Goal: Information Seeking & Learning: Learn about a topic

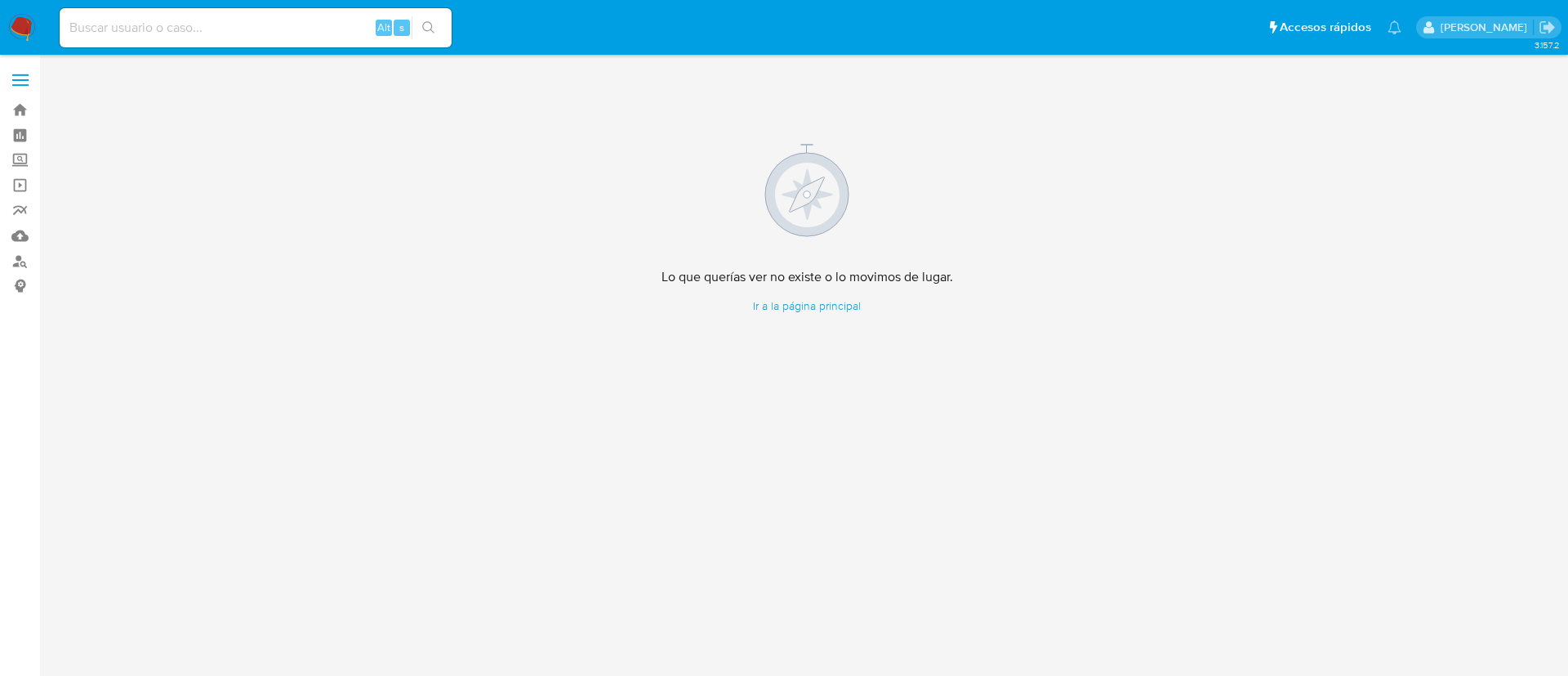
click at [126, 26] on input at bounding box center [256, 28] width 392 height 22
paste input "1202262643"
click at [126, 26] on input "1202262643" at bounding box center [256, 28] width 392 height 22
type input "1202262643"
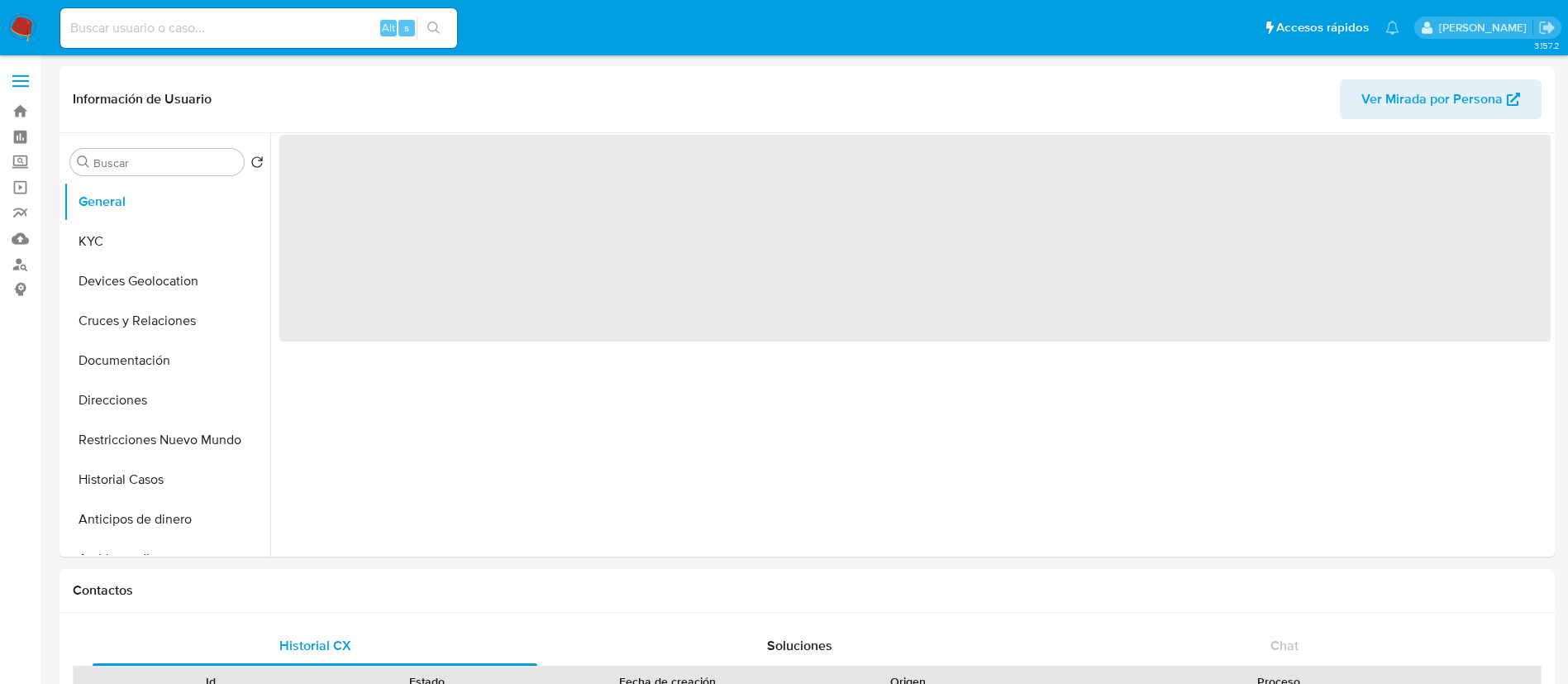
click at [113, 39] on div "Alt s" at bounding box center [259, 28] width 397 height 39
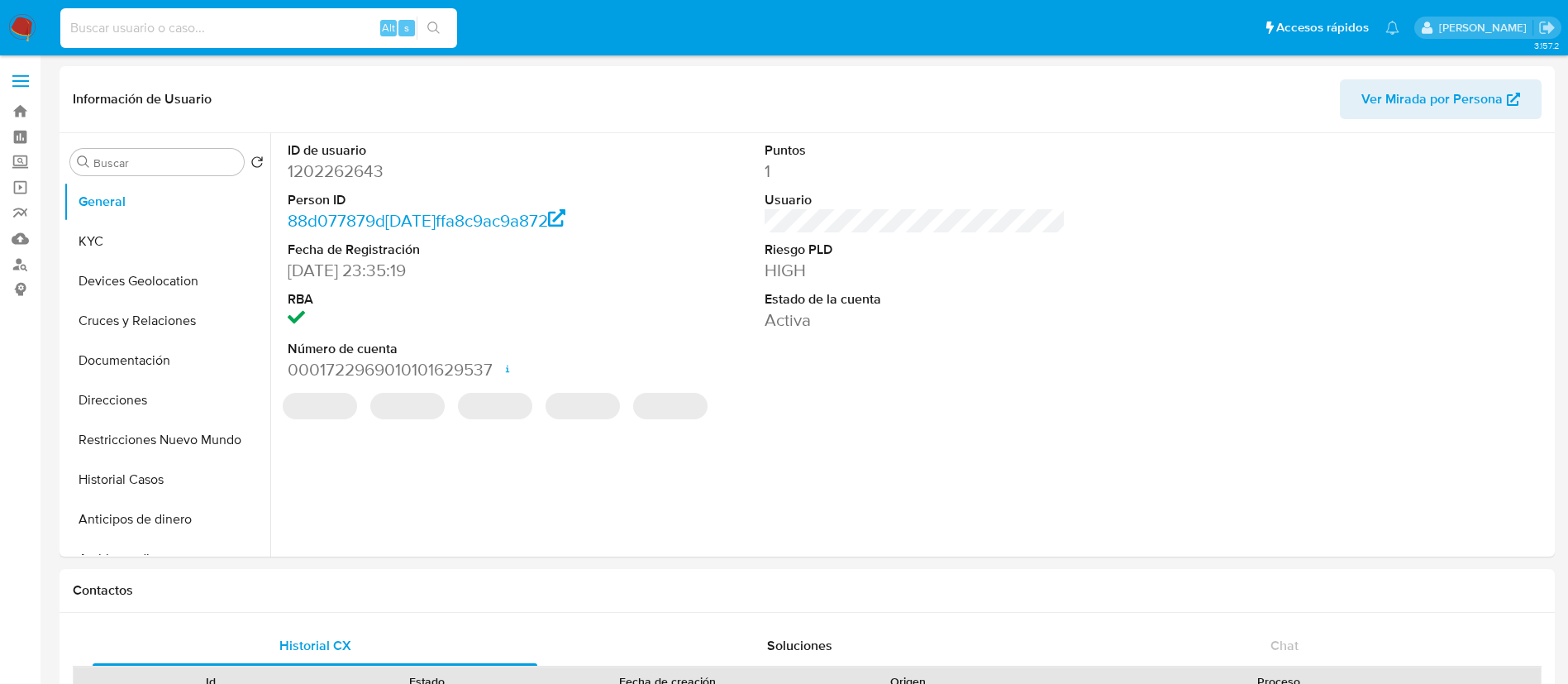
click at [119, 27] on input at bounding box center [259, 28] width 397 height 22
paste input "1202262643"
type input "1202262643"
select select "10"
type input "1202262643"
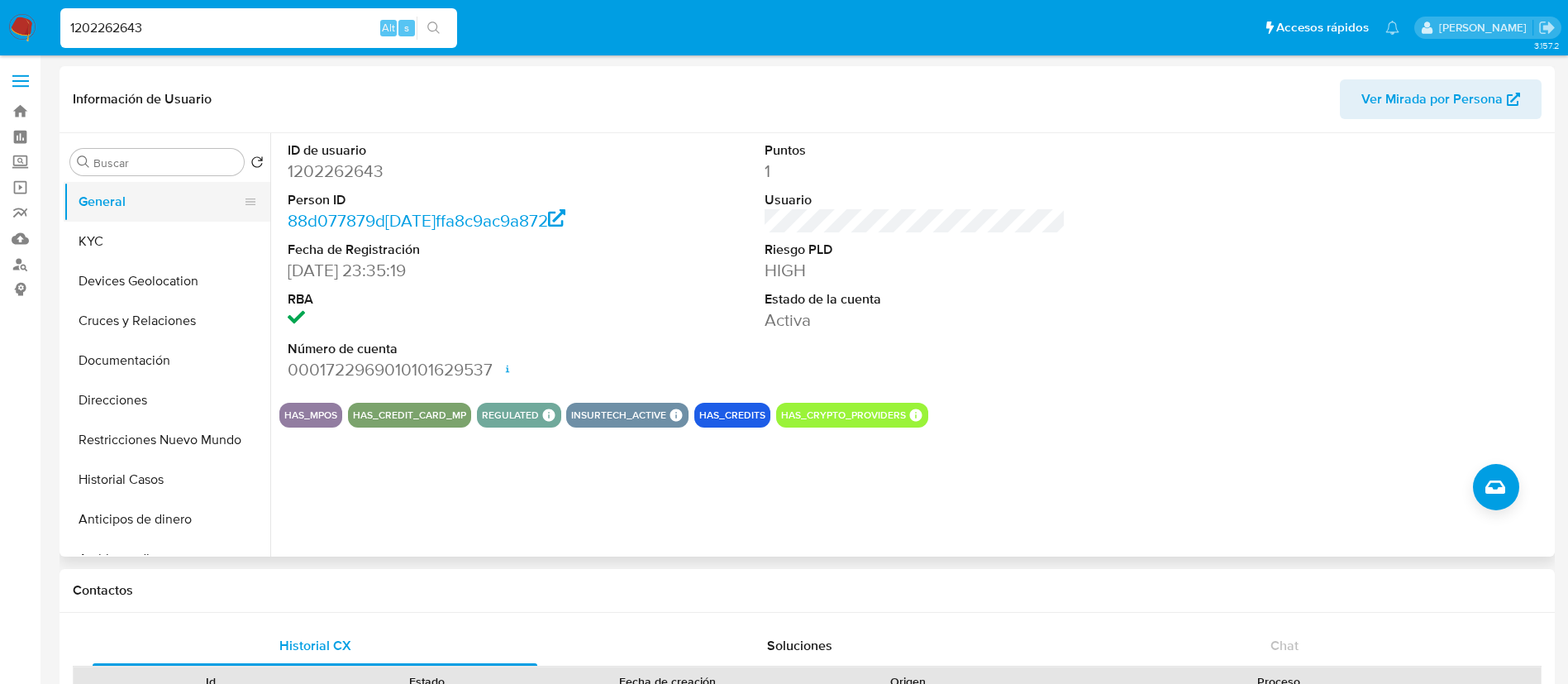
click at [158, 214] on button "General" at bounding box center [160, 201] width 193 height 39
click at [158, 222] on button "KYC" at bounding box center [160, 241] width 193 height 39
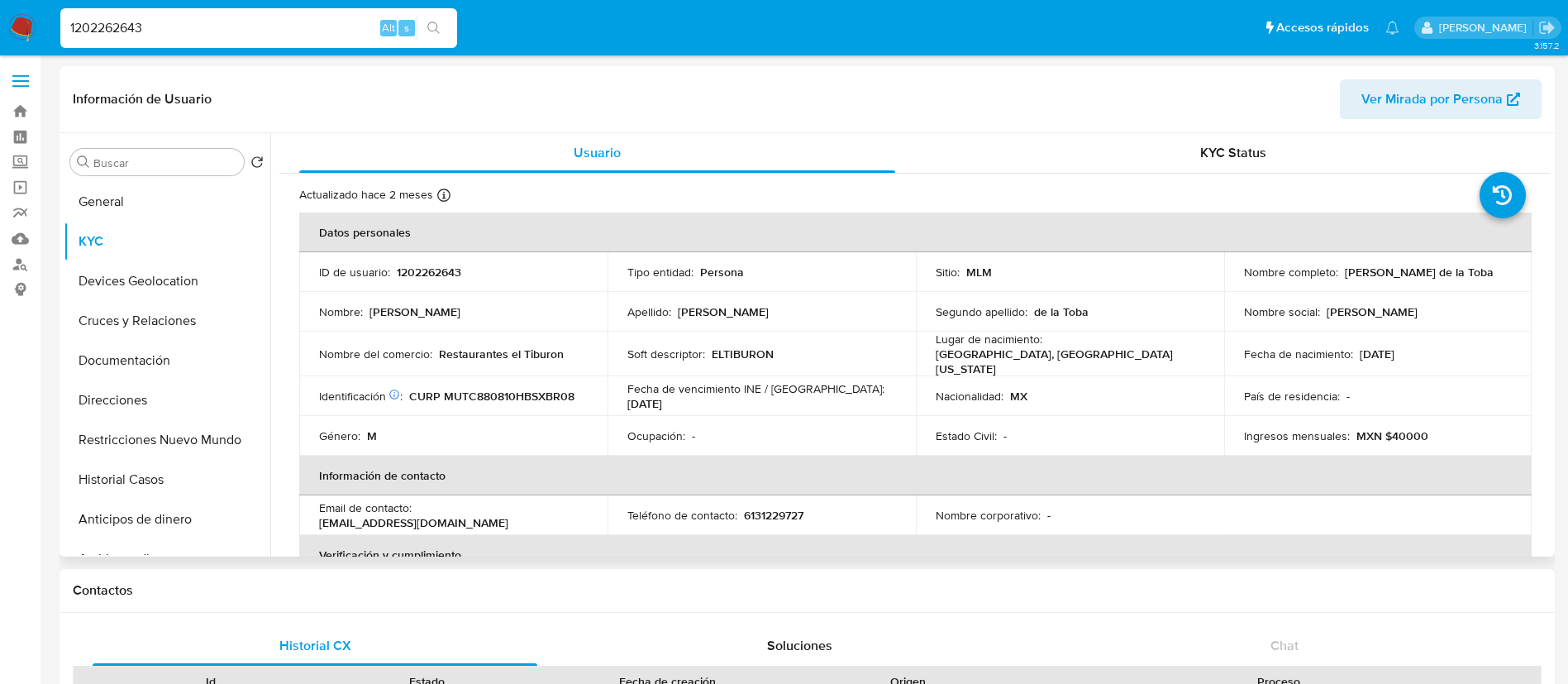
click at [419, 265] on p "1202262643" at bounding box center [429, 272] width 64 height 15
copy p "1202262643"
drag, startPoint x: 1437, startPoint y: 285, endPoint x: 1234, endPoint y: 281, distance: 203.0
click at [1234, 281] on td "Nombre completo : [PERSON_NAME]" at bounding box center [1379, 271] width 308 height 39
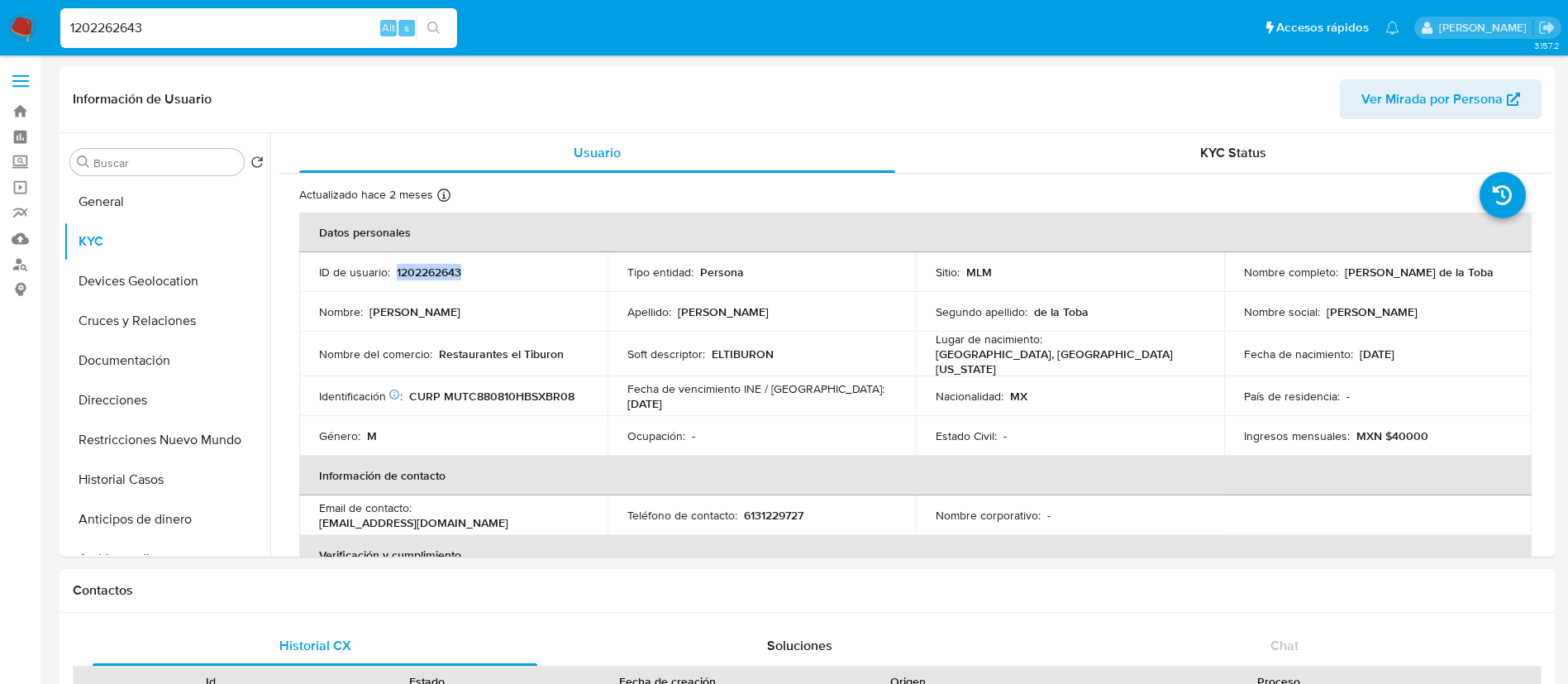
copy p "[PERSON_NAME] de la Toba"
click at [482, 327] on td "Nombre : [PERSON_NAME]" at bounding box center [453, 311] width 308 height 39
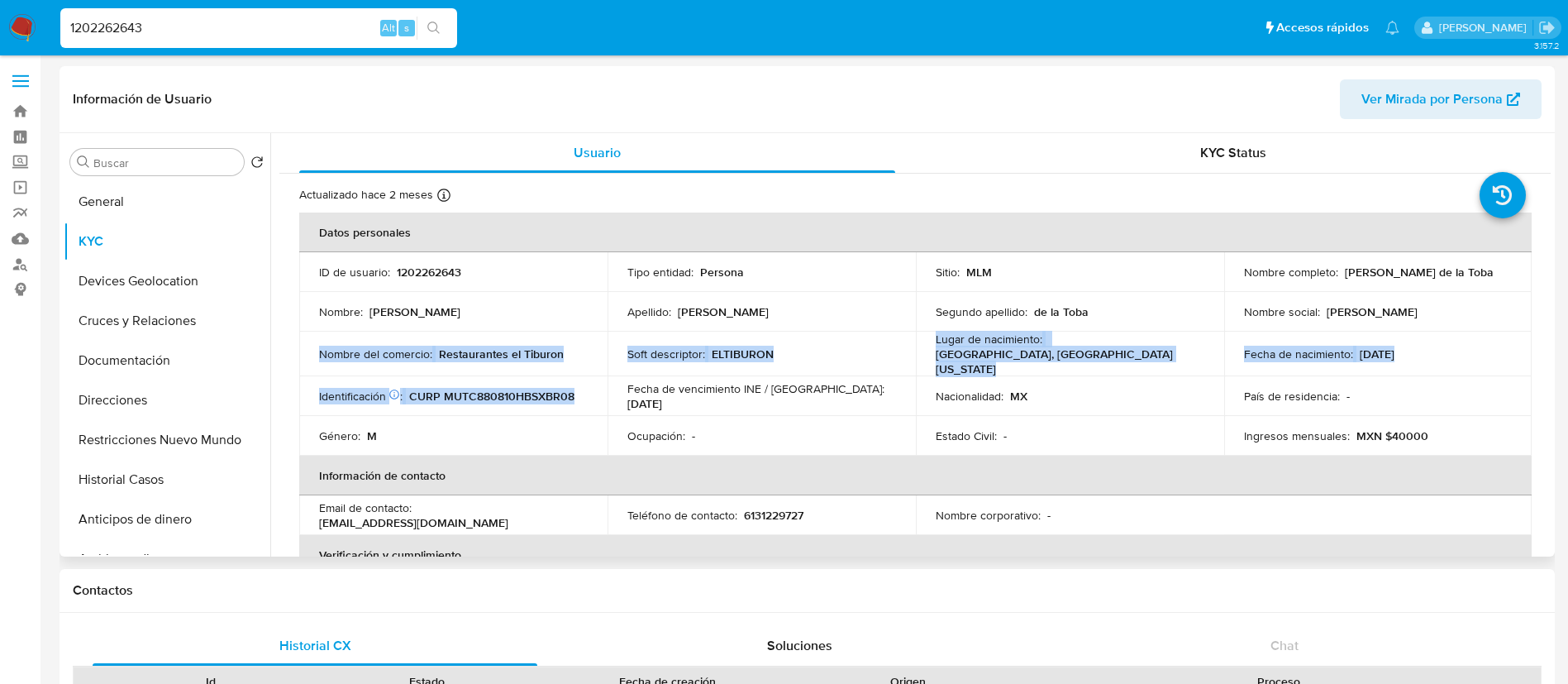
drag, startPoint x: 366, startPoint y: 332, endPoint x: 692, endPoint y: 378, distance: 329.2
click at [692, 378] on tbody "ID de usuario : 1202262643 Tipo entidad : Persona Sitio : MLM Nombre completo :…" at bounding box center [915, 353] width 1232 height 203
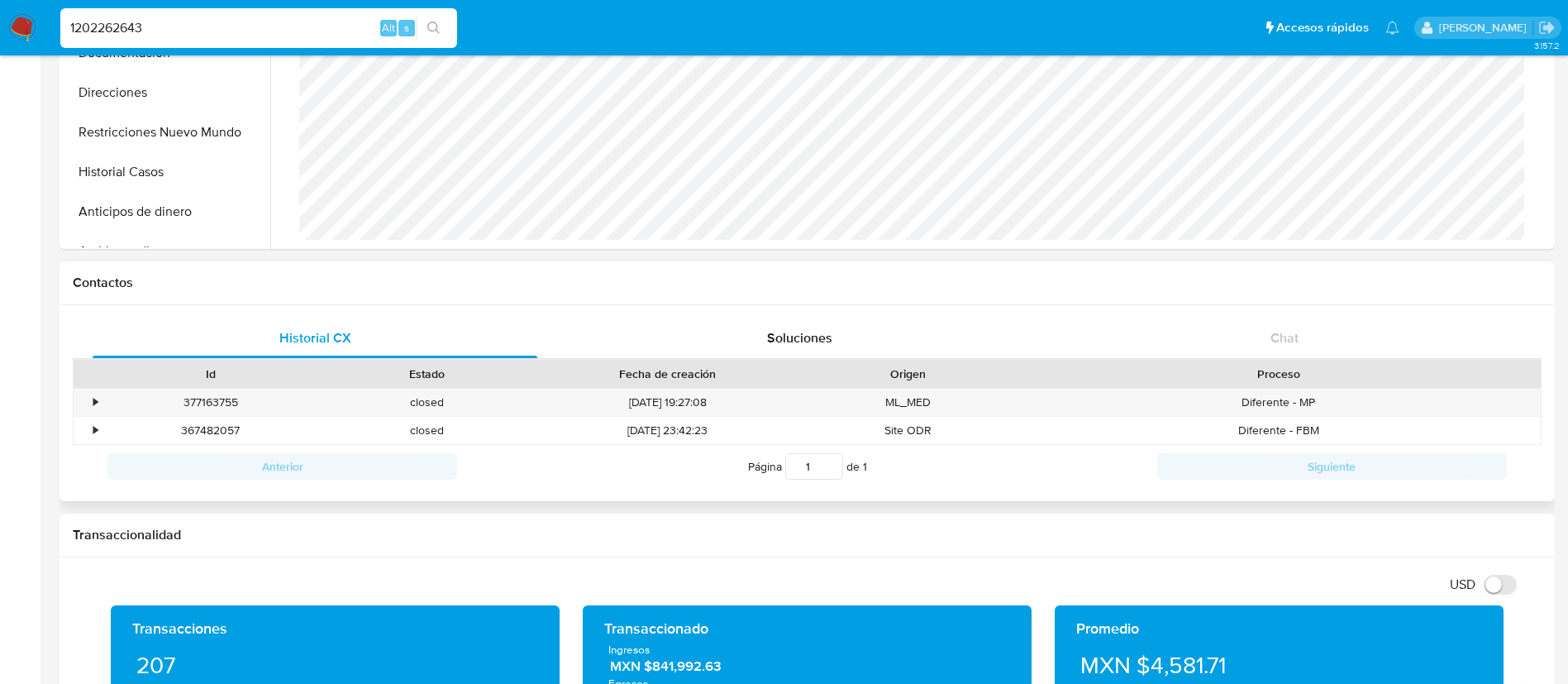
scroll to position [372, 0]
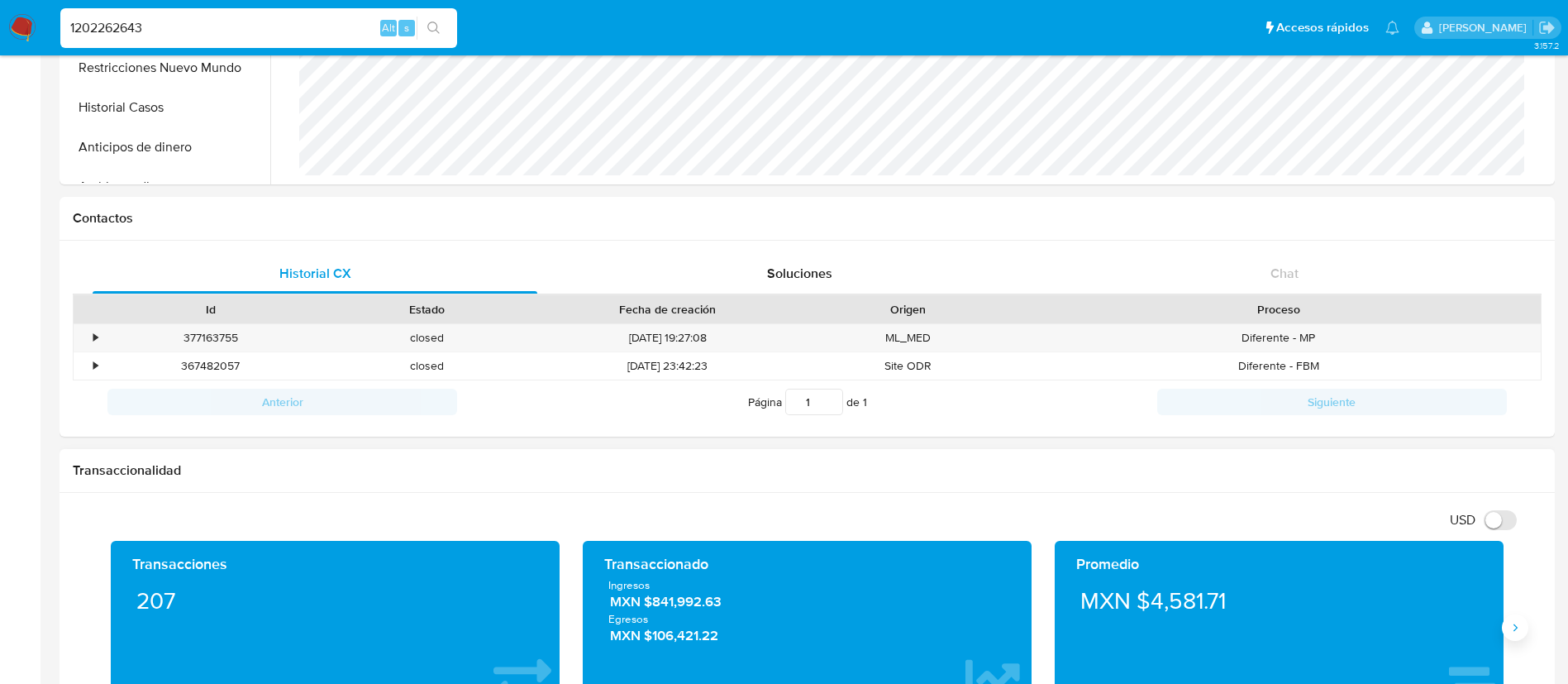
click at [1519, 633] on icon "Siguiente" at bounding box center [1515, 628] width 13 height 13
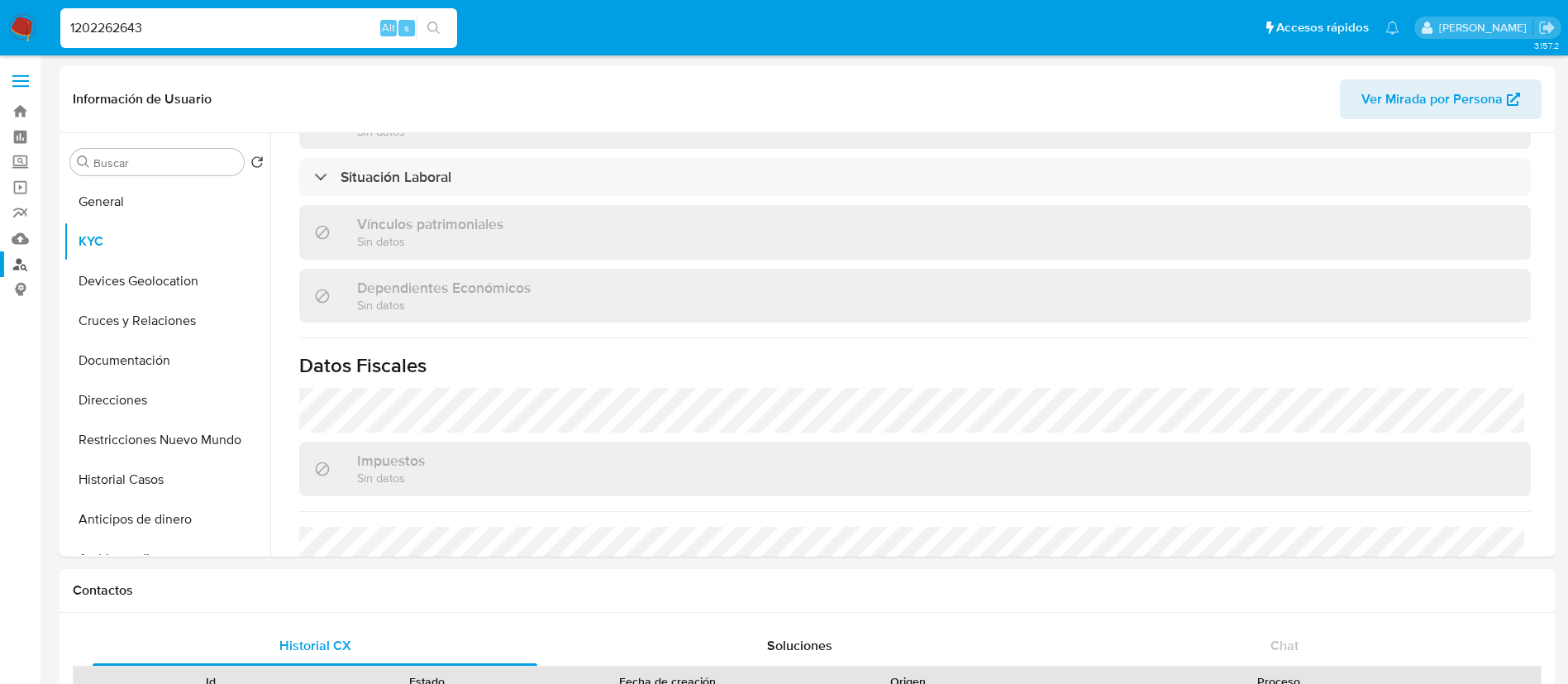
scroll to position [759, 0]
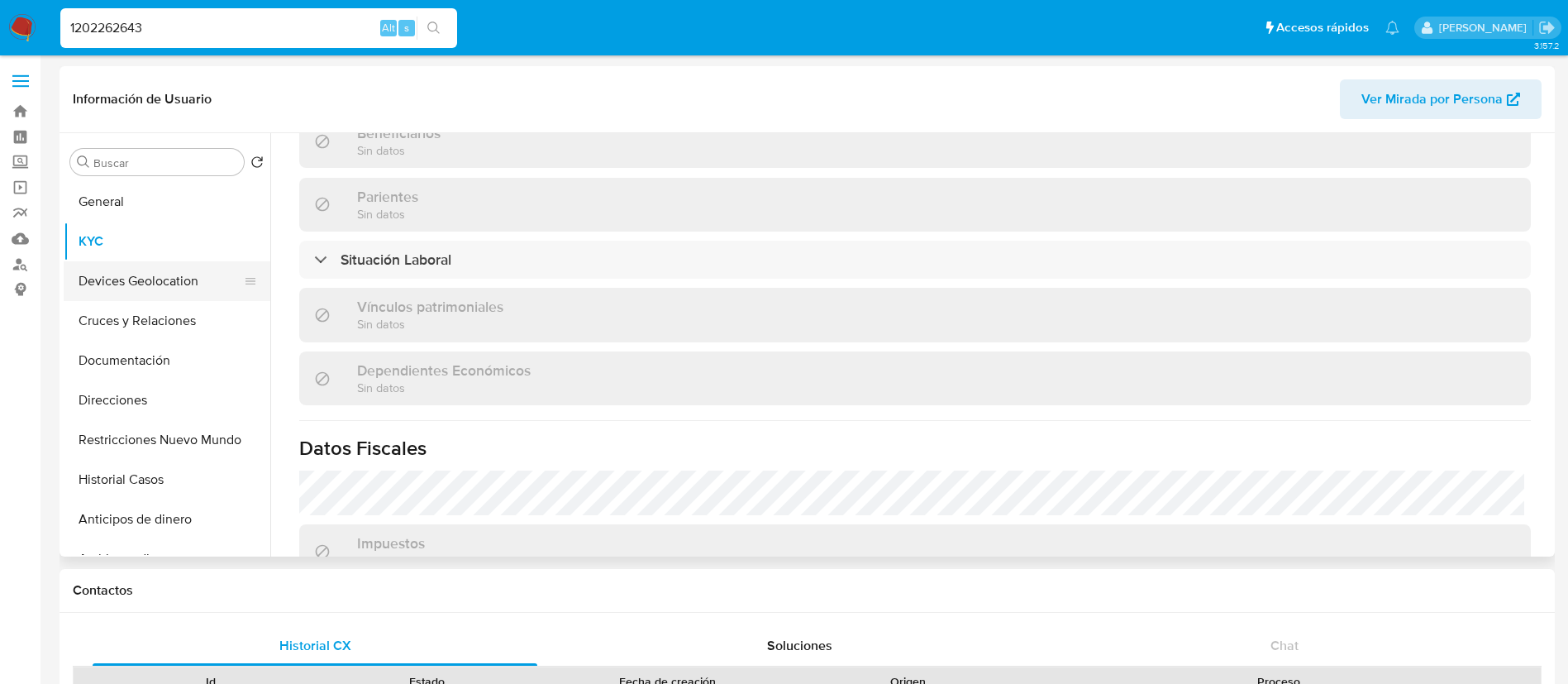
click at [162, 275] on button "Devices Geolocation" at bounding box center [160, 280] width 193 height 39
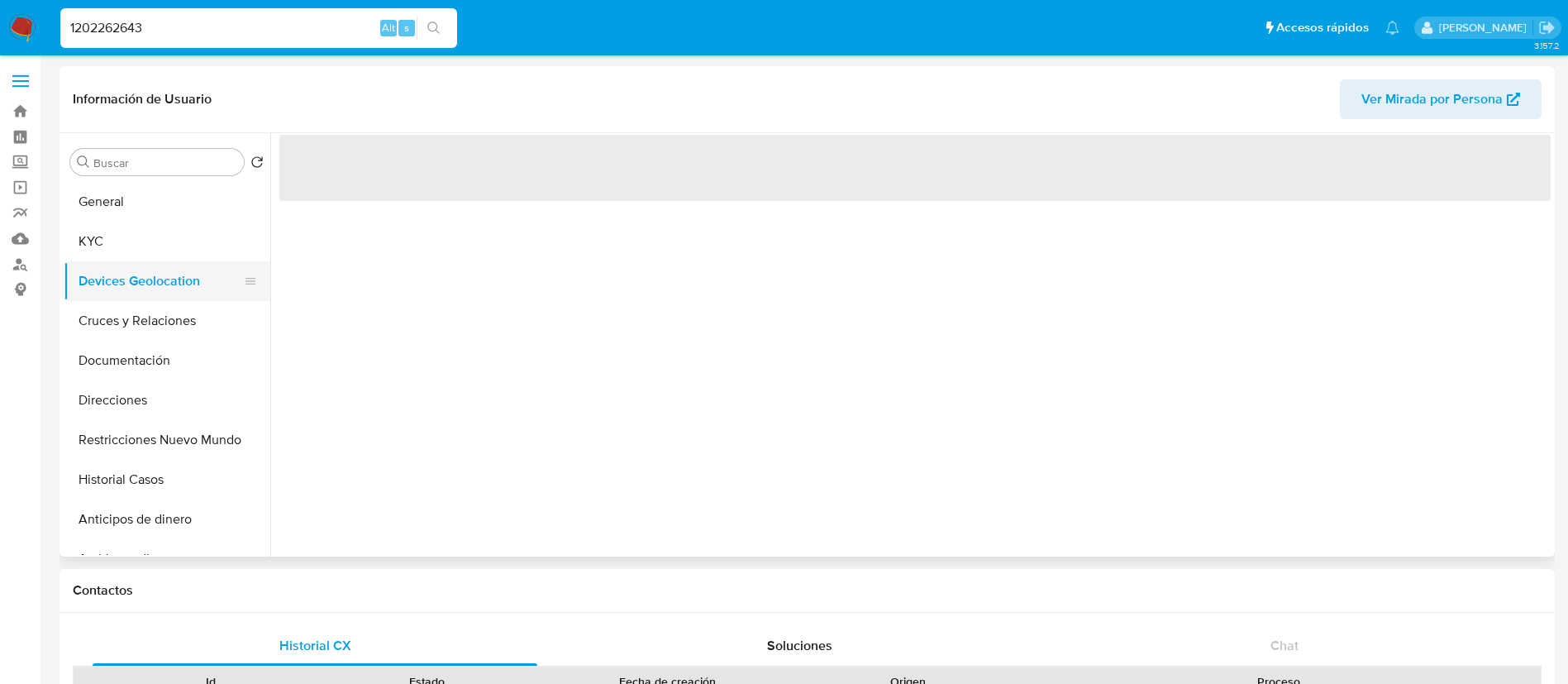
scroll to position [0, 0]
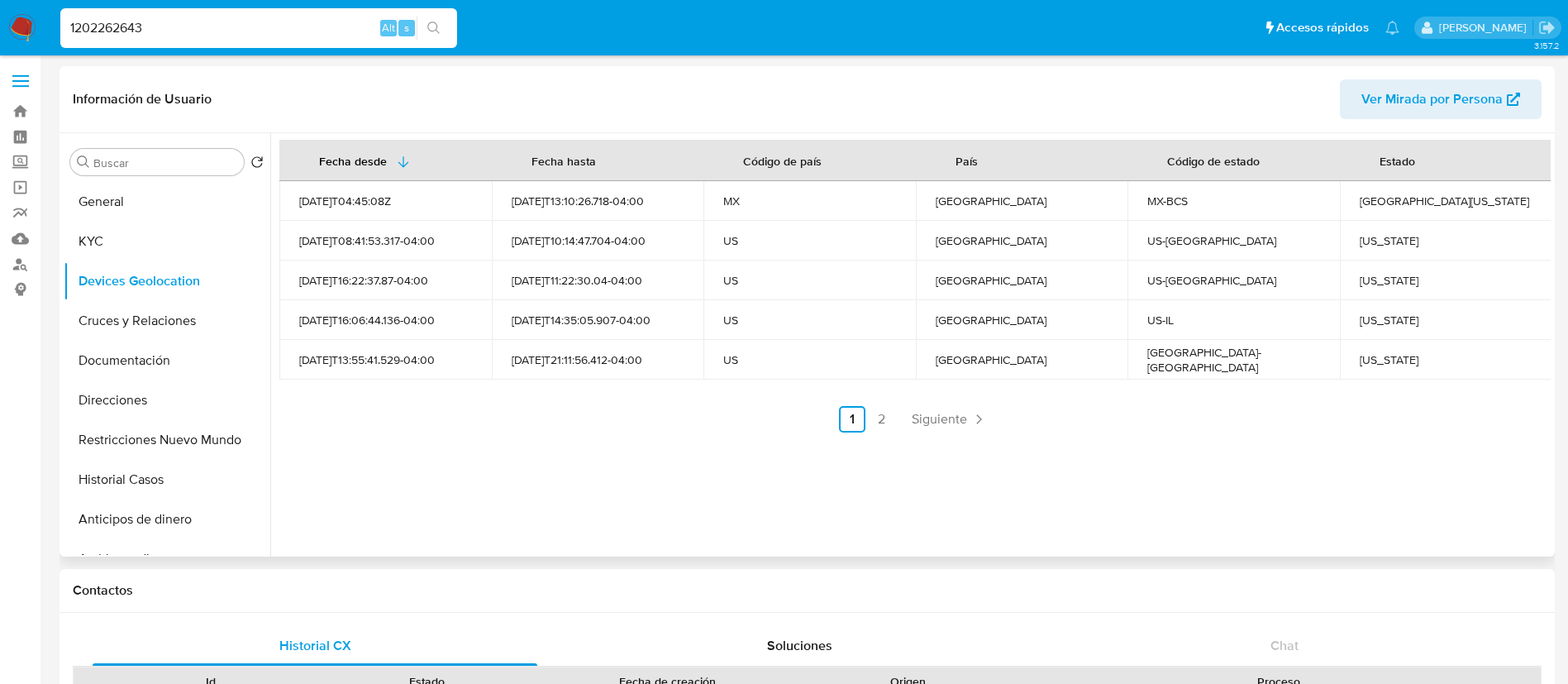
click at [1062, 204] on div "[GEOGRAPHIC_DATA]" at bounding box center [1022, 201] width 172 height 15
click at [926, 417] on span "Siguiente" at bounding box center [939, 419] width 55 height 13
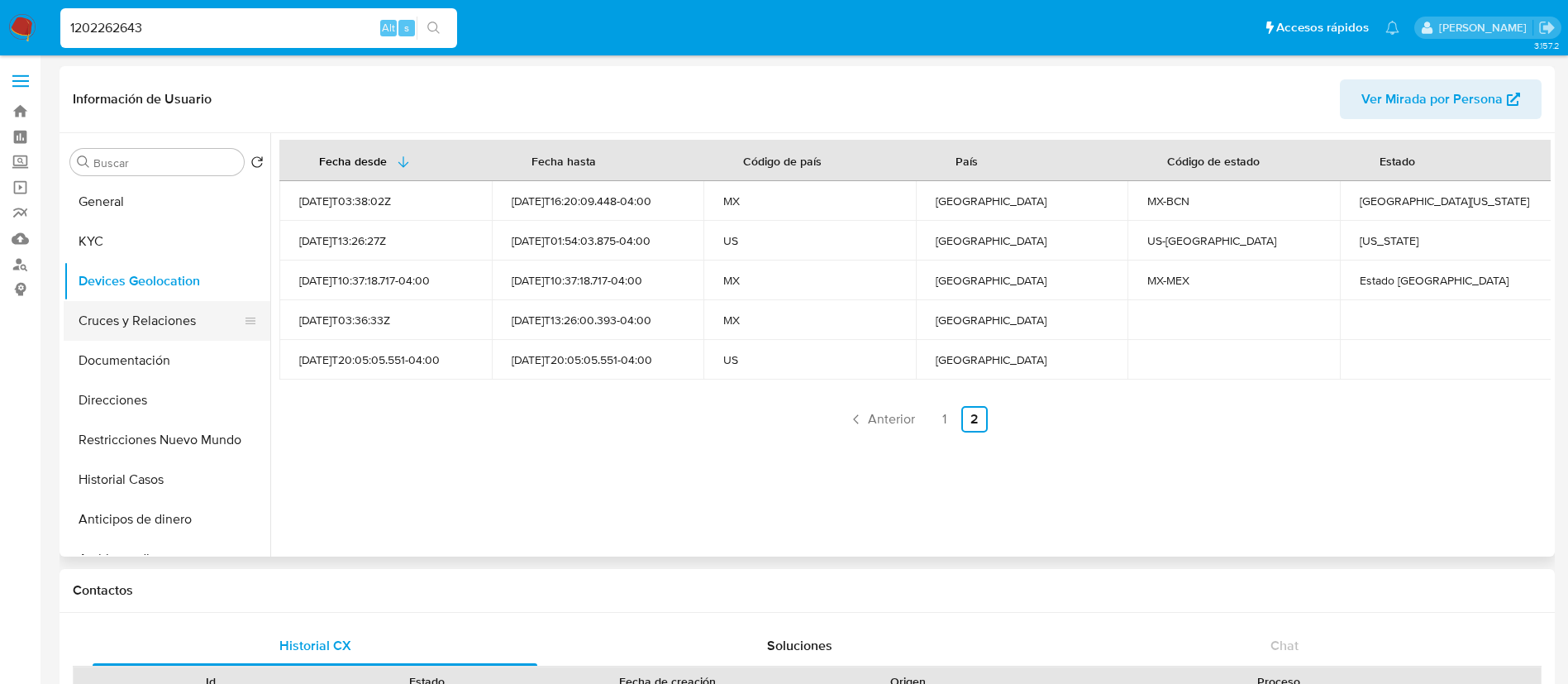
click at [187, 327] on button "Cruces y Relaciones" at bounding box center [160, 320] width 193 height 39
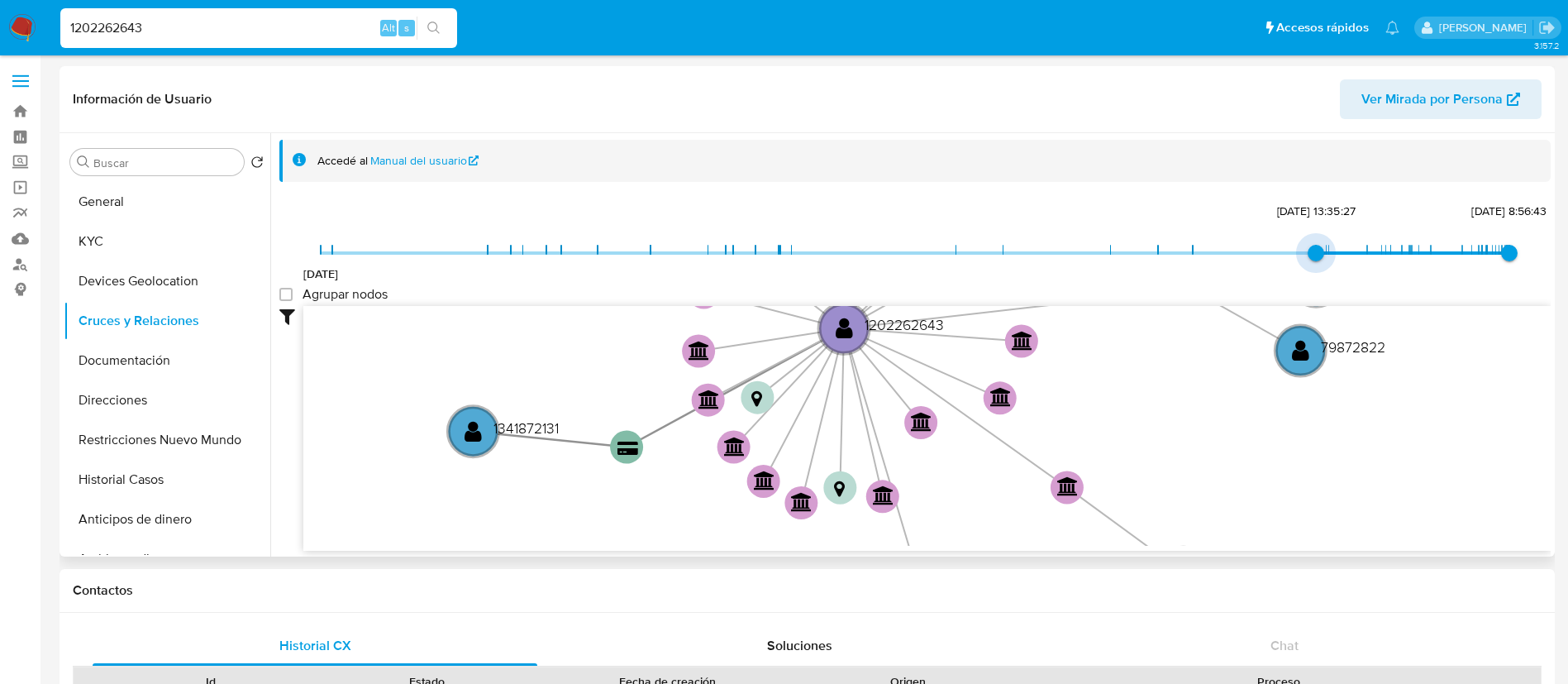
type input "1736793415000"
drag, startPoint x: 321, startPoint y: 252, endPoint x: 1343, endPoint y: 248, distance: 1022.0
click at [1343, 248] on span "[DATE] [DATE] 12:36:55 [DATE] 8:56:43" at bounding box center [915, 253] width 1189 height 25
click at [290, 298] on group_nodes "Agrupar nodos" at bounding box center [286, 295] width 13 height 13
checkbox group_nodes "true"
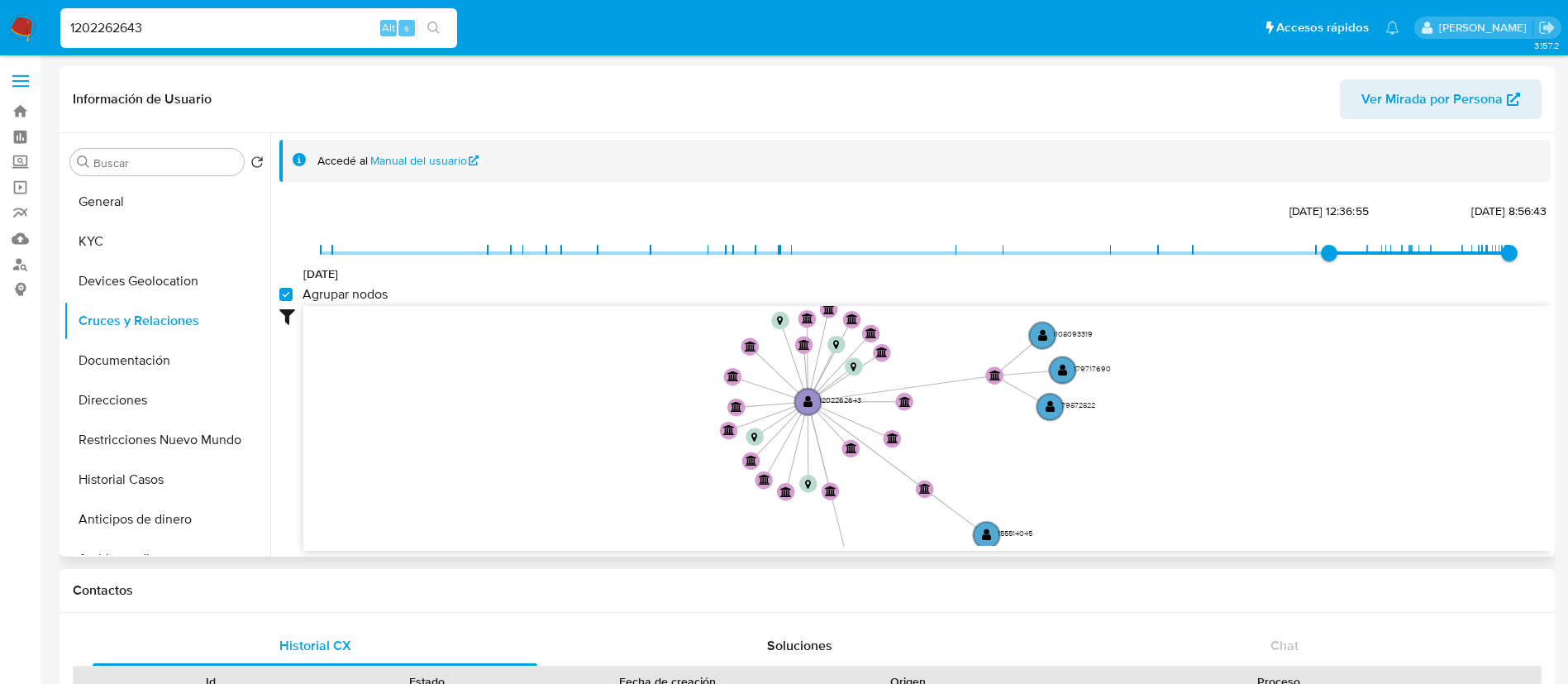
click at [742, 416] on icon "user-1202262643  1202262643 user-1082576367  1082576367 user-468295237  4682…" at bounding box center [927, 425] width 1247 height 239
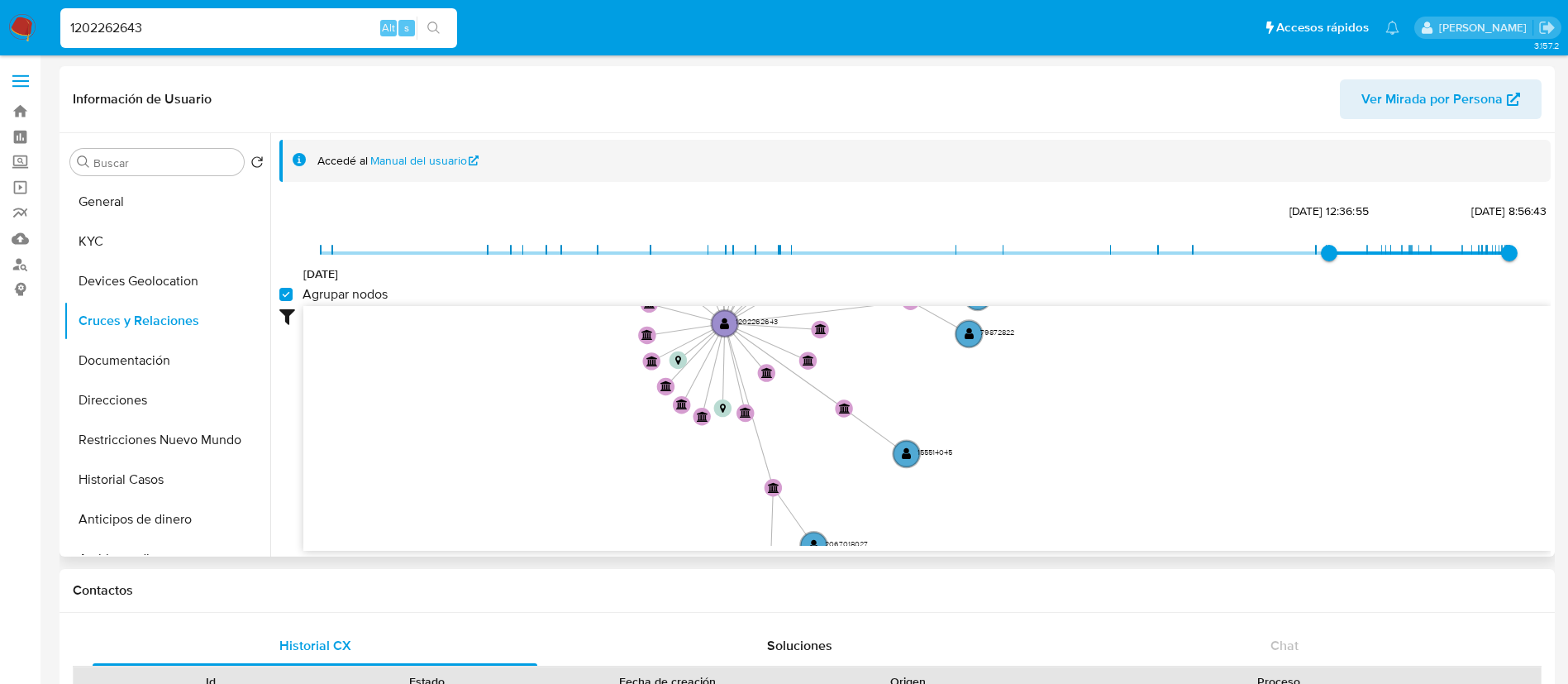
drag, startPoint x: 712, startPoint y: 395, endPoint x: 626, endPoint y: 324, distance: 111.5
click at [626, 324] on icon "user-1202262643  1202262643 user-1082576367  1082576367 user-468295237  4682…" at bounding box center [927, 425] width 1247 height 239
click at [633, 299] on div "[DATE] [DATE] 12:36:55 [DATE] 8:56:43 Agrupar nodos Filtros Confianza alta Devi…" at bounding box center [915, 375] width 1272 height 352
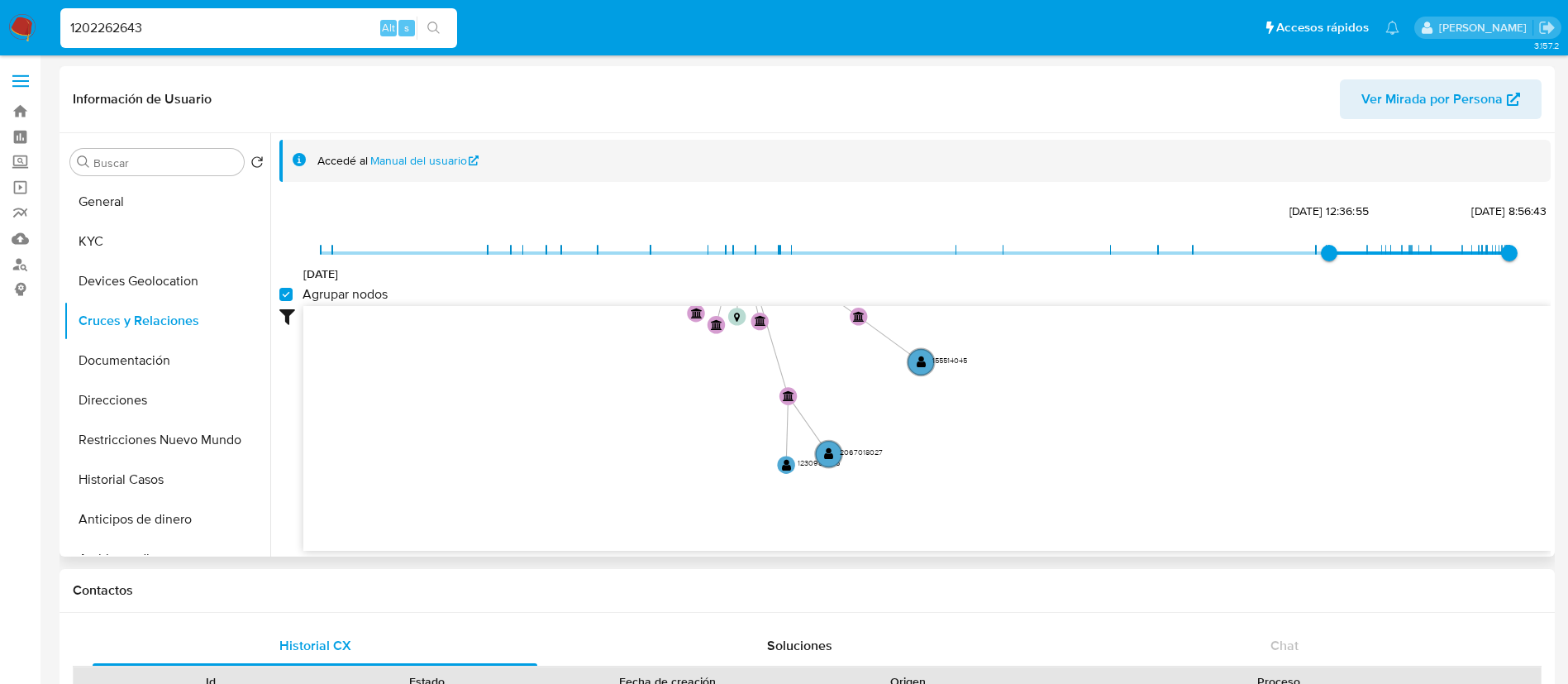
drag, startPoint x: 571, startPoint y: 466, endPoint x: 582, endPoint y: 401, distance: 65.9
click at [582, 401] on icon "user-1202262643  1202262643 user-1082576367  1082576367 user-468295237  4682…" at bounding box center [927, 425] width 1247 height 239
click at [101, 361] on button "Documentación" at bounding box center [160, 360] width 193 height 39
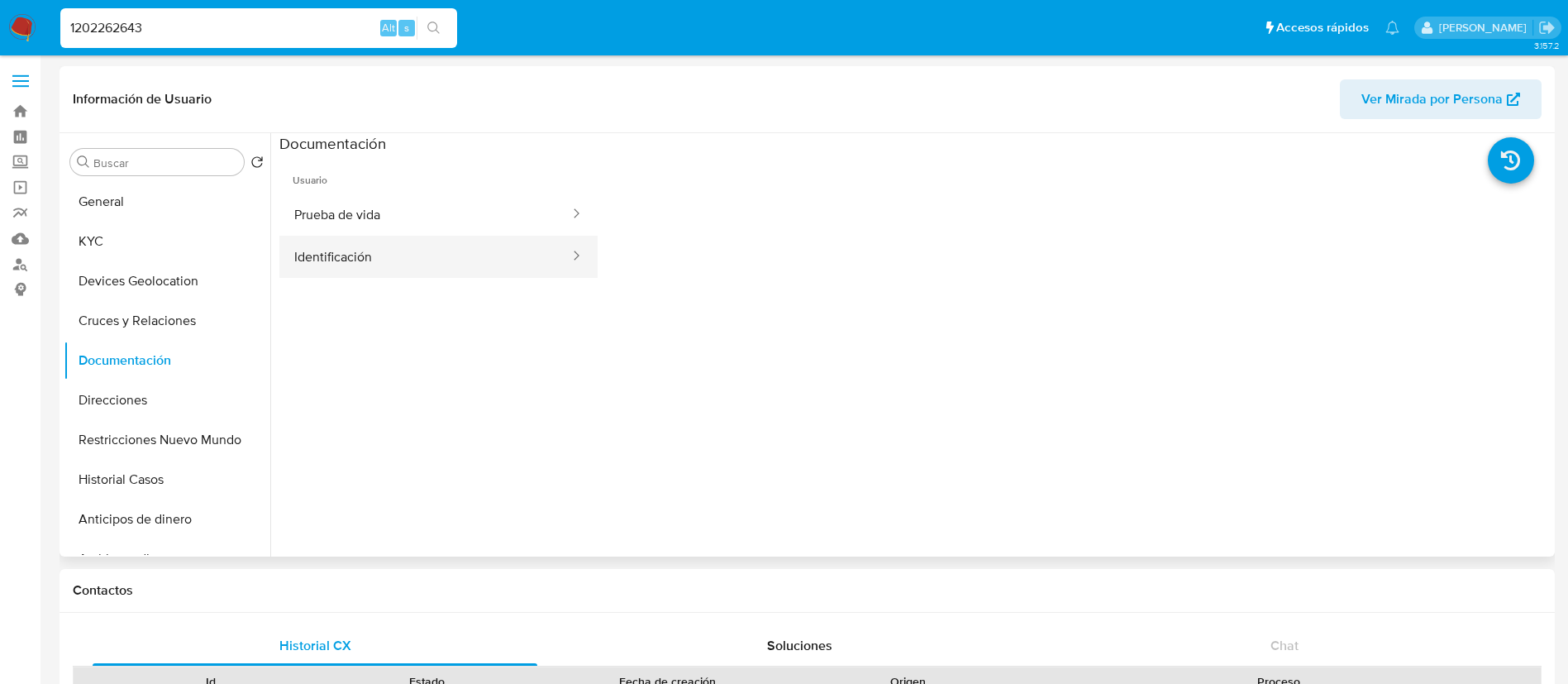
click at [412, 247] on button "Identificación" at bounding box center [425, 256] width 292 height 42
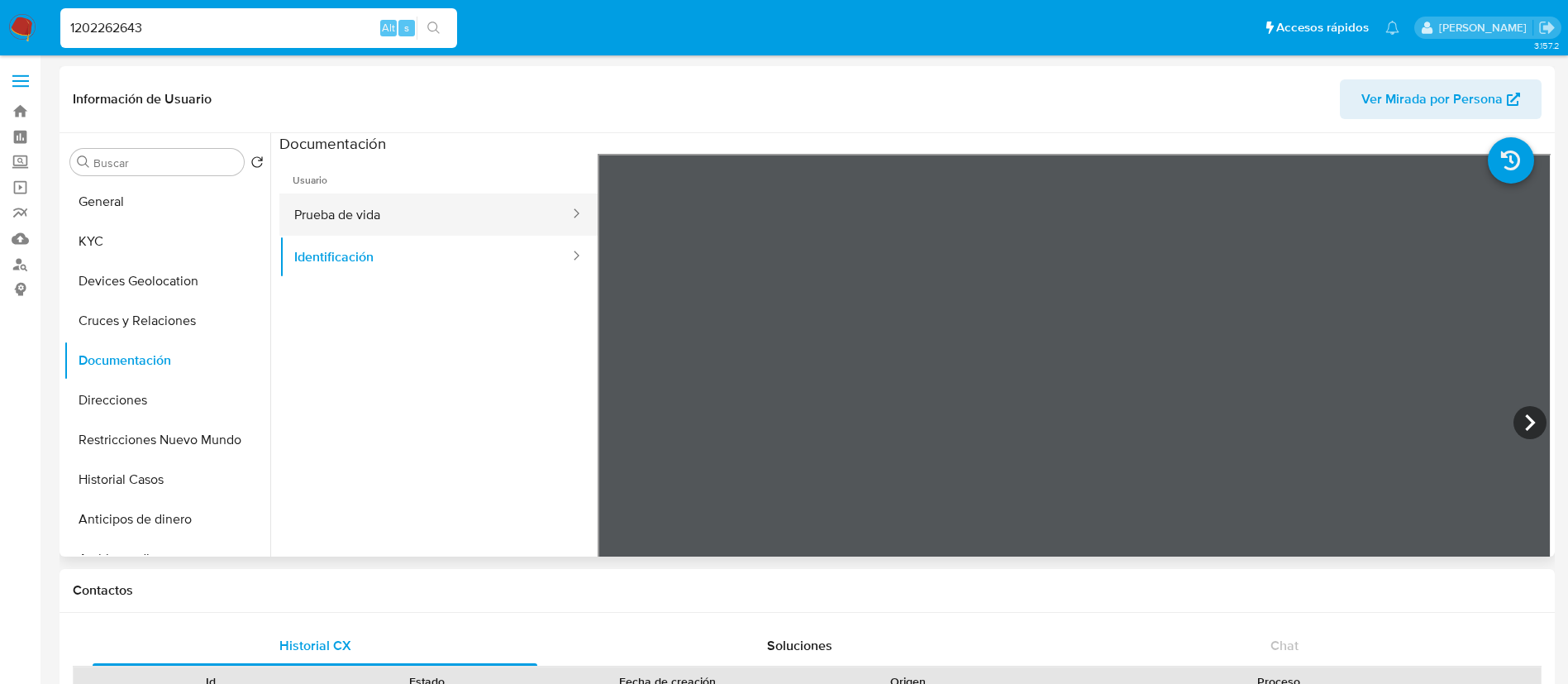
click at [438, 224] on button "Prueba de vida" at bounding box center [425, 214] width 292 height 42
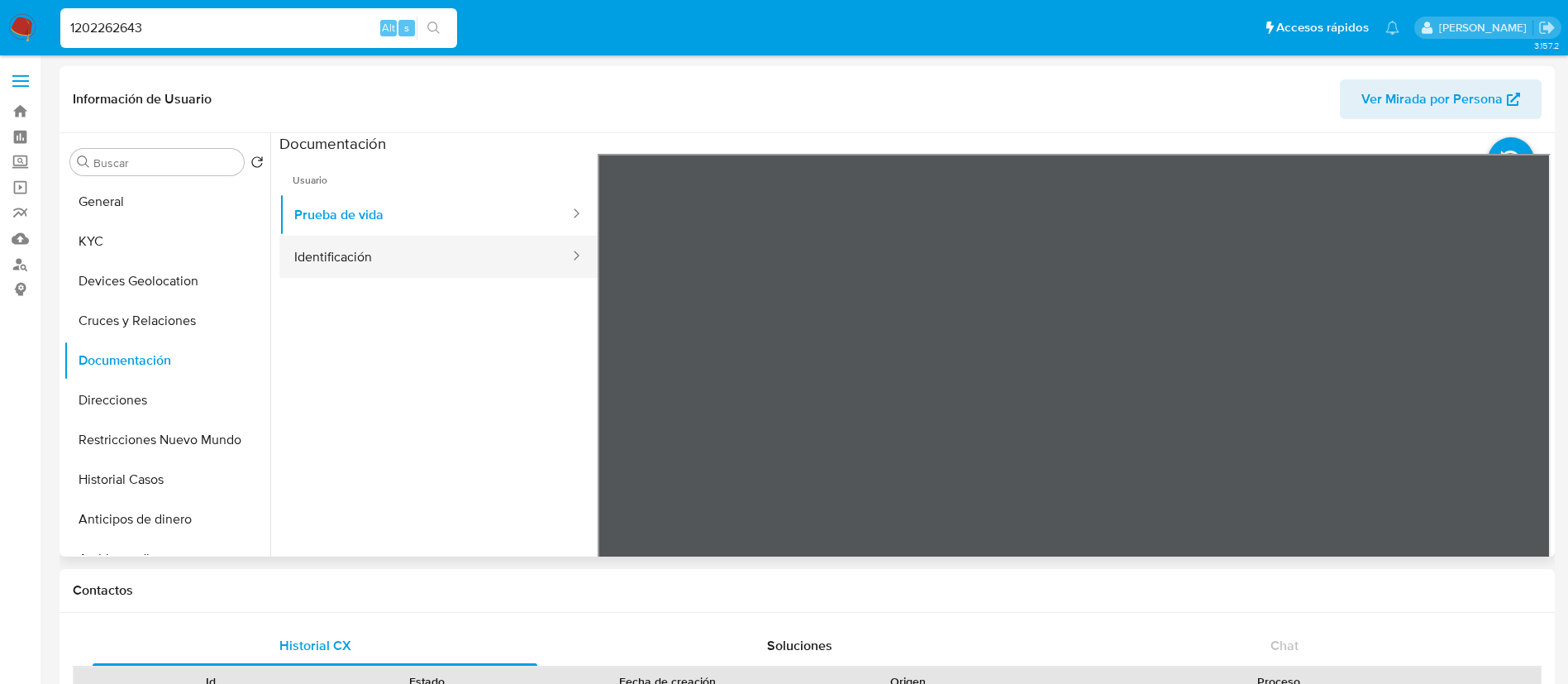
click at [383, 265] on button "Identificación" at bounding box center [425, 256] width 292 height 42
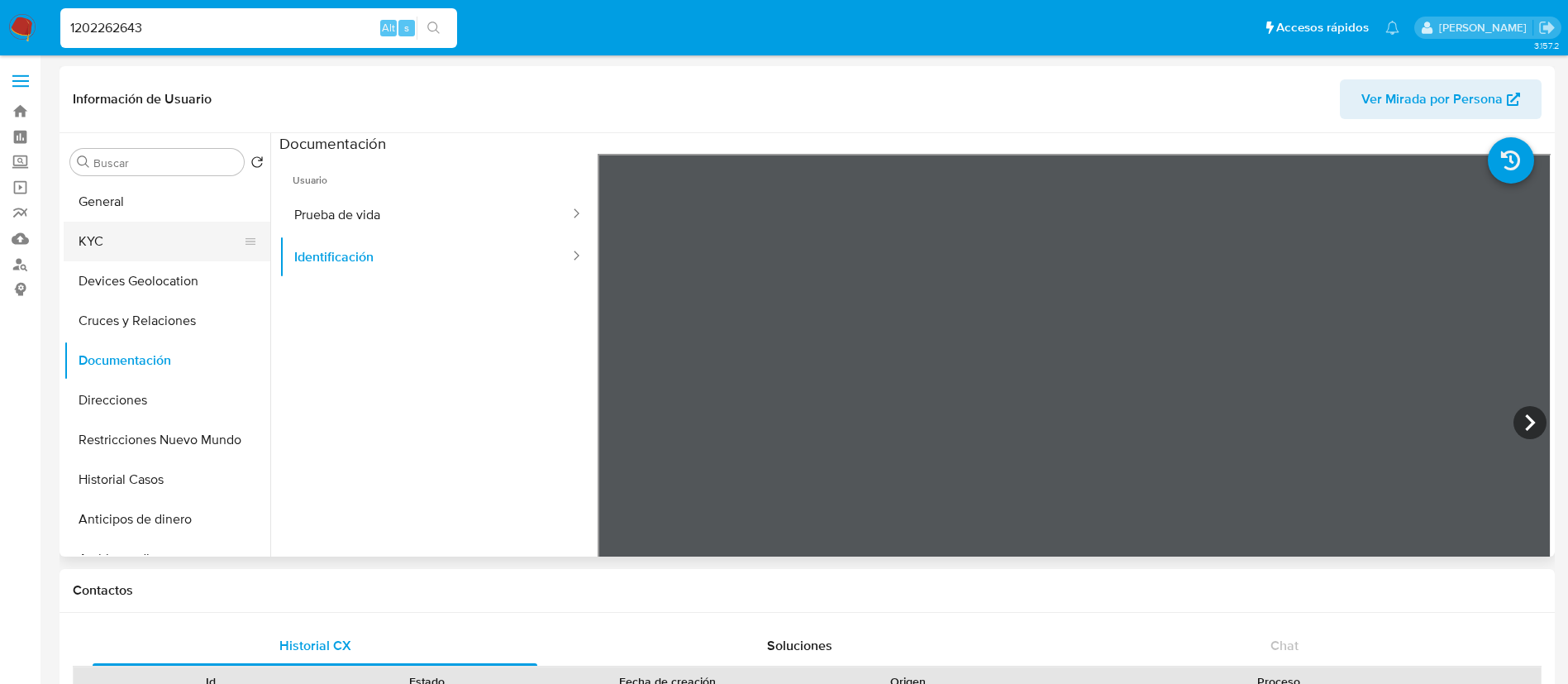
click at [136, 229] on button "KYC" at bounding box center [160, 241] width 193 height 39
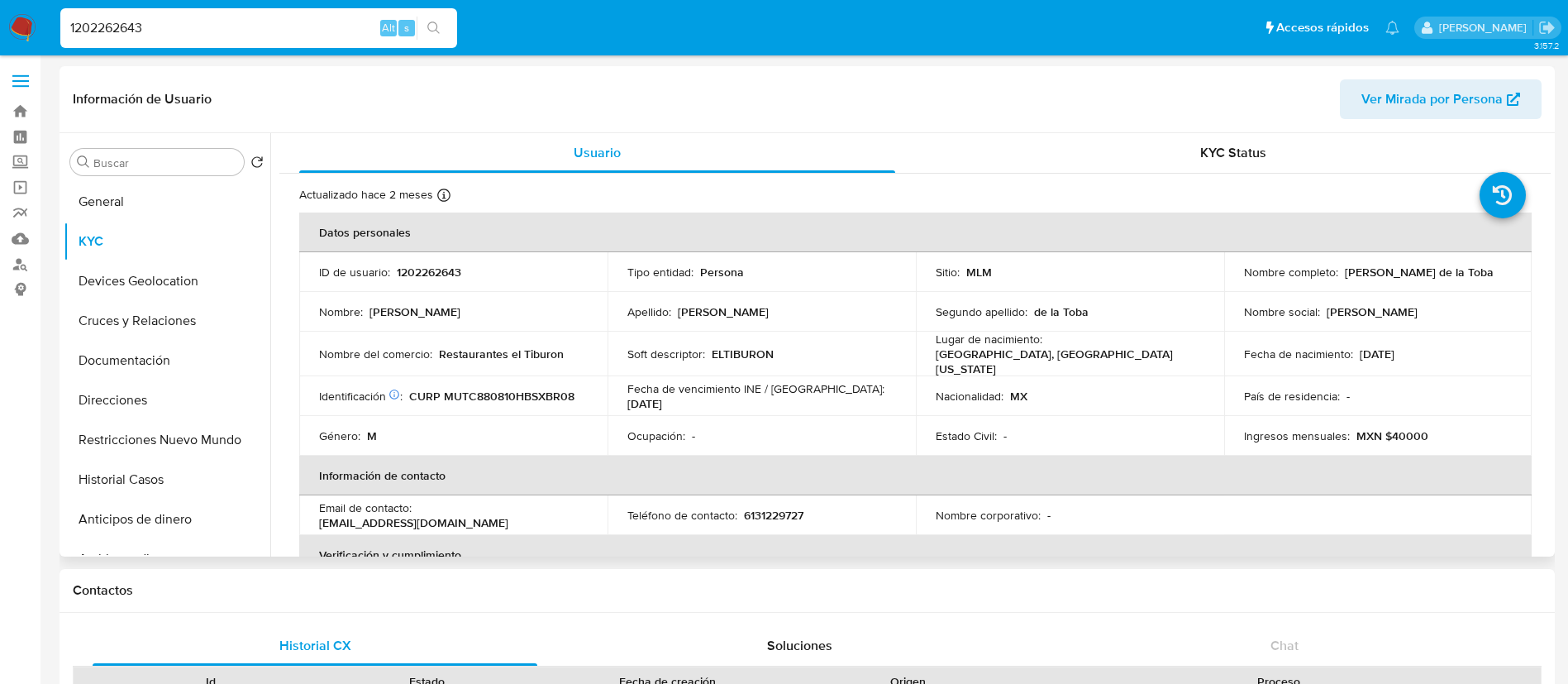
drag, startPoint x: 36, startPoint y: 630, endPoint x: 1164, endPoint y: 347, distance: 1163.0
click at [1164, 347] on div "Lugar de nacimiento : [DEMOGRAPHIC_DATA], [GEOGRAPHIC_DATA][US_STATE]" at bounding box center [1070, 353] width 269 height 44
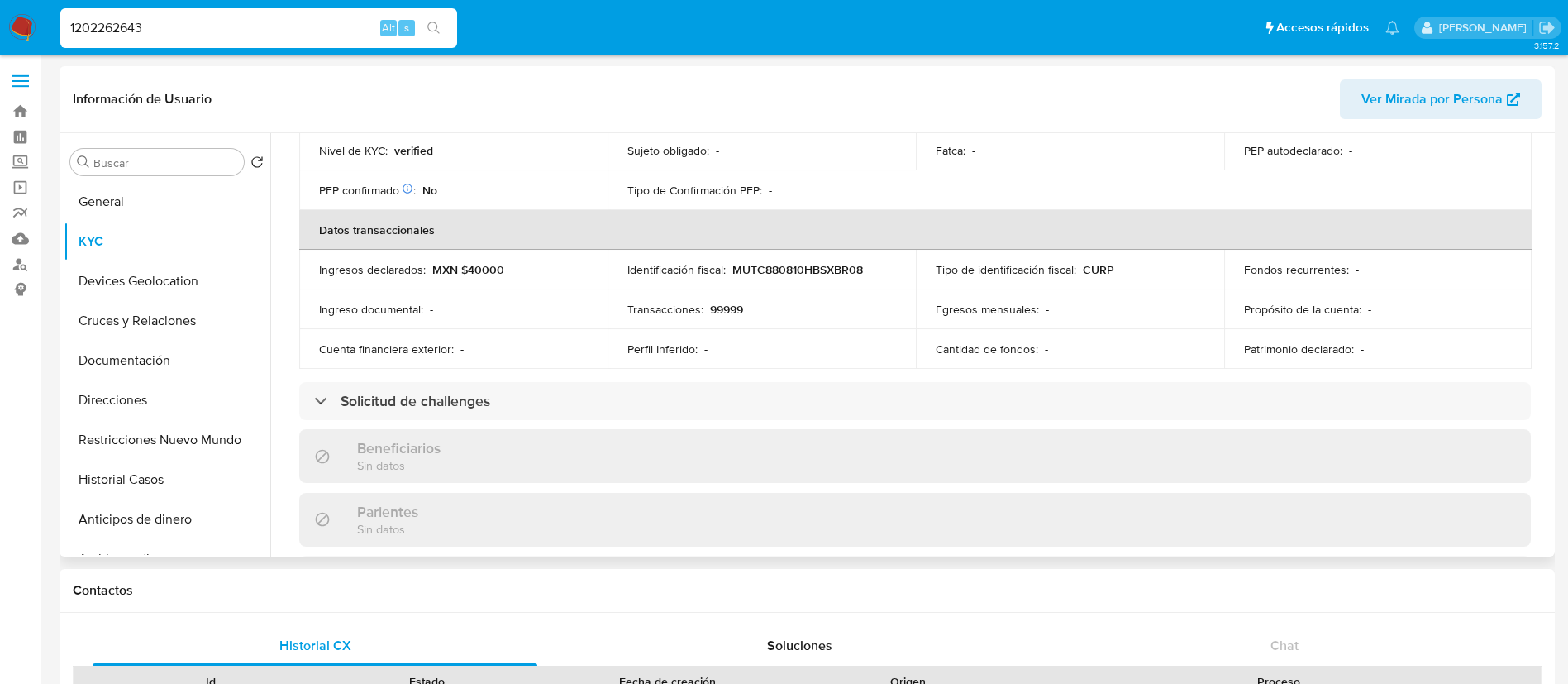
scroll to position [496, 0]
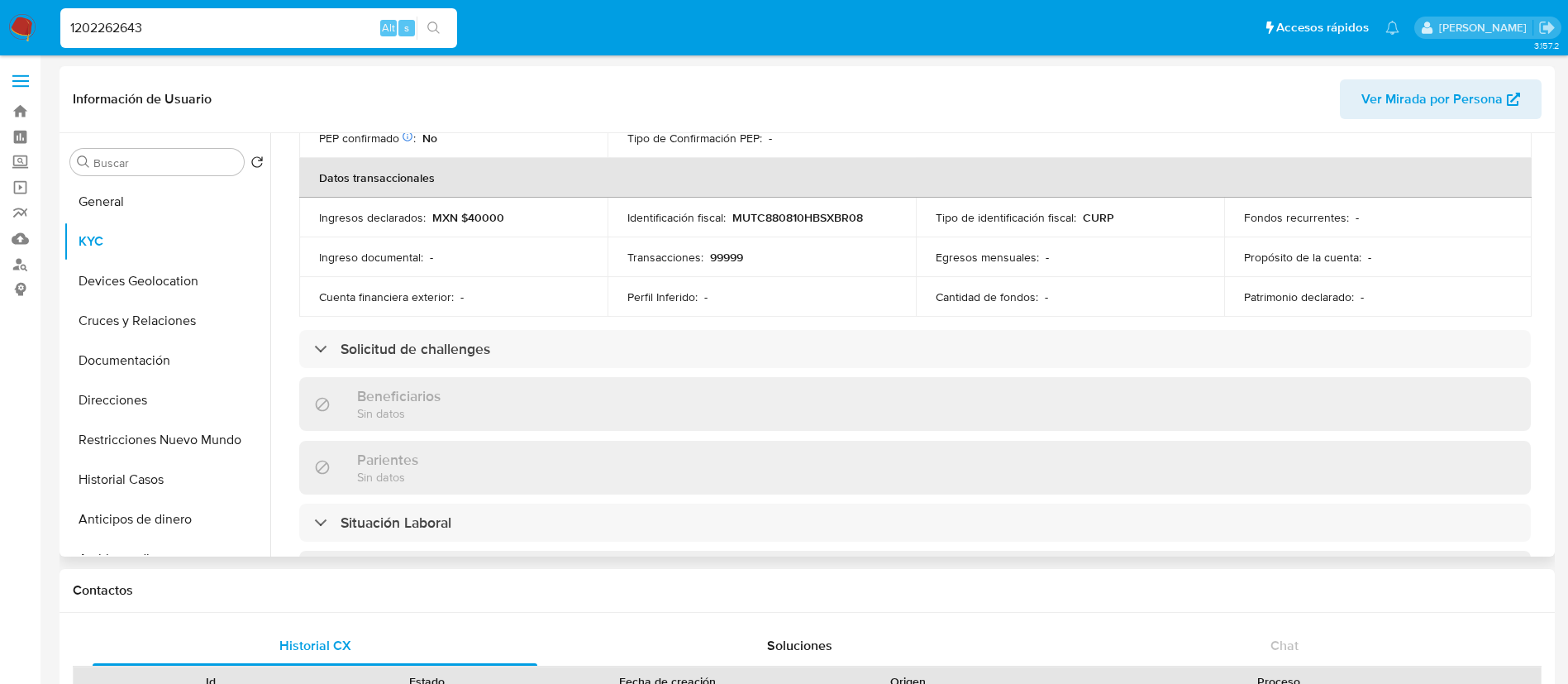
click at [1375, 382] on div "Beneficiarios Sin datos" at bounding box center [914, 404] width 1231 height 54
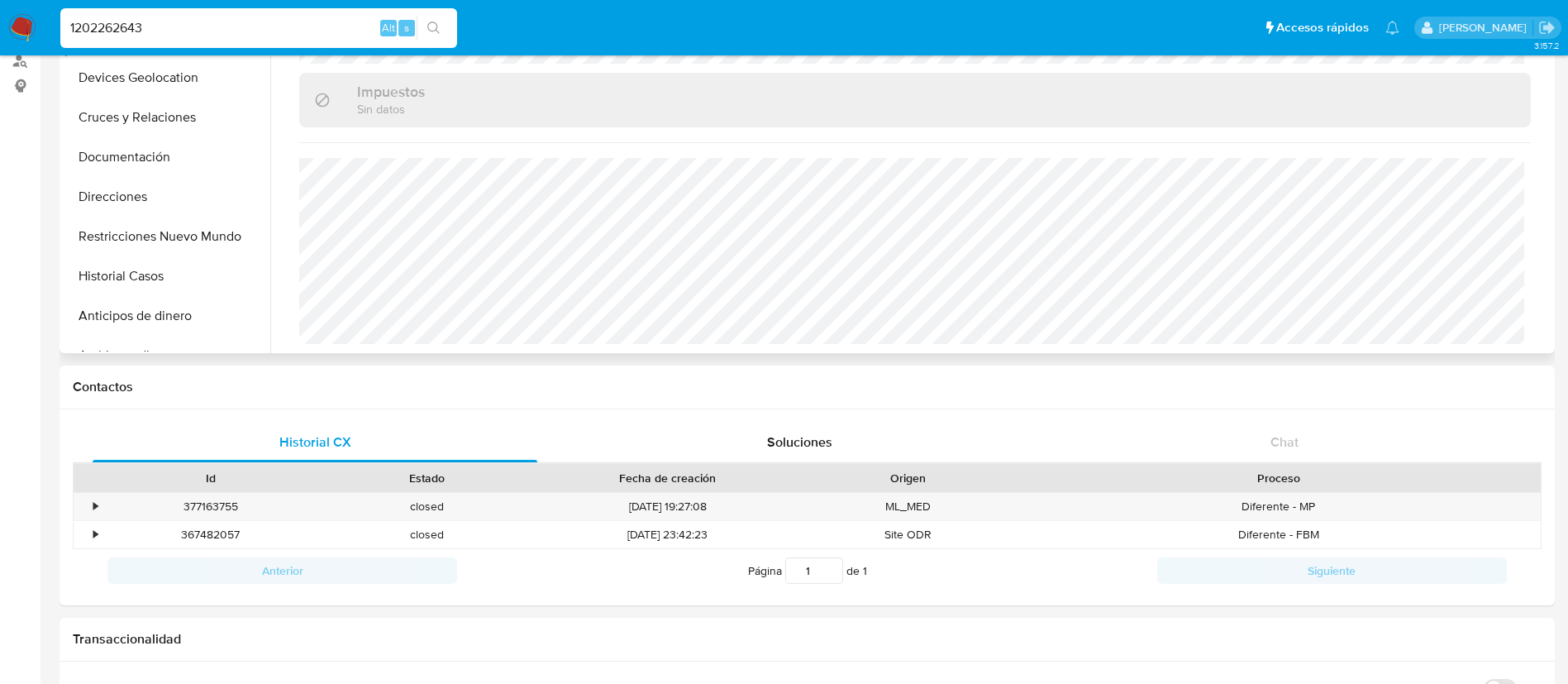
scroll to position [0, 0]
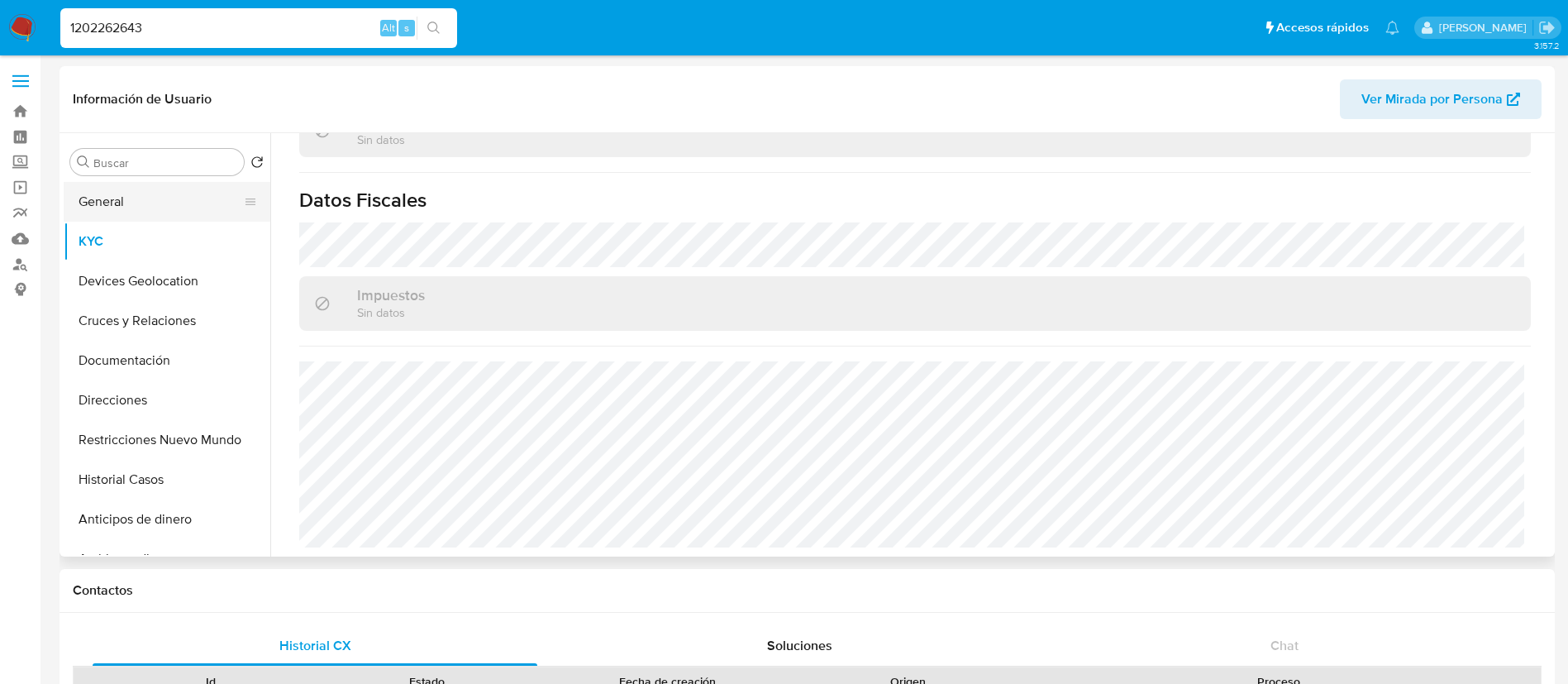
click at [83, 195] on button "General" at bounding box center [160, 201] width 193 height 39
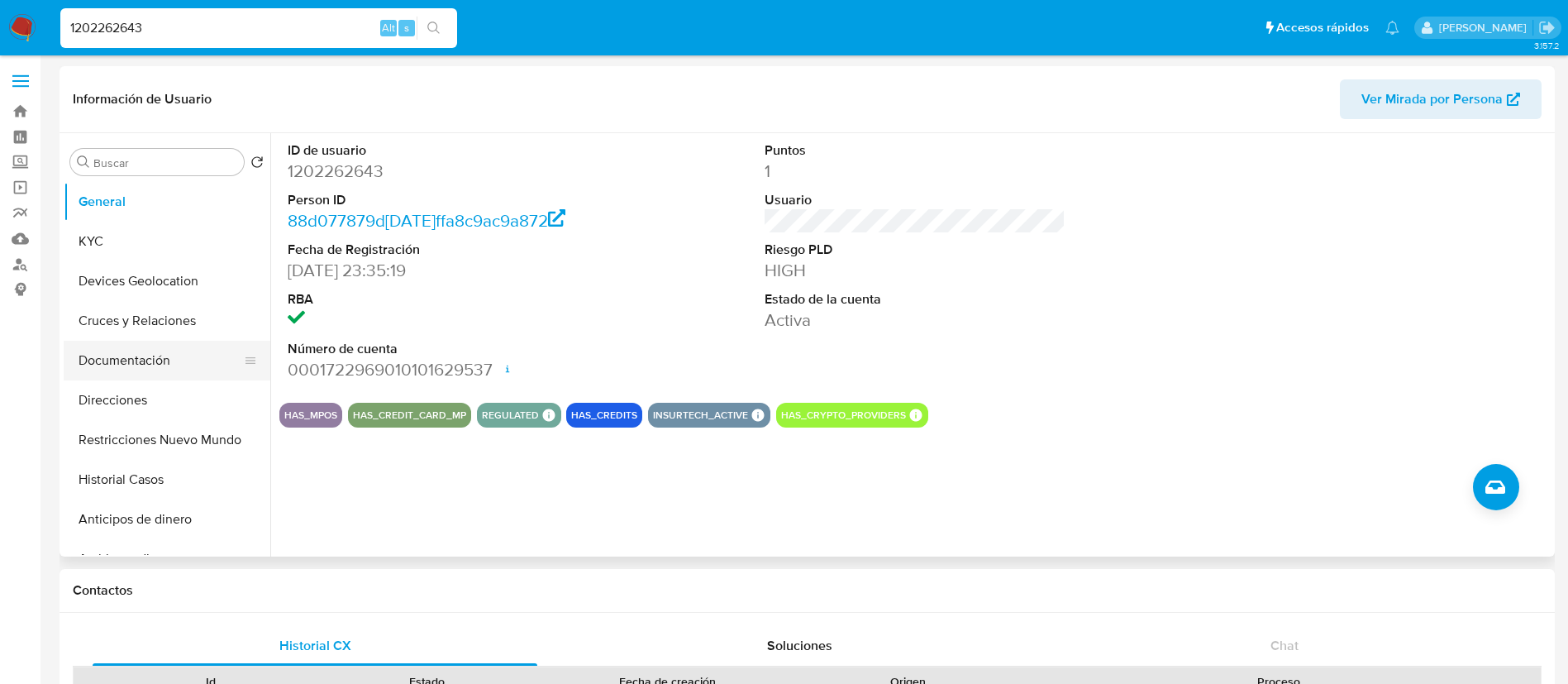
click at [141, 346] on button "Documentación" at bounding box center [160, 360] width 193 height 39
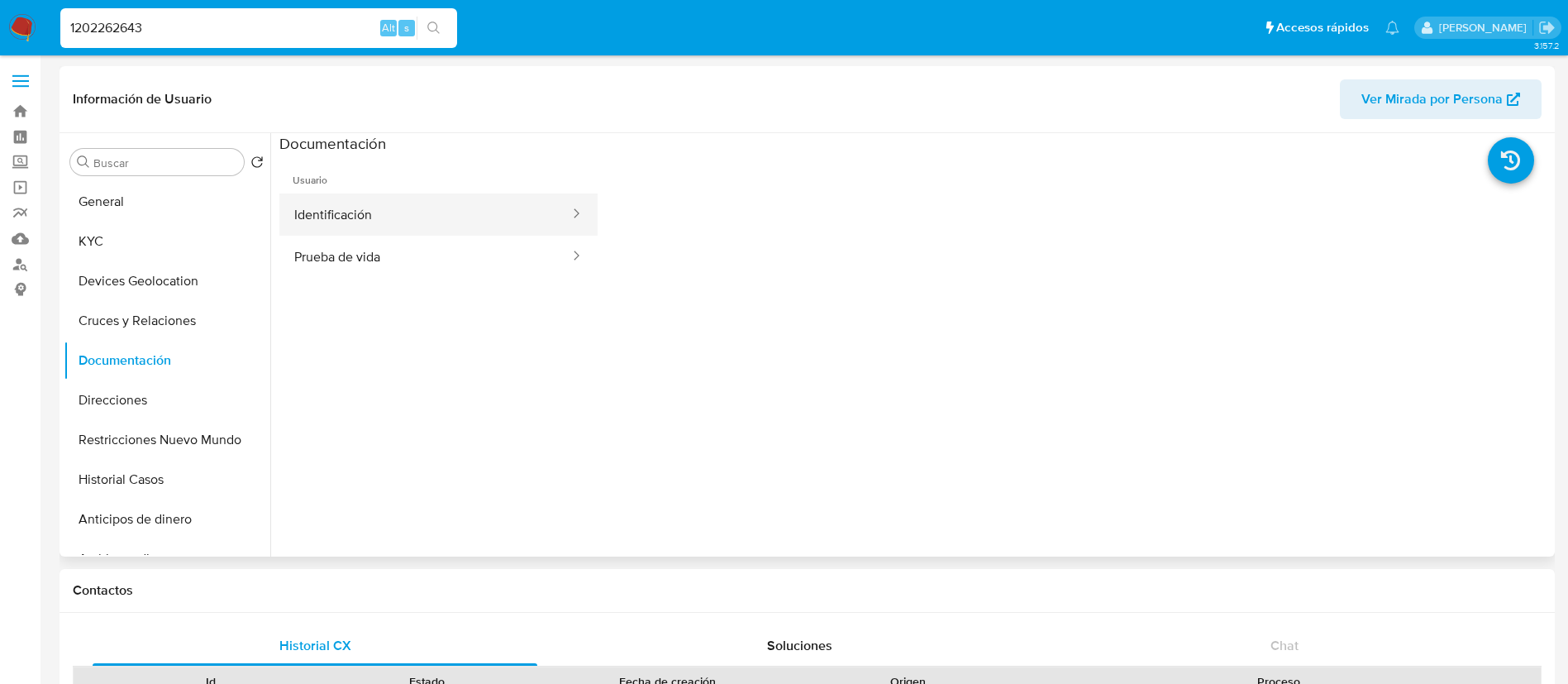
click at [424, 222] on button "Identificación" at bounding box center [425, 214] width 292 height 42
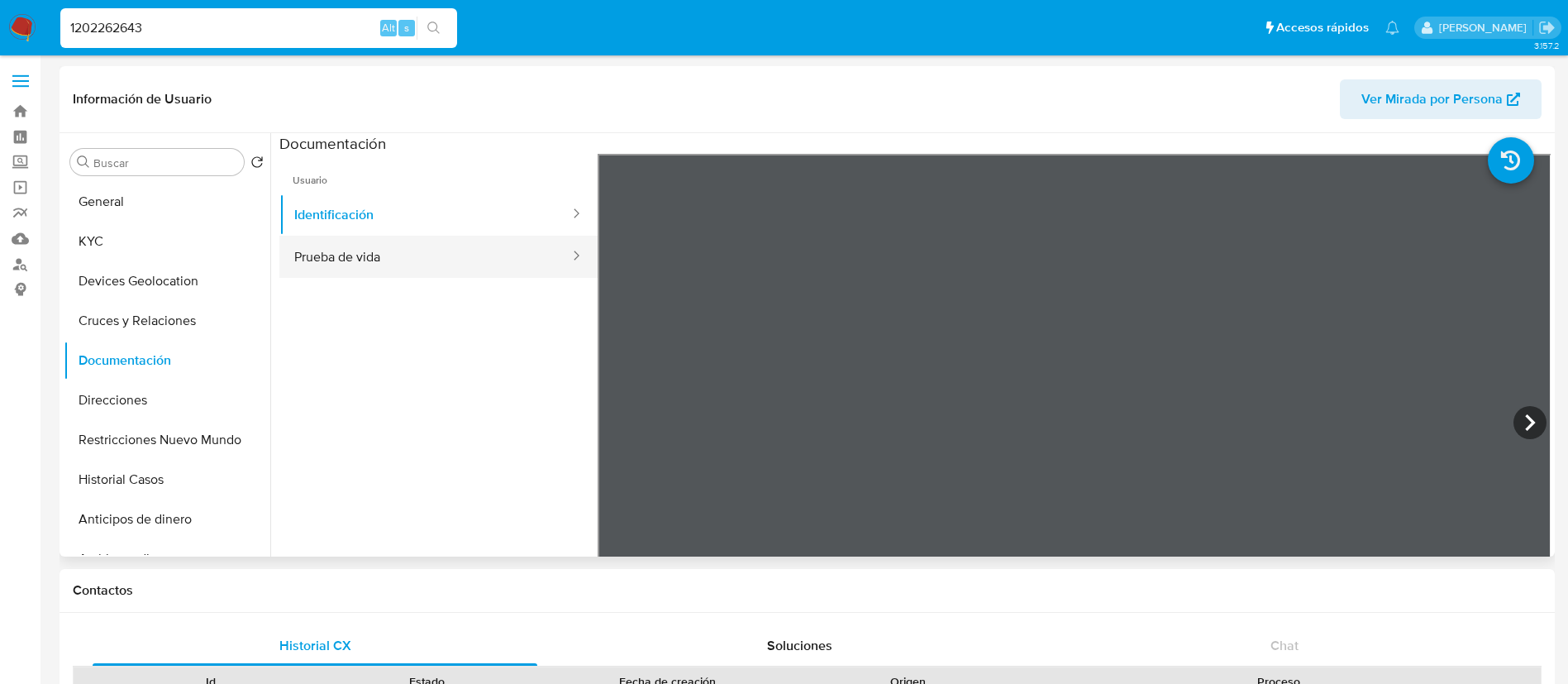
click at [395, 269] on button "Prueba de vida" at bounding box center [425, 256] width 292 height 42
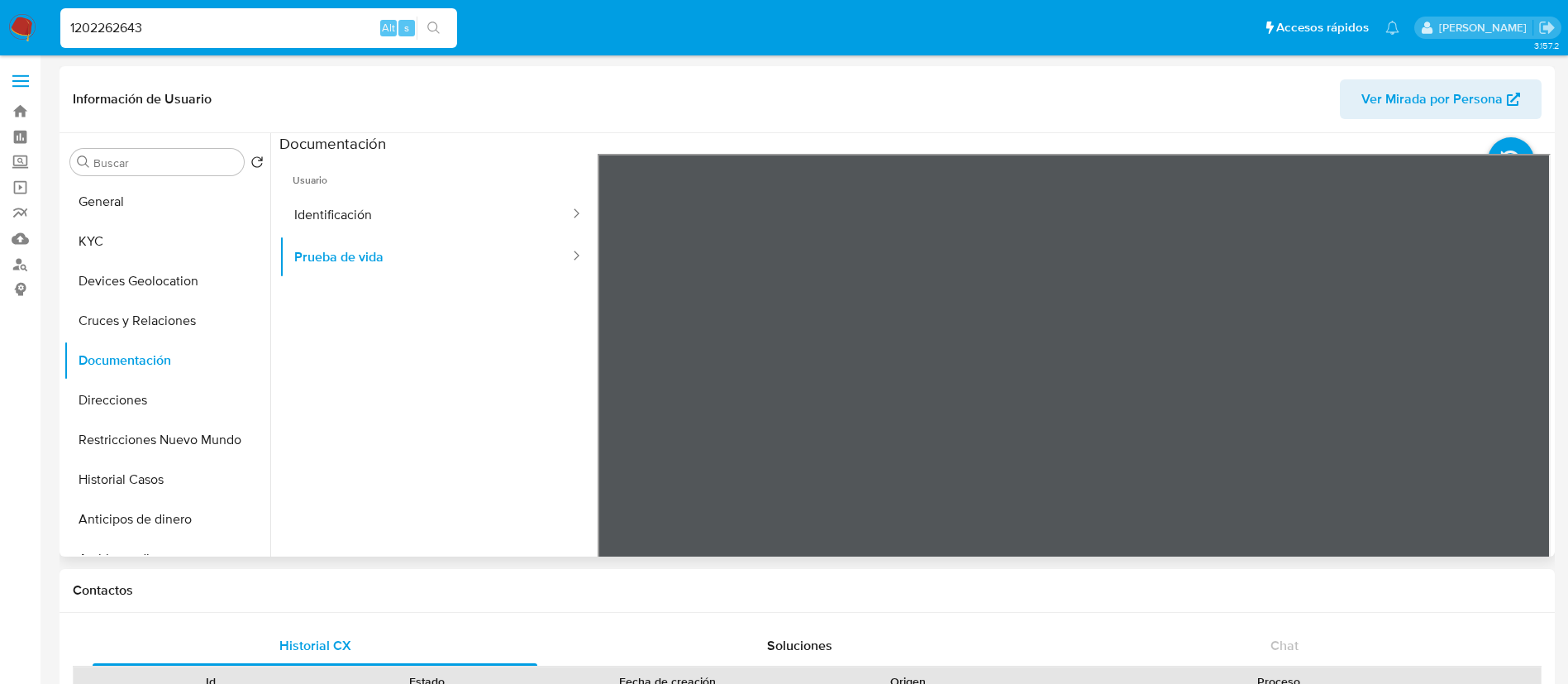
click at [512, 191] on span "Usuario" at bounding box center [439, 173] width 318 height 39
click at [510, 213] on button "Identificación" at bounding box center [425, 214] width 292 height 42
click at [219, 249] on button "KYC" at bounding box center [160, 241] width 193 height 39
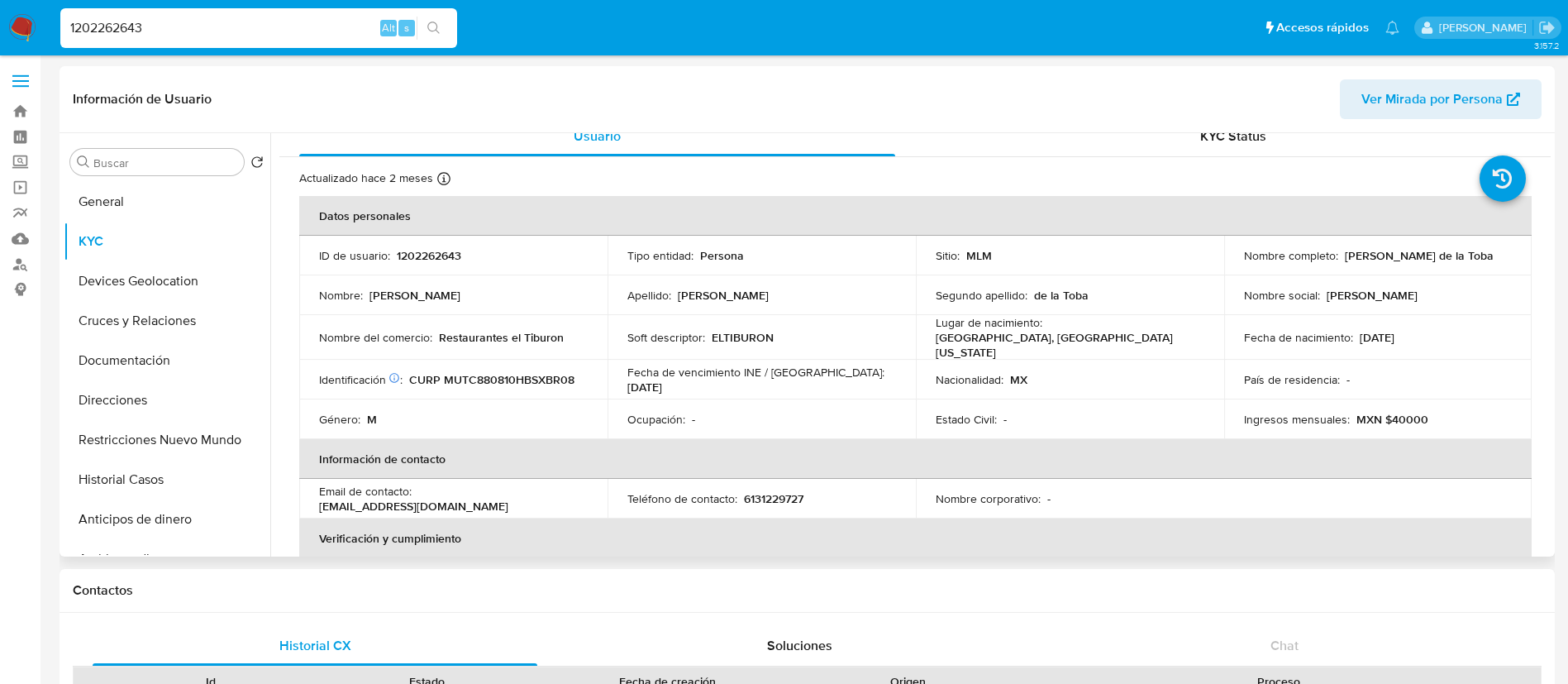
scroll to position [15, 0]
click at [123, 354] on button "Documentación" at bounding box center [160, 360] width 193 height 39
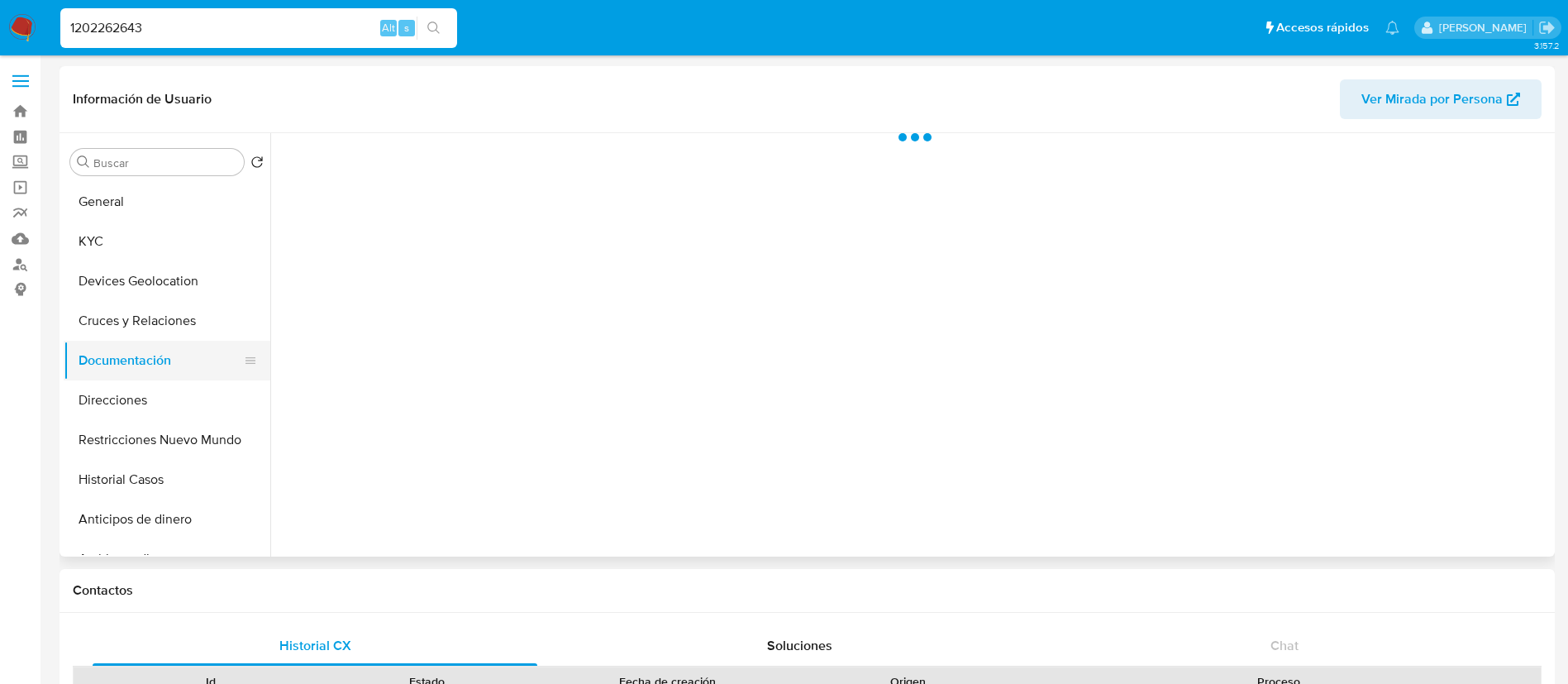
scroll to position [0, 0]
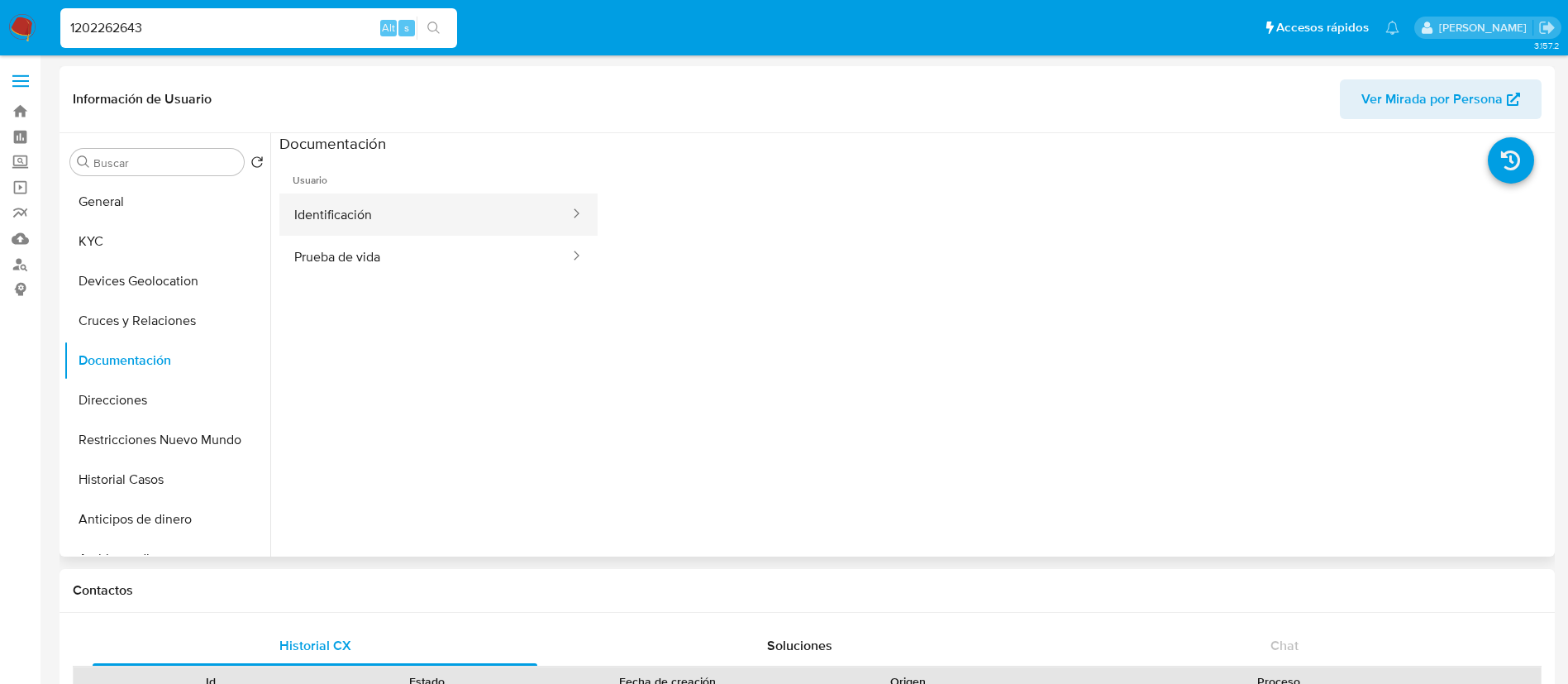
click at [346, 208] on button "Identificación" at bounding box center [425, 214] width 292 height 42
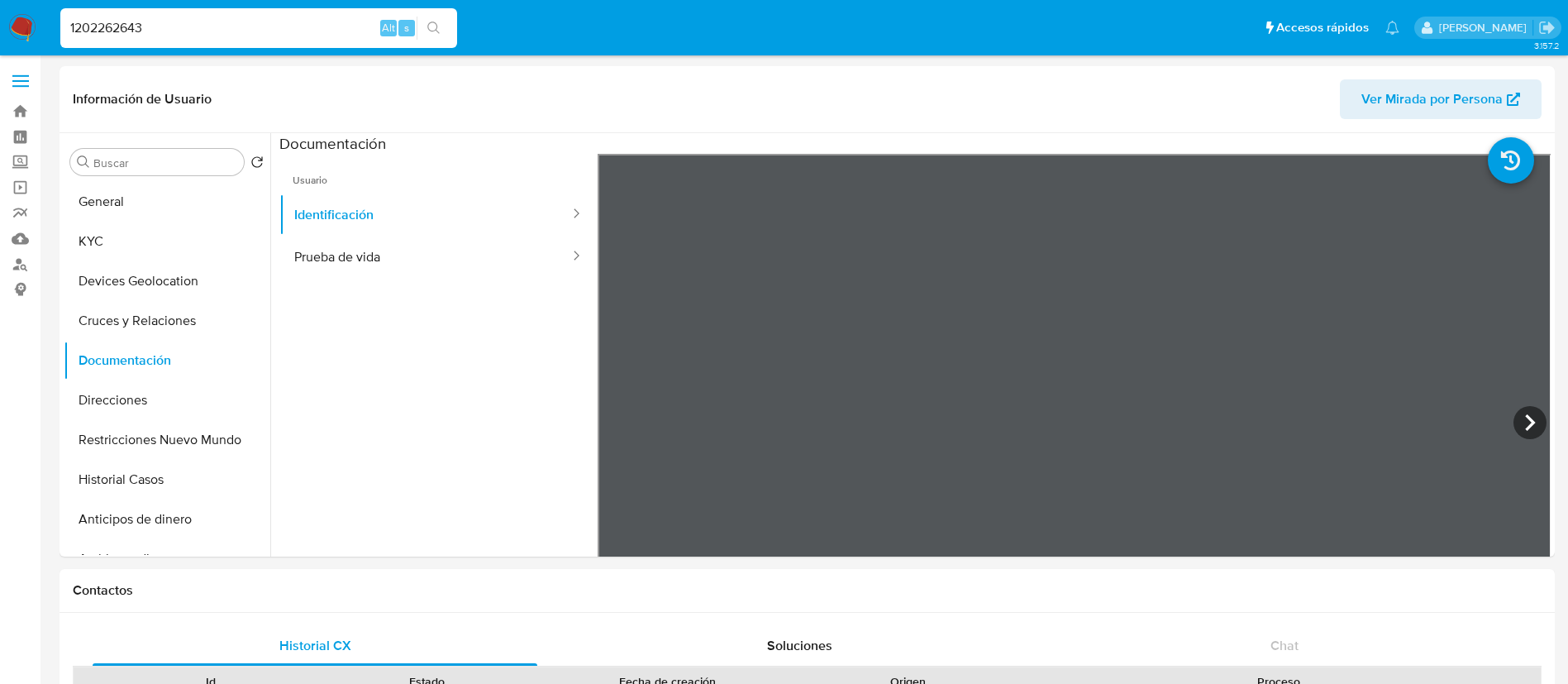
drag, startPoint x: 111, startPoint y: -1, endPoint x: 0, endPoint y: -151, distance: 186.6
paste input "532735101"
type input "1532735101"
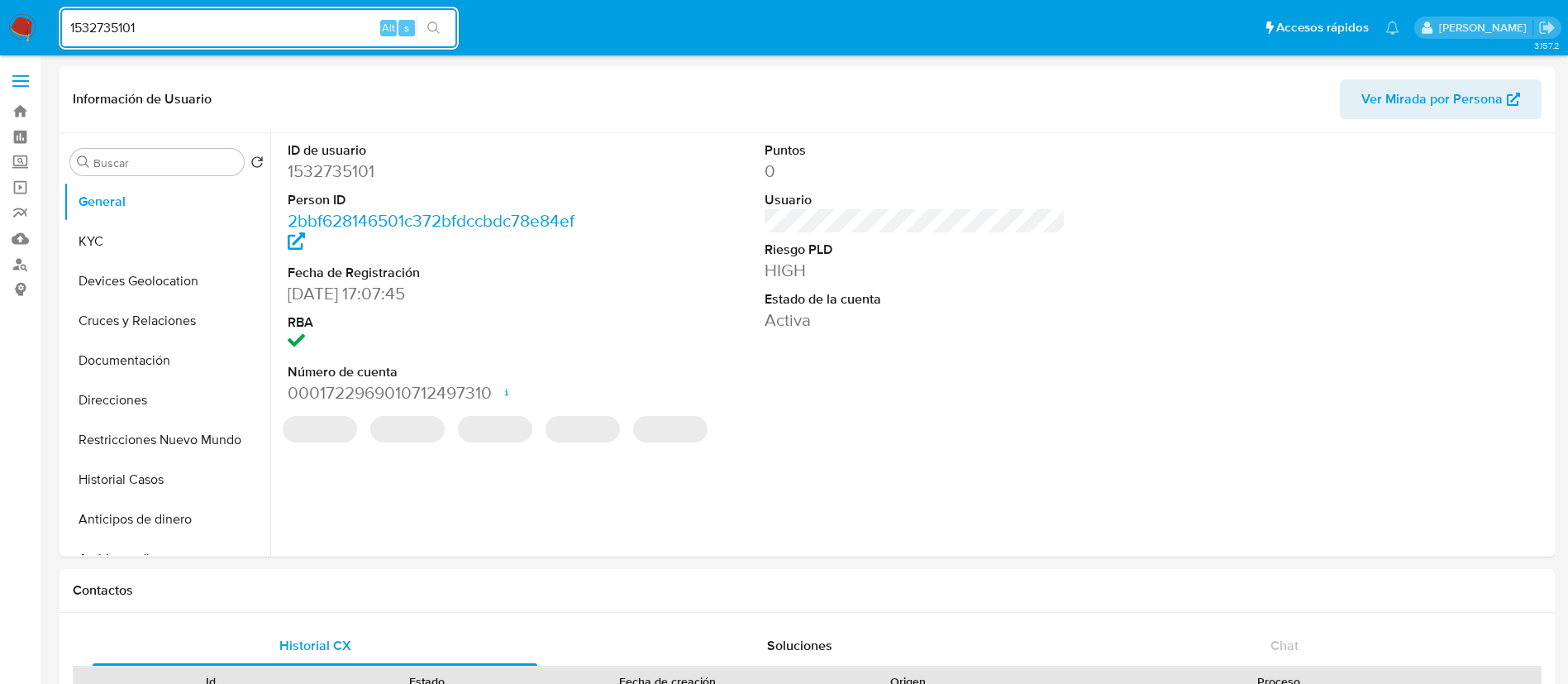
select select "10"
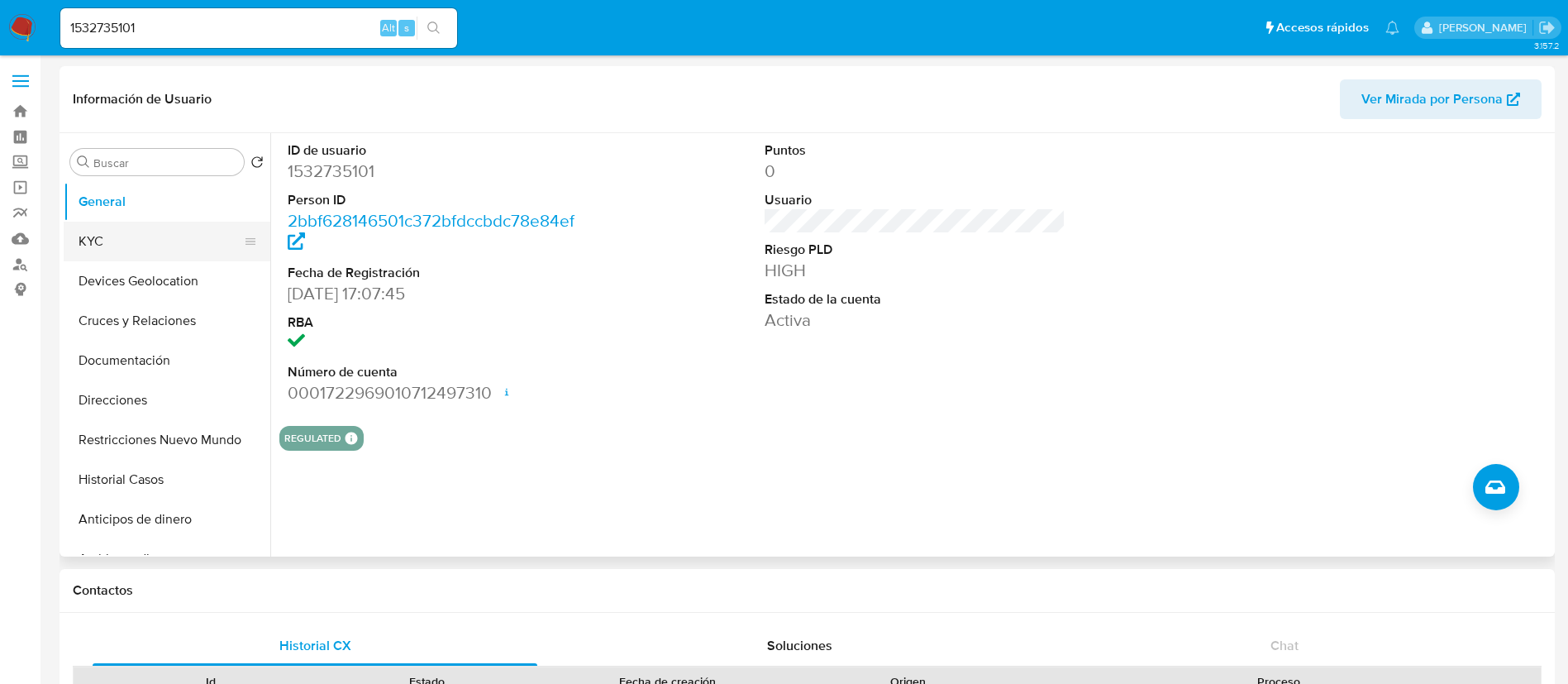
click at [153, 235] on button "KYC" at bounding box center [160, 241] width 193 height 39
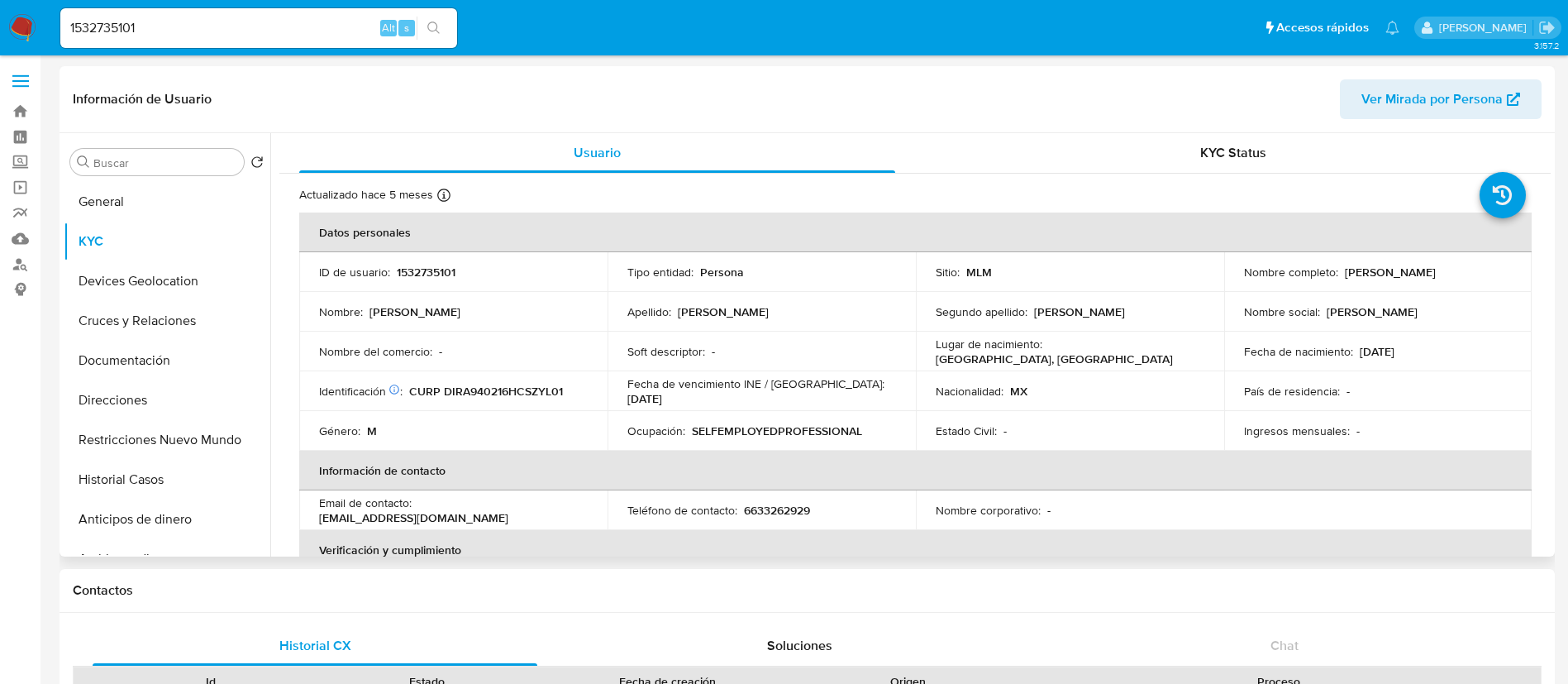
click at [423, 274] on p "1532735101" at bounding box center [426, 272] width 59 height 15
copy p "1532735101"
drag, startPoint x: 1458, startPoint y: 275, endPoint x: 1340, endPoint y: 270, distance: 118.1
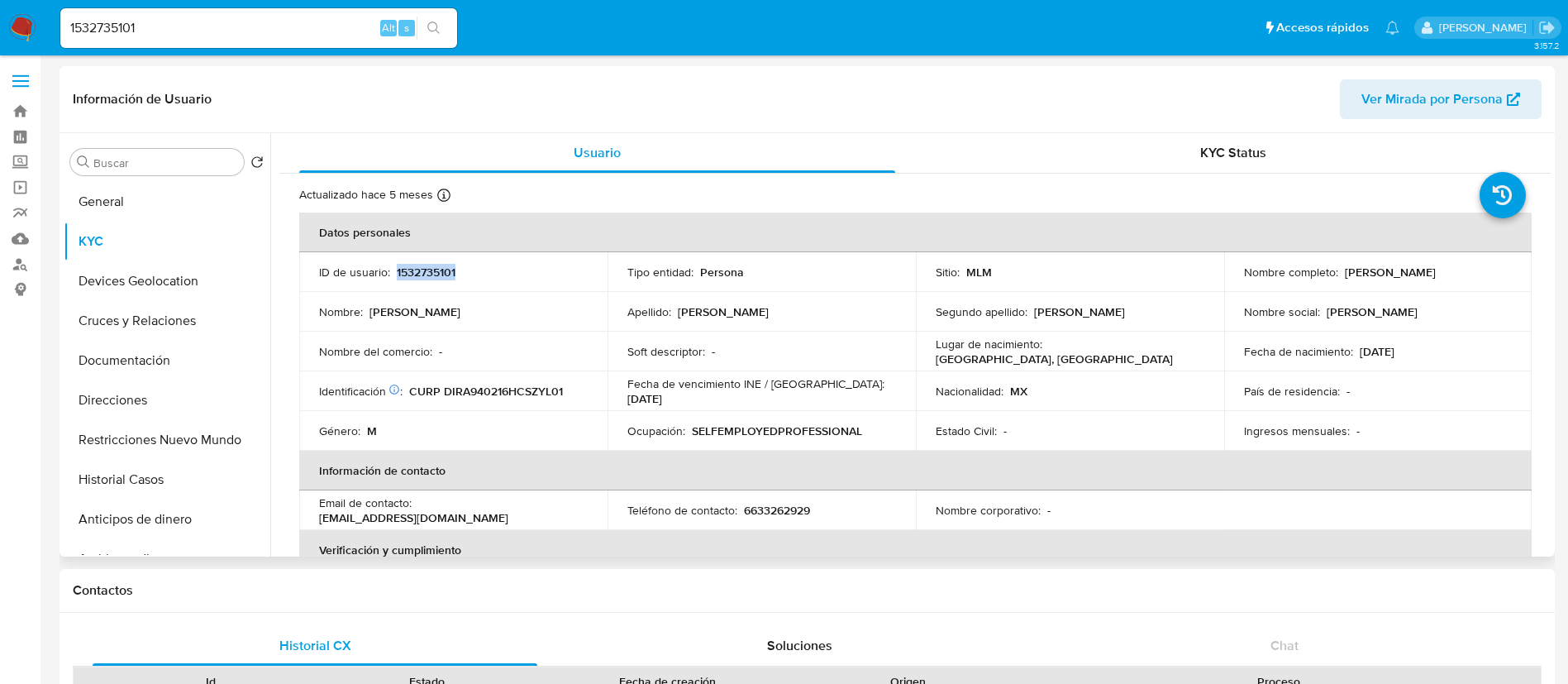
click at [1340, 270] on div "Nombre completo : [PERSON_NAME]" at bounding box center [1378, 272] width 269 height 15
copy p "[PERSON_NAME]"
click at [426, 272] on p "1532735101" at bounding box center [426, 272] width 59 height 15
copy p "1532735101"
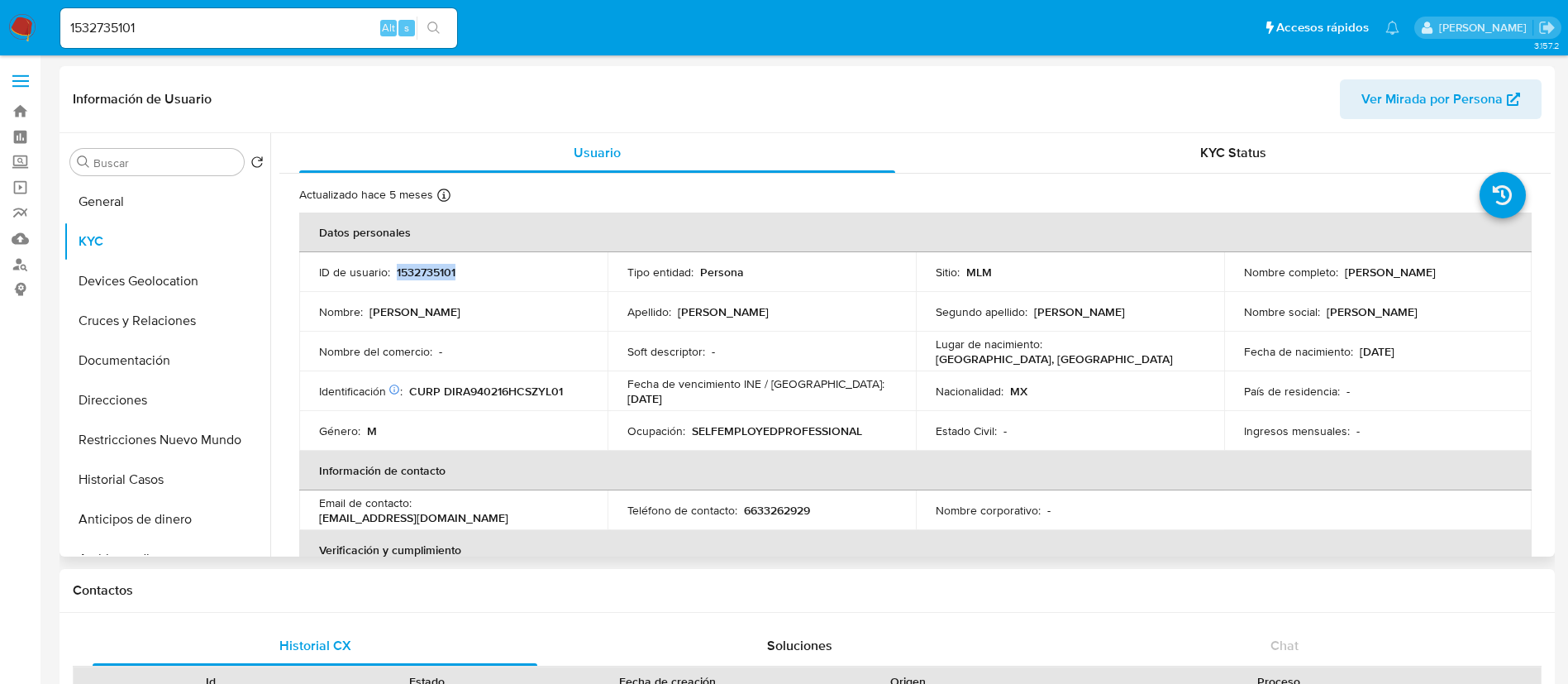
click at [1419, 268] on p "[PERSON_NAME]" at bounding box center [1391, 272] width 91 height 15
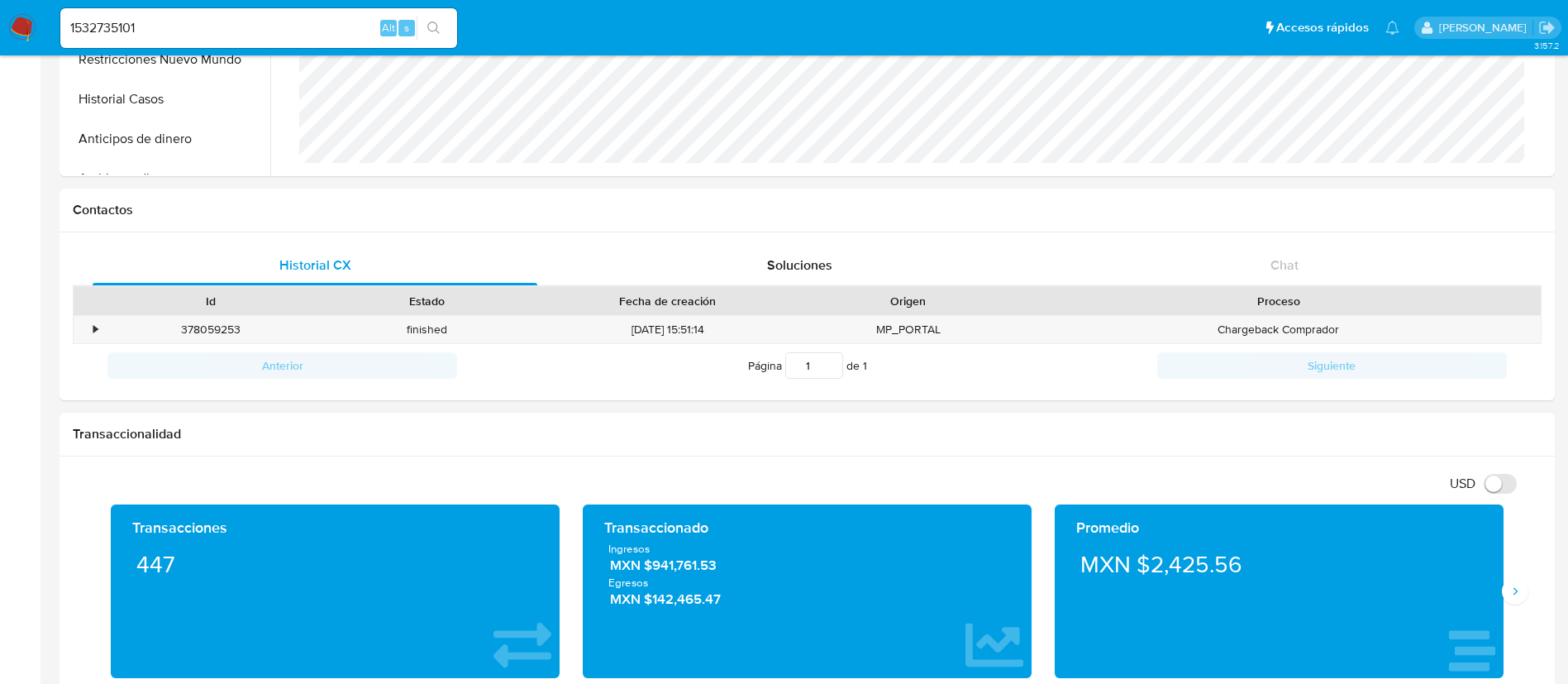
scroll to position [496, 0]
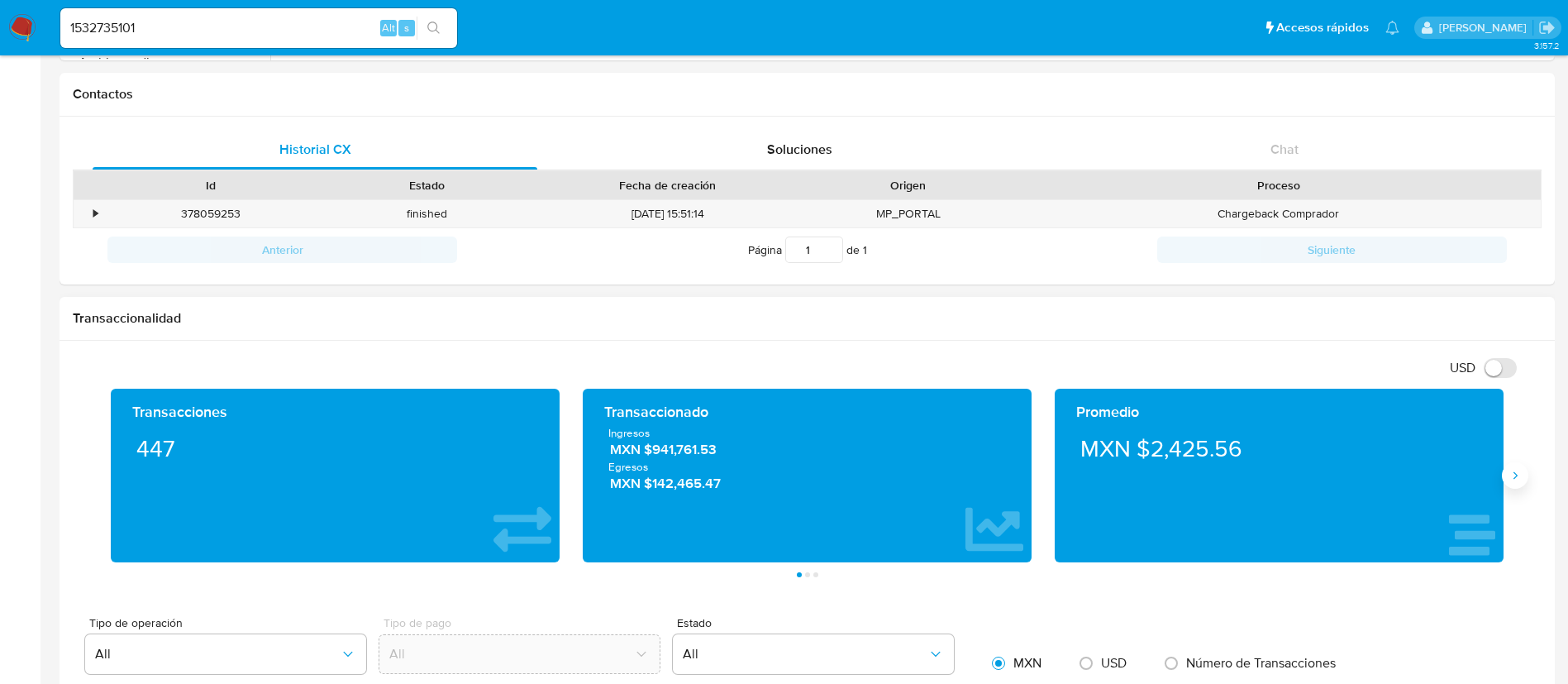
click at [1516, 478] on icon "Siguiente" at bounding box center [1515, 476] width 13 height 13
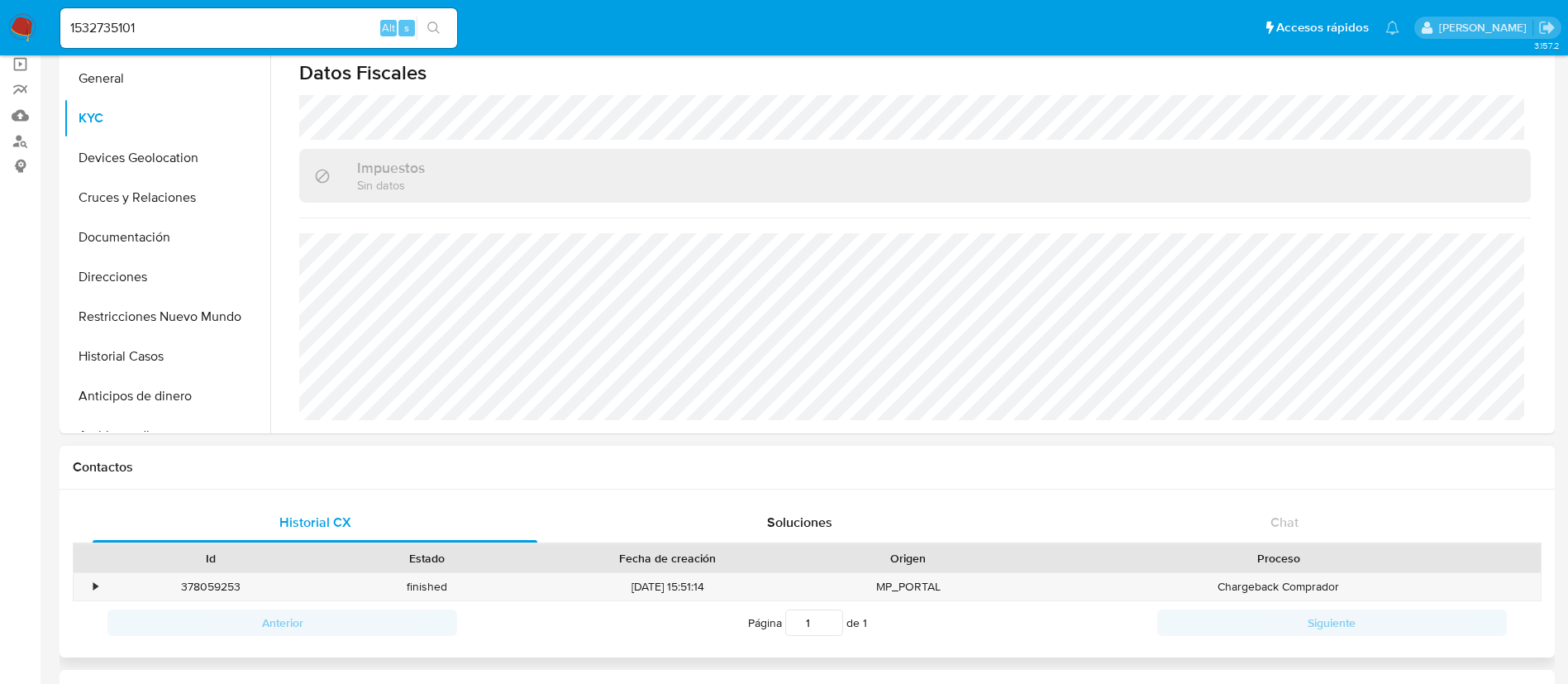
scroll to position [0, 0]
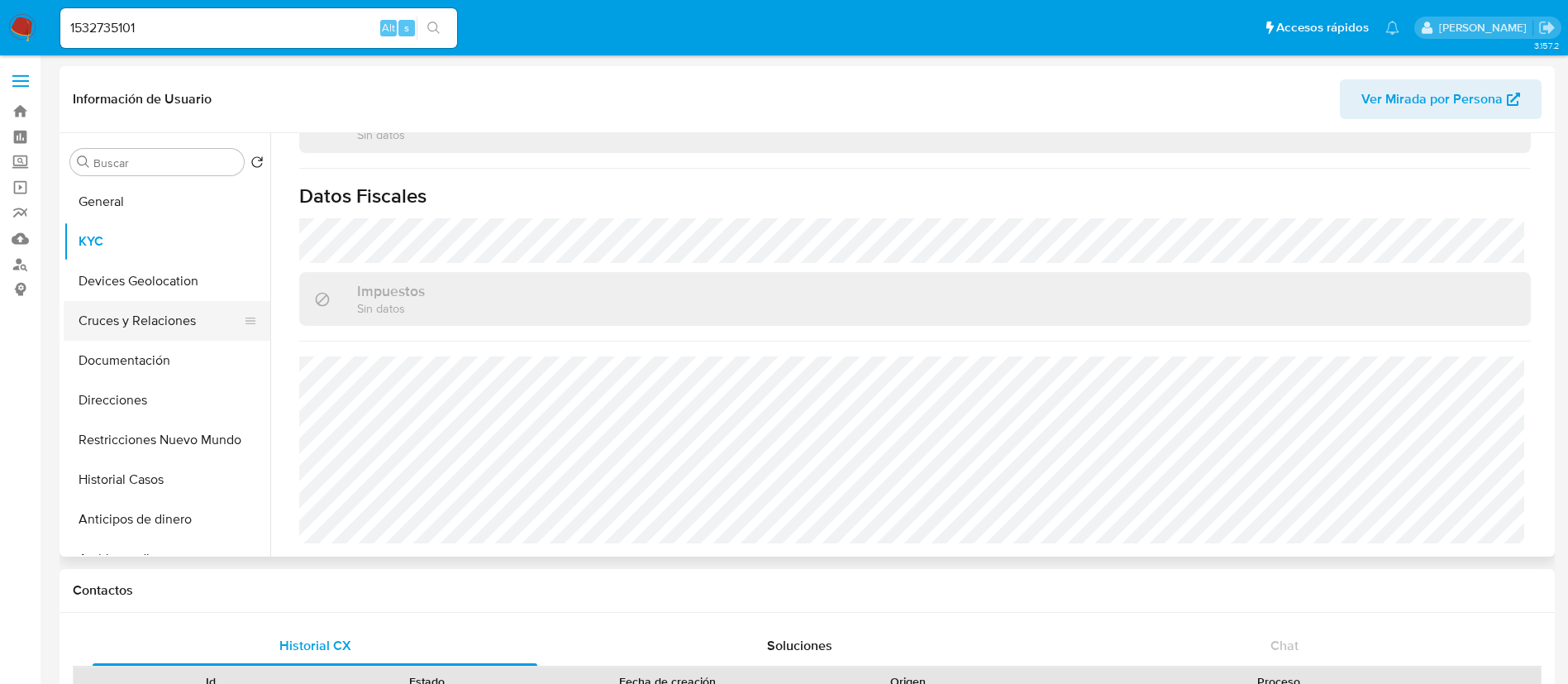
click at [167, 316] on button "Cruces y Relaciones" at bounding box center [160, 320] width 193 height 39
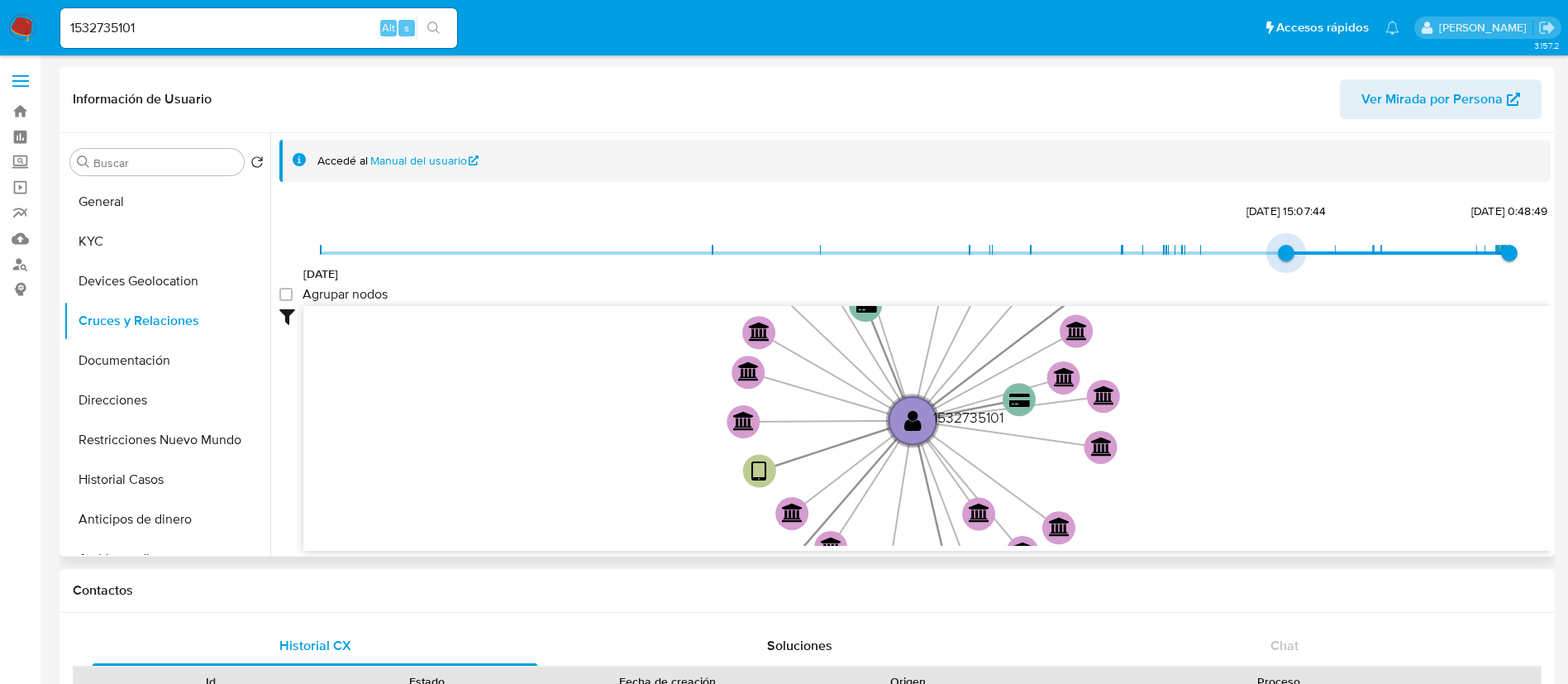
type input "1738098073000"
drag, startPoint x: 322, startPoint y: 248, endPoint x: 1333, endPoint y: 241, distance: 1011.0
click at [1333, 244] on span "[DATE] 15:01:13" at bounding box center [1336, 253] width 17 height 17
click at [288, 296] on group_nodes "Agrupar nodos" at bounding box center [286, 295] width 13 height 13
checkbox group_nodes "true"
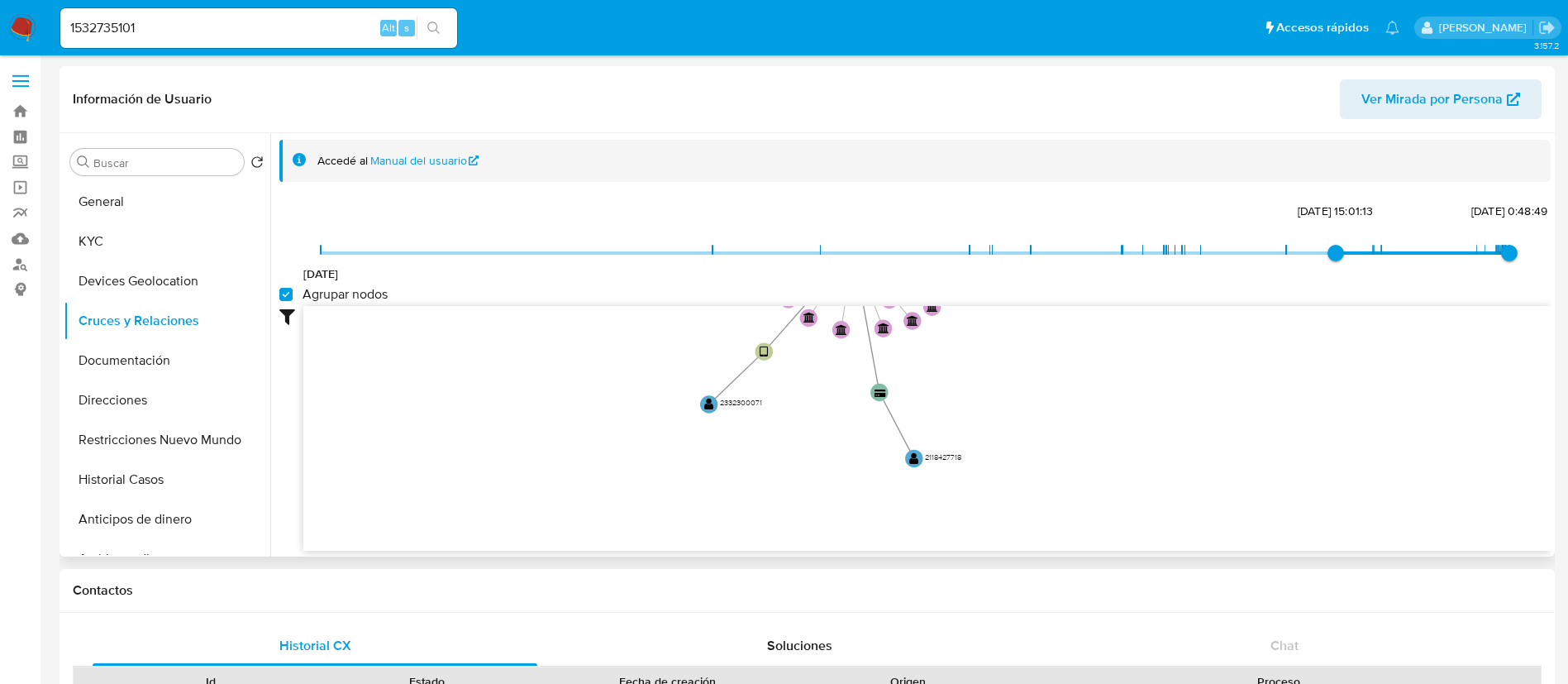
drag, startPoint x: 772, startPoint y: 417, endPoint x: 778, endPoint y: 246, distance: 171.1
click at [778, 246] on div "[DATE] [DATE] 15:01:13 [DATE] 0:48:49 Agrupar nodos Filtros Confianza alta Devi…" at bounding box center [915, 375] width 1272 height 352
click at [137, 368] on button "Documentación" at bounding box center [160, 360] width 193 height 39
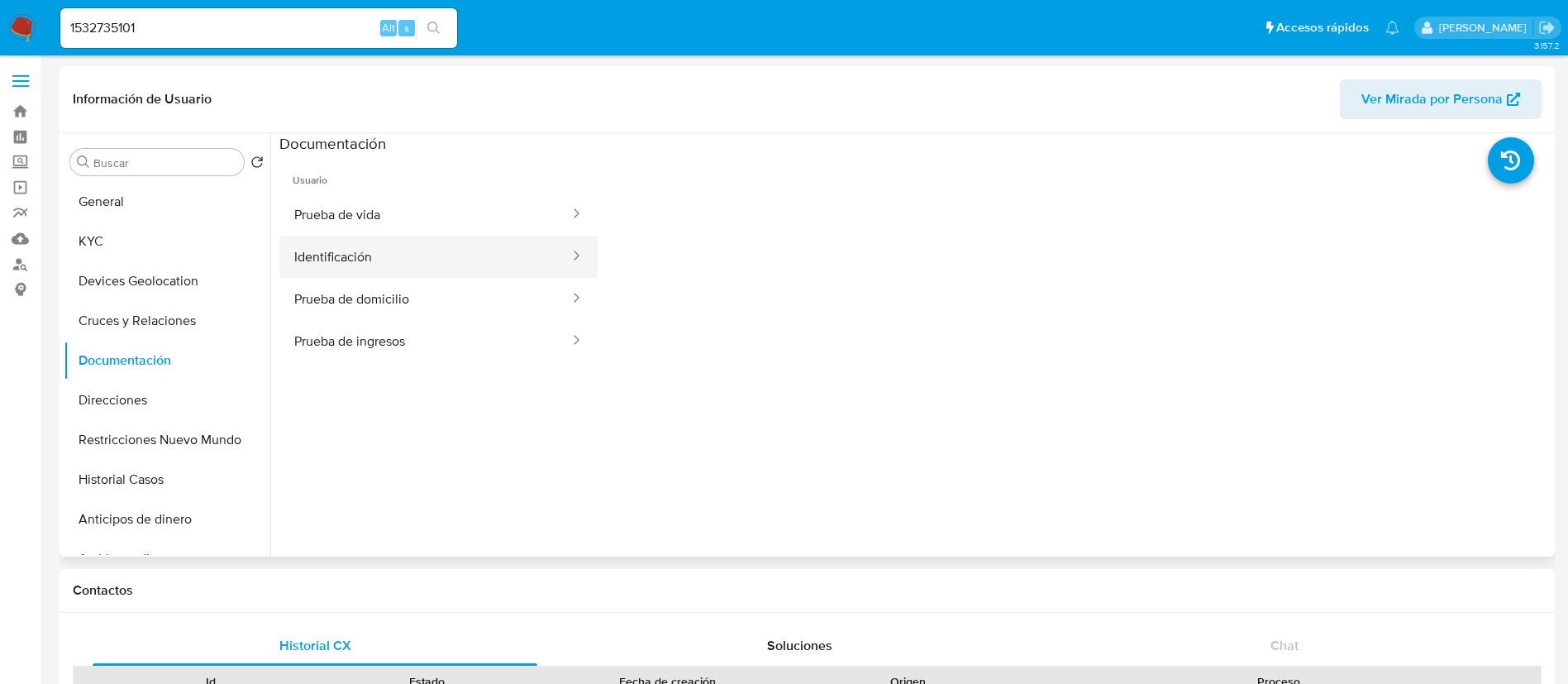
click at [410, 253] on button "Identificación" at bounding box center [425, 256] width 292 height 42
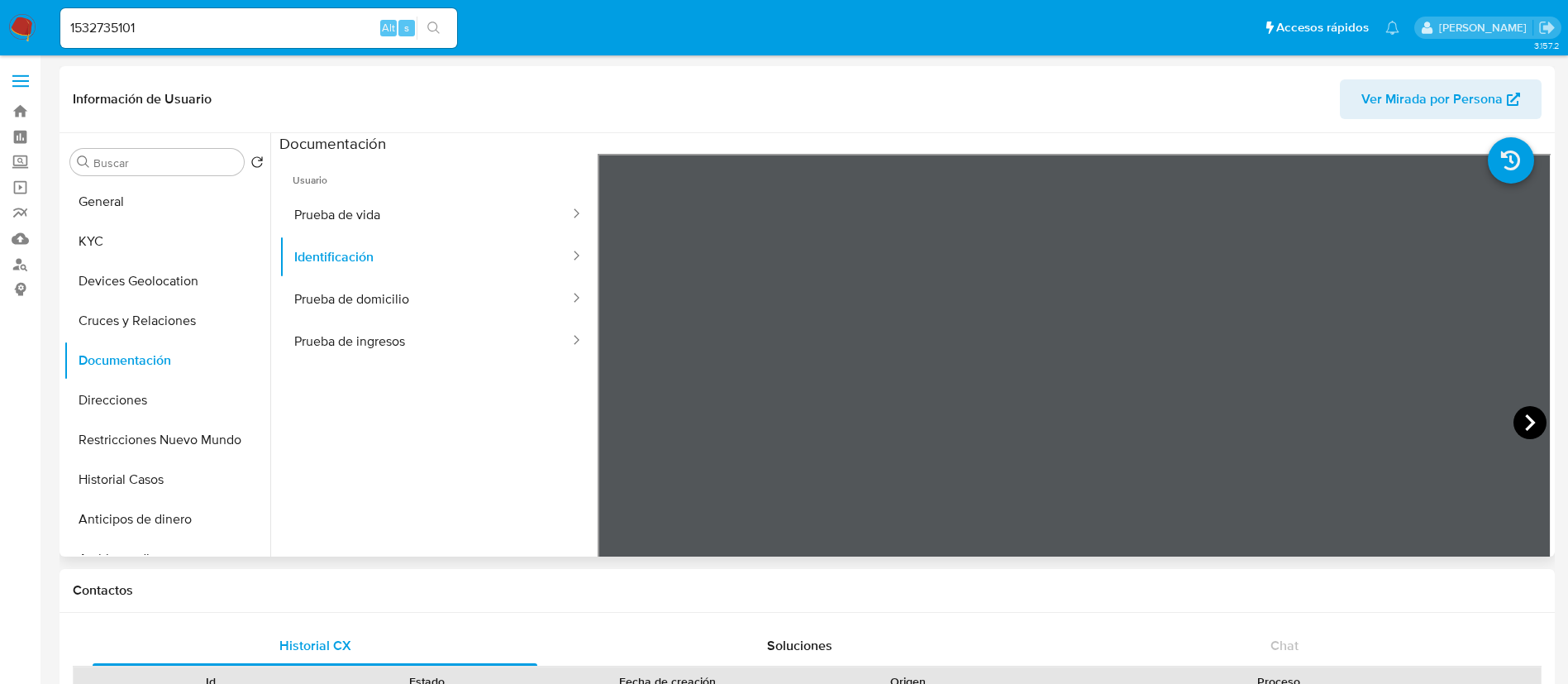
click at [1521, 414] on div at bounding box center [1075, 425] width 954 height 543
click at [1521, 414] on icon at bounding box center [1530, 423] width 33 height 33
click at [629, 411] on icon at bounding box center [619, 423] width 33 height 33
click at [375, 204] on button "Prueba de vida" at bounding box center [425, 214] width 292 height 42
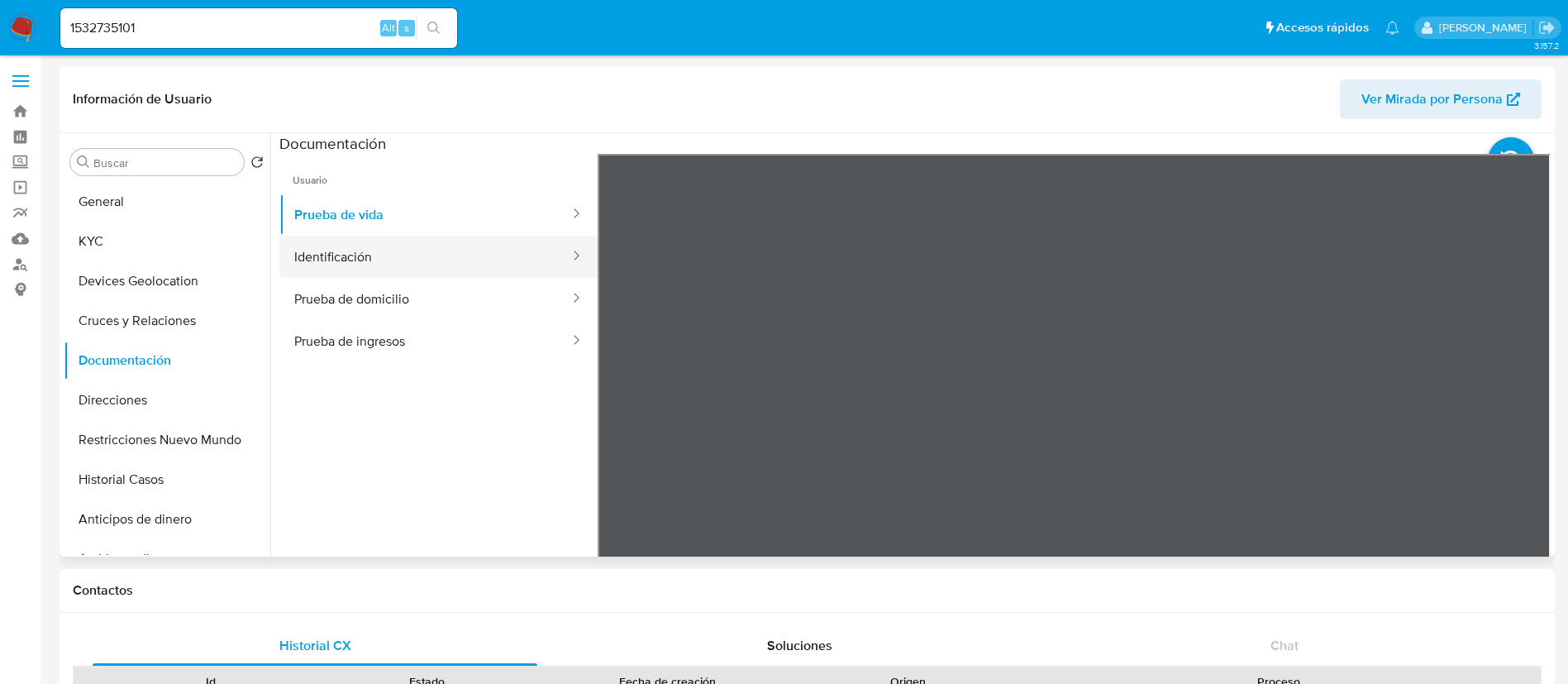
click at [417, 254] on button "Identificación" at bounding box center [425, 256] width 292 height 42
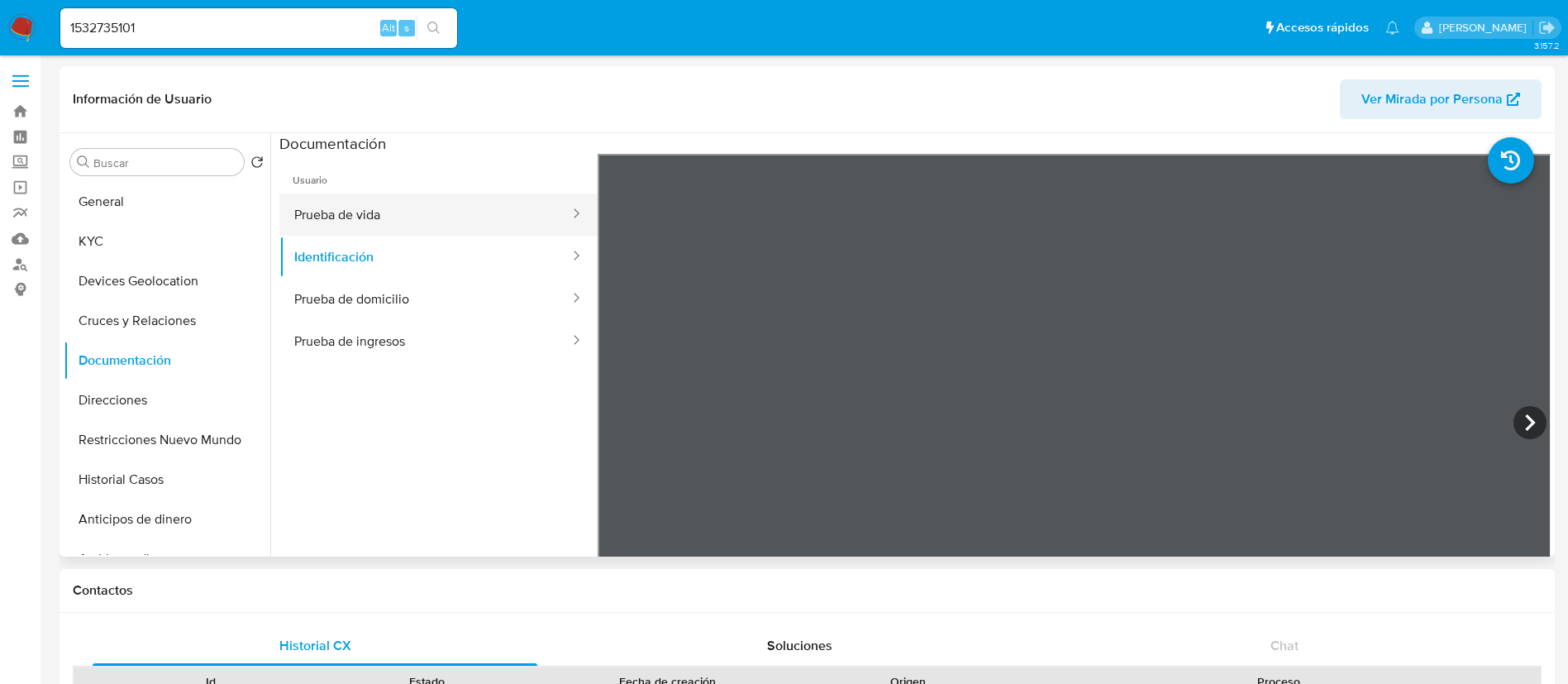
click at [431, 210] on button "Prueba de vida" at bounding box center [425, 214] width 292 height 42
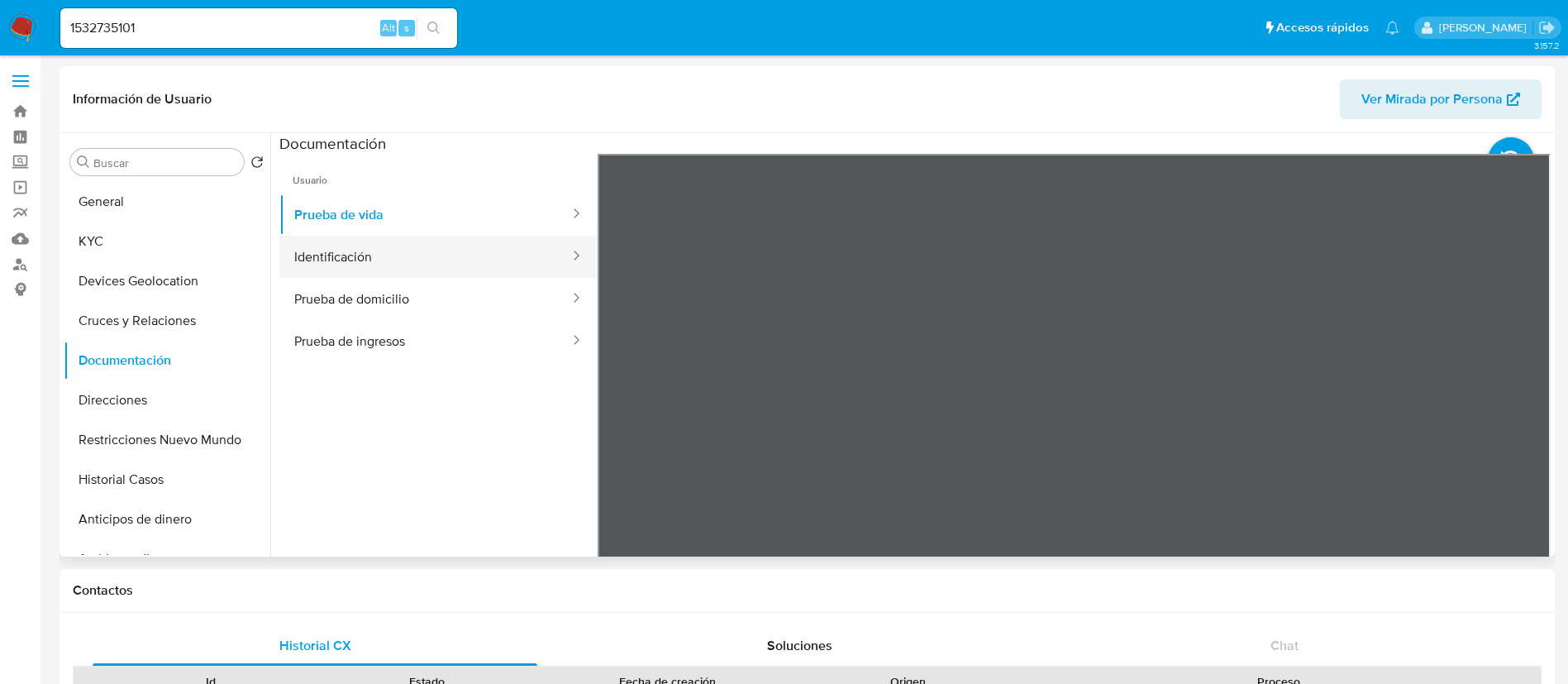
click at [424, 248] on button "Identificación" at bounding box center [425, 256] width 292 height 42
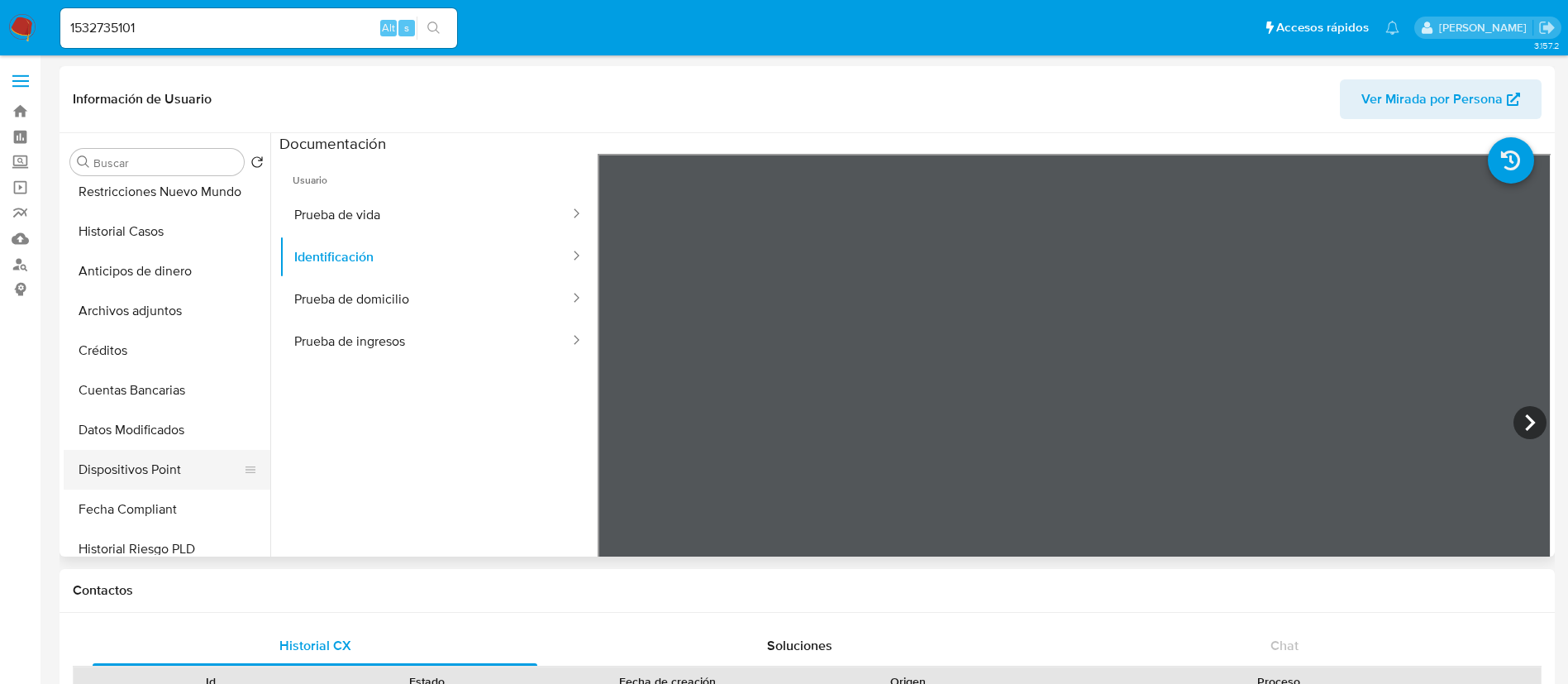
scroll to position [620, 0]
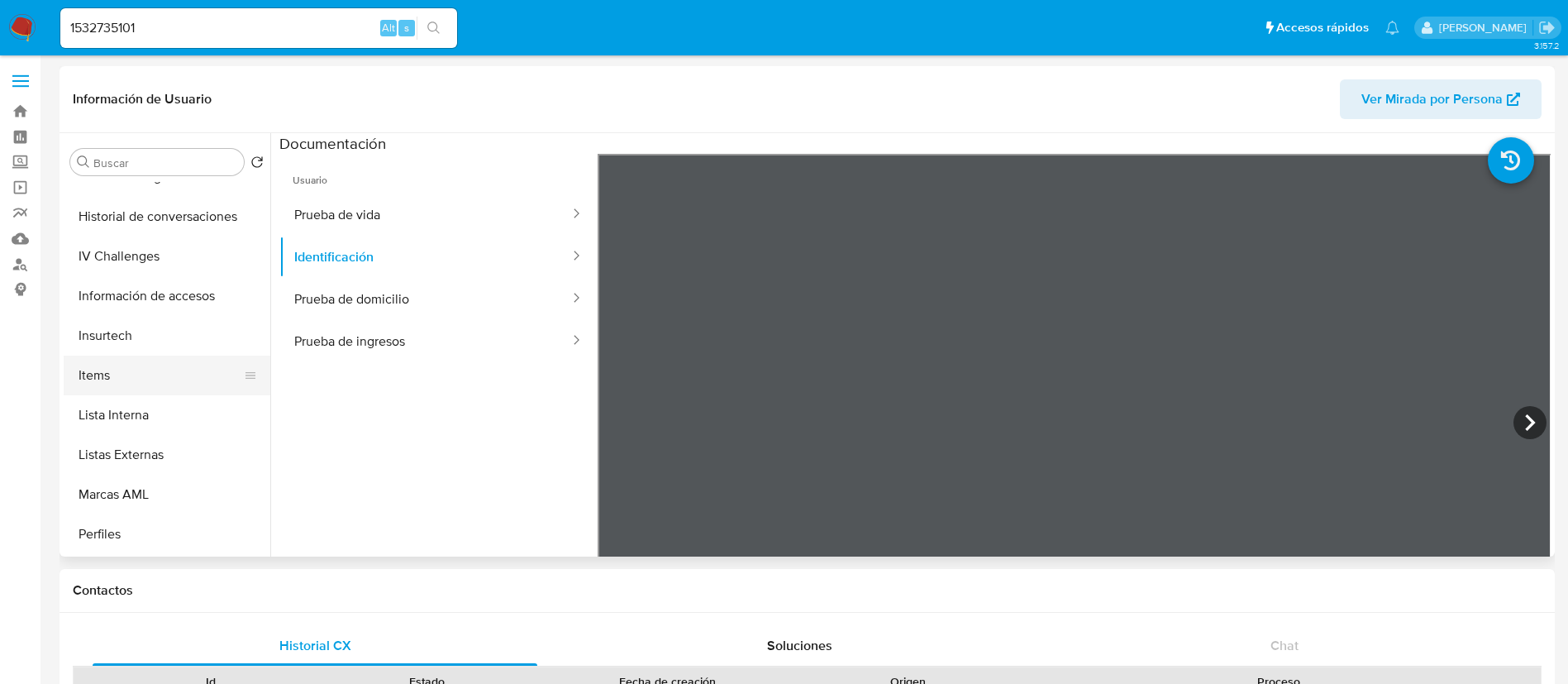
click at [123, 363] on button "Items" at bounding box center [160, 375] width 193 height 39
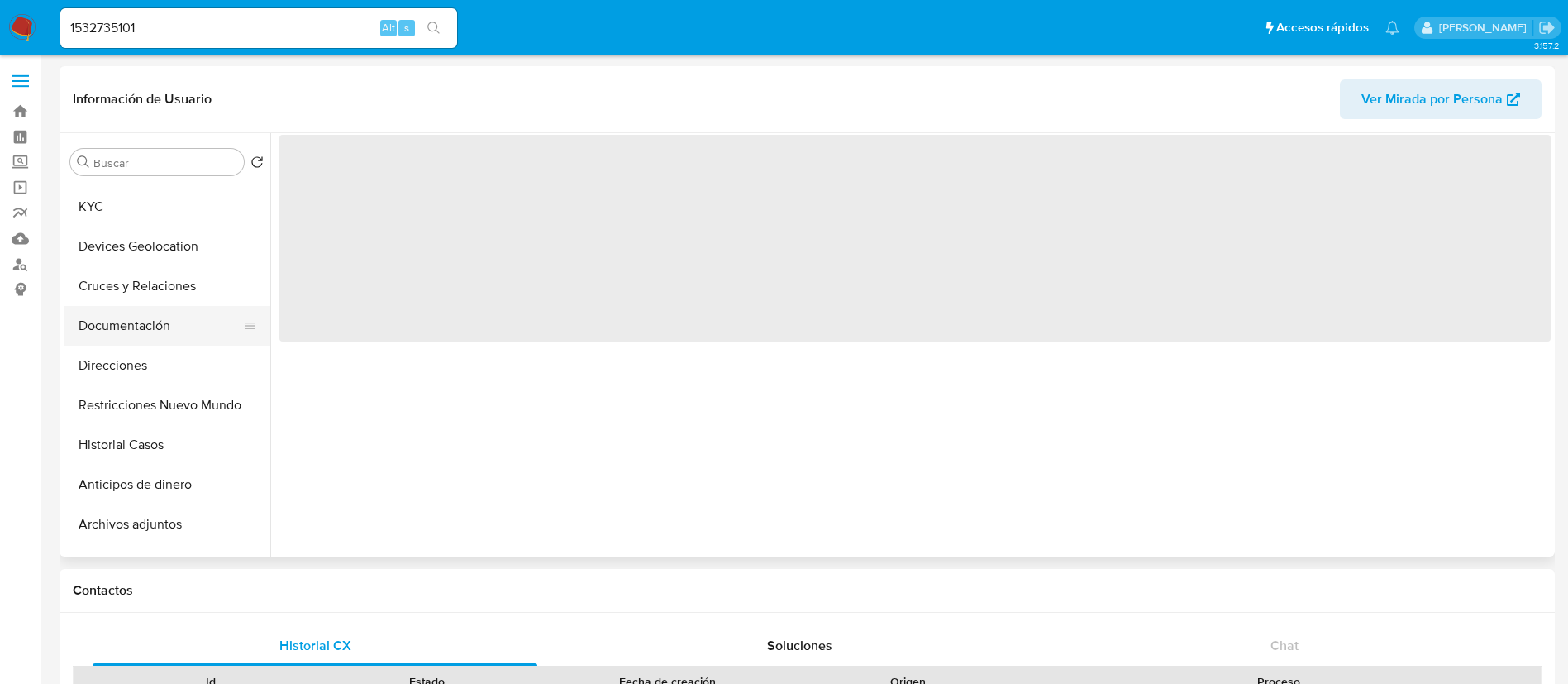
scroll to position [0, 0]
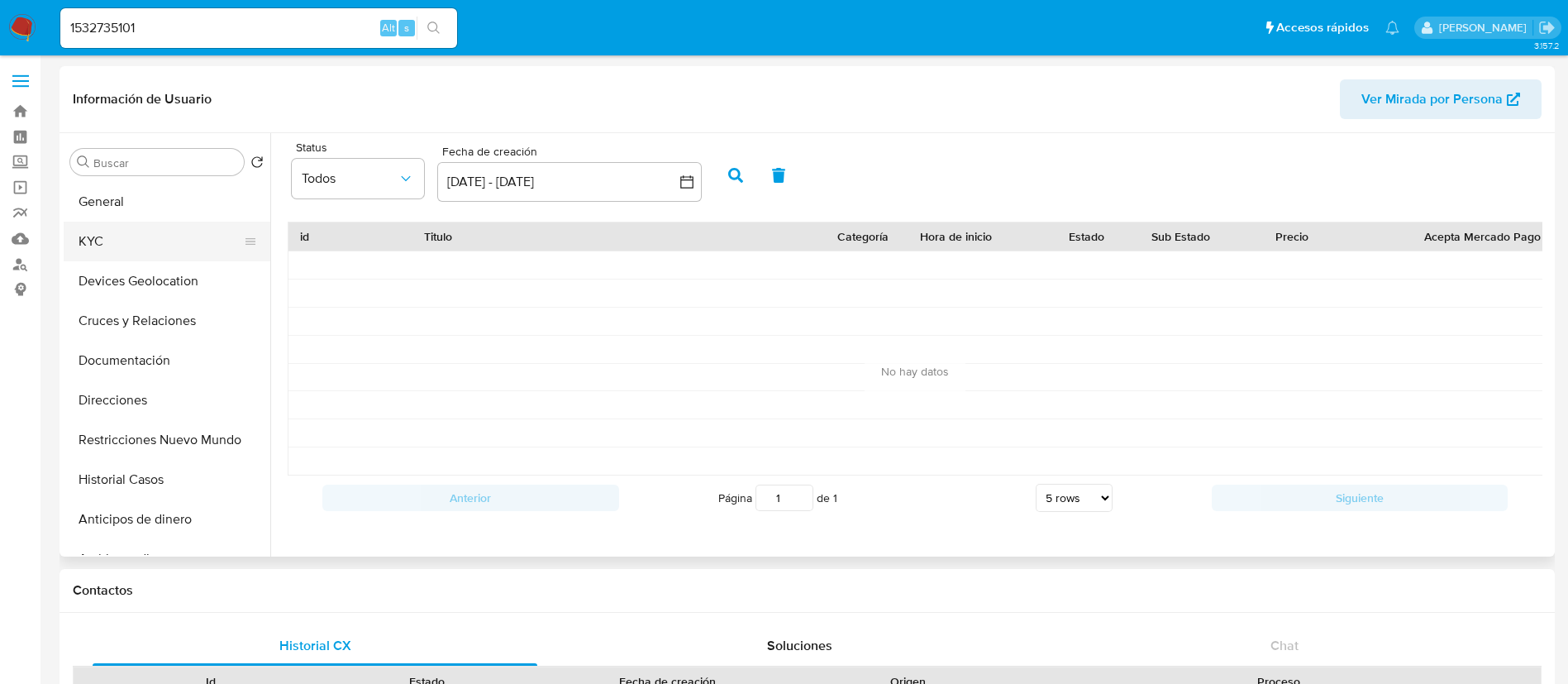
click at [147, 255] on button "KYC" at bounding box center [160, 241] width 193 height 39
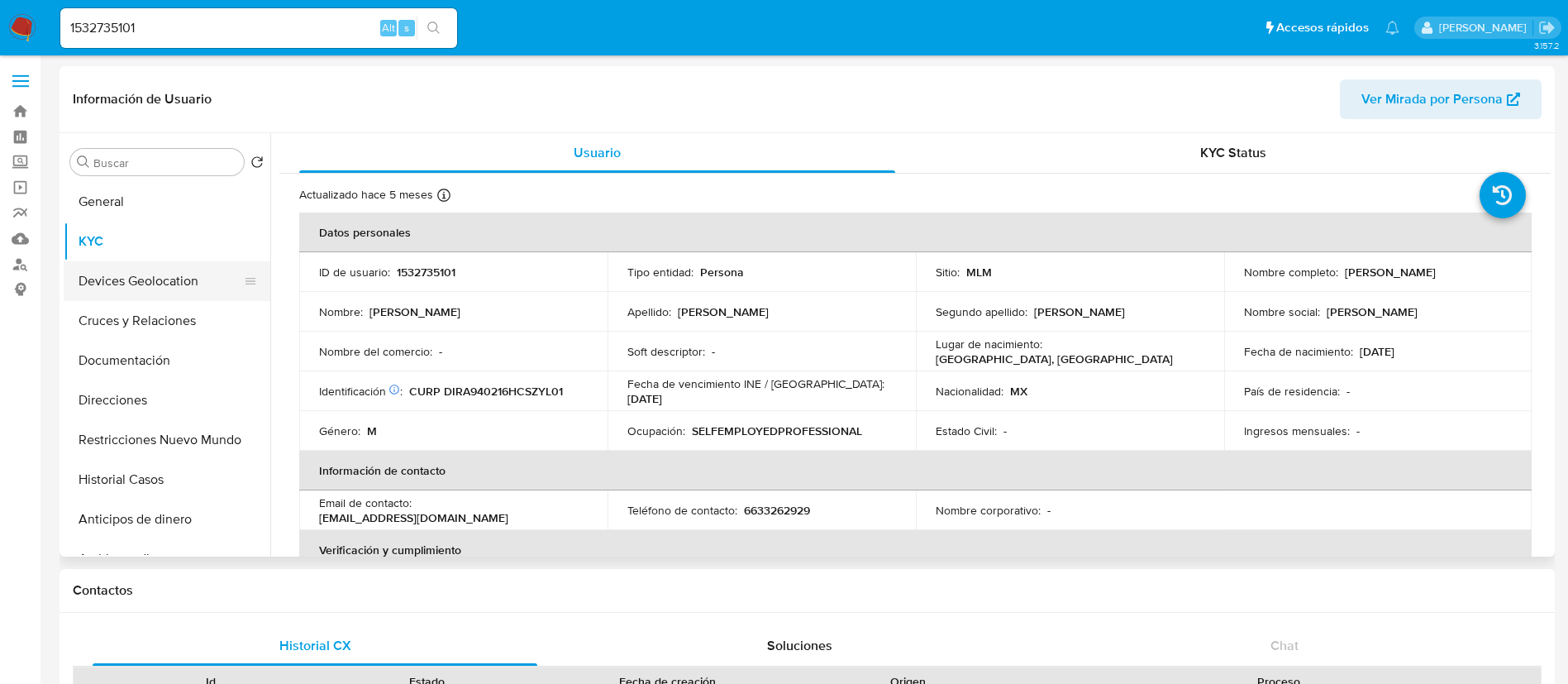
click at [110, 296] on button "Devices Geolocation" at bounding box center [160, 280] width 193 height 39
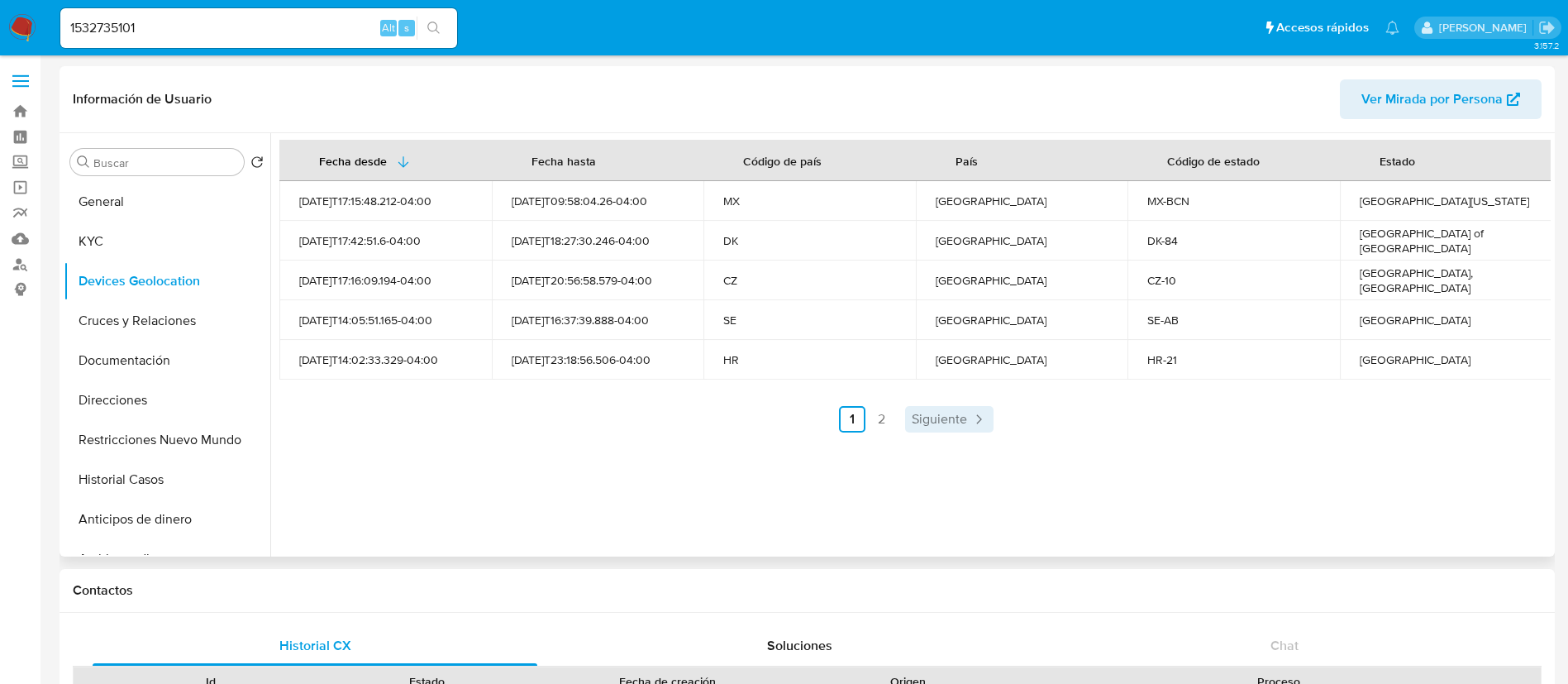
click at [941, 414] on span "Siguiente" at bounding box center [939, 419] width 55 height 13
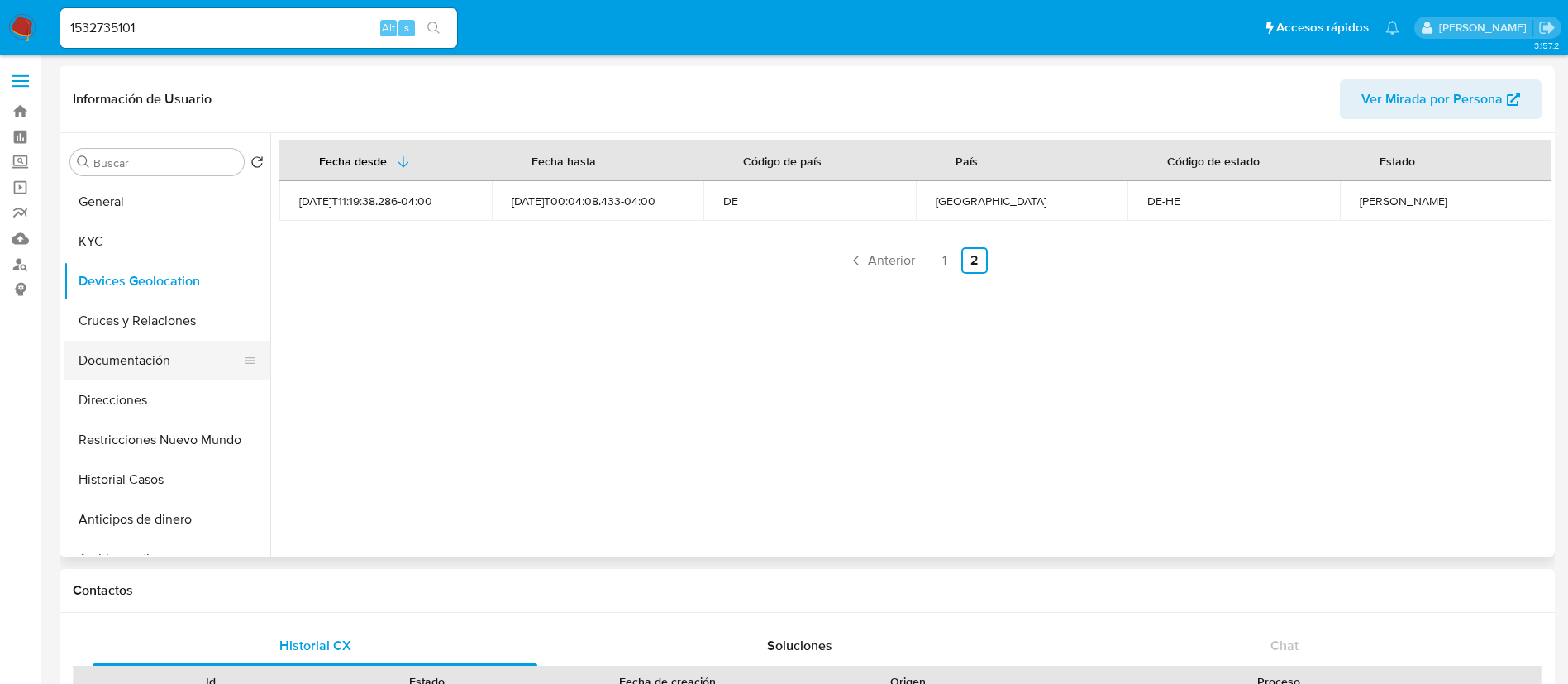
click at [154, 373] on button "Documentación" at bounding box center [160, 360] width 193 height 39
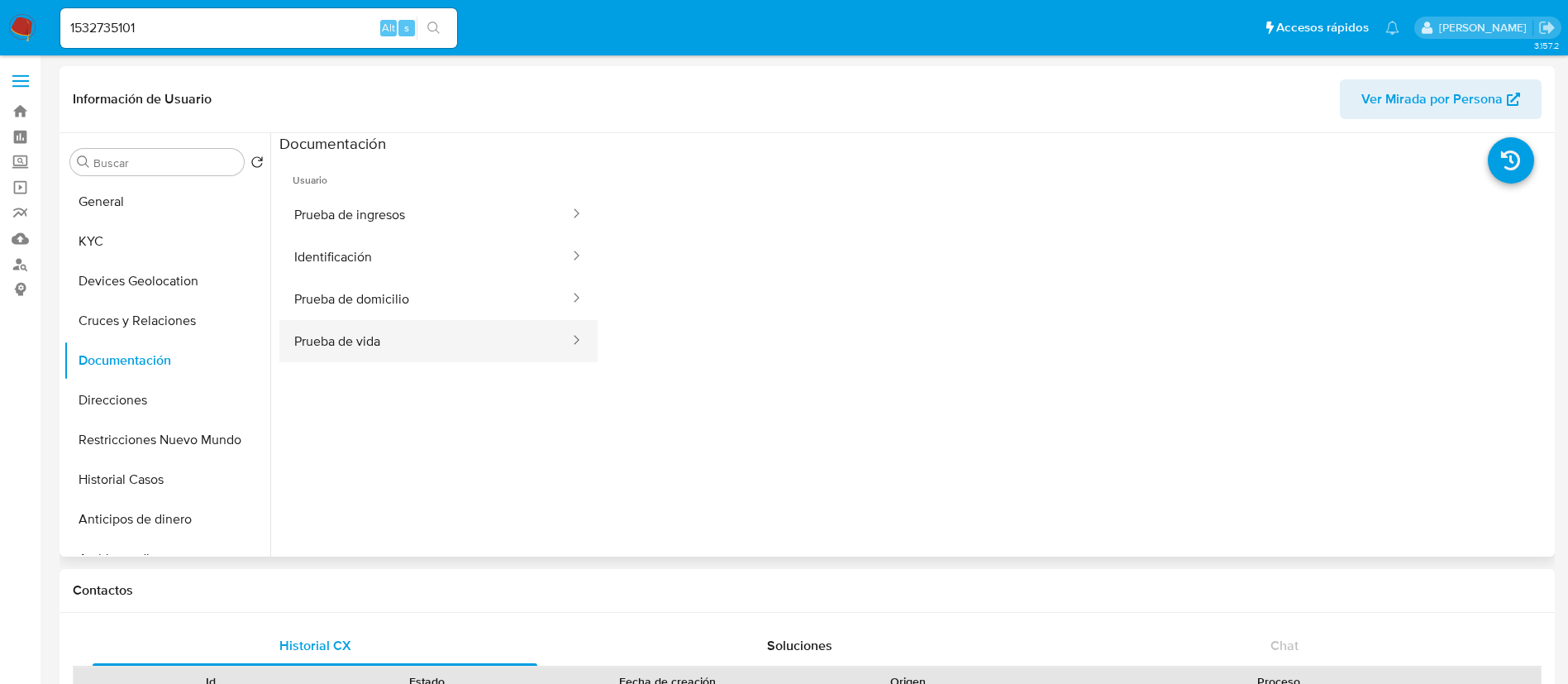
click at [366, 340] on button "Prueba de vida" at bounding box center [425, 341] width 292 height 42
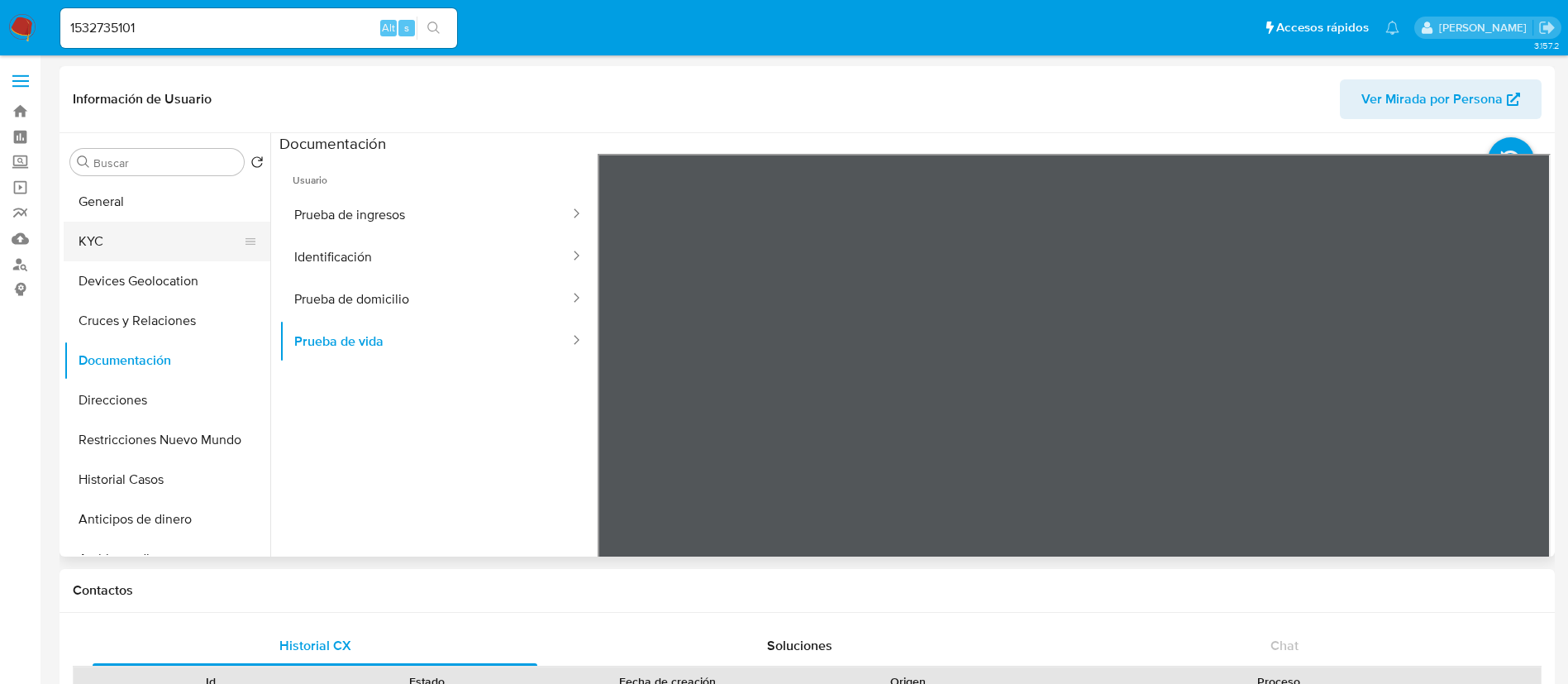
click at [172, 250] on button "KYC" at bounding box center [160, 241] width 193 height 39
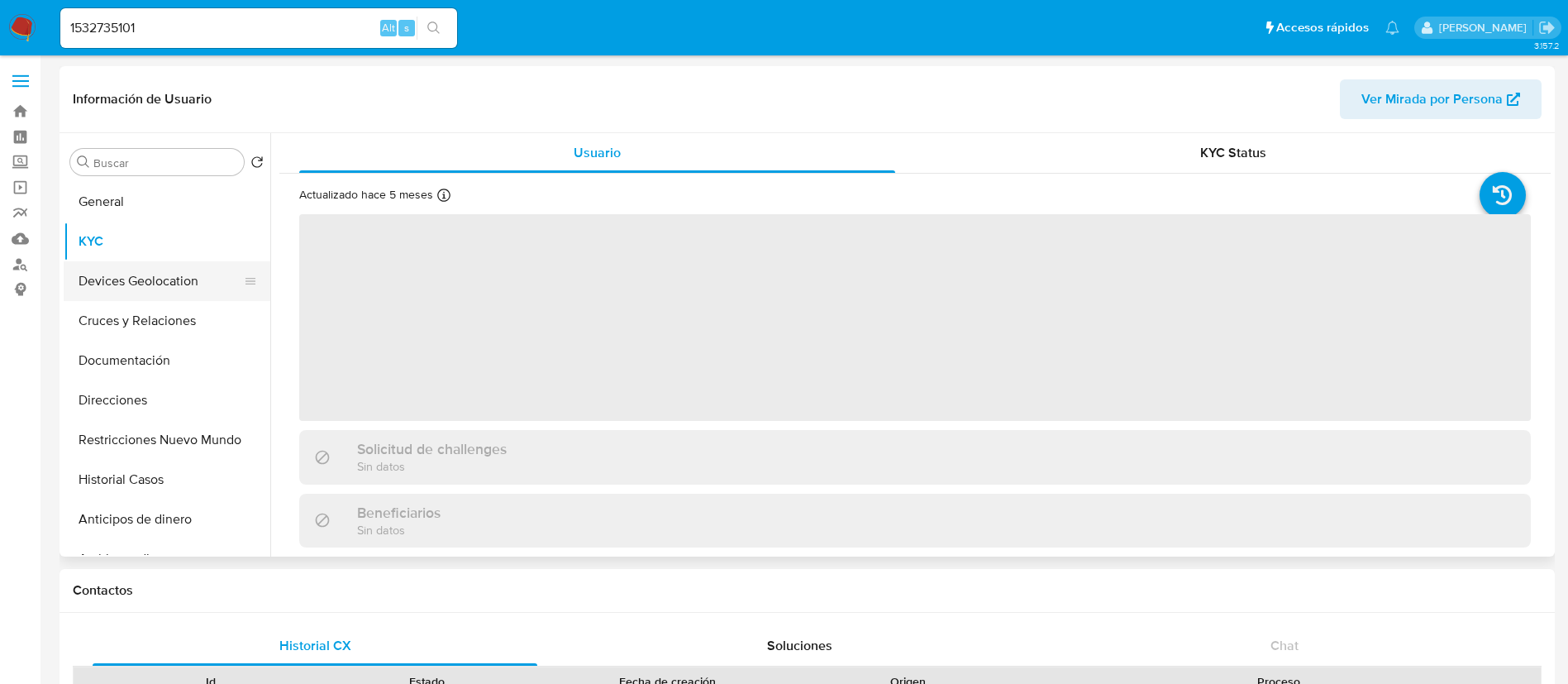
click at [172, 282] on button "Devices Geolocation" at bounding box center [160, 280] width 193 height 39
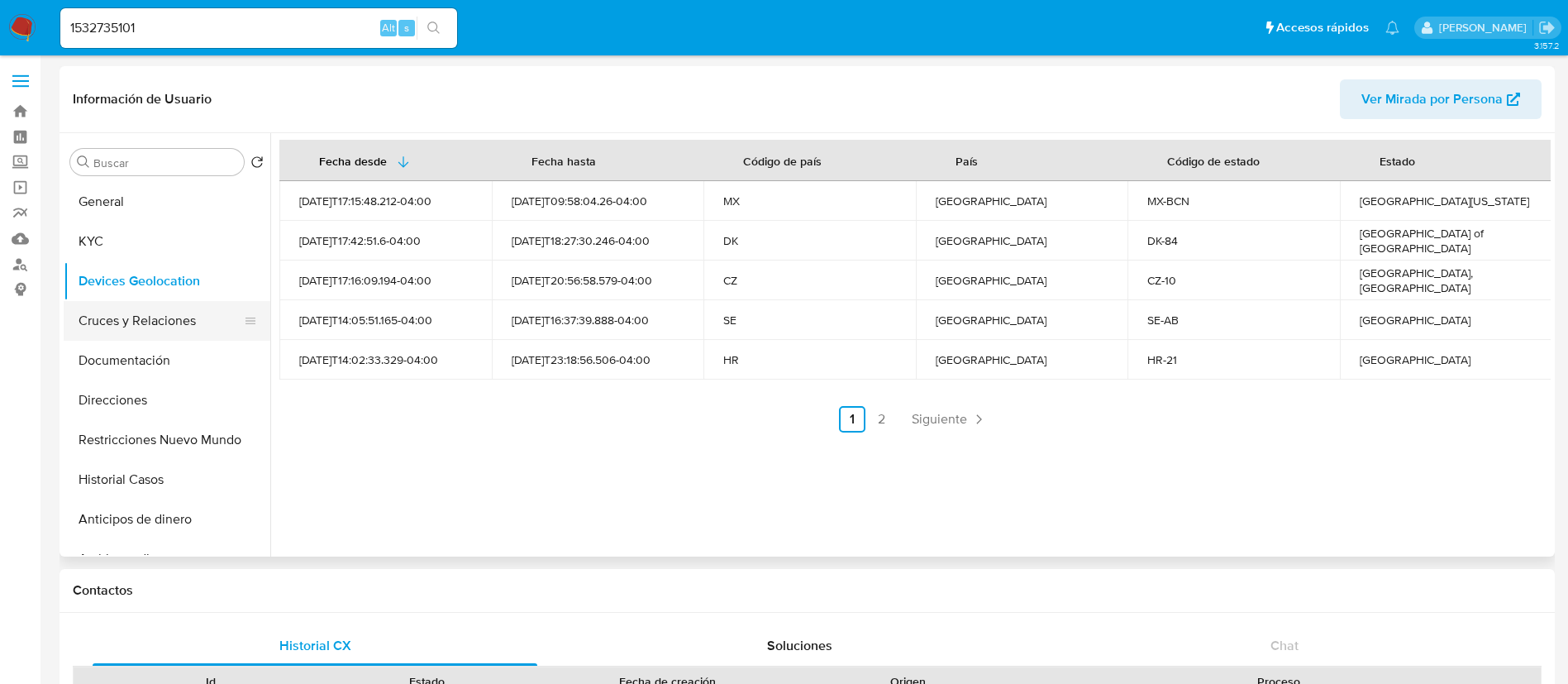
click at [91, 309] on button "Cruces y Relaciones" at bounding box center [160, 320] width 193 height 39
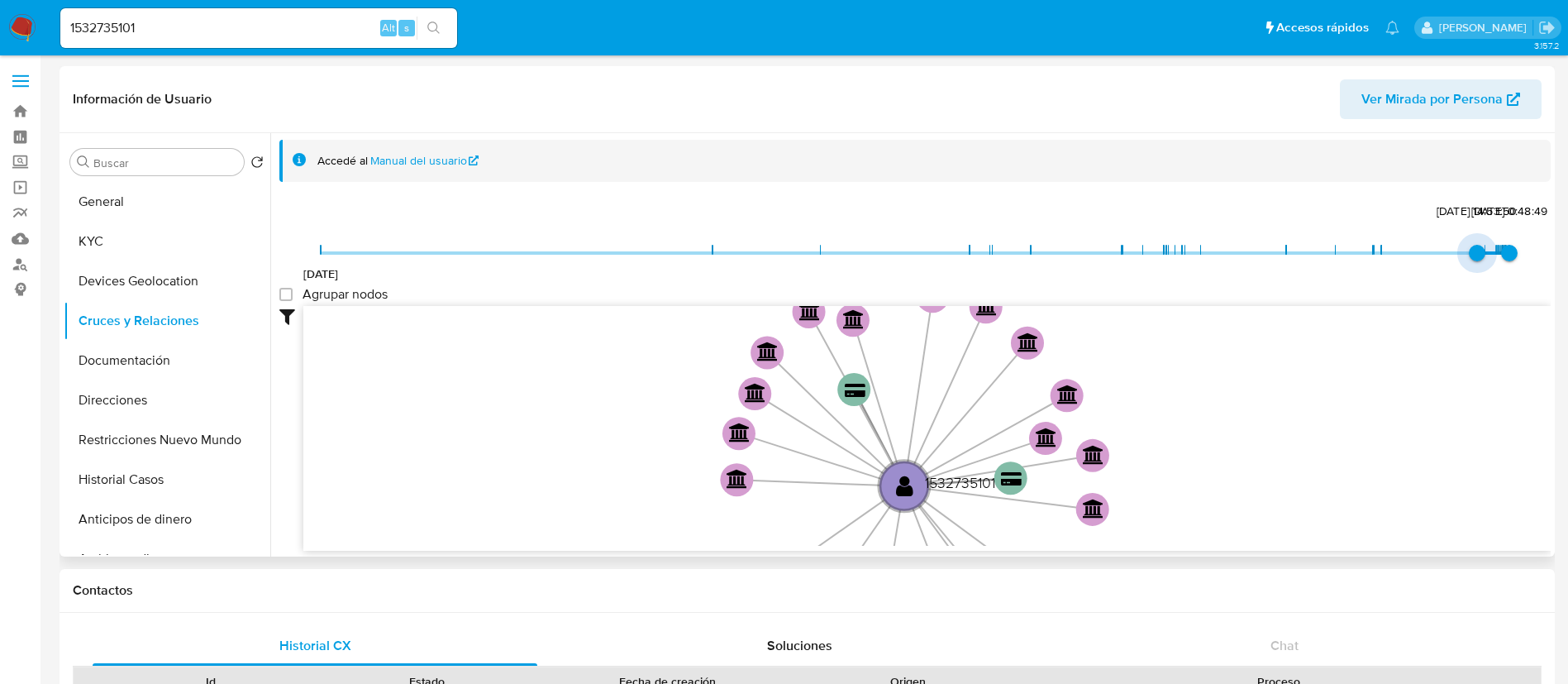
type input "1738098073000"
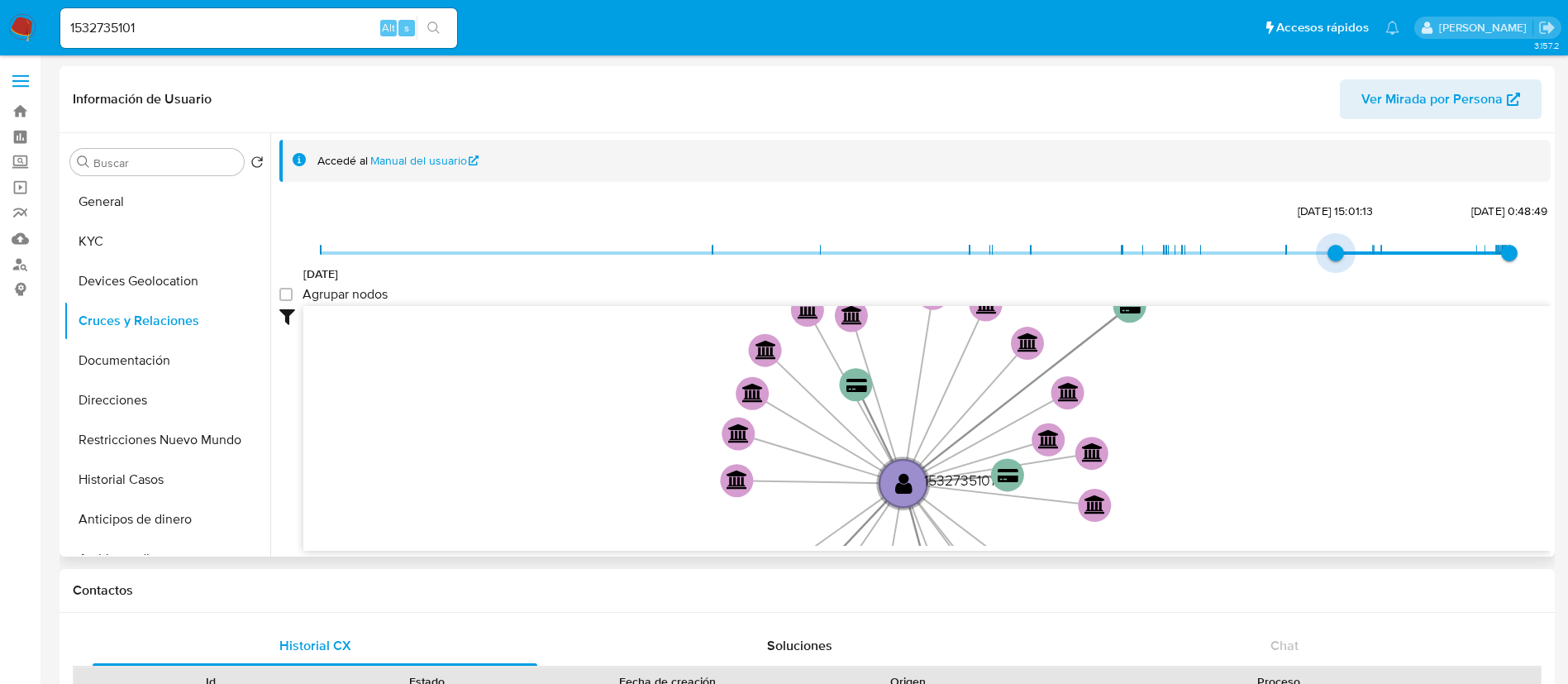
drag, startPoint x: 321, startPoint y: 256, endPoint x: 1330, endPoint y: 260, distance: 1009.0
click at [1330, 260] on span "[DATE] 15:01:13" at bounding box center [1336, 253] width 17 height 17
click at [293, 296] on label "Agrupar nodos" at bounding box center [333, 295] width 108 height 17
click at [293, 296] on group_nodes "Agrupar nodos" at bounding box center [286, 295] width 13 height 13
checkbox group_nodes "true"
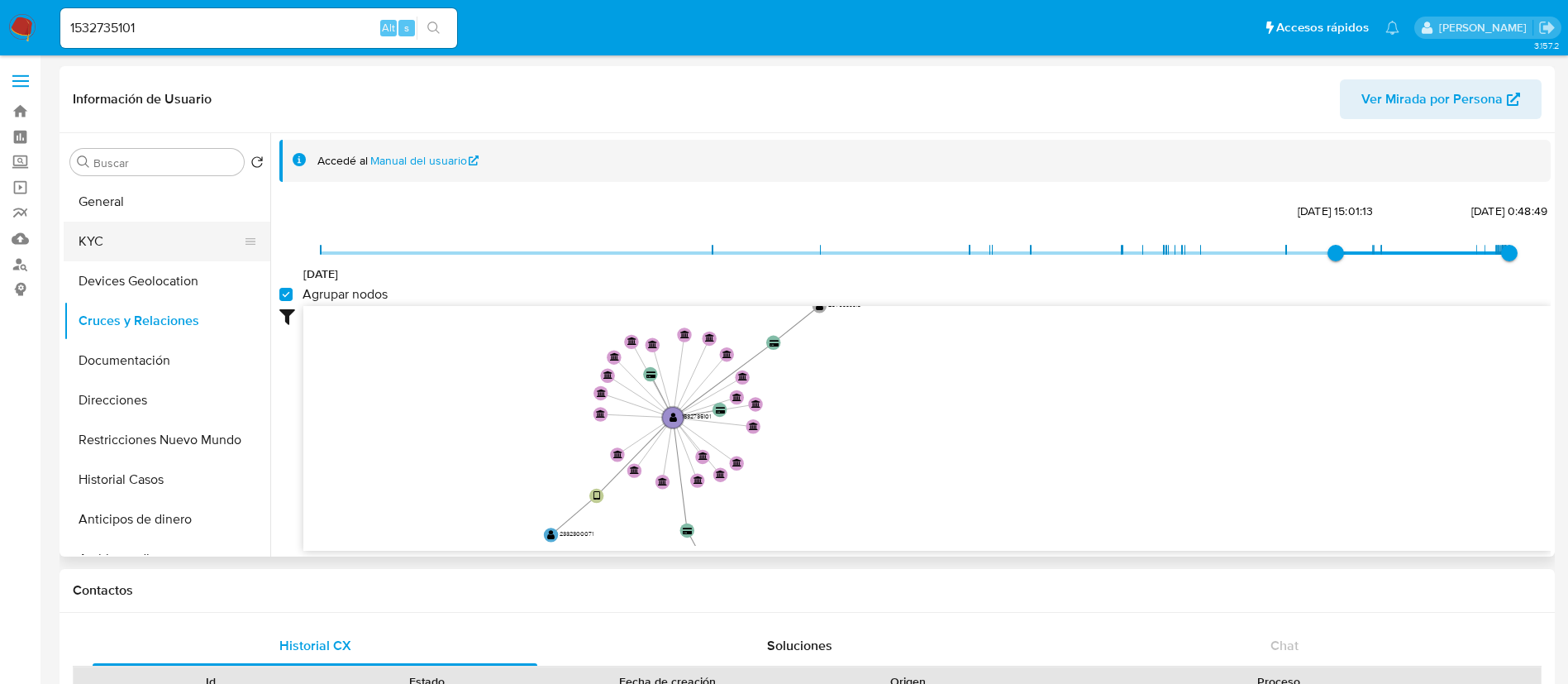
click at [148, 239] on button "KYC" at bounding box center [160, 241] width 193 height 39
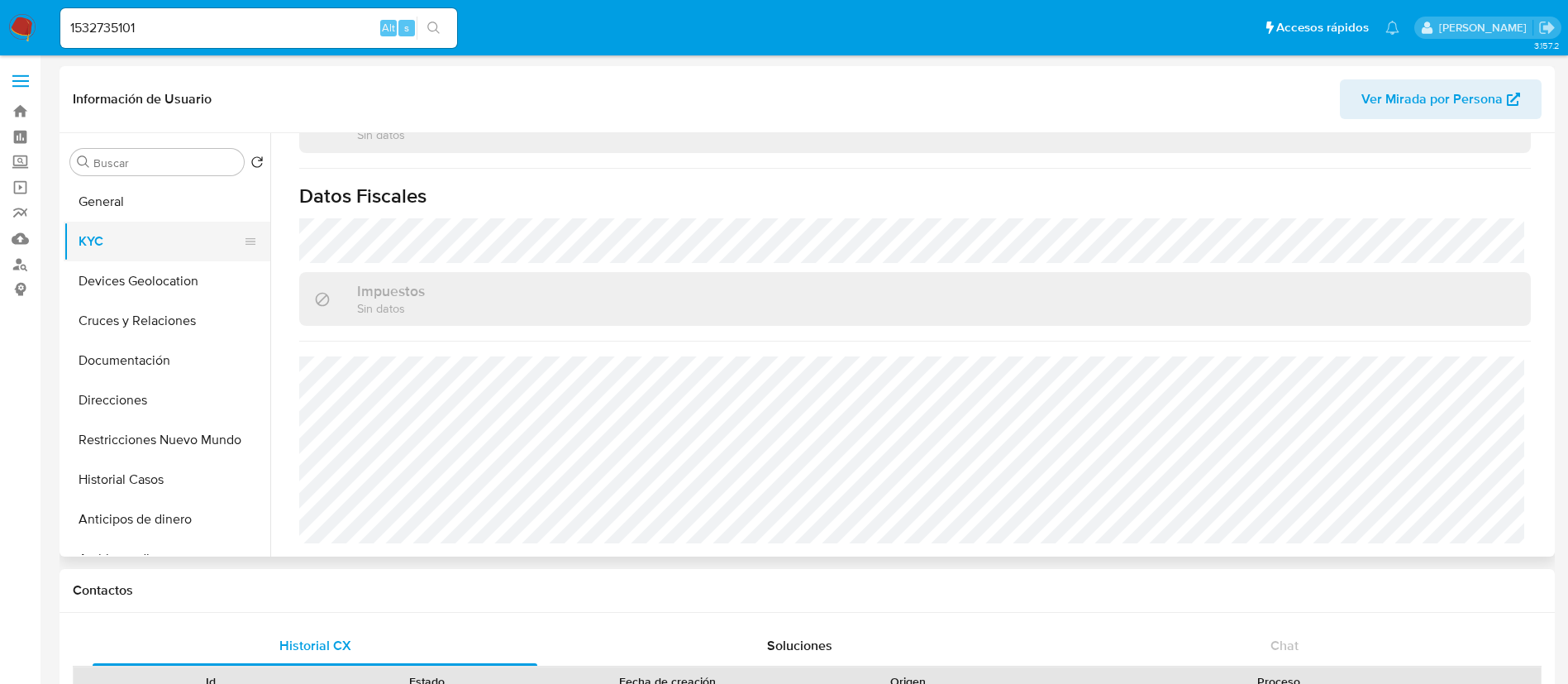
click at [165, 231] on button "KYC" at bounding box center [160, 241] width 193 height 39
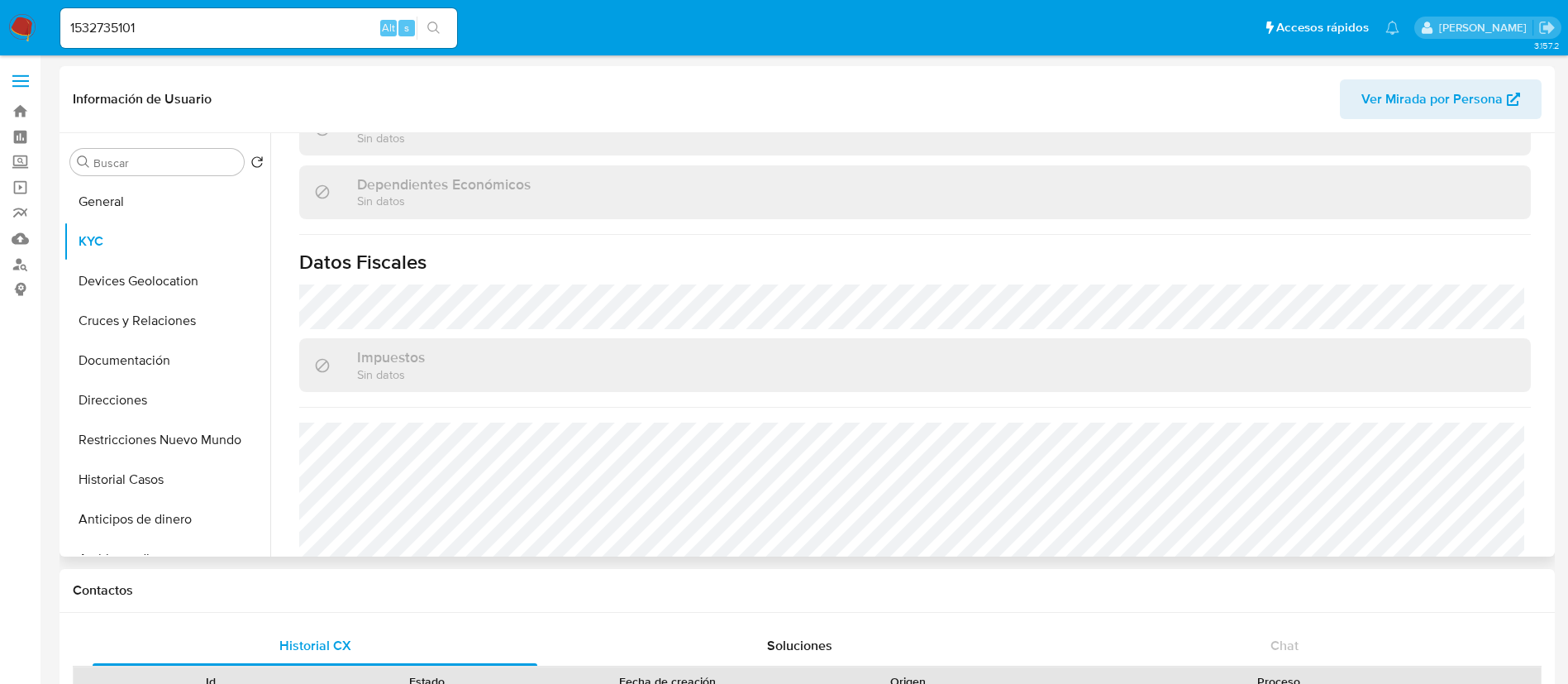
scroll to position [1023, 0]
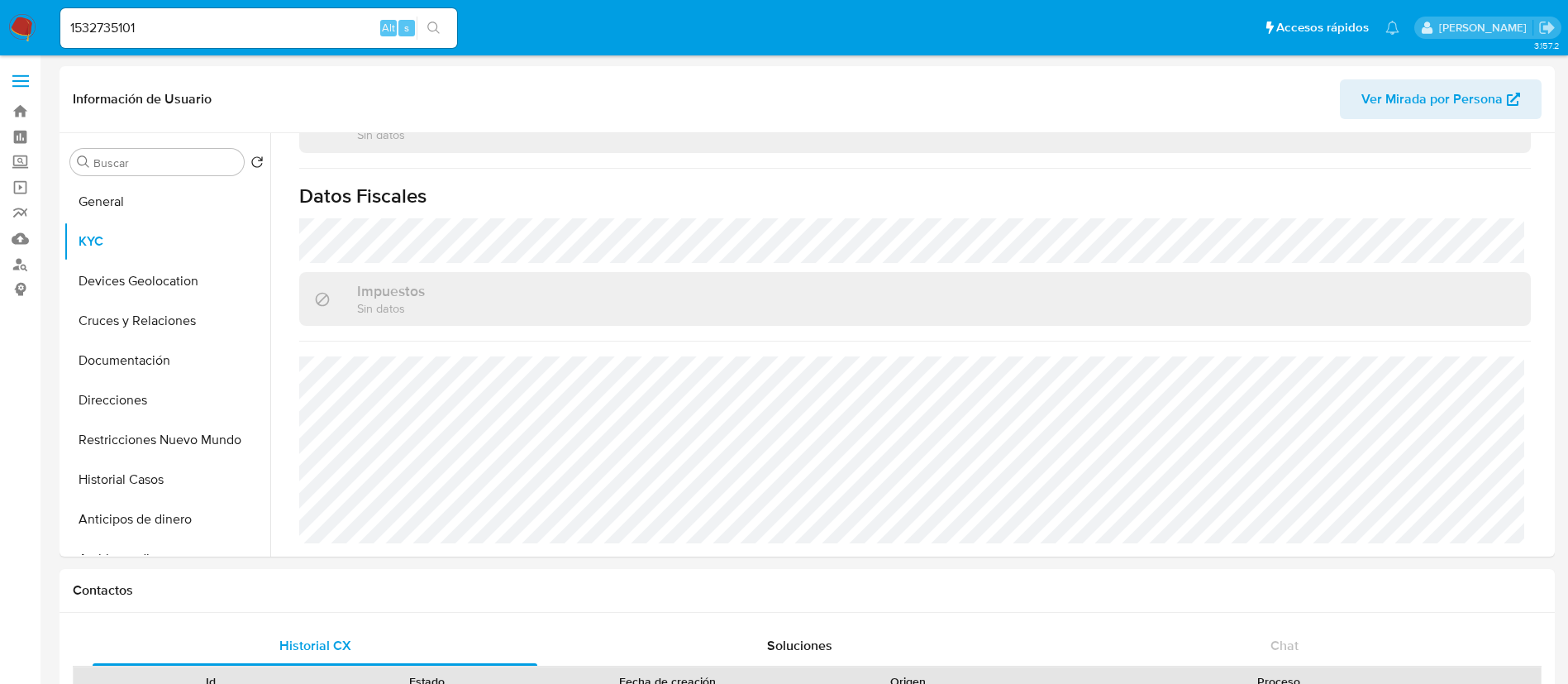
drag, startPoint x: 206, startPoint y: 32, endPoint x: 0, endPoint y: -71, distance: 230.3
paste input "980082682"
type input "1980082682"
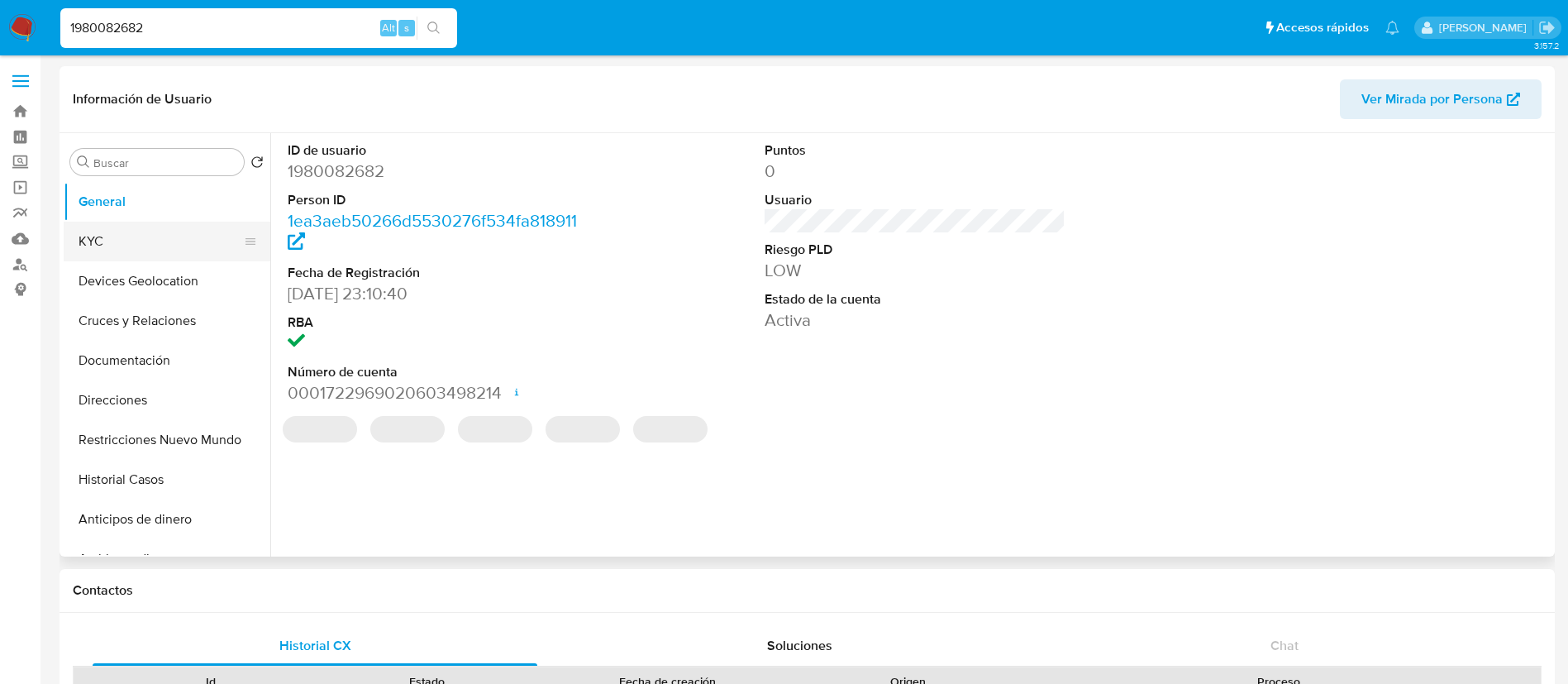
select select "10"
click at [179, 238] on button "KYC" at bounding box center [160, 241] width 193 height 39
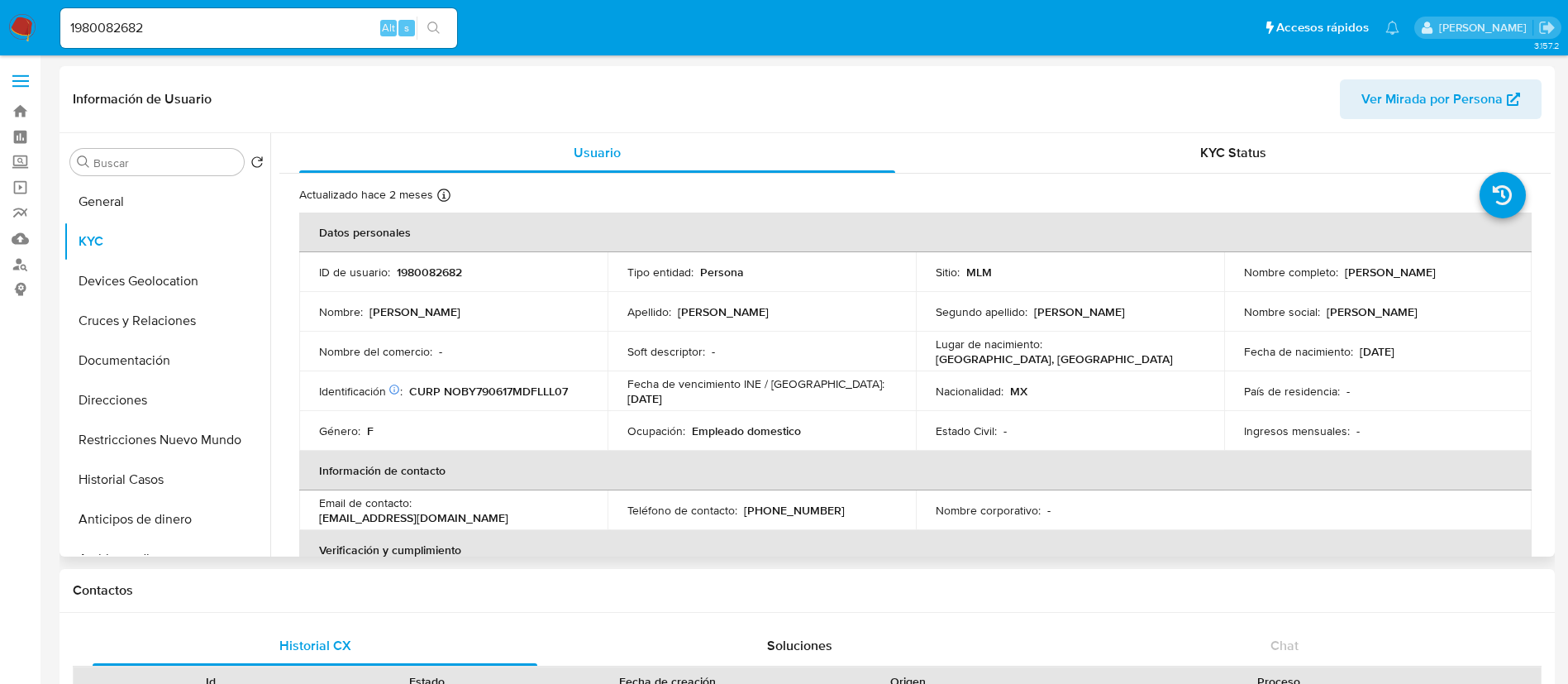
click at [434, 270] on p "1980082682" at bounding box center [429, 272] width 65 height 15
copy p "1980082682"
drag, startPoint x: 1493, startPoint y: 264, endPoint x: 1339, endPoint y: 278, distance: 154.6
click at [1339, 278] on div "Nombre completo : [PERSON_NAME]" at bounding box center [1378, 272] width 269 height 15
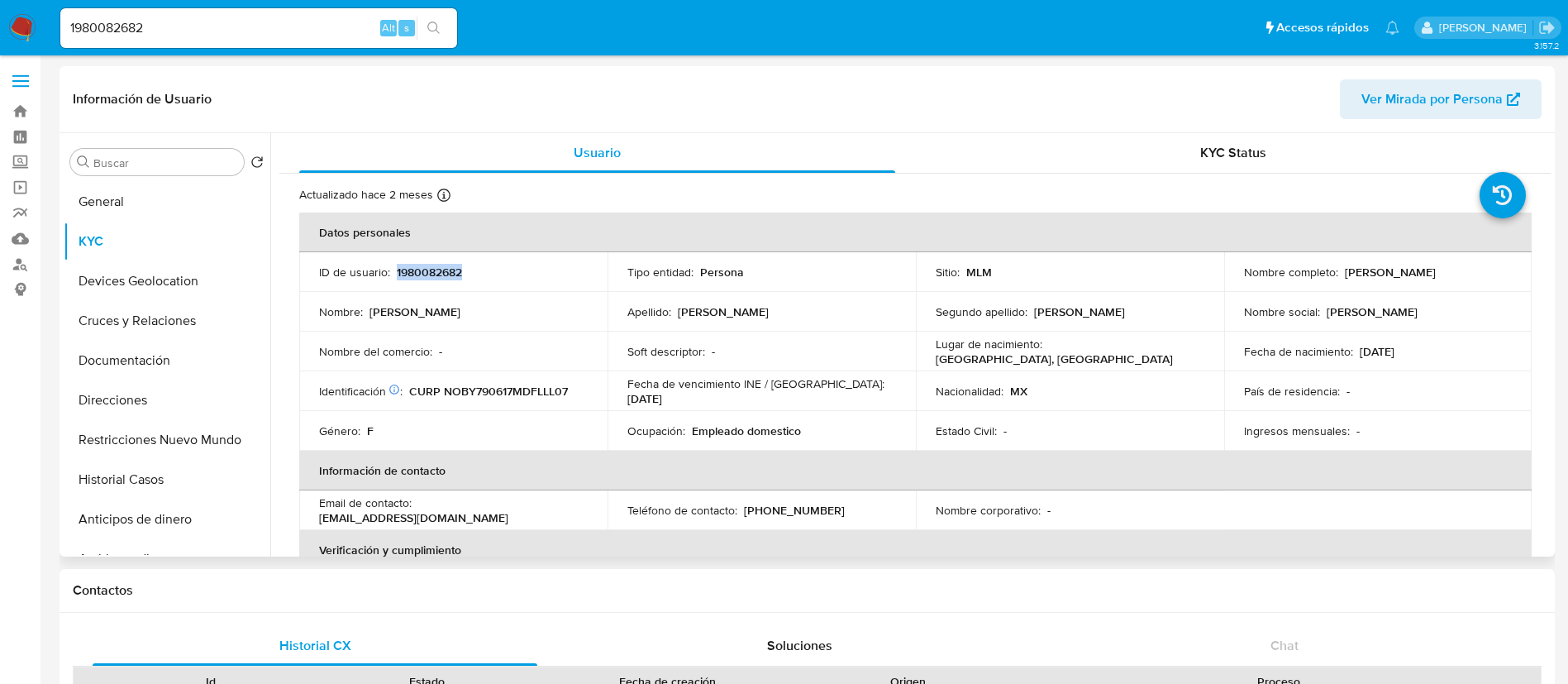
copy p "[PERSON_NAME]"
click at [447, 275] on p "1980082682" at bounding box center [429, 272] width 65 height 15
copy p "1980082682"
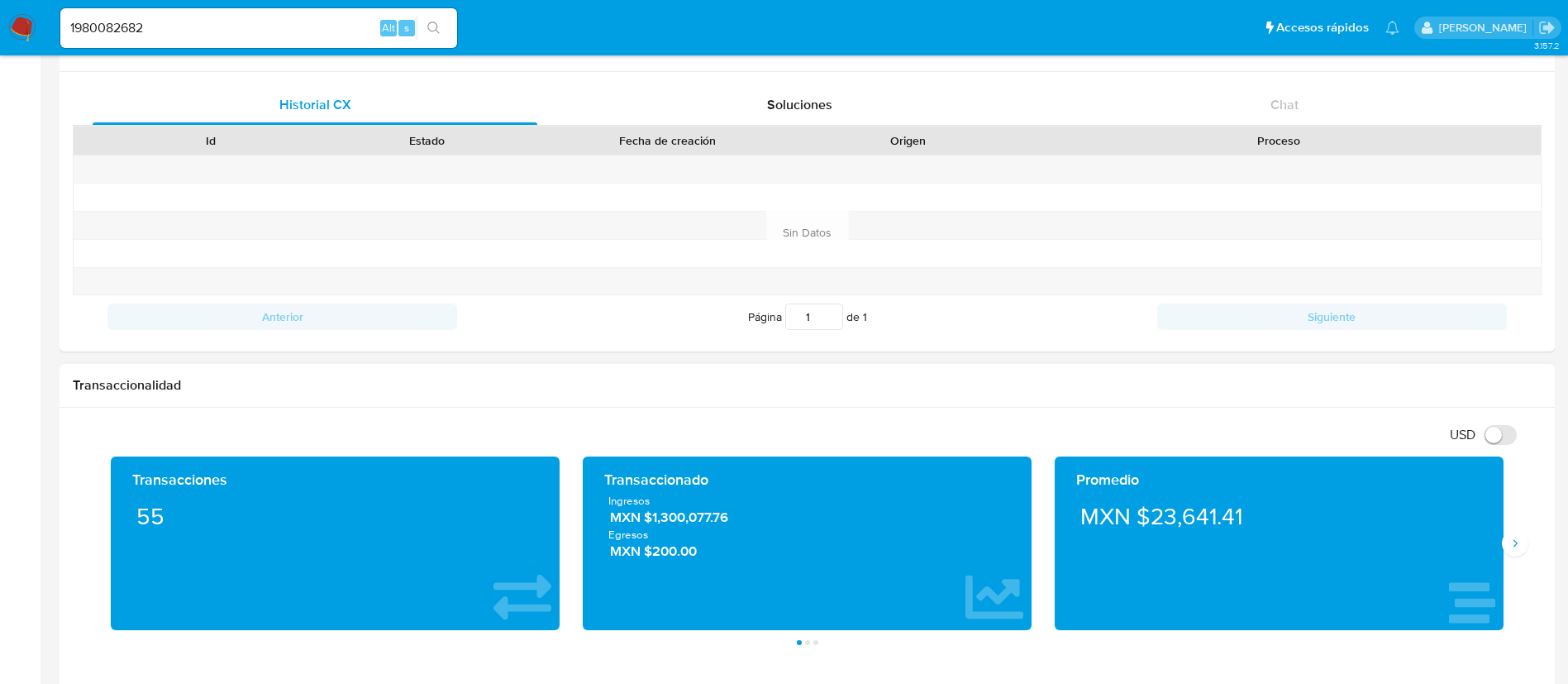
scroll to position [620, 0]
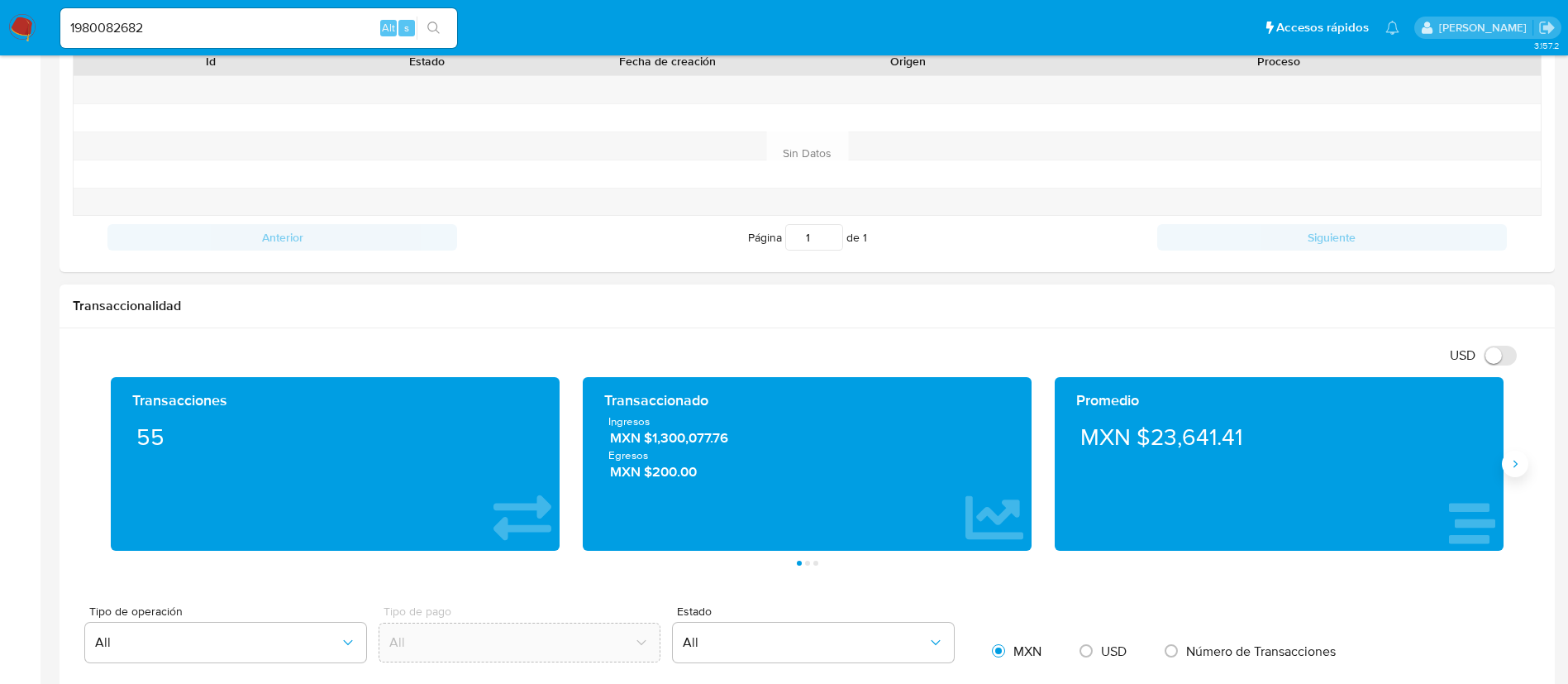
click at [1509, 465] on icon "Siguiente" at bounding box center [1515, 464] width 13 height 13
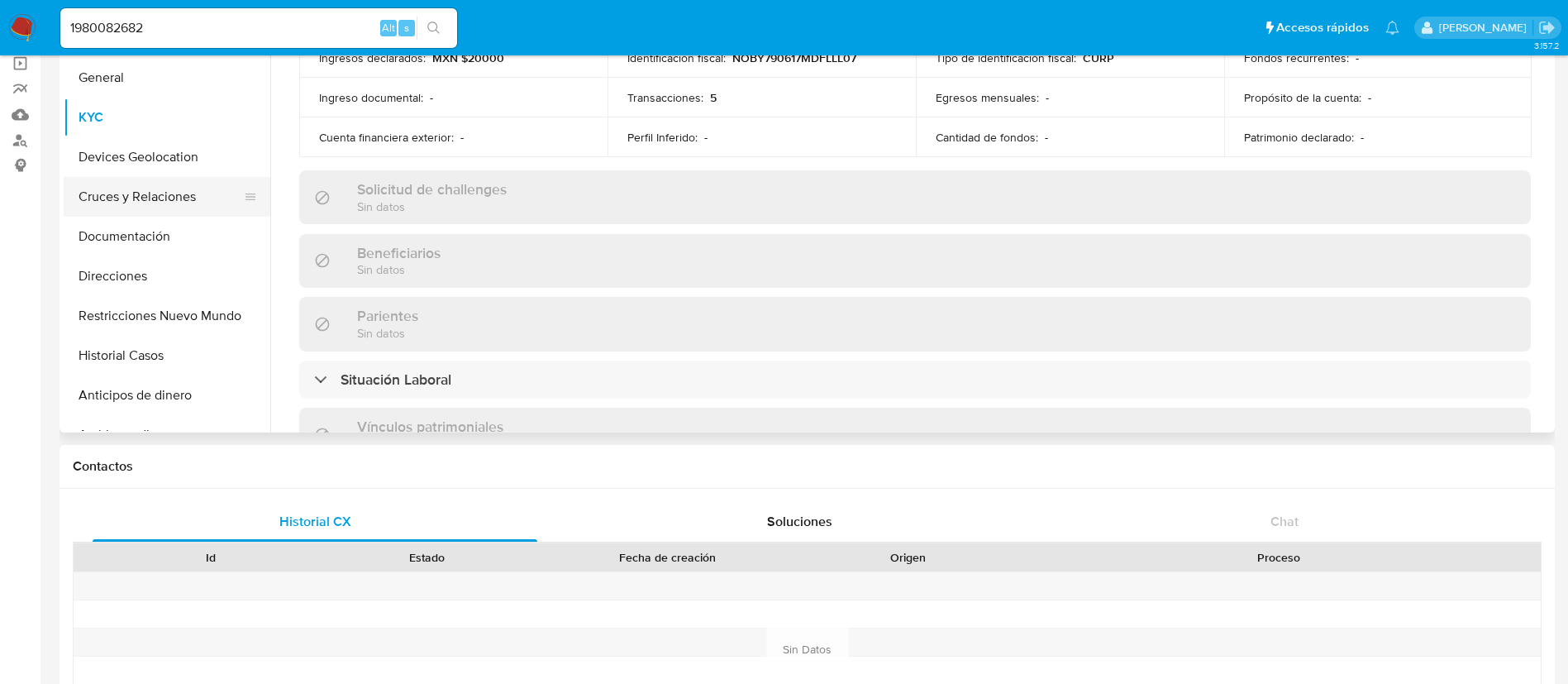
scroll to position [0, 0]
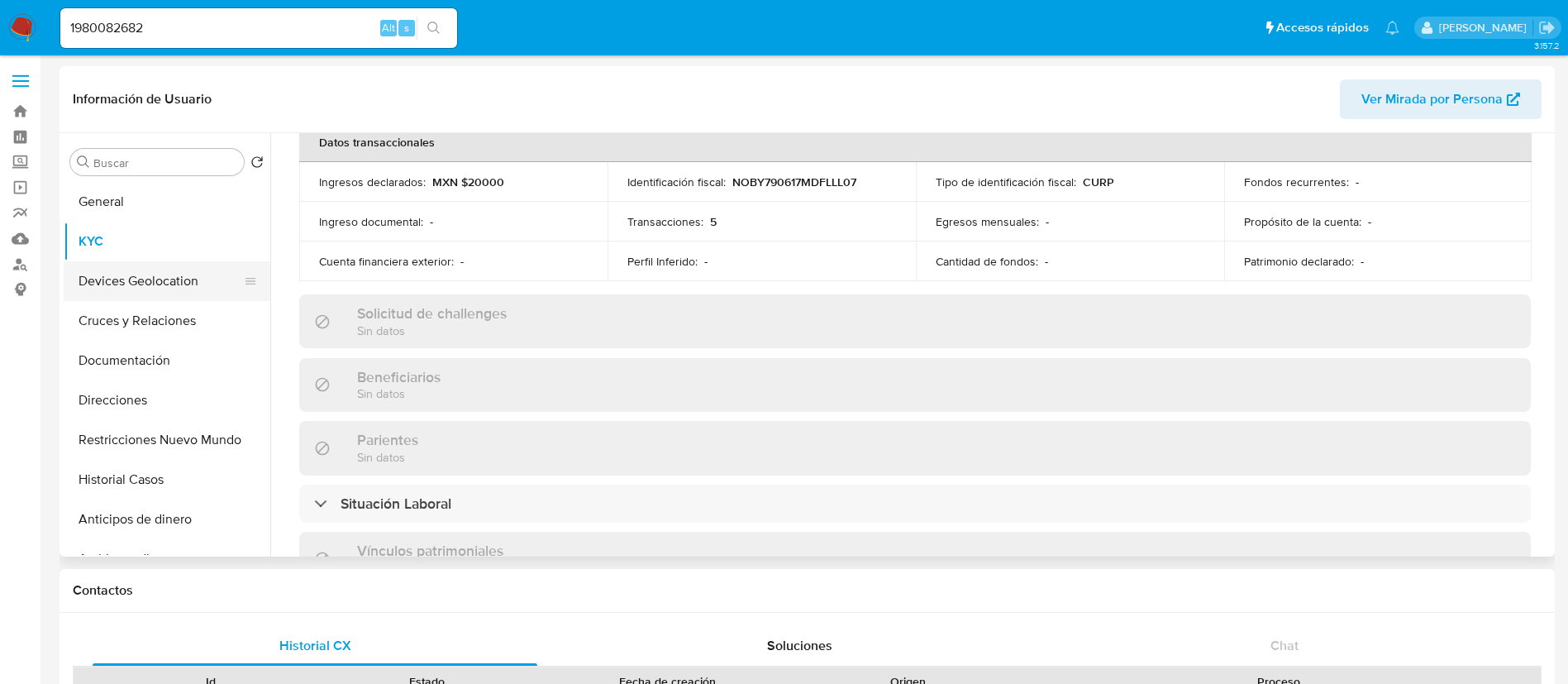
click at [144, 285] on button "Devices Geolocation" at bounding box center [160, 280] width 193 height 39
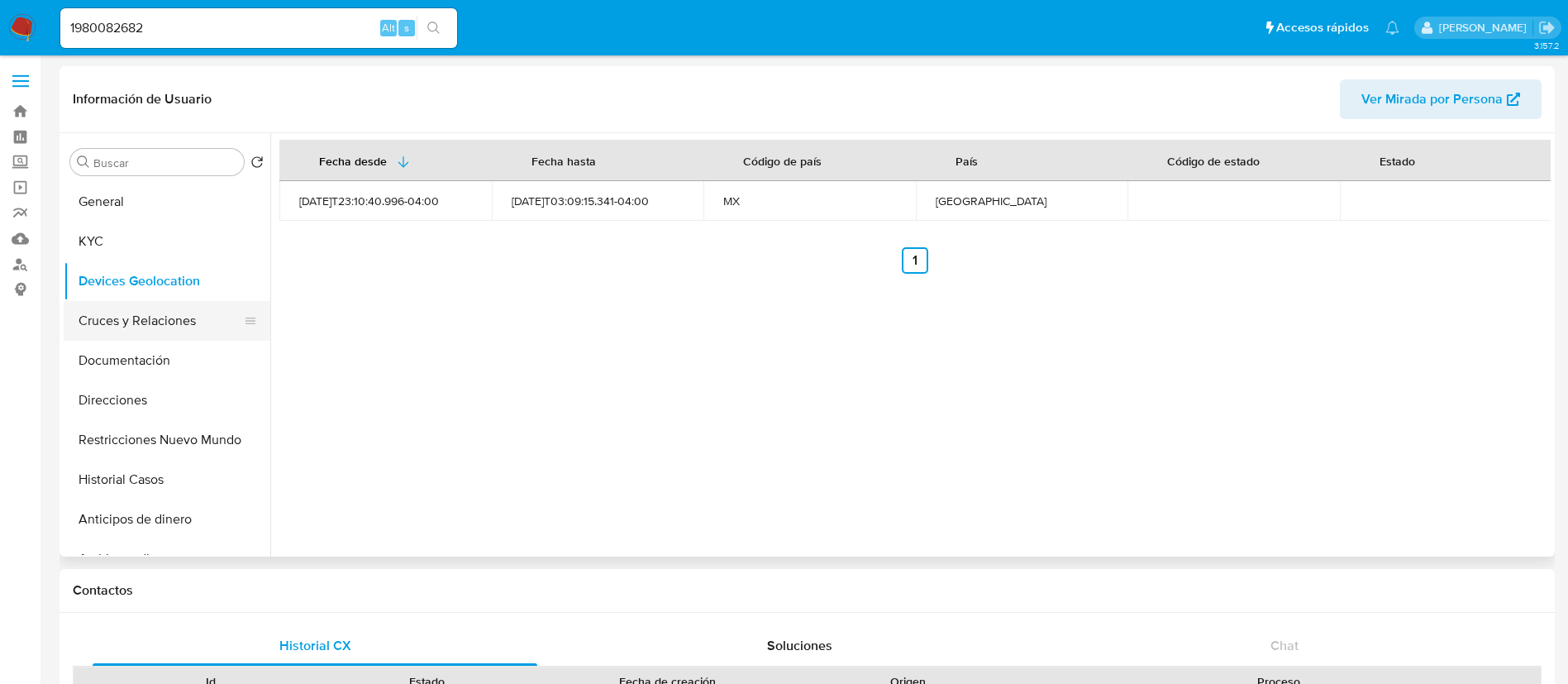
click at [167, 307] on button "Cruces y Relaciones" at bounding box center [160, 320] width 193 height 39
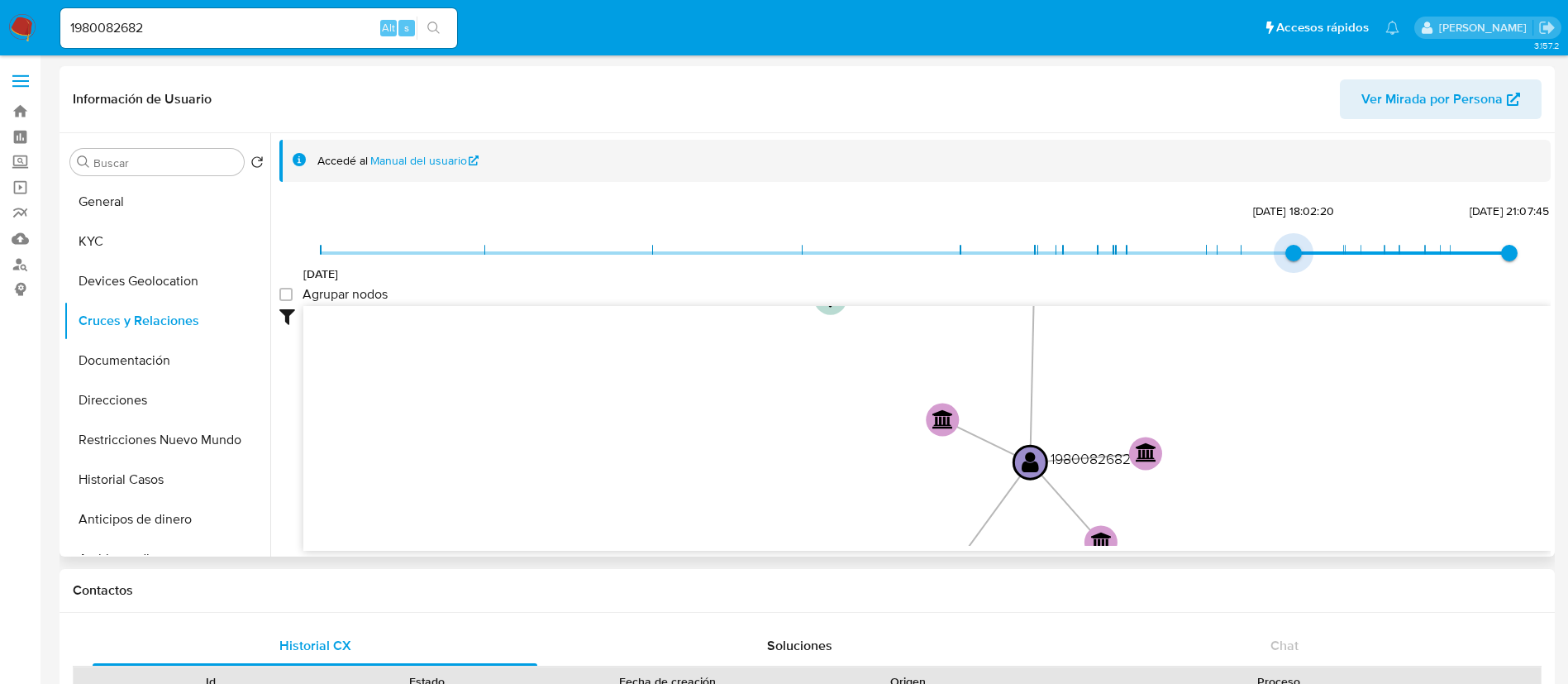
type input "1738964683000"
drag, startPoint x: 366, startPoint y: 255, endPoint x: 1246, endPoint y: 275, distance: 880.2
click at [1246, 275] on div "[DATE] [DATE] 15:44:43 [DATE] 21:07:45" at bounding box center [915, 263] width 1189 height 46
click at [284, 296] on group_nodes "Agrupar nodos" at bounding box center [286, 295] width 13 height 13
checkbox group_nodes "true"
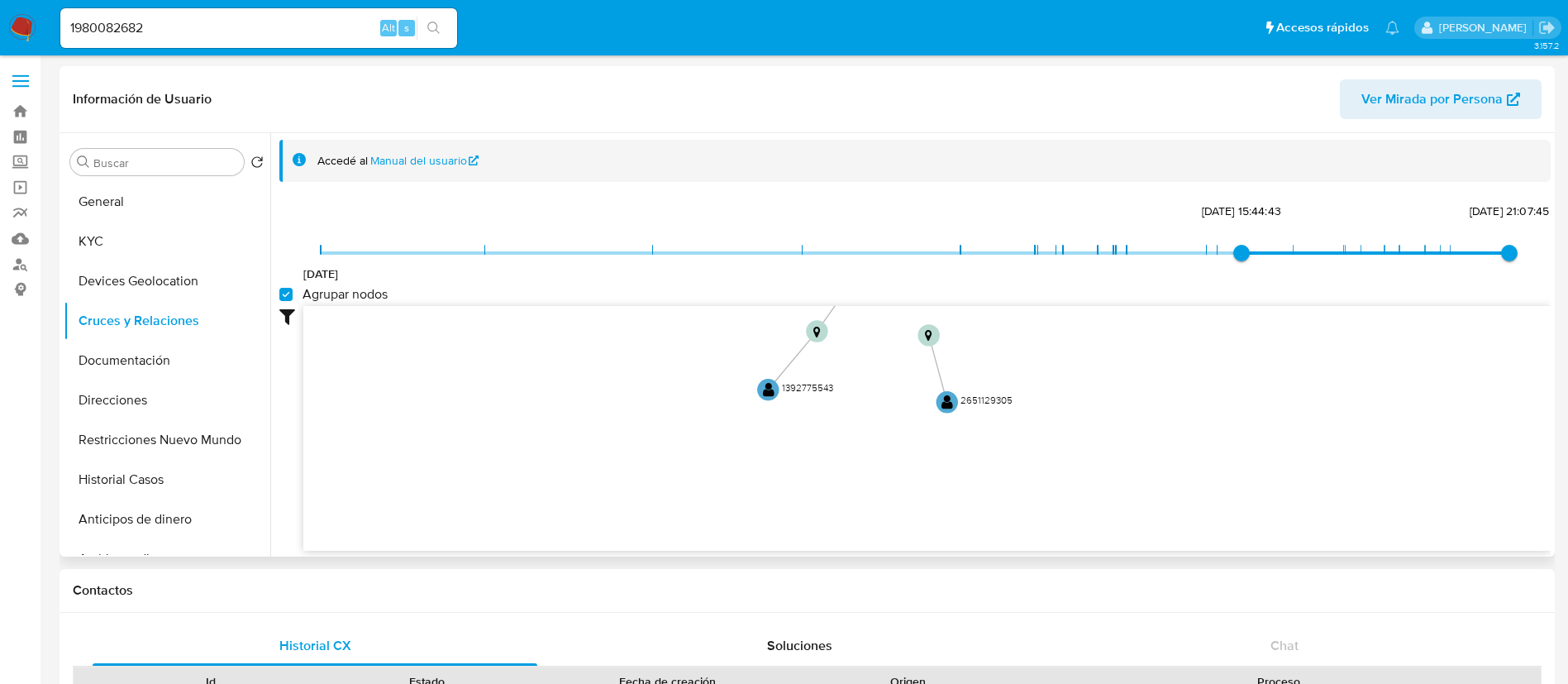
drag, startPoint x: 631, startPoint y: 358, endPoint x: 650, endPoint y: 151, distance: 207.9
click at [650, 151] on div "Accedé al Manual del usuario [DATE] [DATE] 15:44:43 [DATE] 21:07:45 Agrupar nod…" at bounding box center [915, 345] width 1272 height 411
click at [220, 378] on button "Documentación" at bounding box center [160, 360] width 193 height 39
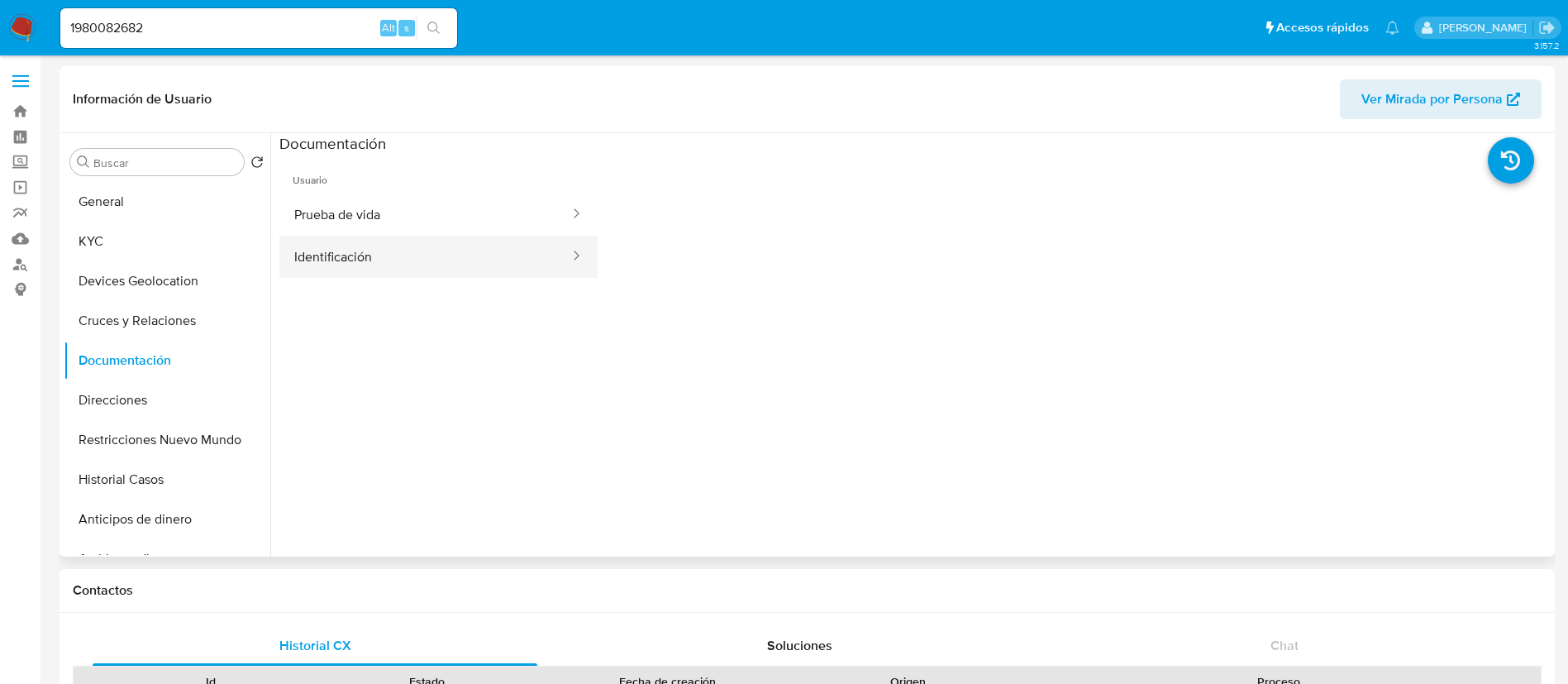
click at [418, 264] on button "Identificación" at bounding box center [425, 256] width 292 height 42
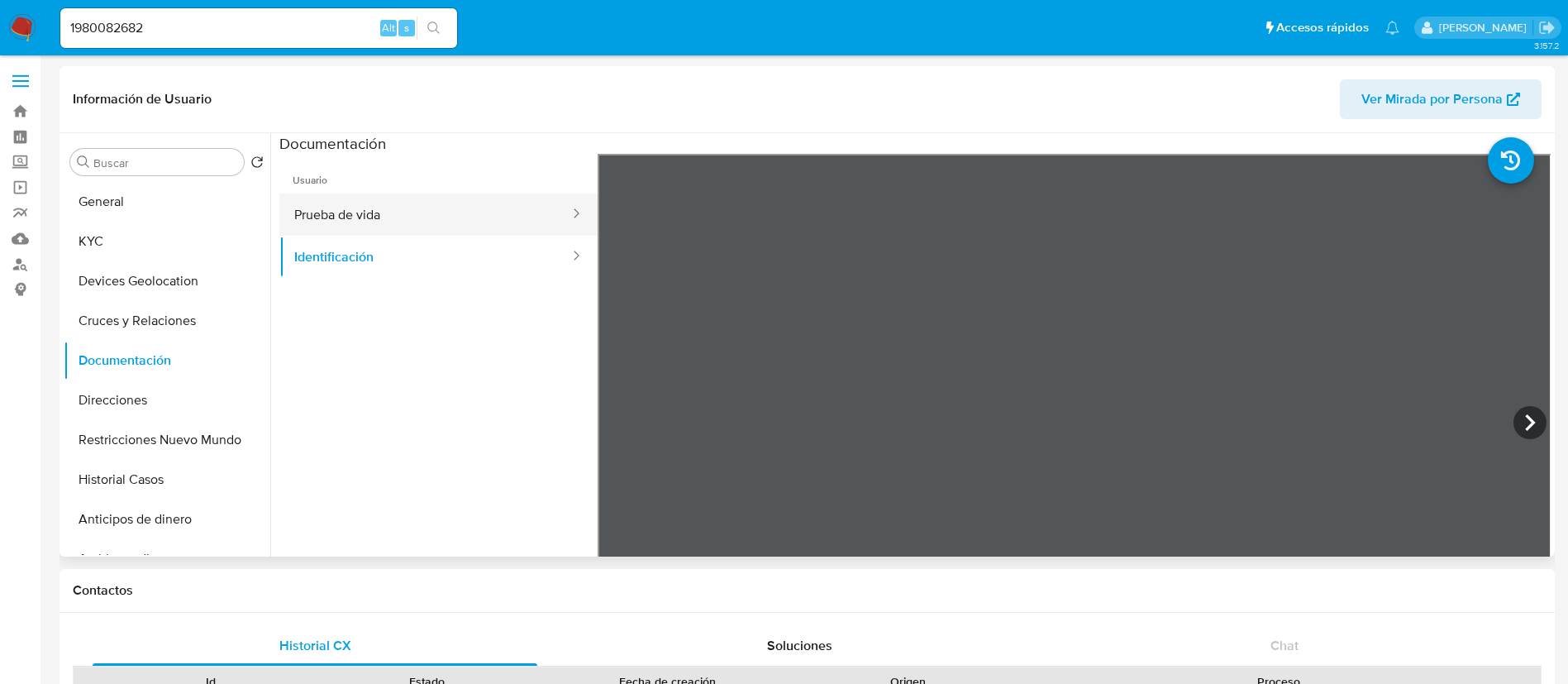
click at [481, 221] on button "Prueba de vida" at bounding box center [425, 214] width 292 height 42
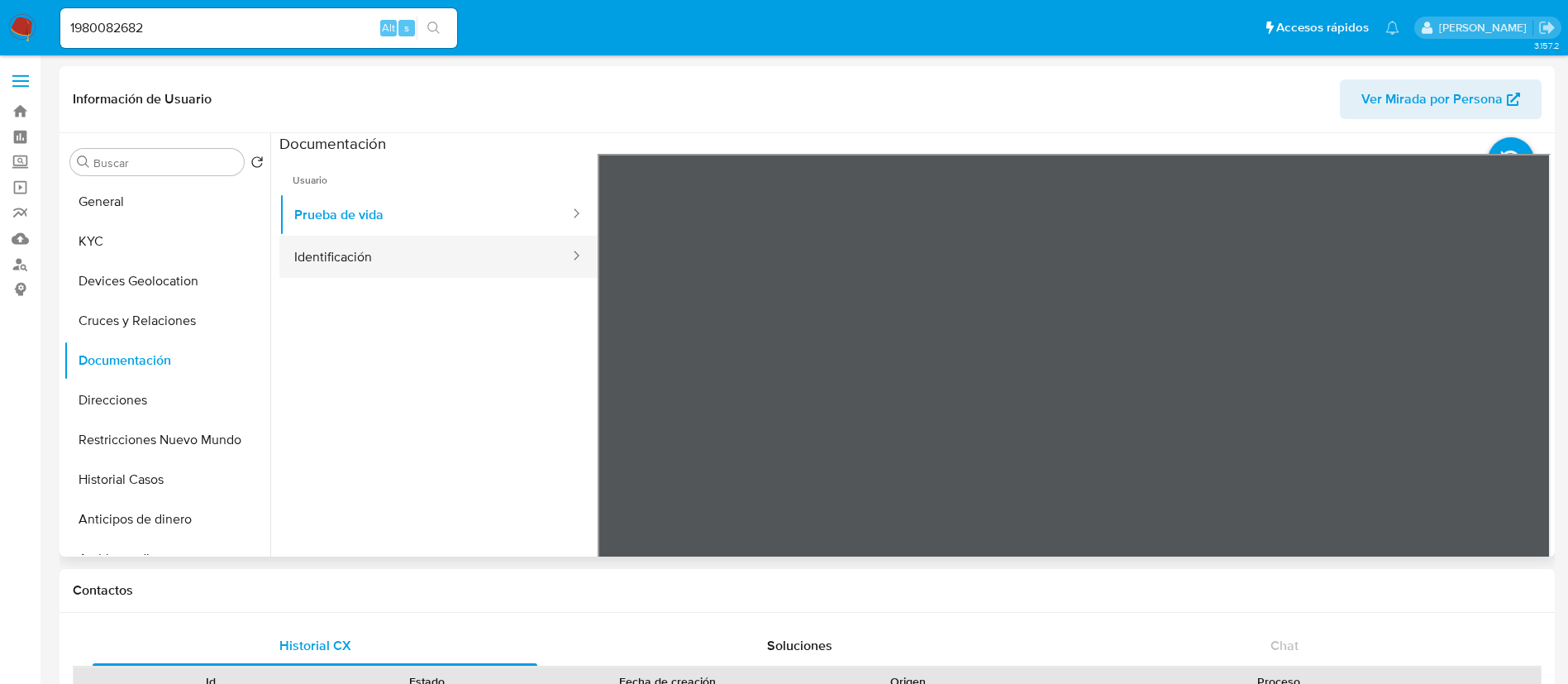
click at [395, 251] on button "Identificación" at bounding box center [425, 256] width 292 height 42
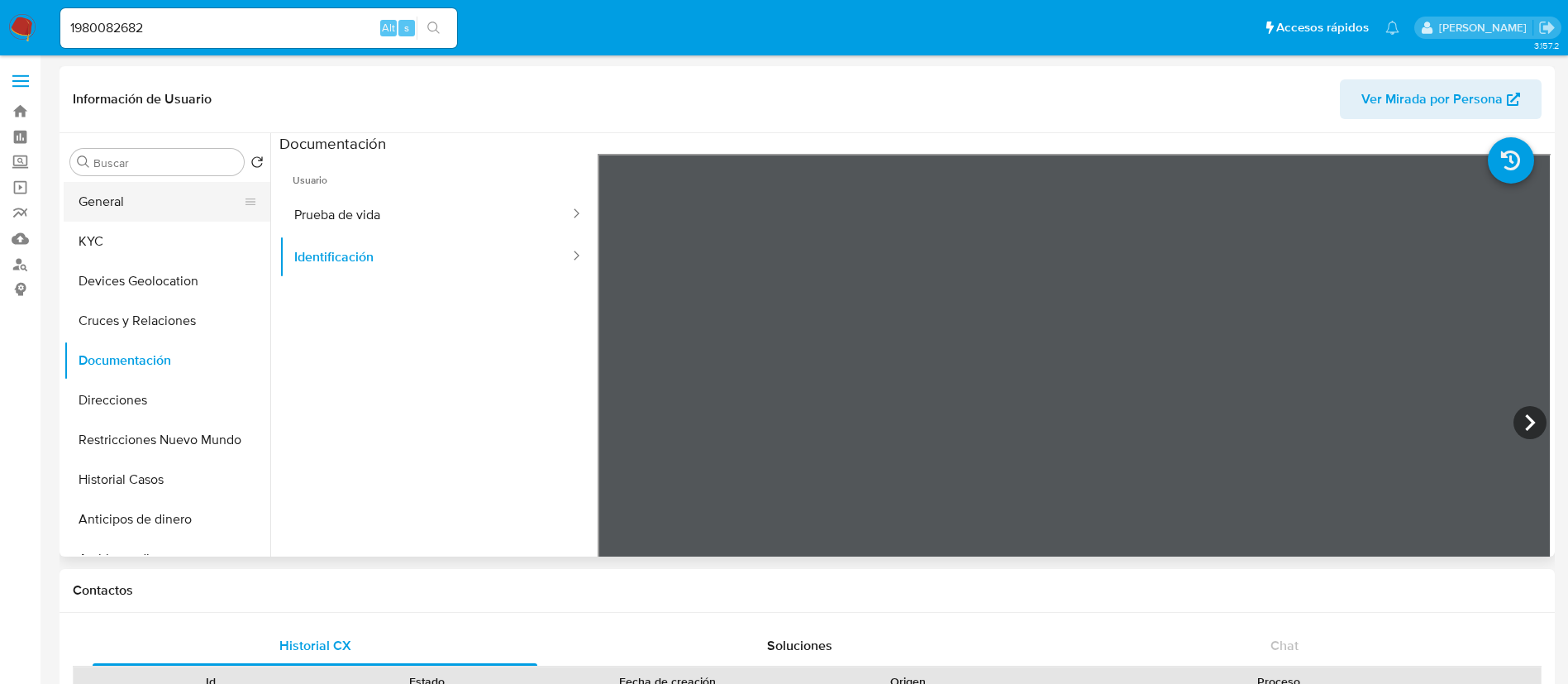
click at [100, 210] on button "General" at bounding box center [160, 201] width 193 height 39
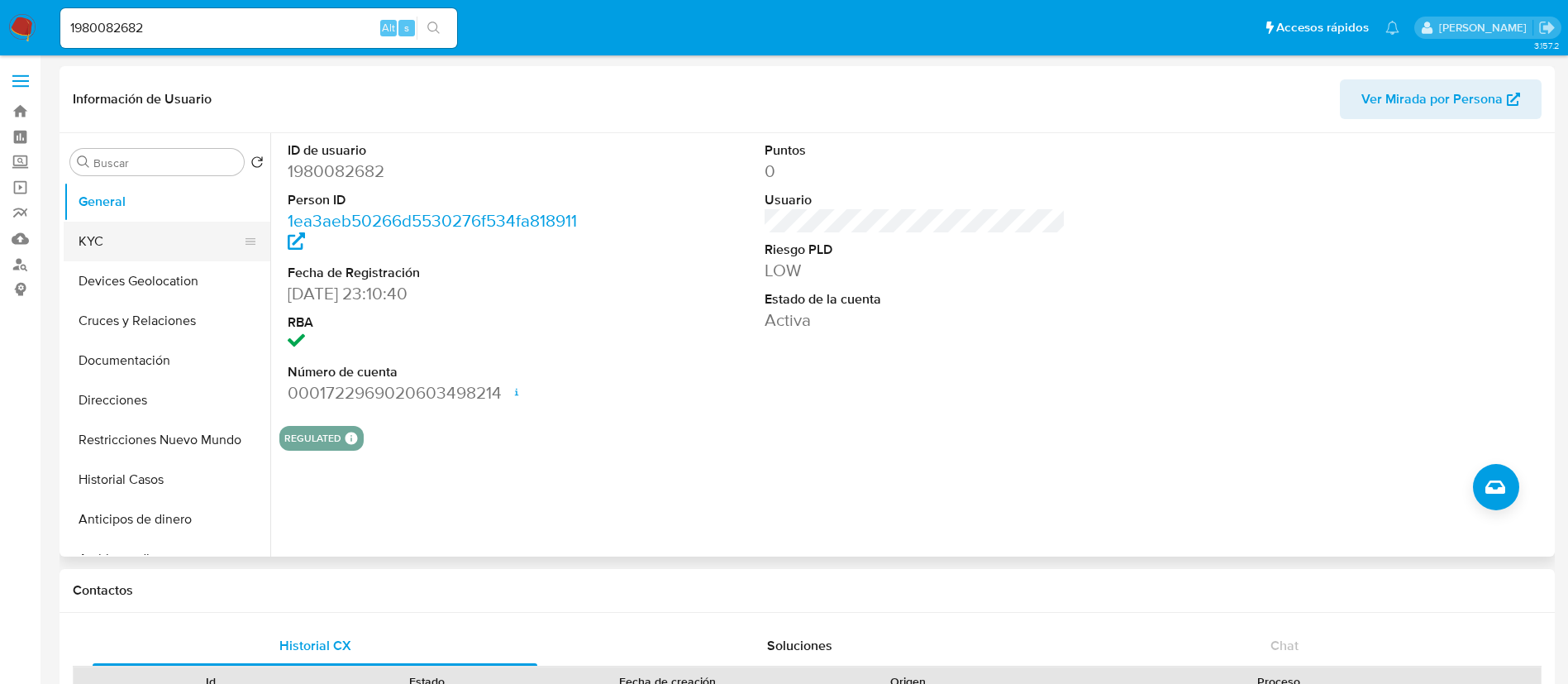
click at [98, 246] on button "KYC" at bounding box center [160, 241] width 193 height 39
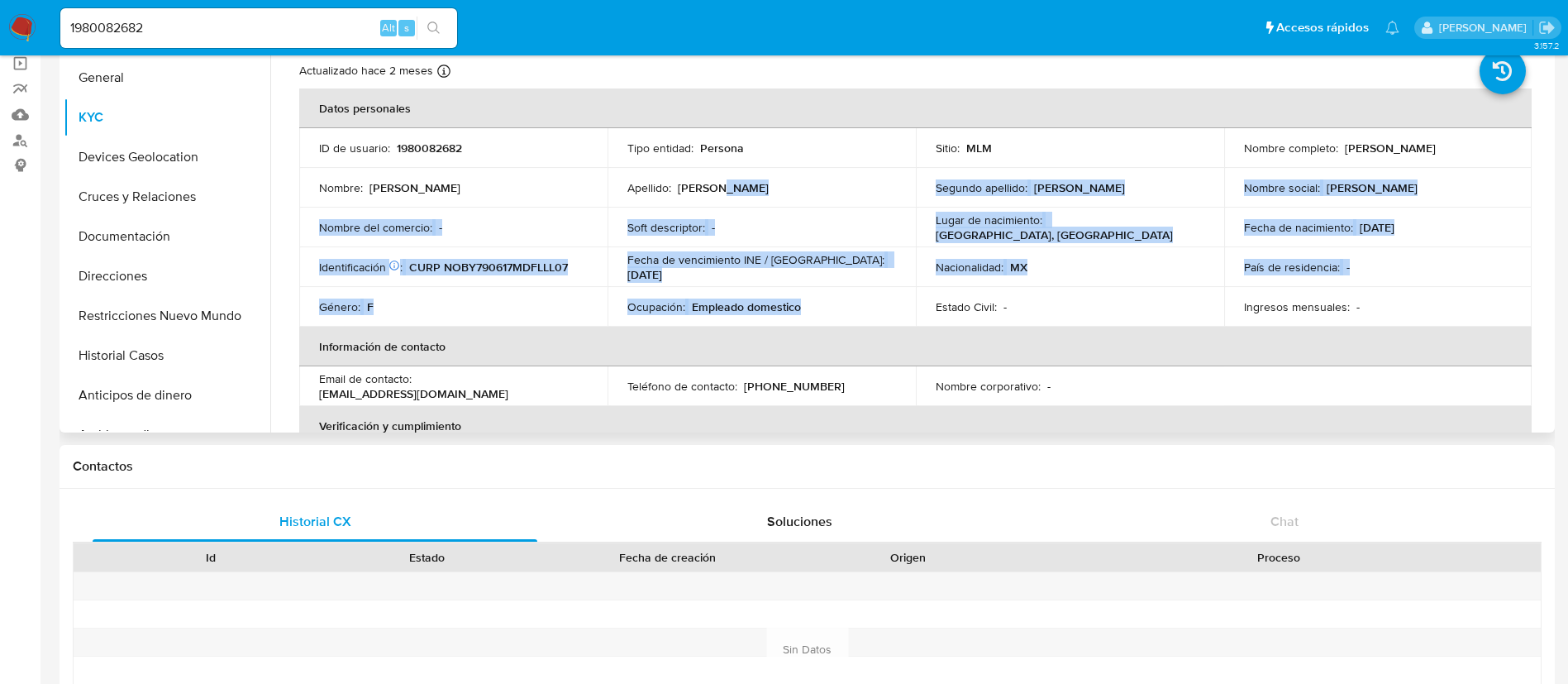
drag, startPoint x: 755, startPoint y: 205, endPoint x: 910, endPoint y: 288, distance: 175.8
click at [910, 288] on tbody "ID de usuario : 1980082682 Tipo entidad : Persona Sitio : MLM Nombre completo :…" at bounding box center [915, 227] width 1232 height 198
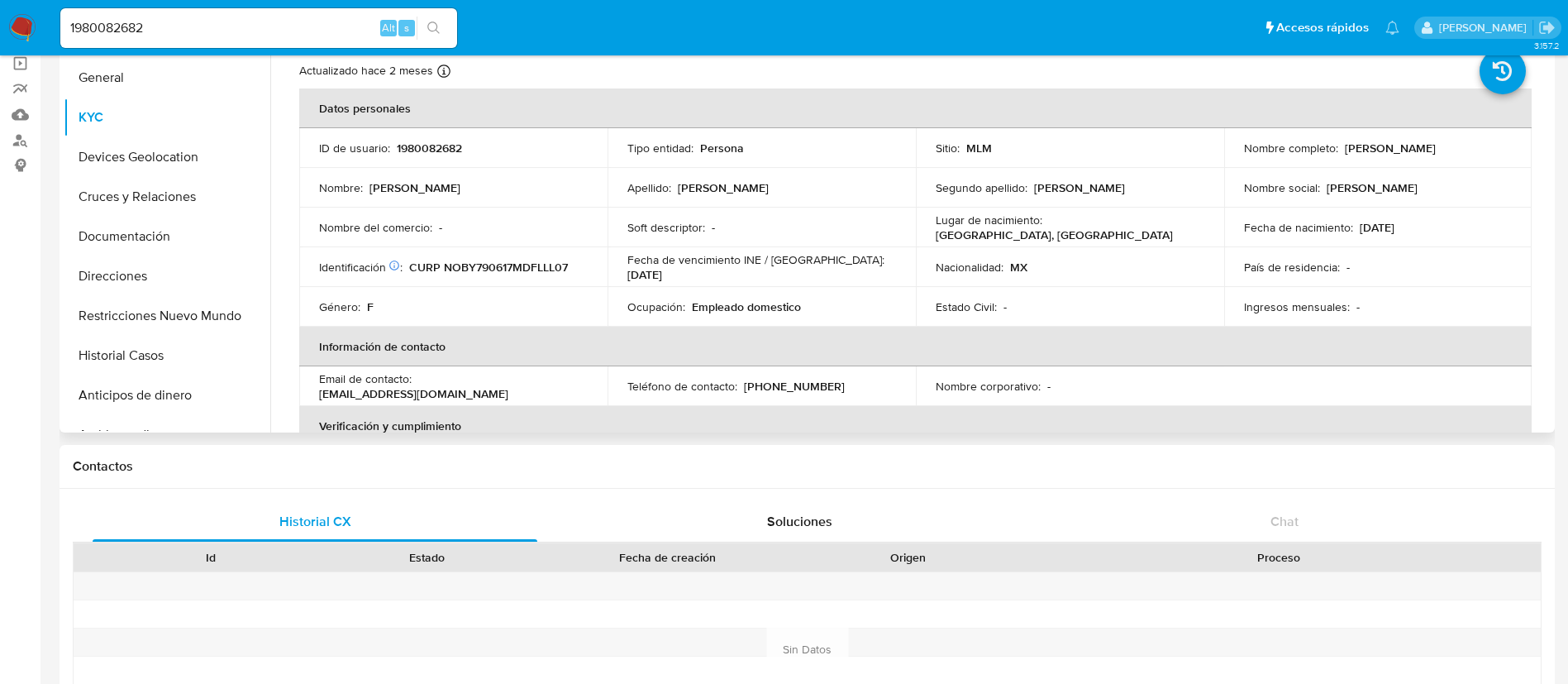
click at [867, 306] on div "Ocupación : Empleado domestico" at bounding box center [762, 306] width 269 height 15
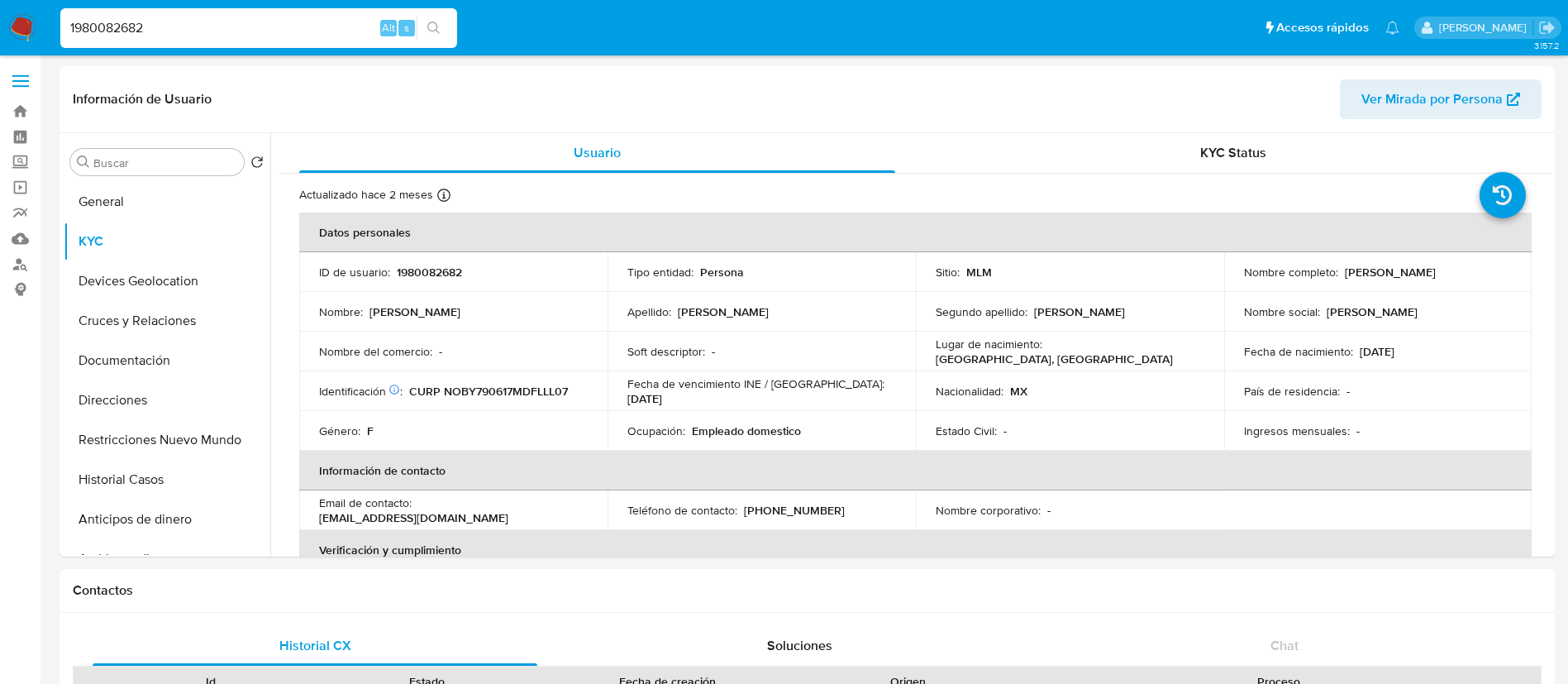
drag, startPoint x: 337, startPoint y: 29, endPoint x: 0, endPoint y: -88, distance: 356.7
paste input "2261447931"
type input "2261447931"
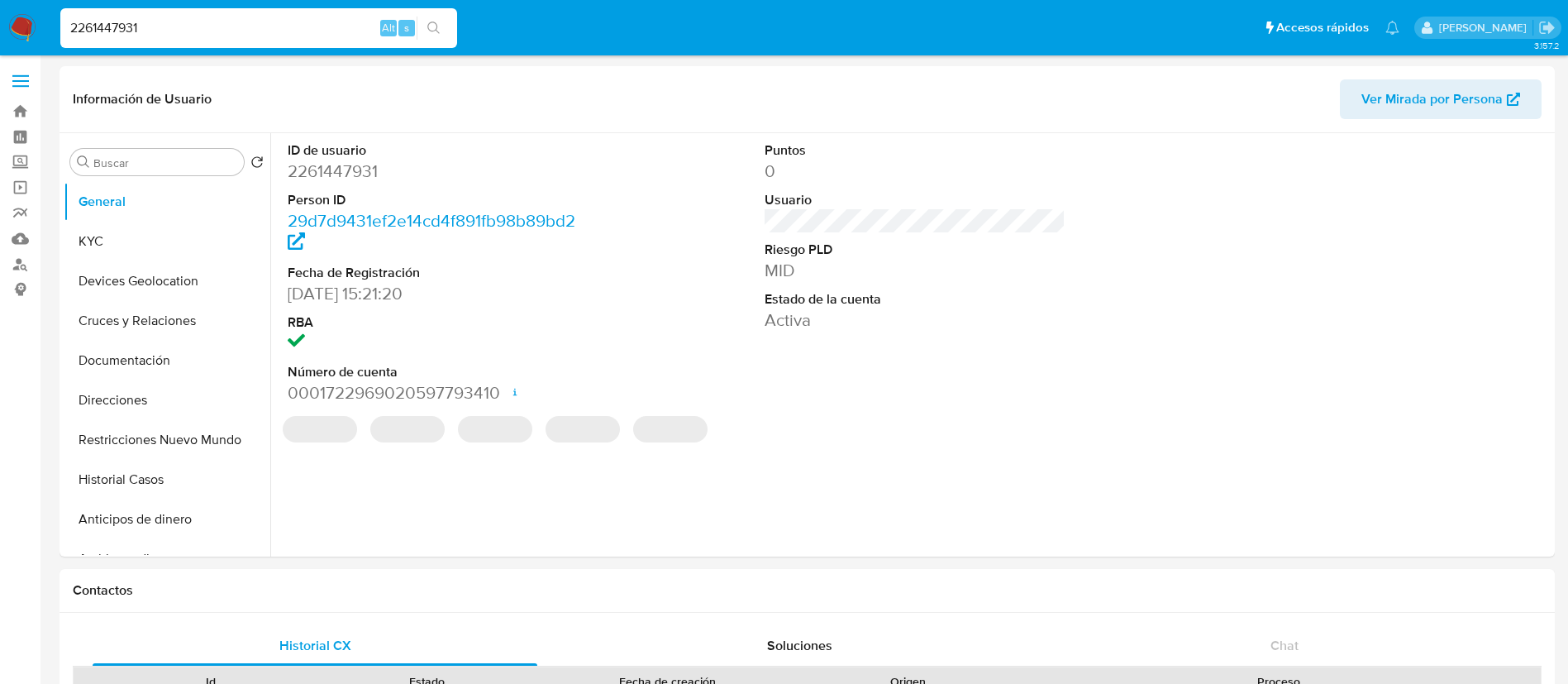
select select "10"
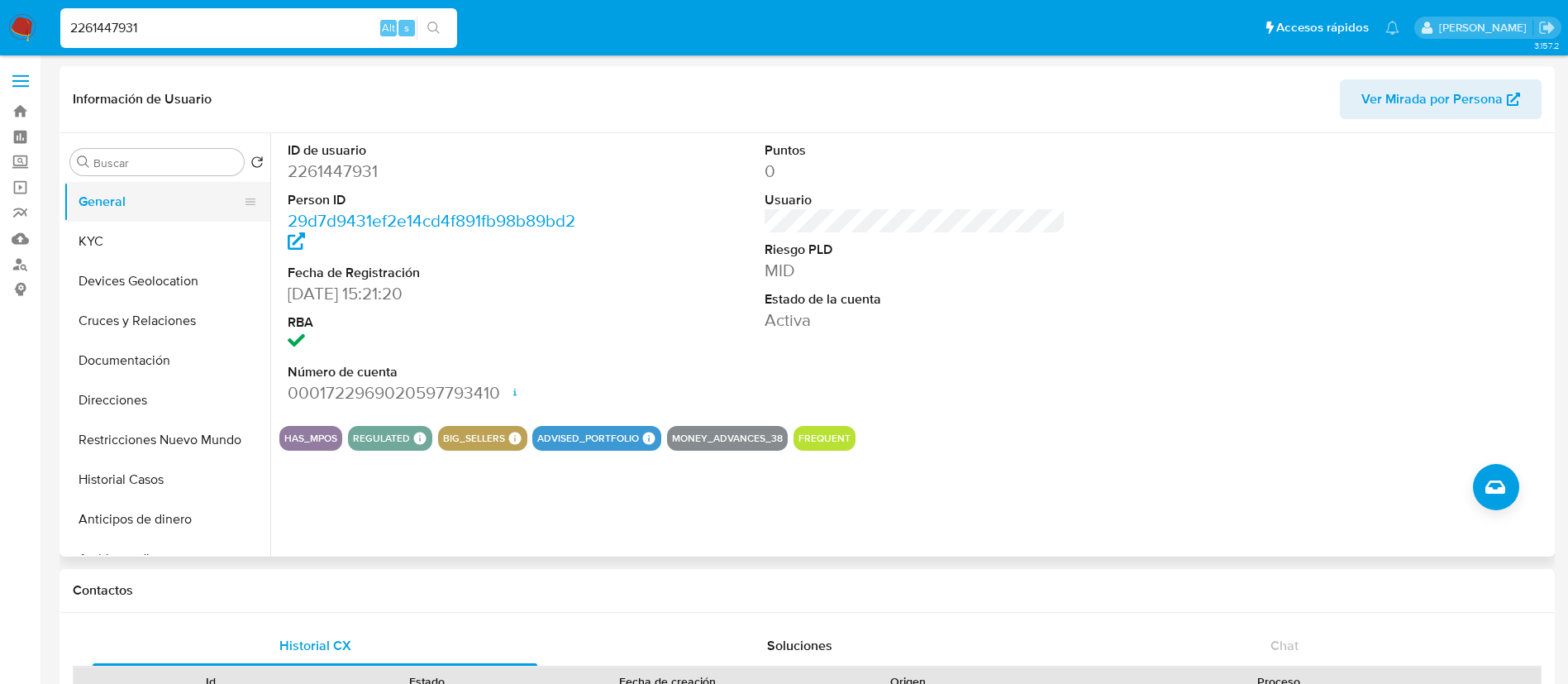
click at [157, 203] on button "General" at bounding box center [160, 201] width 193 height 39
click at [326, 176] on dd "2261447931" at bounding box center [439, 172] width 301 height 23
copy dd "2261447931"
click at [153, 237] on button "KYC" at bounding box center [160, 241] width 193 height 39
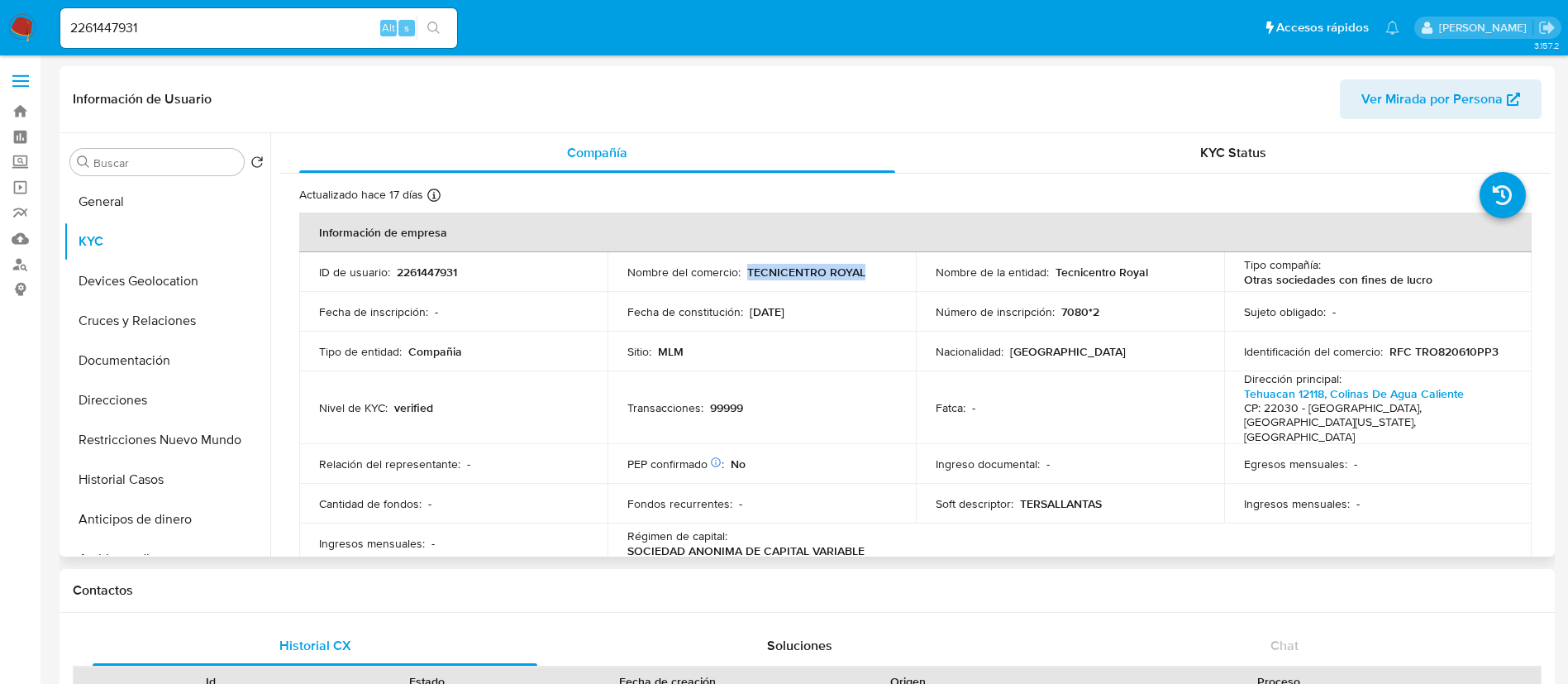
drag, startPoint x: 887, startPoint y: 267, endPoint x: 747, endPoint y: 273, distance: 140.1
click at [747, 273] on div "Nombre del comercio : TECNICENTRO ROYAL" at bounding box center [762, 272] width 269 height 15
click at [427, 268] on p "2261447931" at bounding box center [427, 272] width 60 height 15
click at [409, 359] on p "Compañia" at bounding box center [435, 352] width 54 height 15
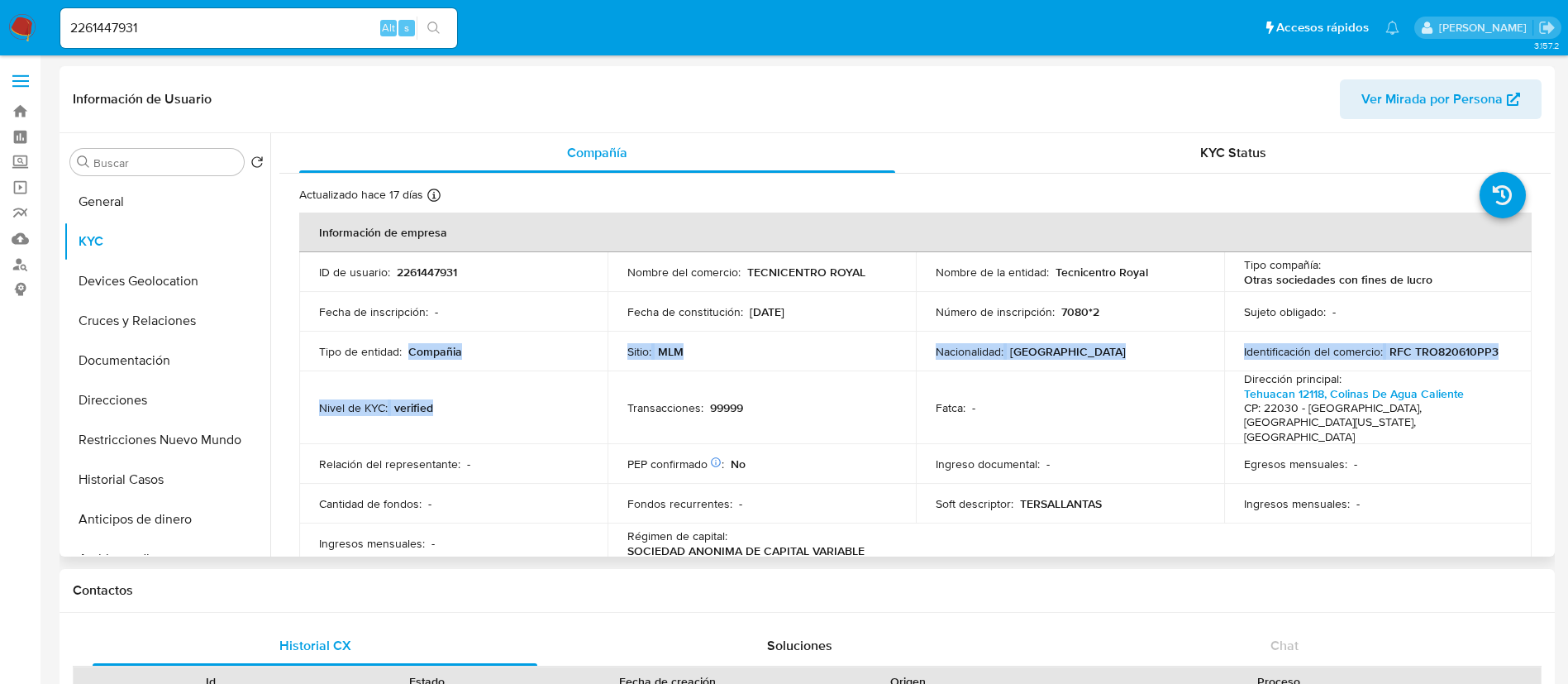
drag, startPoint x: 408, startPoint y: 358, endPoint x: 554, endPoint y: 444, distance: 169.4
click at [481, 383] on tbody "ID de usuario : 2261447931 Nombre del comercio : TECNICENTRO ROYAL Nombre de la…" at bounding box center [915, 408] width 1232 height 311
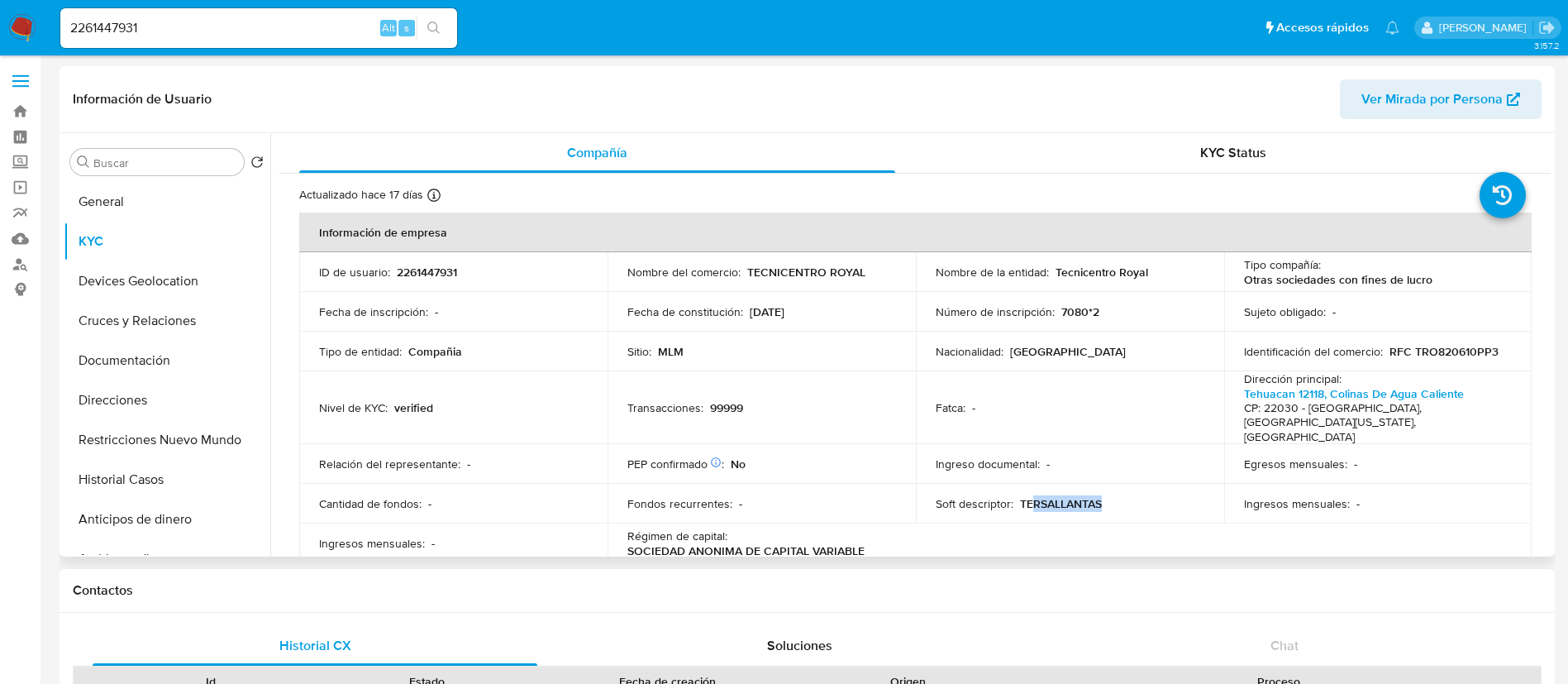
drag, startPoint x: 1029, startPoint y: 474, endPoint x: 1192, endPoint y: 486, distance: 163.4
click at [1191, 486] on td "Soft descriptor : TERSALLANTAS" at bounding box center [1070, 503] width 308 height 39
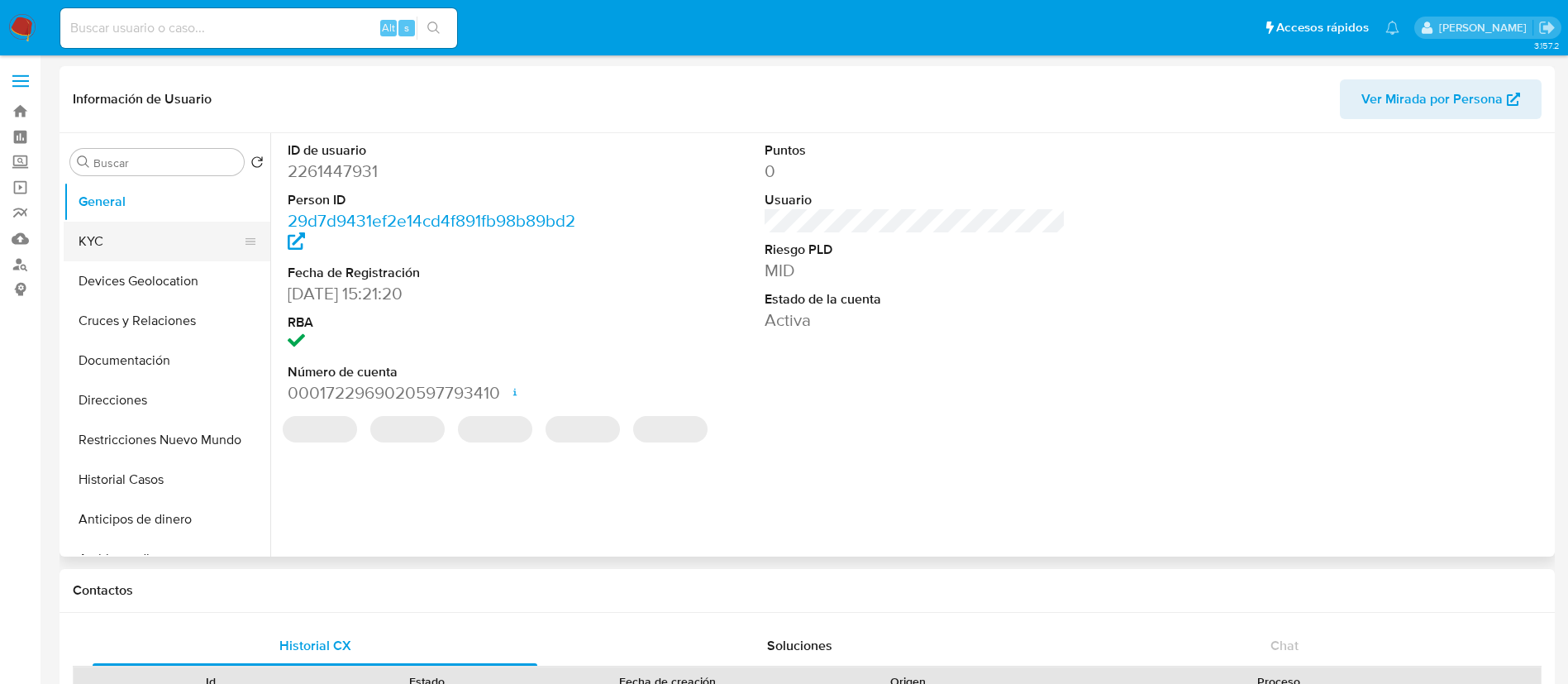
select select "10"
click at [115, 242] on button "KYC" at bounding box center [160, 241] width 193 height 39
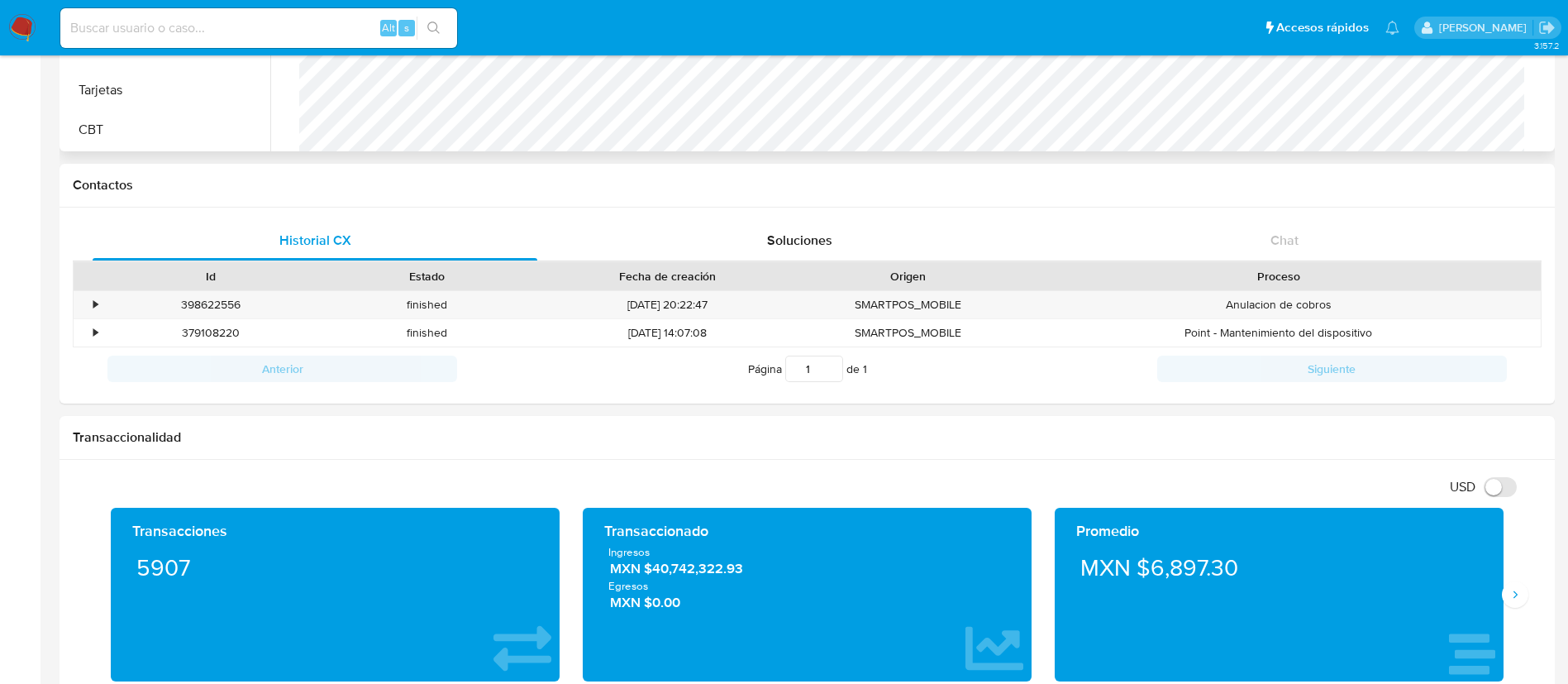
scroll to position [496, 0]
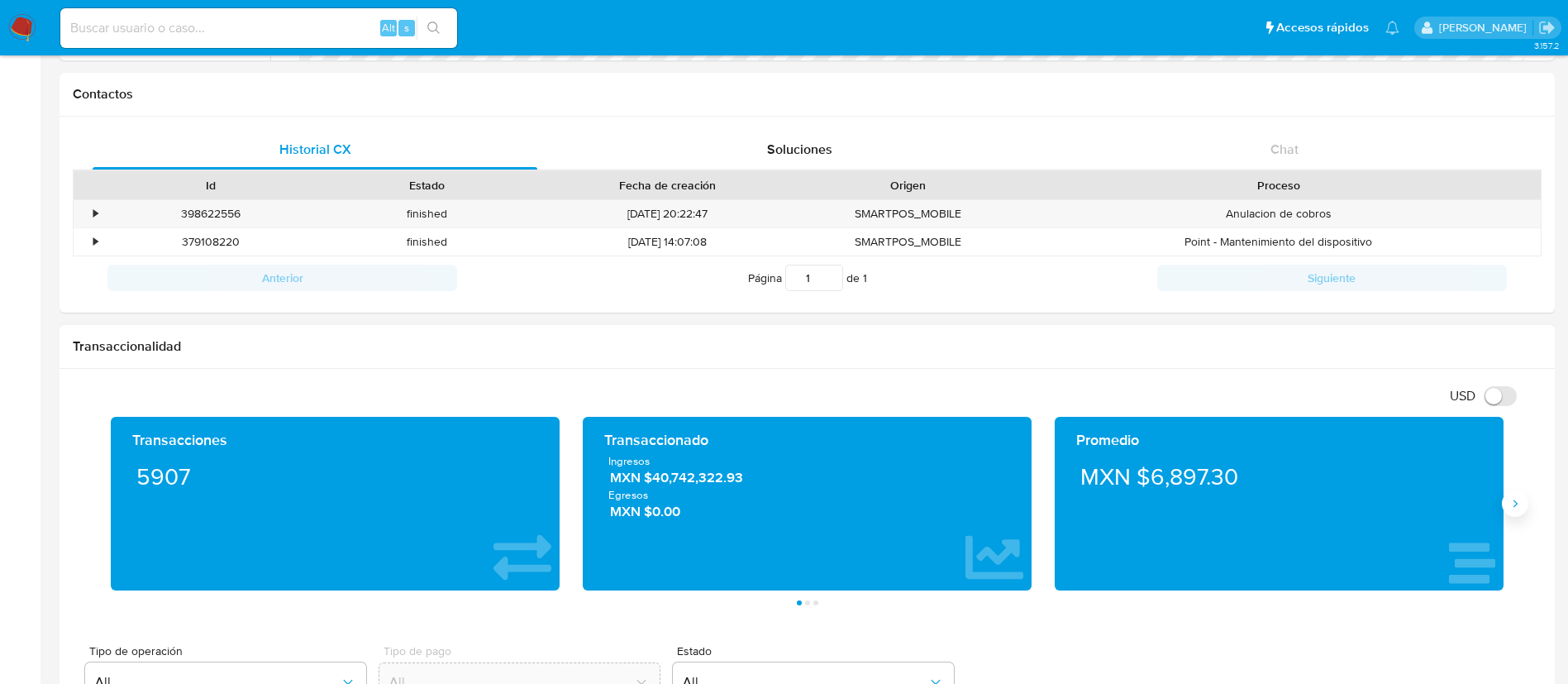
click at [1520, 499] on icon "Siguiente" at bounding box center [1515, 504] width 13 height 13
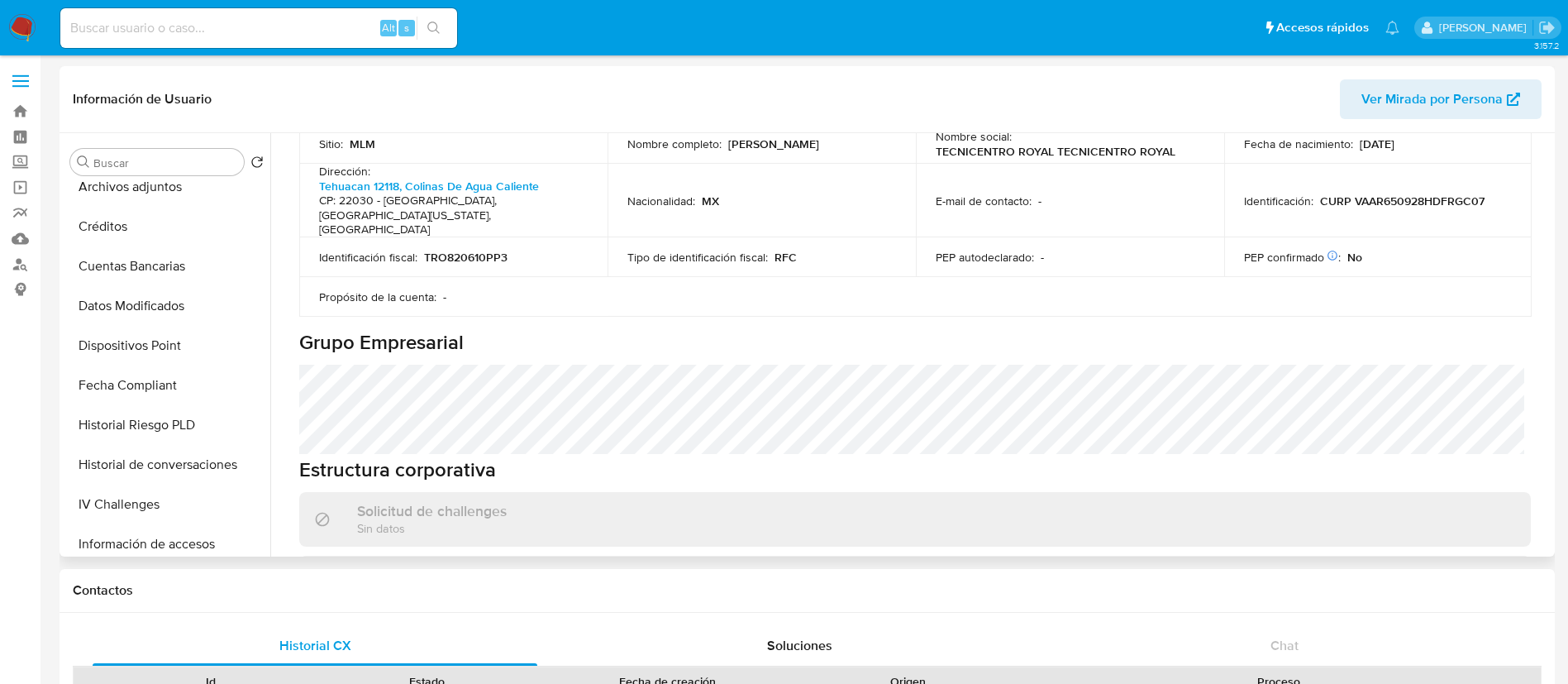
scroll to position [79, 0]
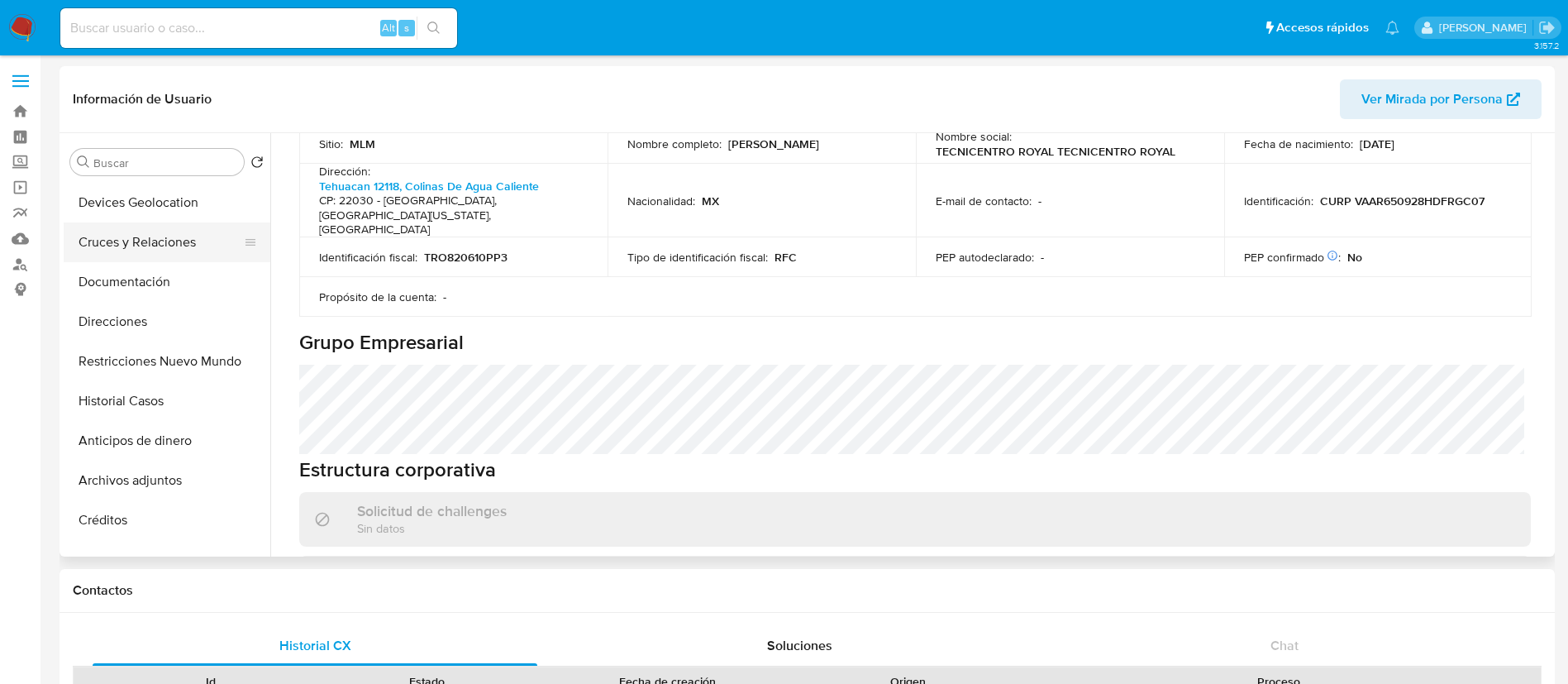
click at [146, 240] on button "Cruces y Relaciones" at bounding box center [160, 242] width 193 height 39
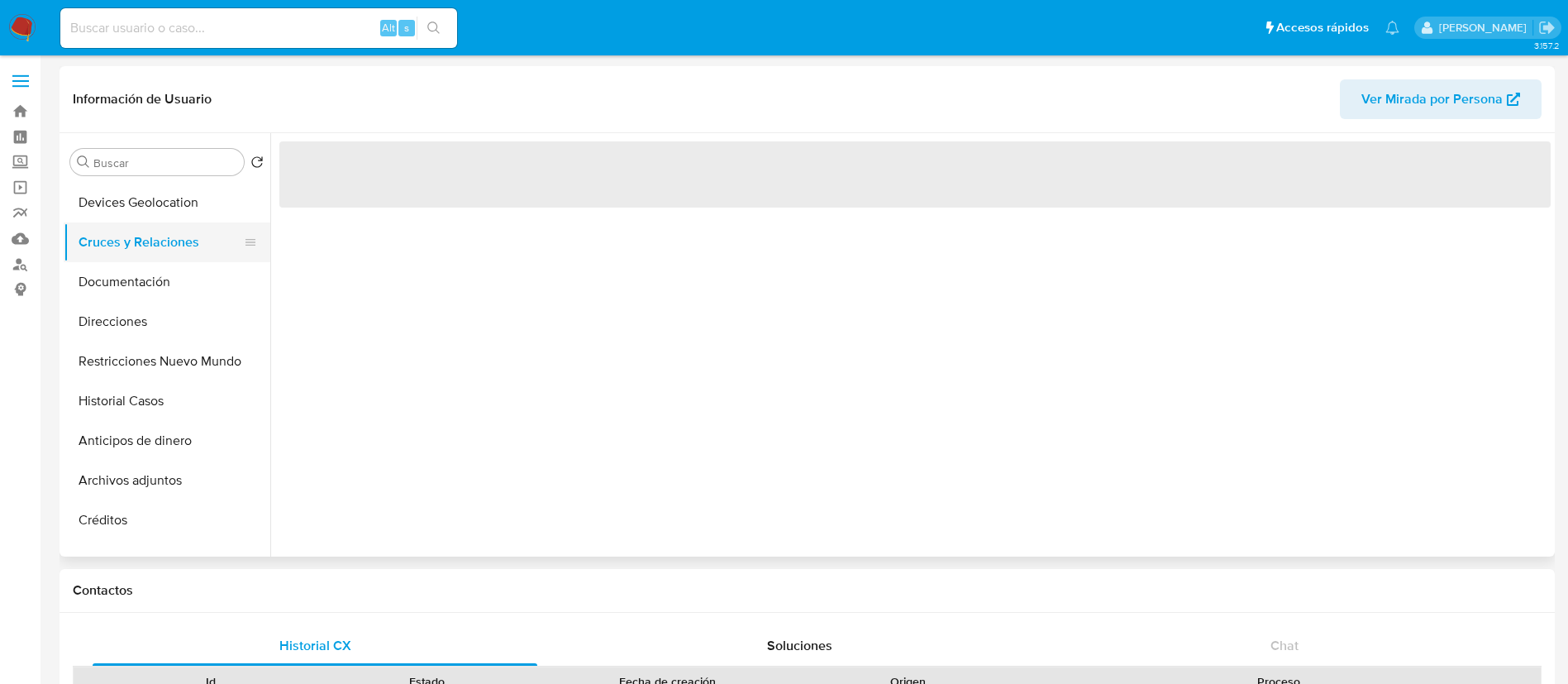
scroll to position [0, 0]
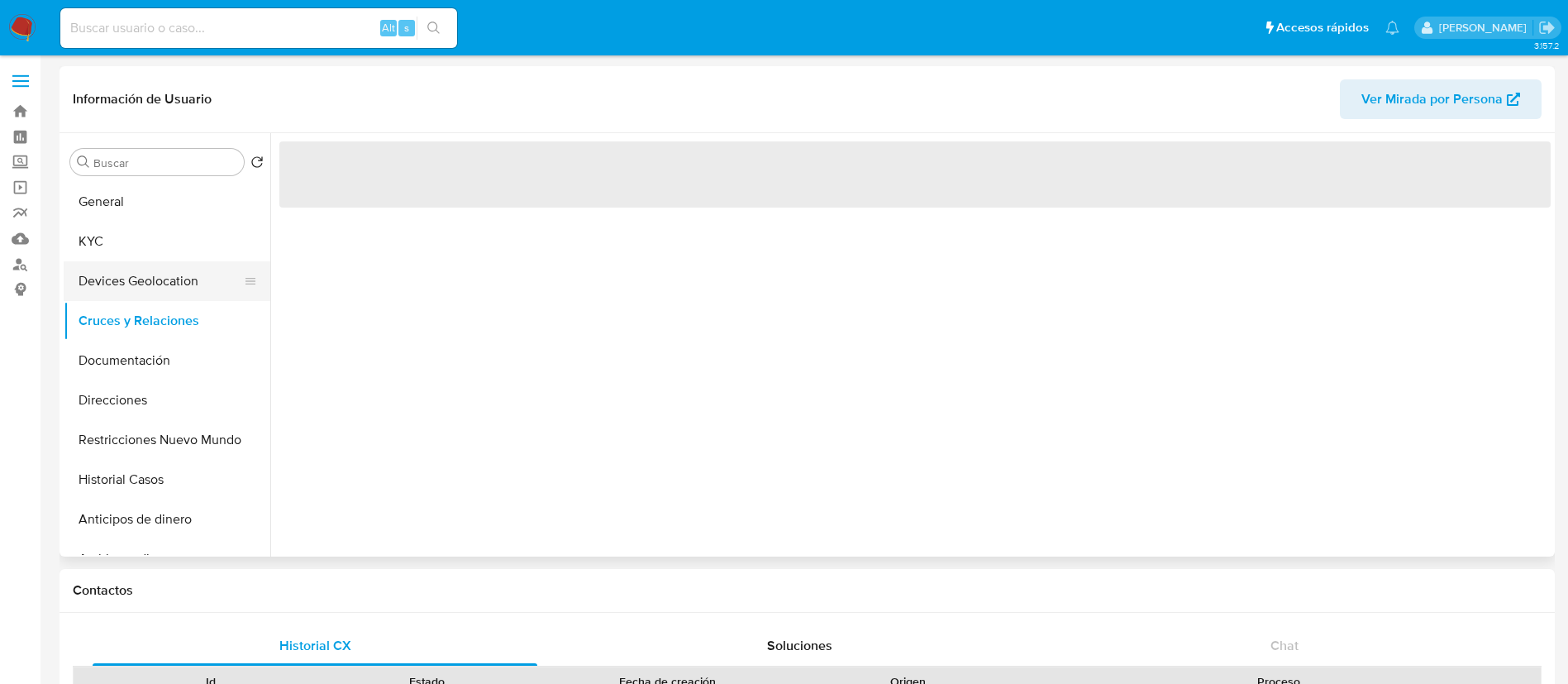
click at [141, 267] on button "Devices Geolocation" at bounding box center [160, 280] width 193 height 39
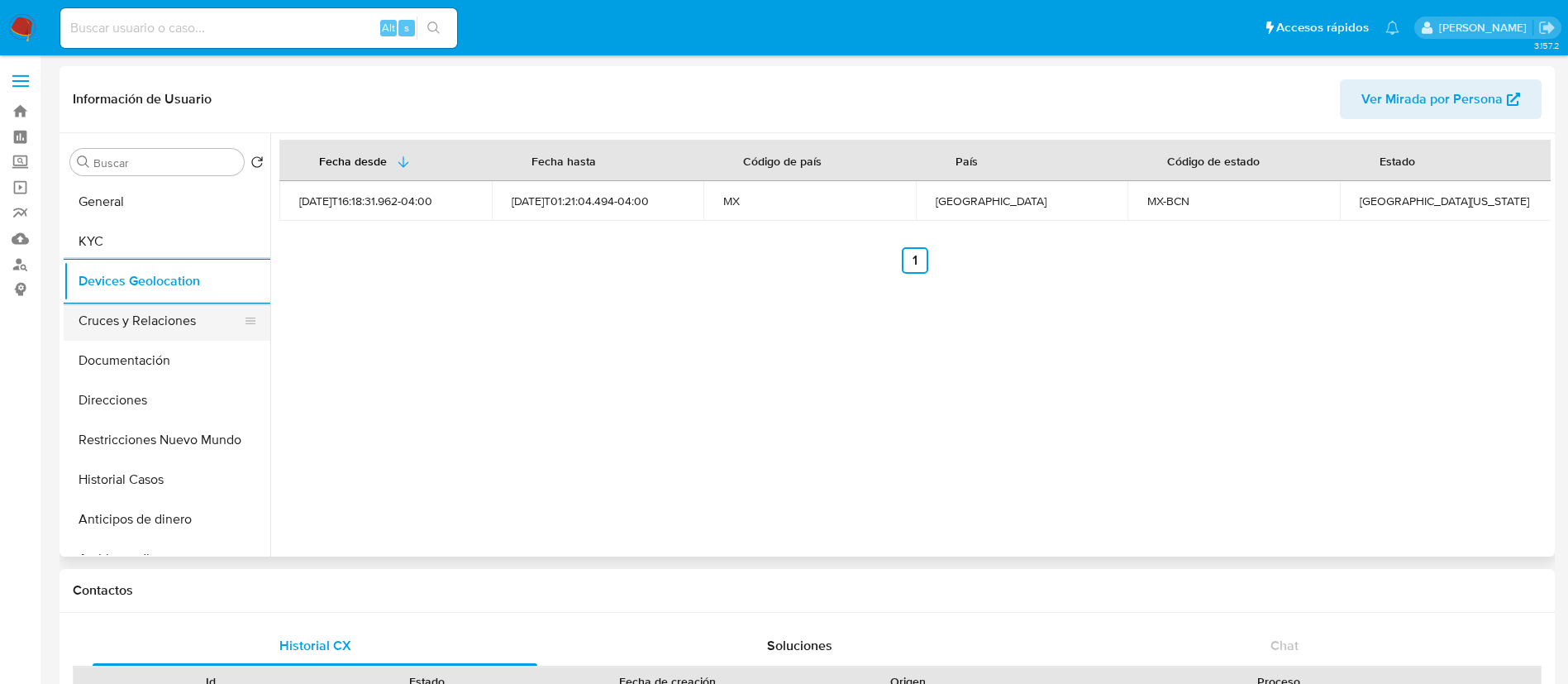
click at [160, 319] on button "Cruces y Relaciones" at bounding box center [160, 320] width 193 height 39
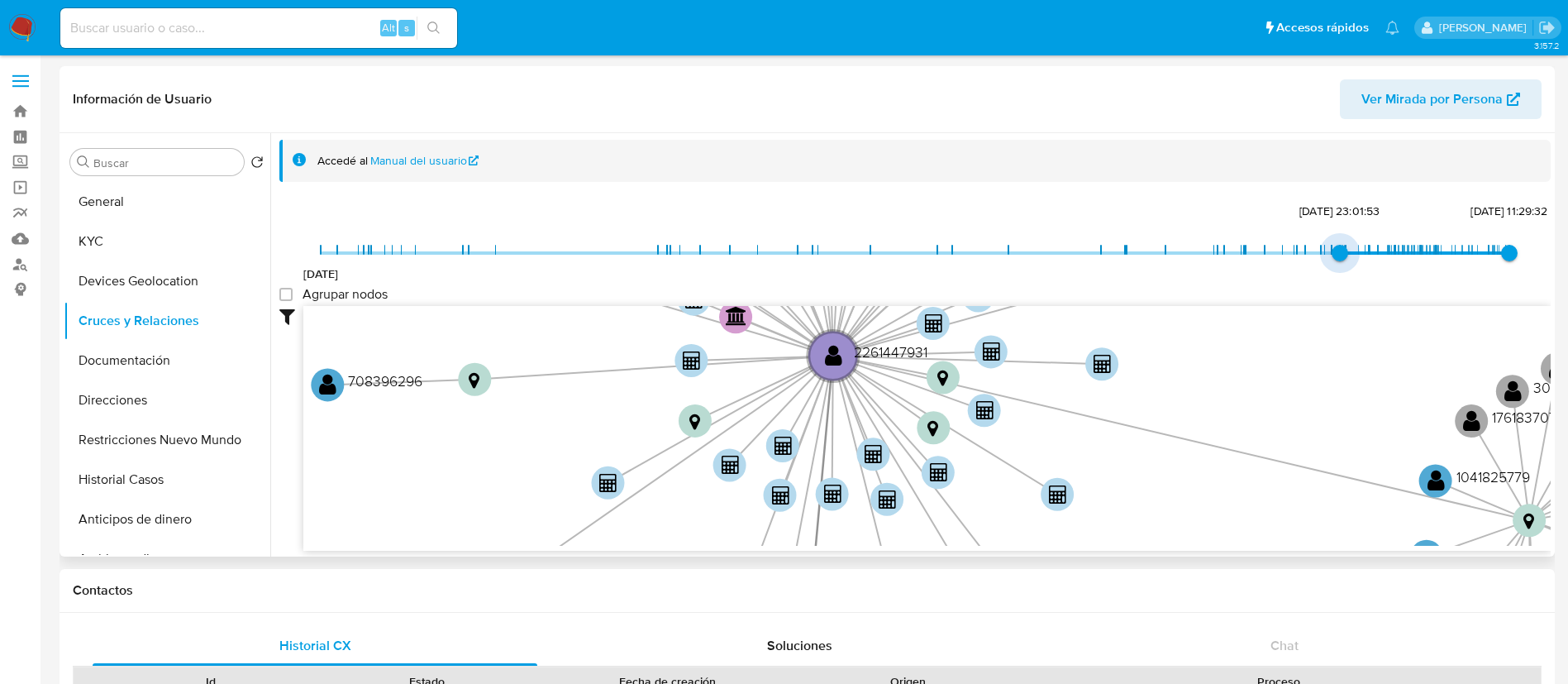
type input "1740718913000"
drag, startPoint x: 326, startPoint y: 251, endPoint x: 1331, endPoint y: 249, distance: 1005.0
click at [1332, 249] on span "27/2/2025, 23:01:53" at bounding box center [1340, 253] width 17 height 17
click at [282, 296] on group_nodes "Agrupar nodos" at bounding box center [286, 295] width 13 height 13
checkbox group_nodes "true"
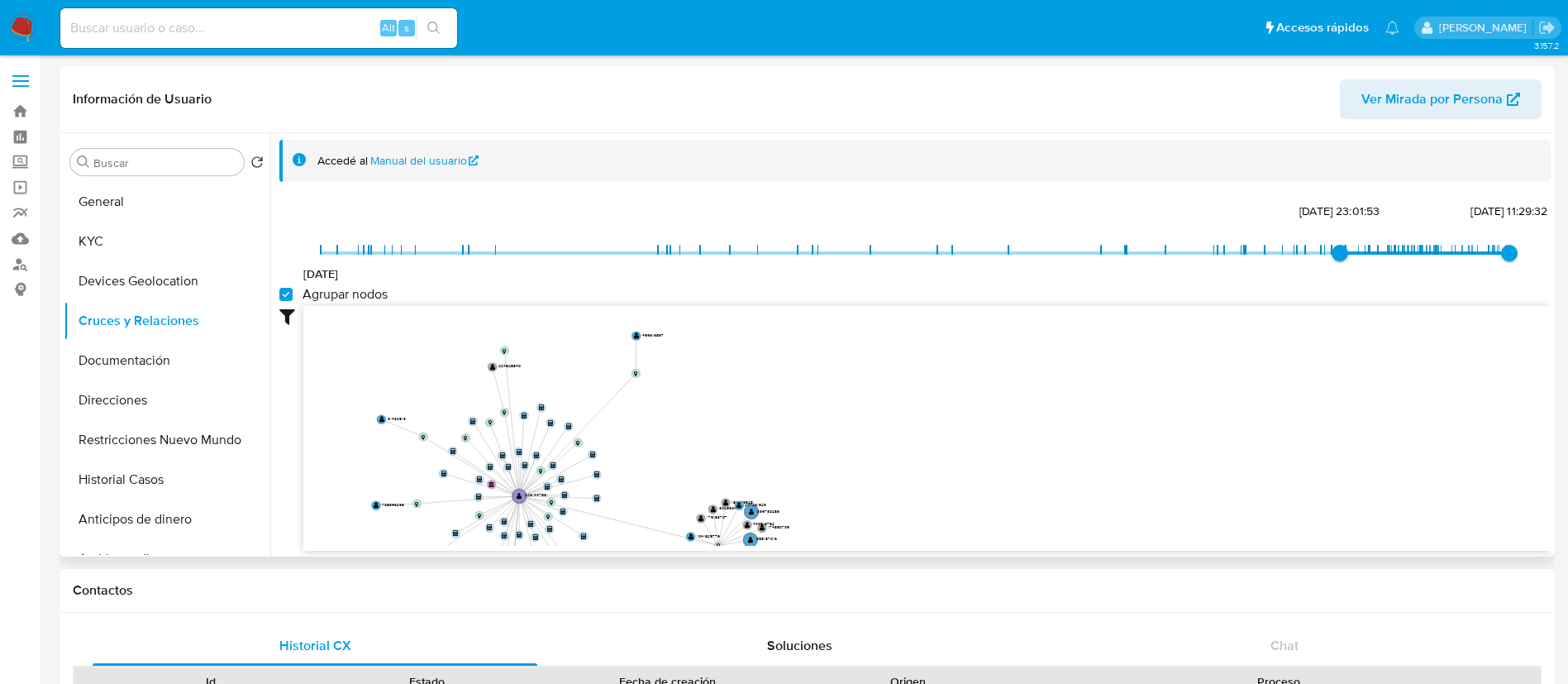
drag, startPoint x: 384, startPoint y: 370, endPoint x: 391, endPoint y: 500, distance: 130.2
click at [391, 500] on icon "device-64f522a500368a71d4189107  user-653807326  653807326 user-2261447931  …" at bounding box center [927, 425] width 1247 height 239
click at [110, 351] on button "Documentación" at bounding box center [160, 360] width 193 height 39
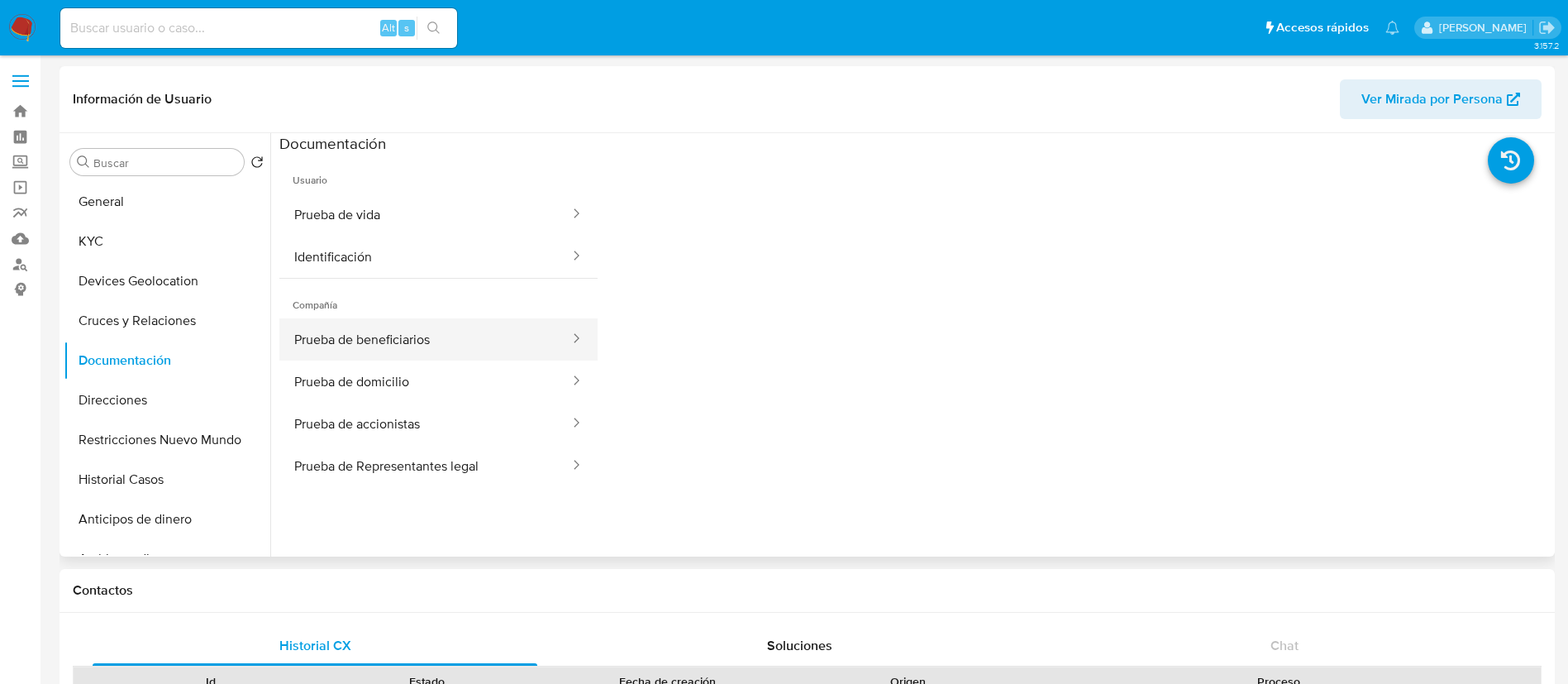
click at [330, 355] on button "Prueba de beneficiarios" at bounding box center [425, 339] width 292 height 42
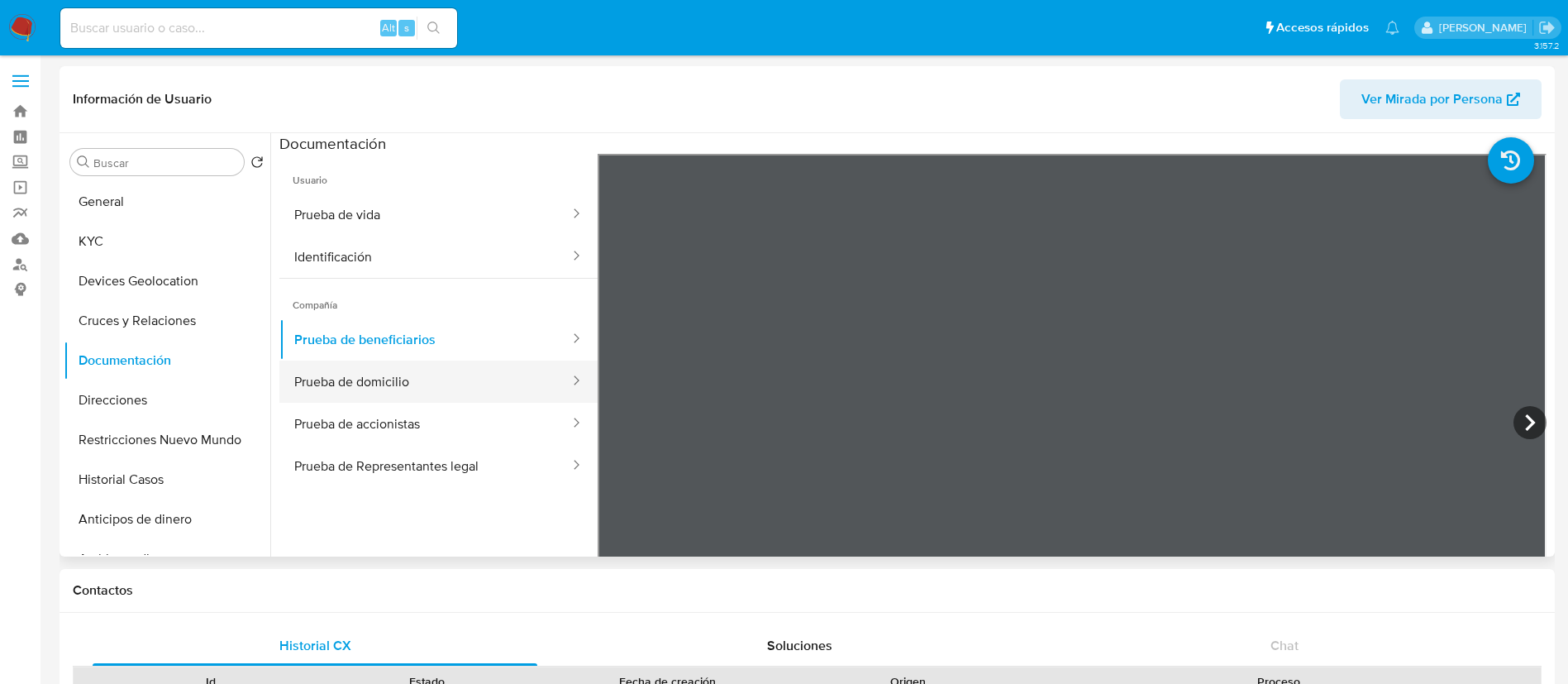
click at [392, 388] on button "Prueba de domicilio" at bounding box center [425, 382] width 292 height 42
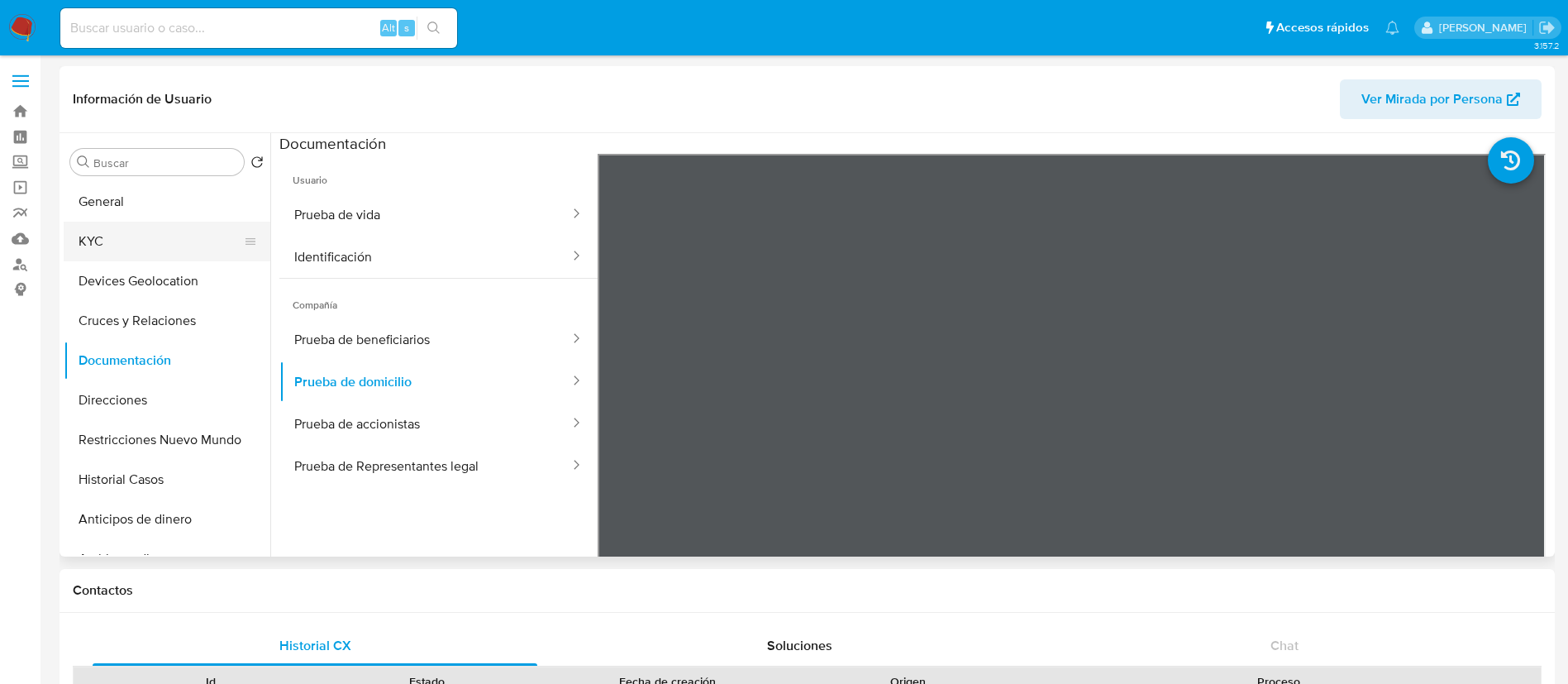
click at [168, 244] on button "KYC" at bounding box center [160, 241] width 193 height 39
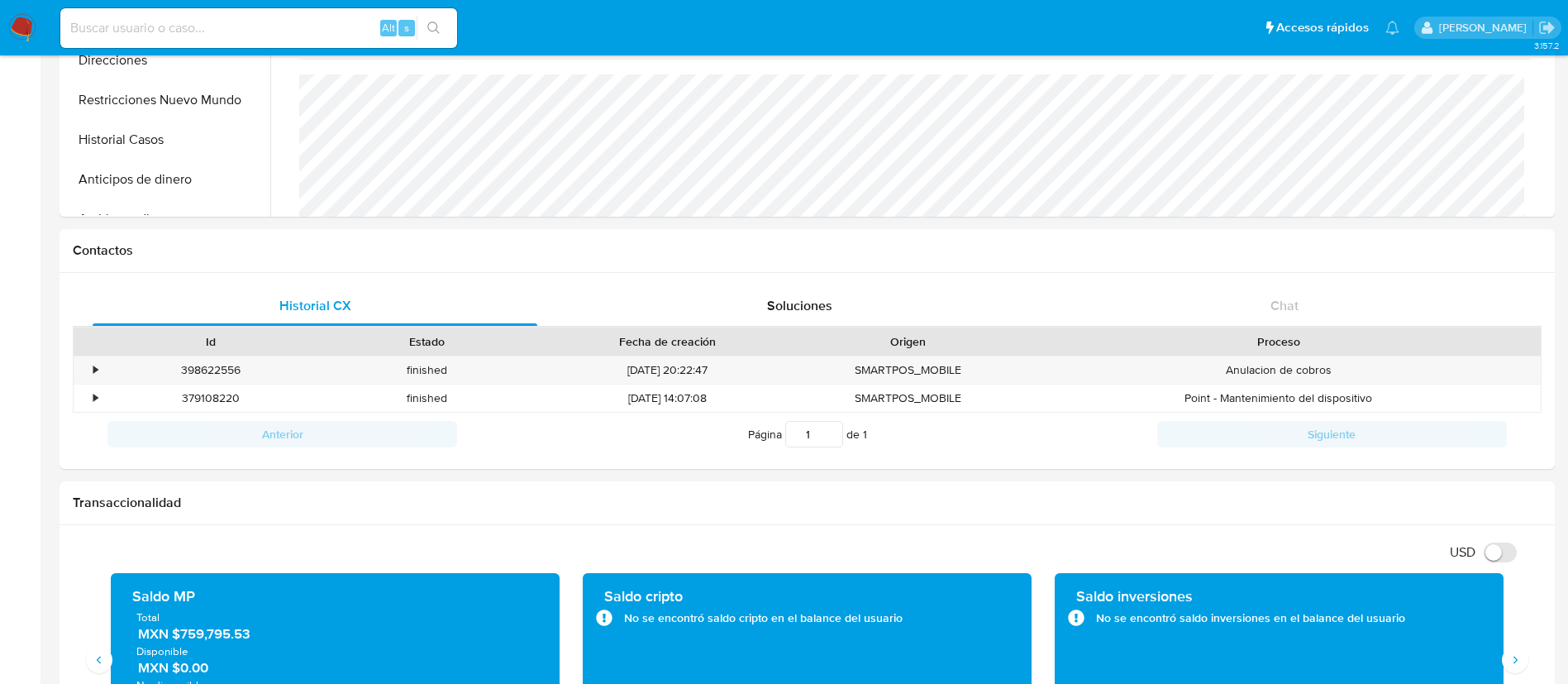
scroll to position [620, 0]
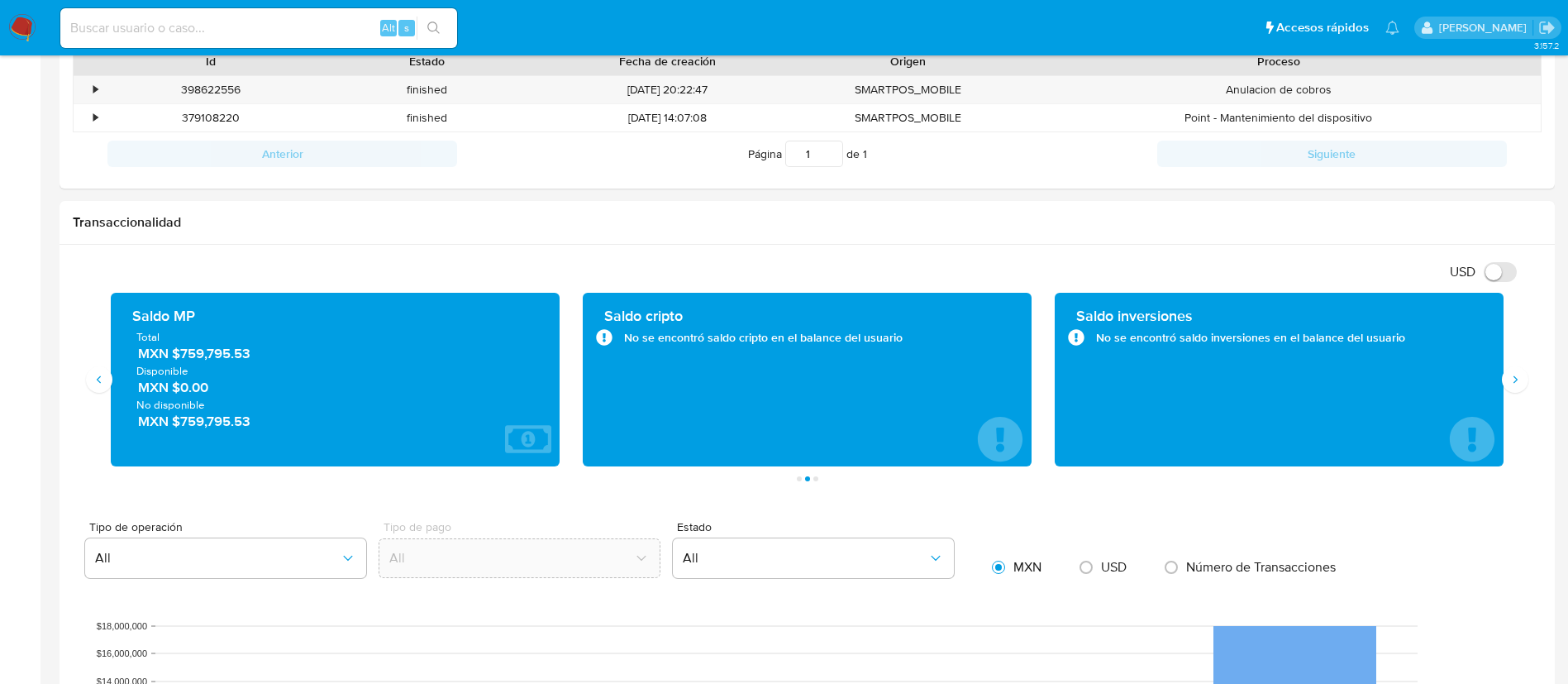
click at [153, 23] on input at bounding box center [259, 28] width 397 height 22
paste input "2273900321"
type input "2273900321"
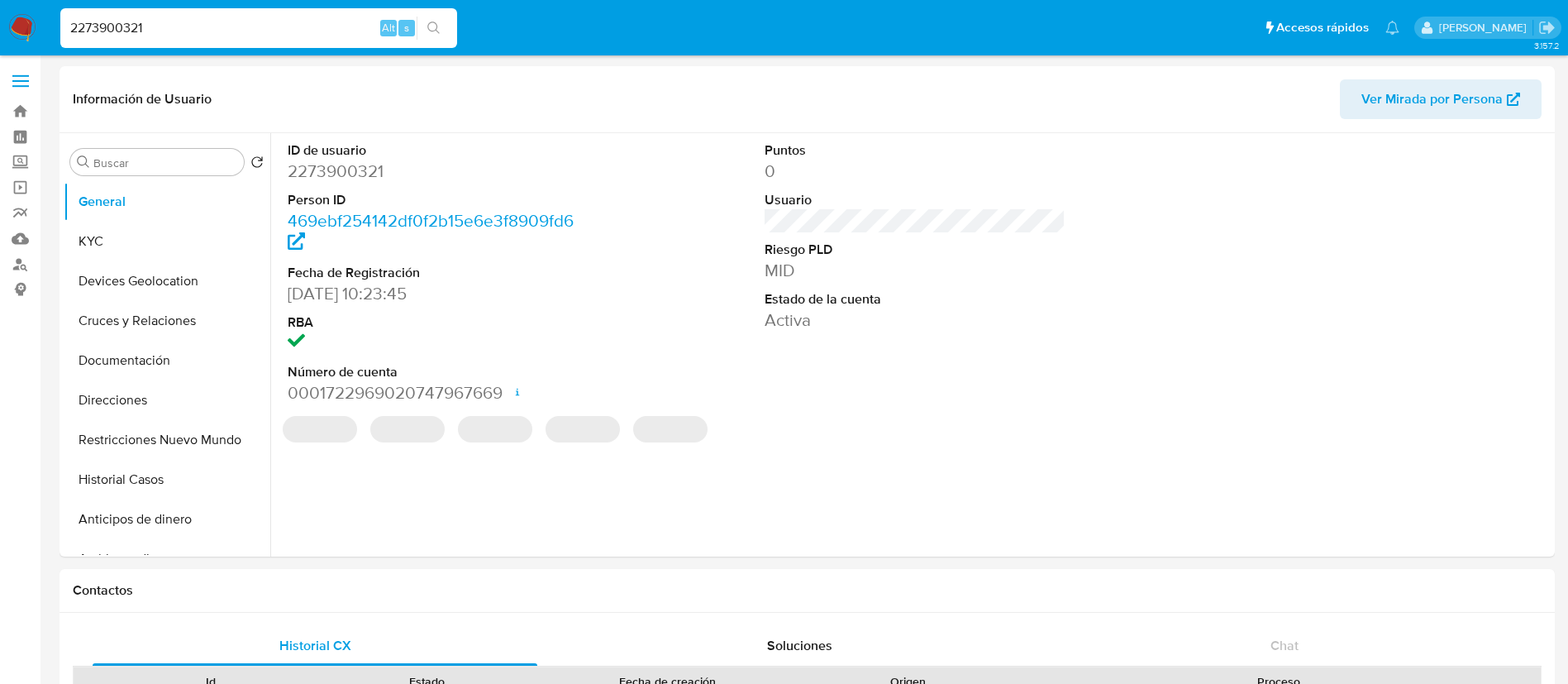
select select "10"
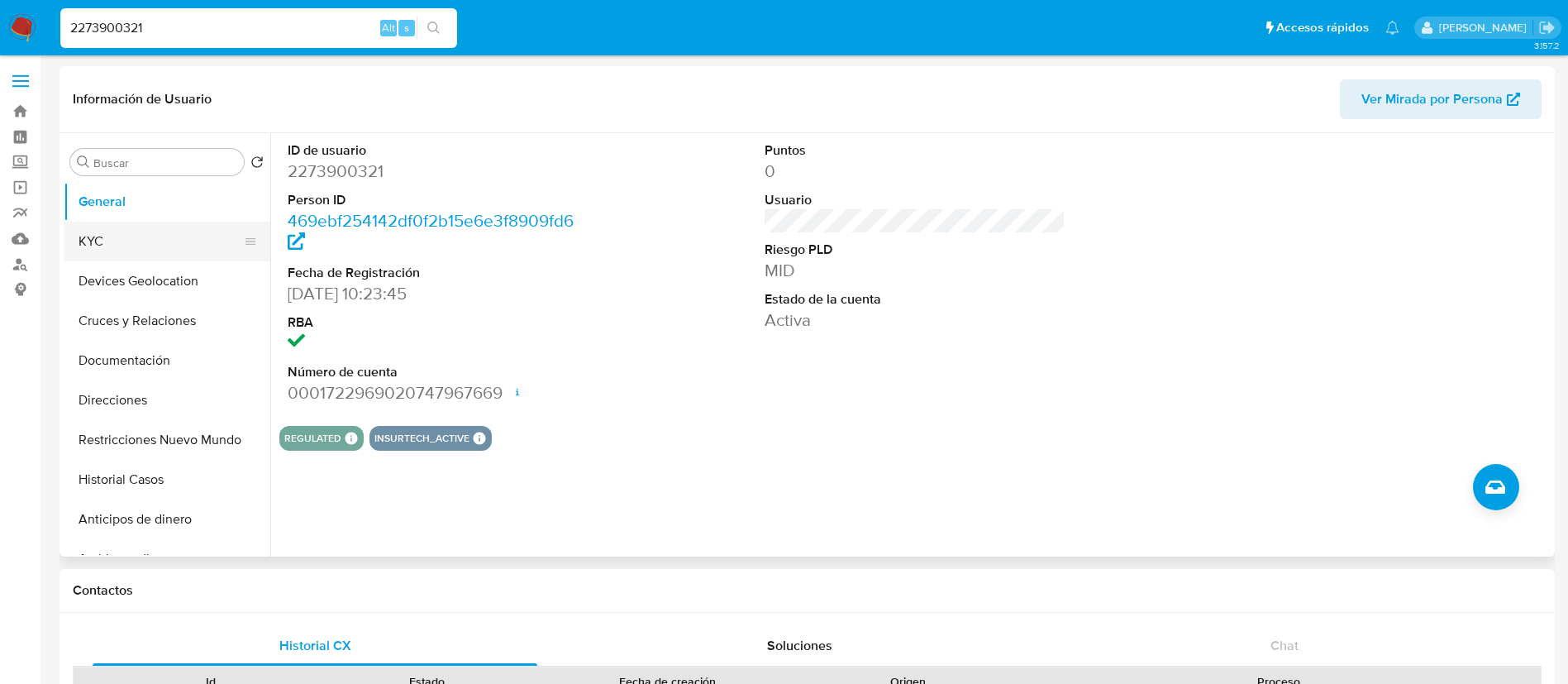
click at [215, 237] on button "KYC" at bounding box center [160, 241] width 193 height 39
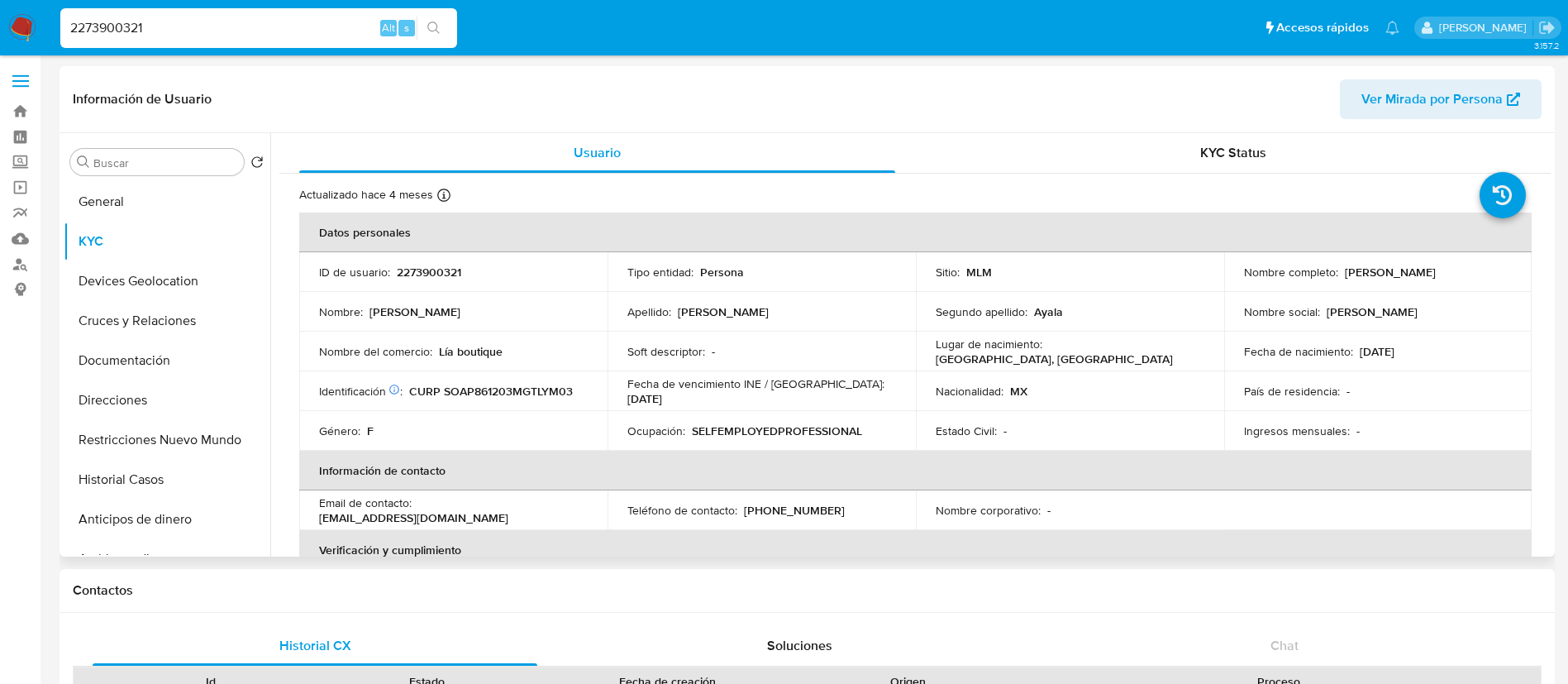
click at [418, 281] on td "ID de usuario : 2273900321" at bounding box center [453, 271] width 308 height 39
click at [429, 280] on p "2273900321" at bounding box center [429, 272] width 64 height 15
copy p "2273900321"
drag, startPoint x: 1496, startPoint y: 276, endPoint x: 1340, endPoint y: 277, distance: 156.0
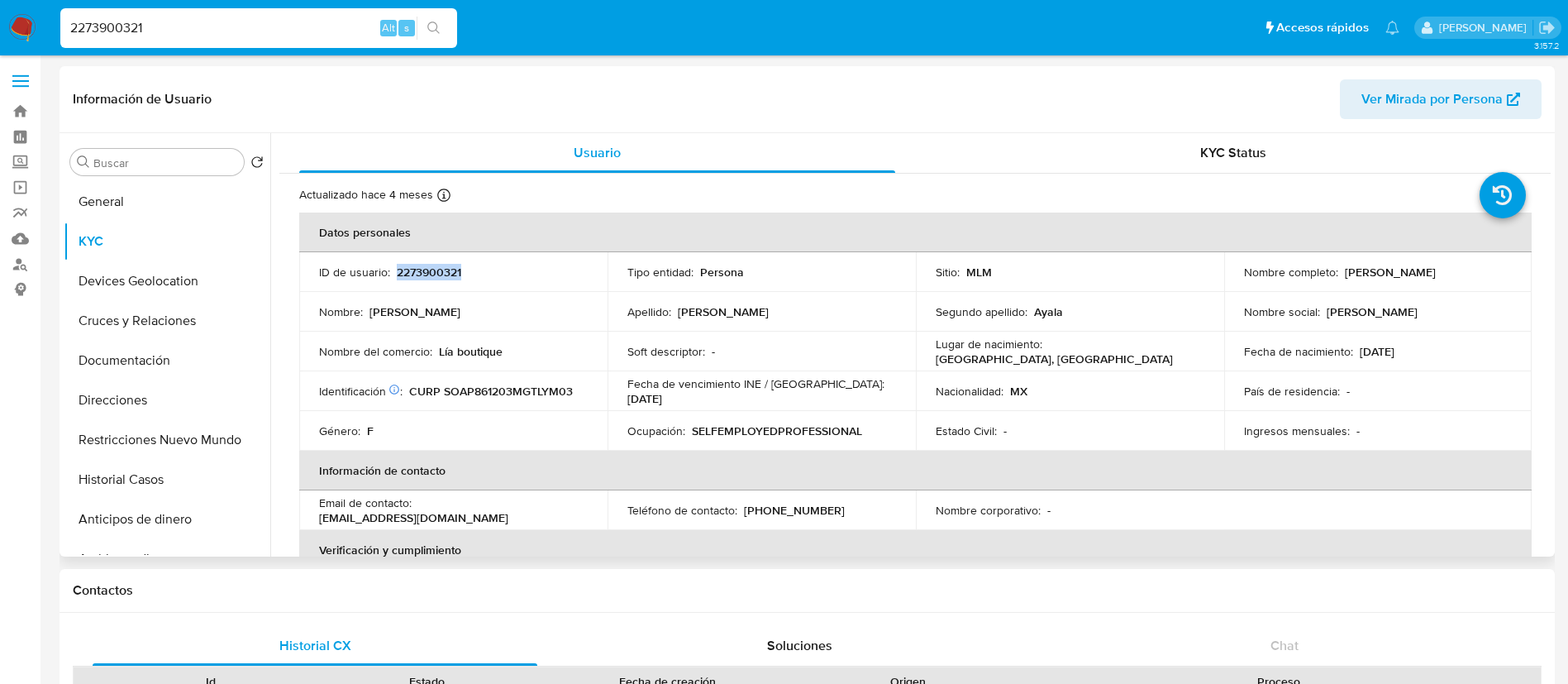
click at [1340, 277] on td "Nombre completo : Pamela Sarai Solano Ayala" at bounding box center [1379, 271] width 308 height 39
copy p "Pamela Sarai Solano Ayala"
click at [410, 275] on p "2273900321" at bounding box center [429, 272] width 64 height 15
copy p "2273900321"
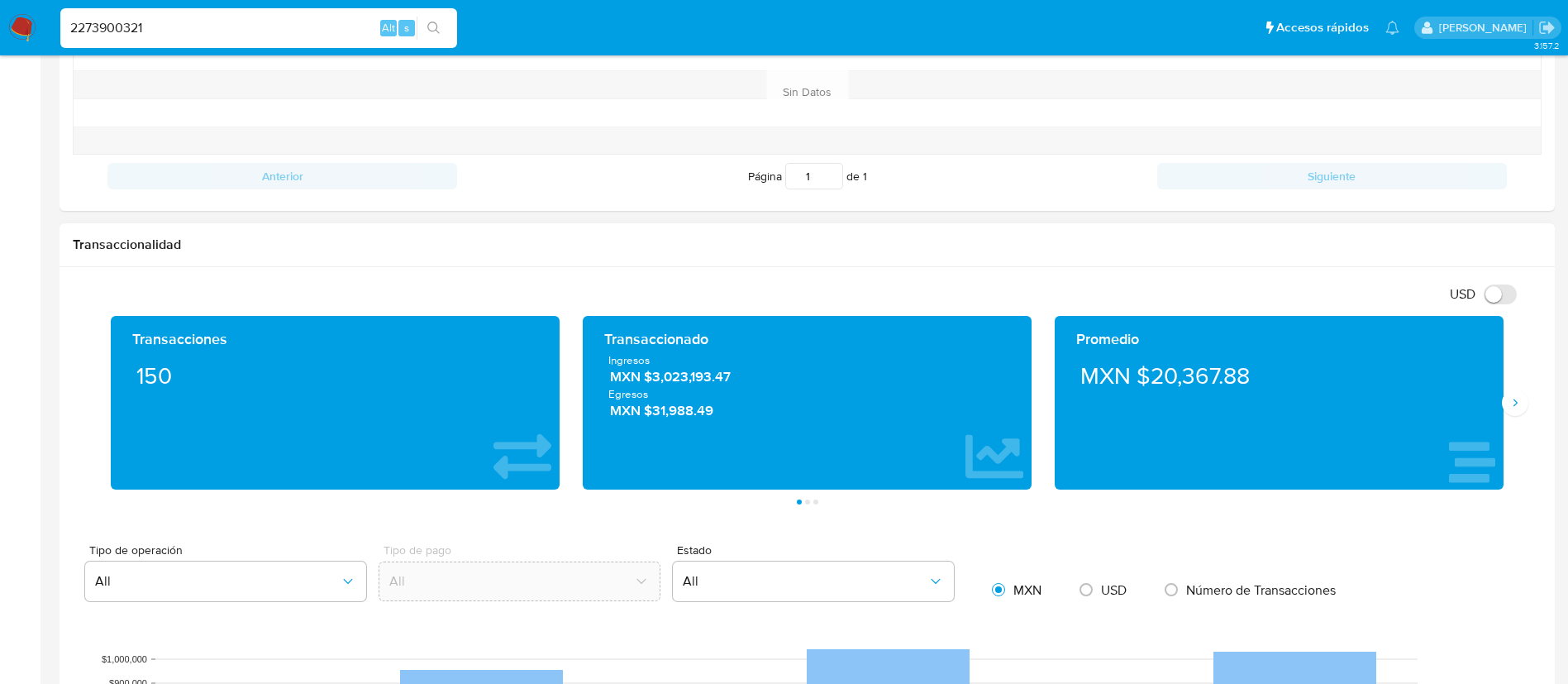
scroll to position [744, 0]
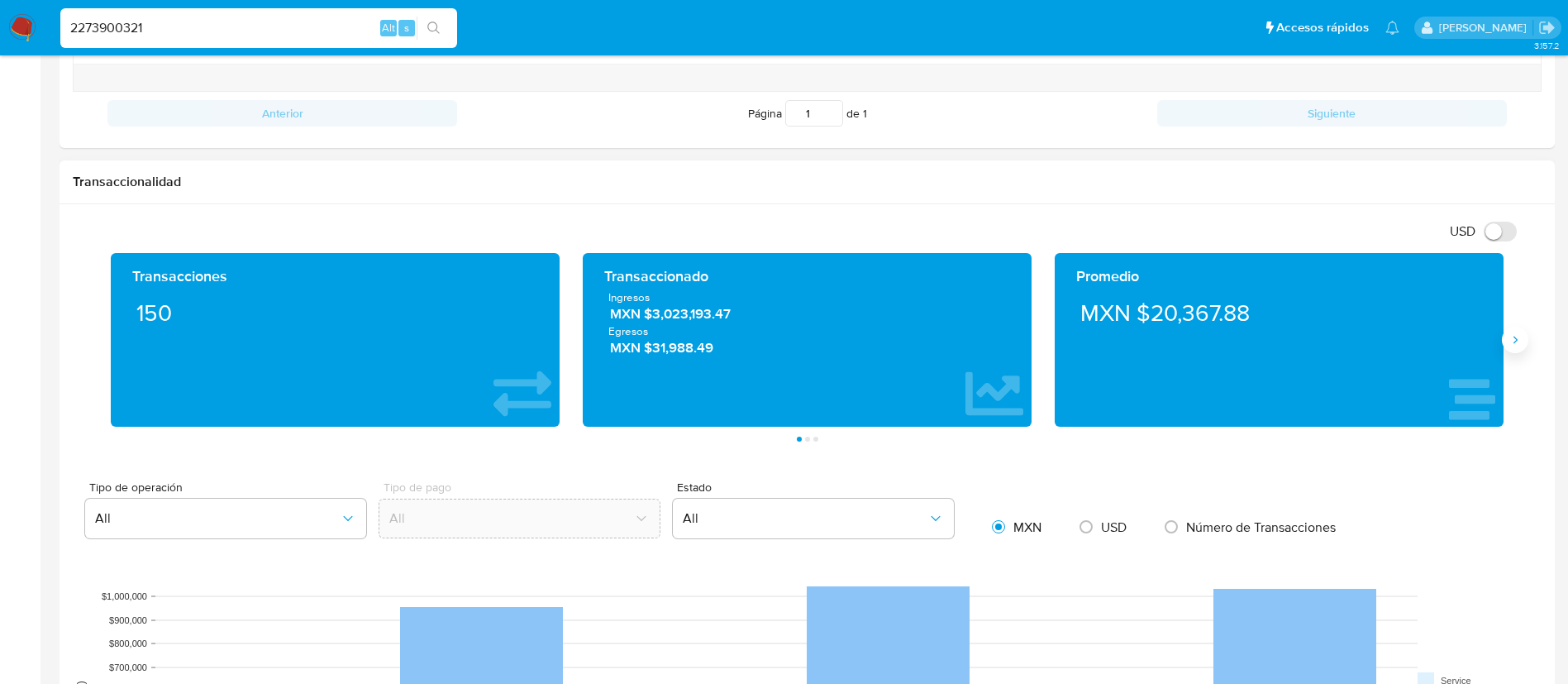
click at [1516, 337] on icon "Siguiente" at bounding box center [1515, 340] width 13 height 13
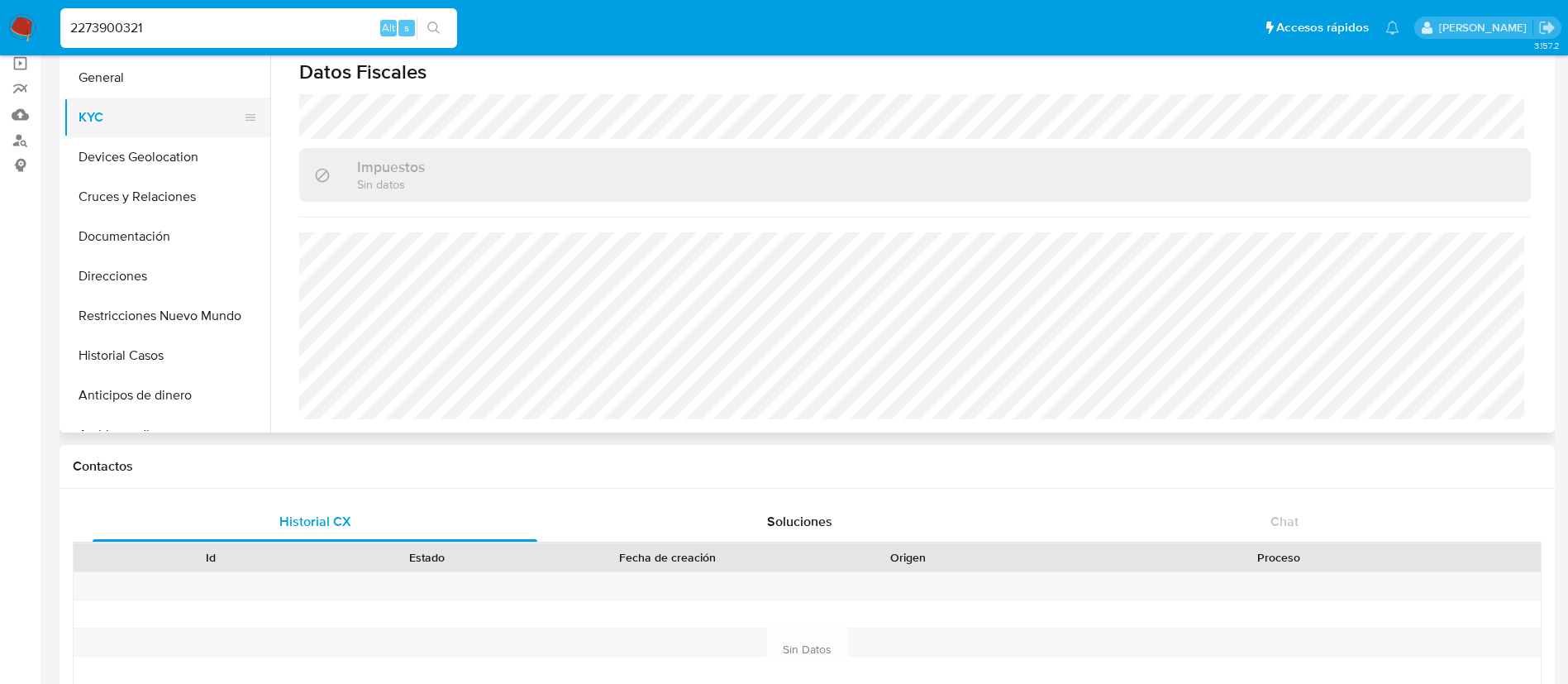
scroll to position [0, 0]
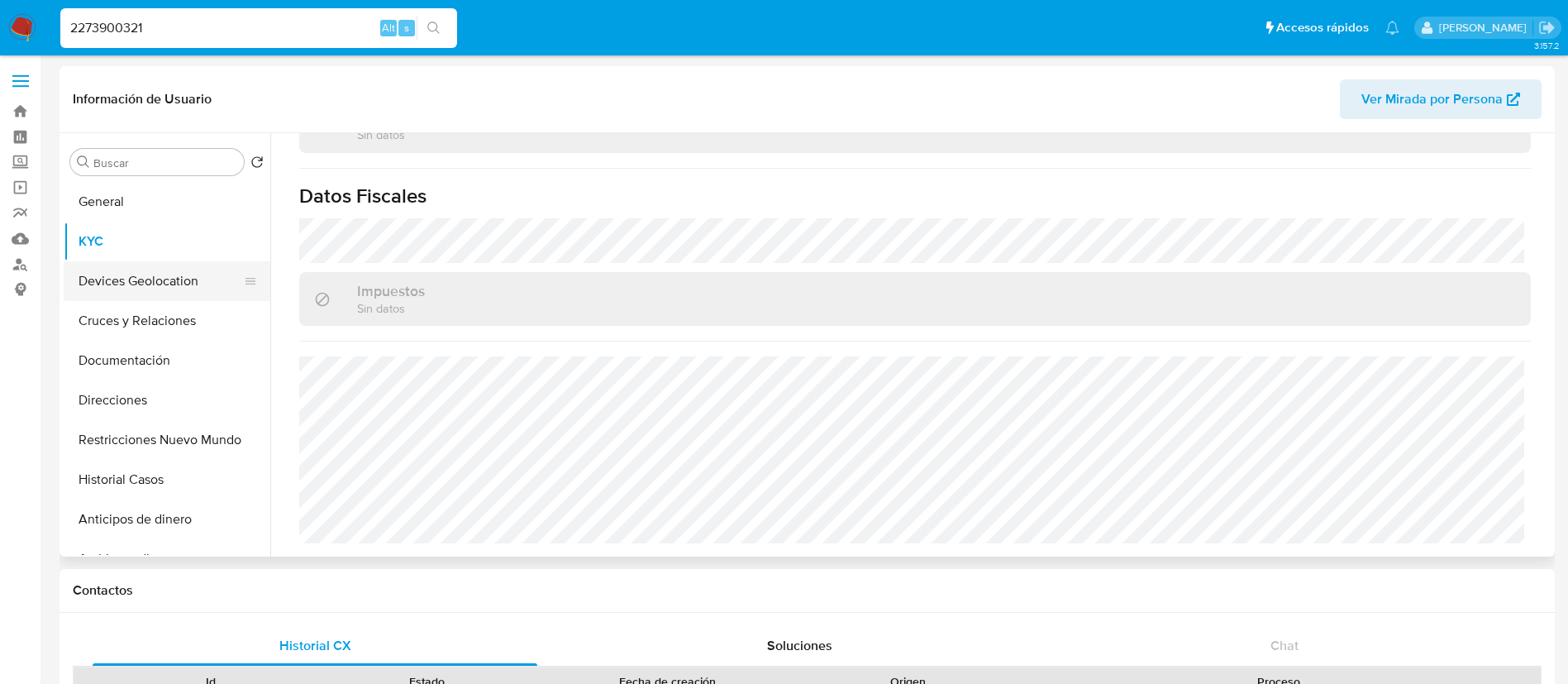
click at [177, 268] on button "Devices Geolocation" at bounding box center [160, 280] width 193 height 39
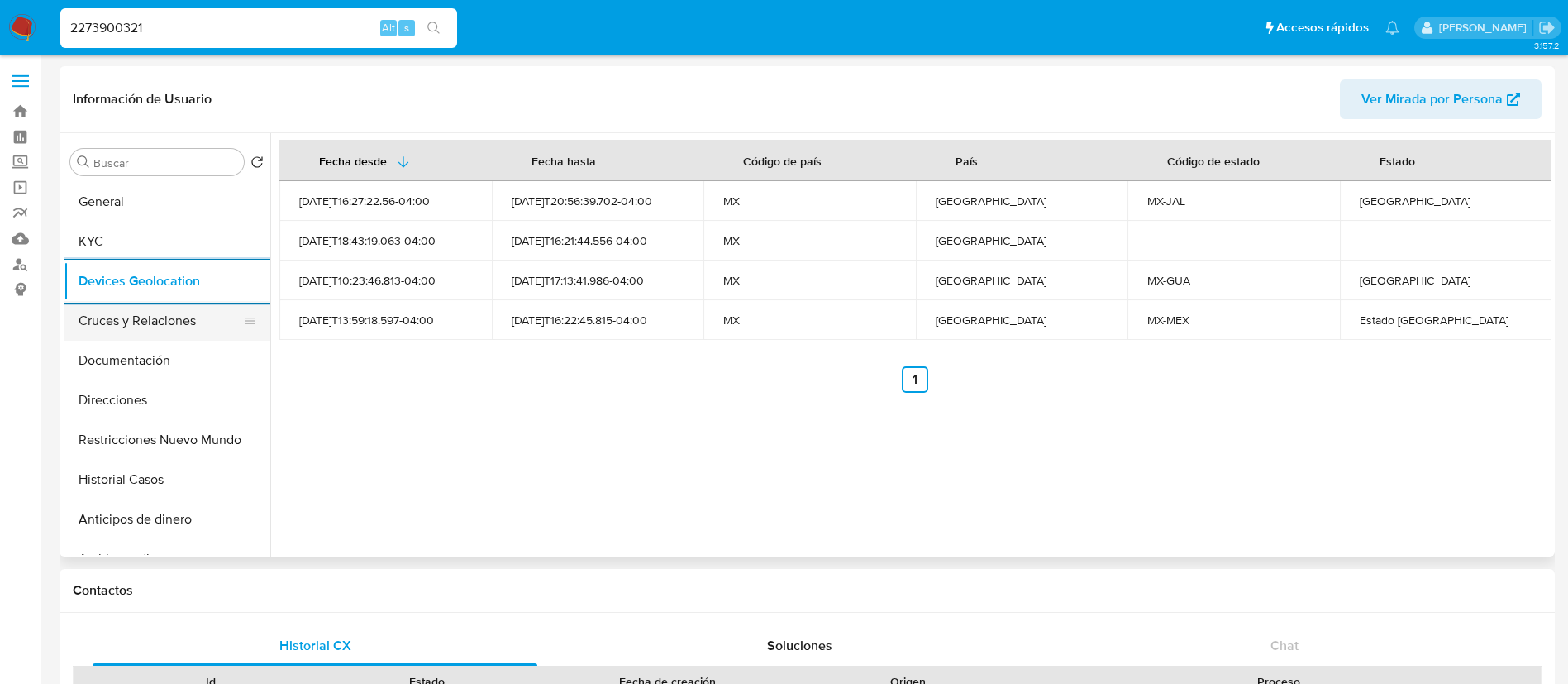
click at [102, 336] on button "Cruces y Relaciones" at bounding box center [160, 320] width 193 height 39
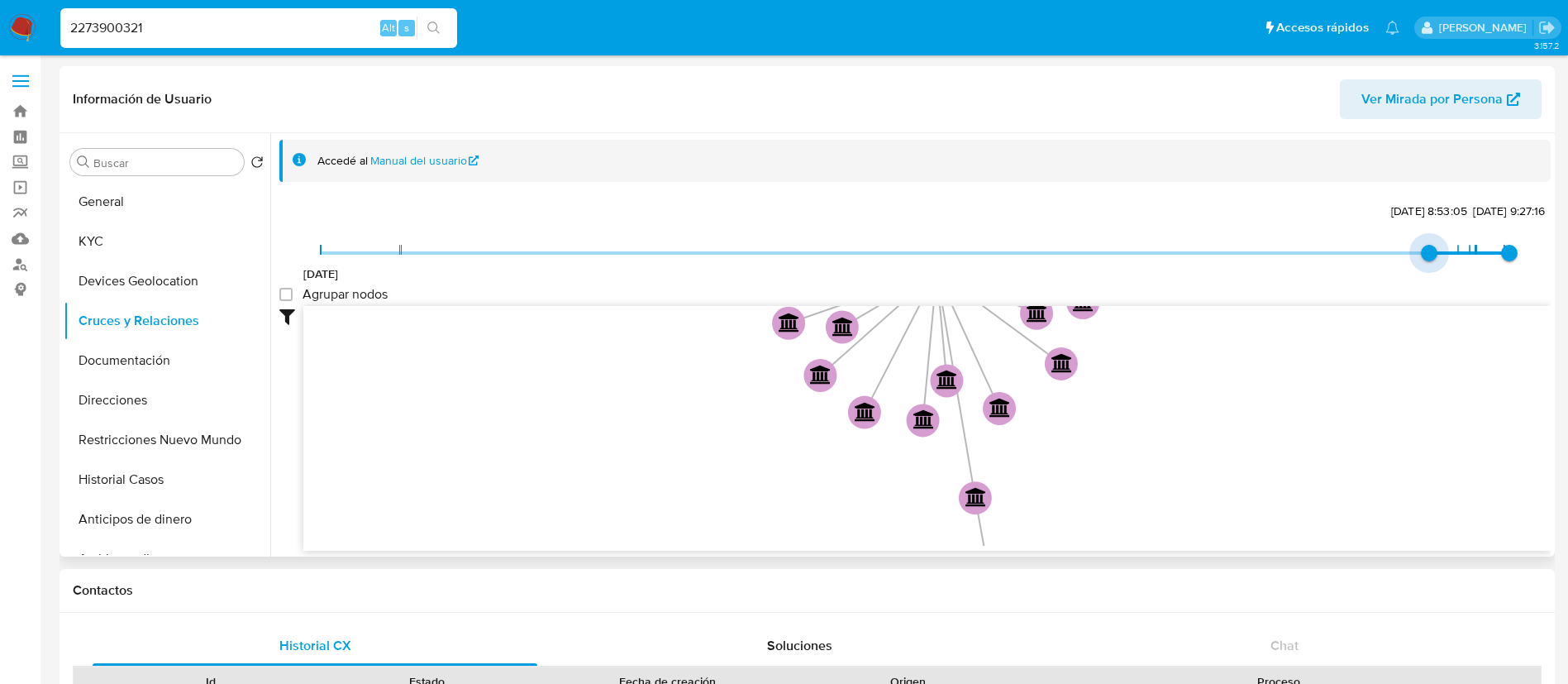
drag, startPoint x: 318, startPoint y: 255, endPoint x: 1163, endPoint y: 271, distance: 845.2
click at [1163, 271] on div "4/2/2025 17/8/2025, 8:53:05 31/8/2025, 9:27:16" at bounding box center [915, 263] width 1189 height 46
type input "1739910950000"
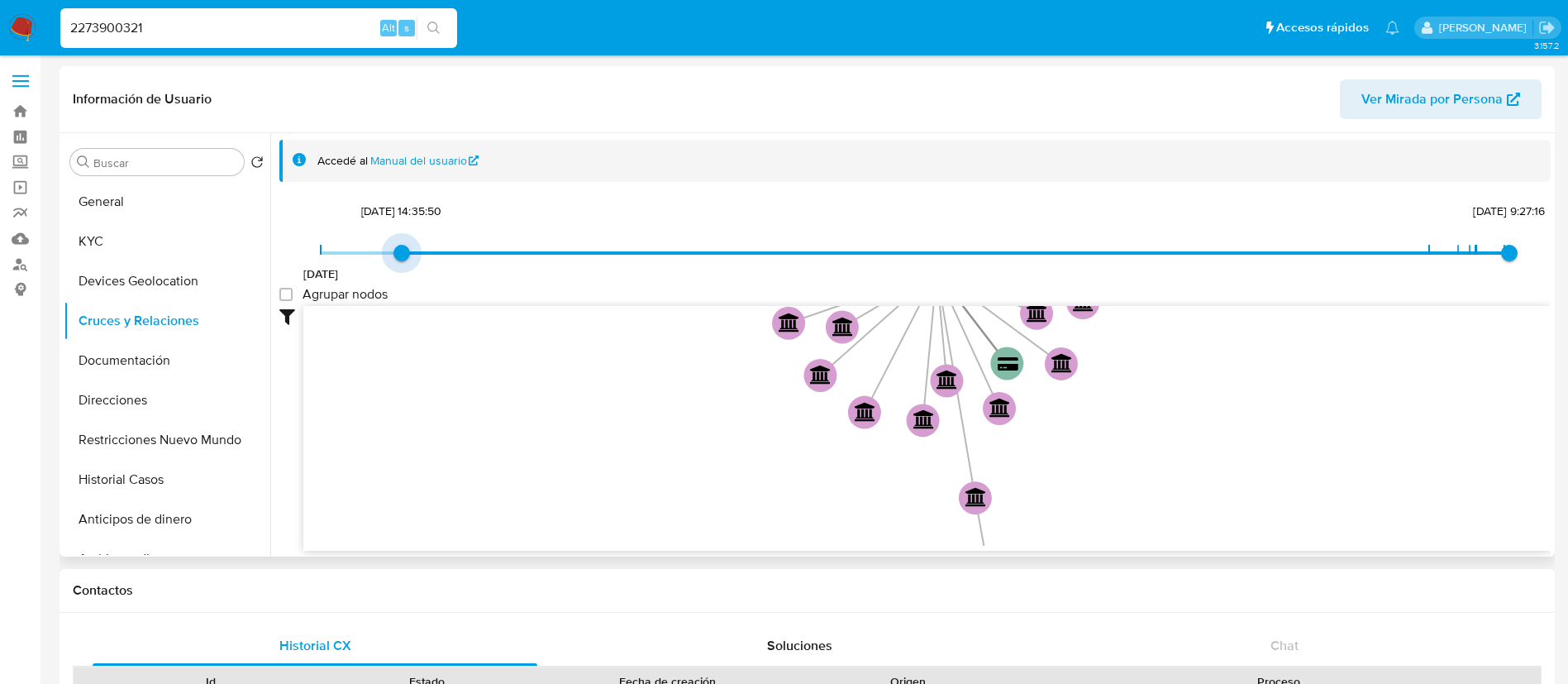
drag, startPoint x: 344, startPoint y: 257, endPoint x: 877, endPoint y: 245, distance: 533.1
click at [877, 245] on span "4/2/2025 18/2/2025, 14:35:50 31/8/2025, 9:27:16" at bounding box center [915, 253] width 1189 height 25
click at [285, 296] on group_nodes "Agrupar nodos" at bounding box center [286, 295] width 13 height 13
checkbox group_nodes "true"
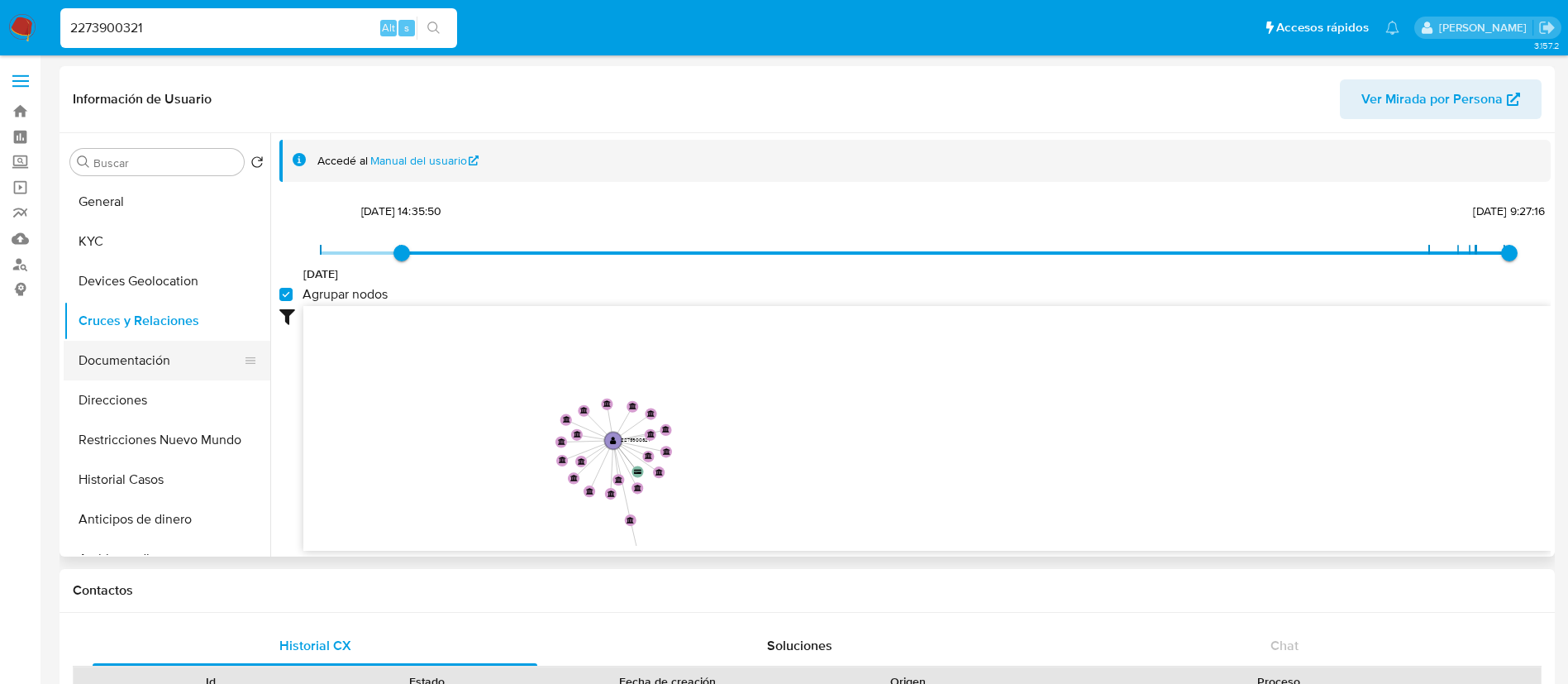
drag, startPoint x: 441, startPoint y: 448, endPoint x: 175, endPoint y: 368, distance: 277.8
click at [441, 476] on icon "user-2273900321  2273900321 user-2247846787  2247846787 device-67a24d5fa2d659…" at bounding box center [927, 425] width 1247 height 239
click at [161, 373] on button "Documentación" at bounding box center [160, 360] width 193 height 39
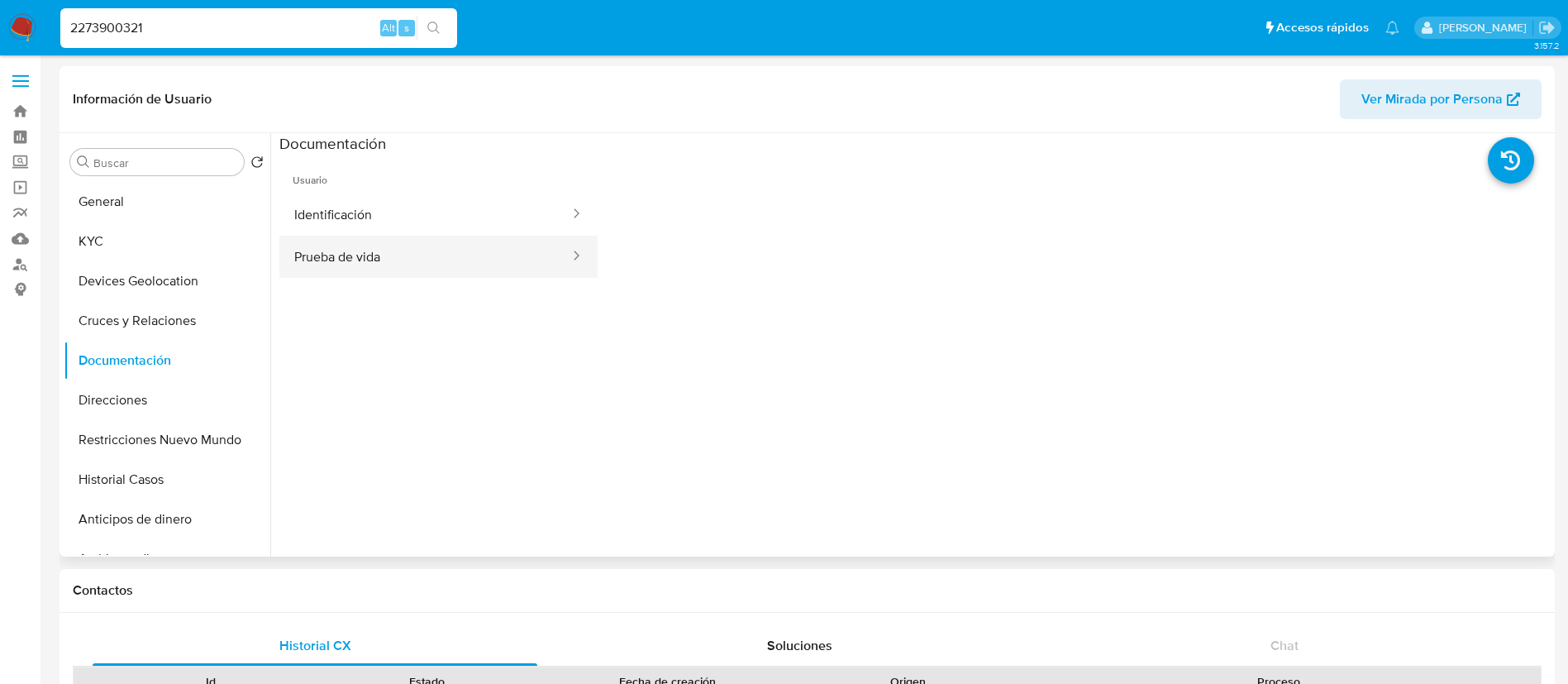
click at [362, 249] on button "Prueba de vida" at bounding box center [425, 256] width 292 height 42
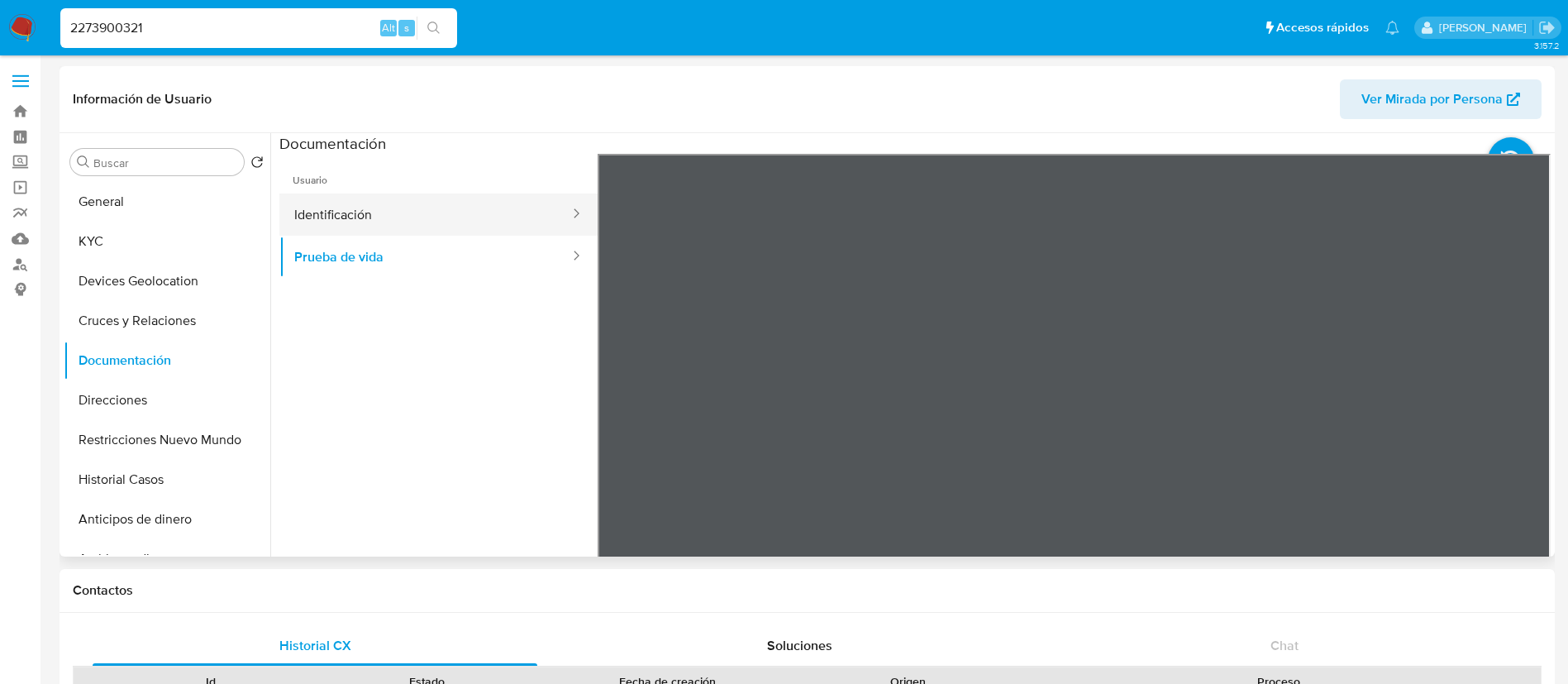
click at [404, 223] on button "Identificación" at bounding box center [425, 214] width 292 height 42
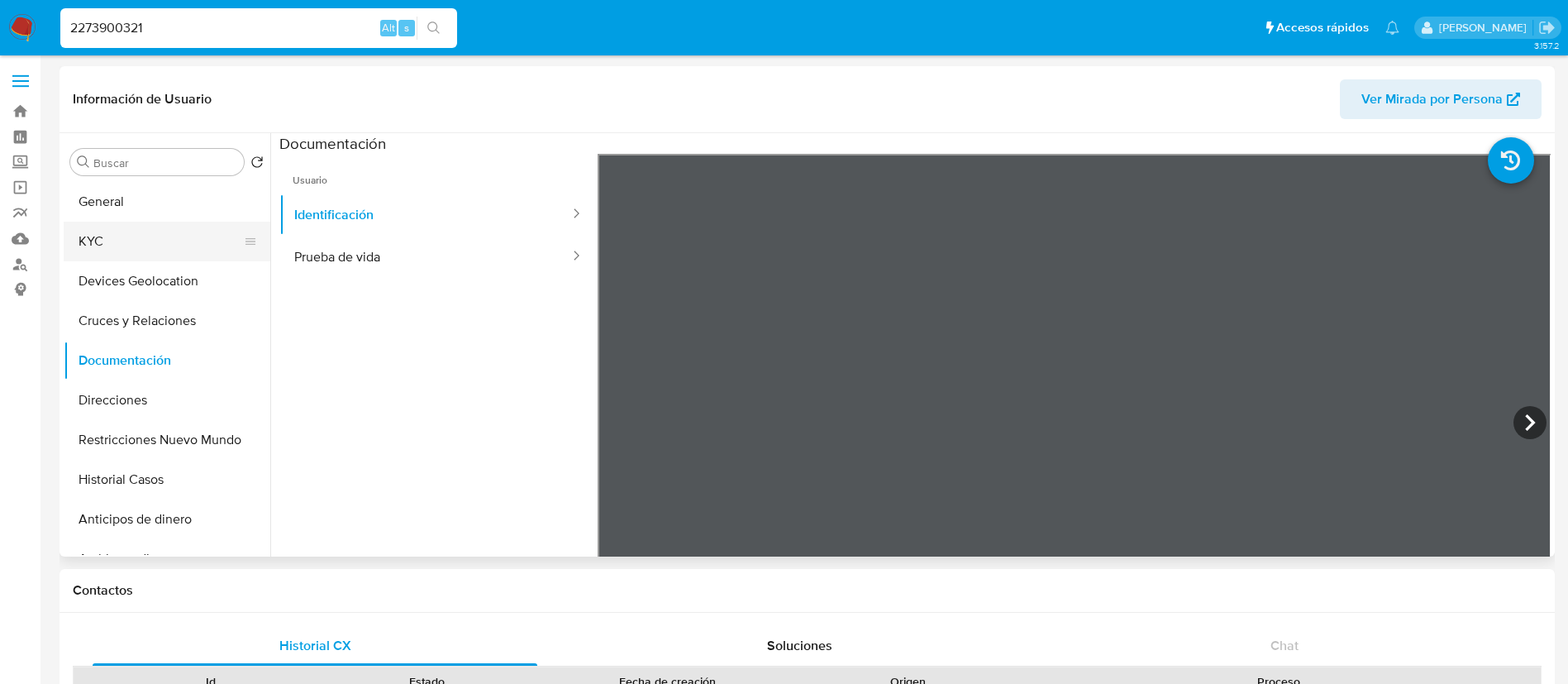
click at [111, 252] on button "KYC" at bounding box center [160, 241] width 193 height 39
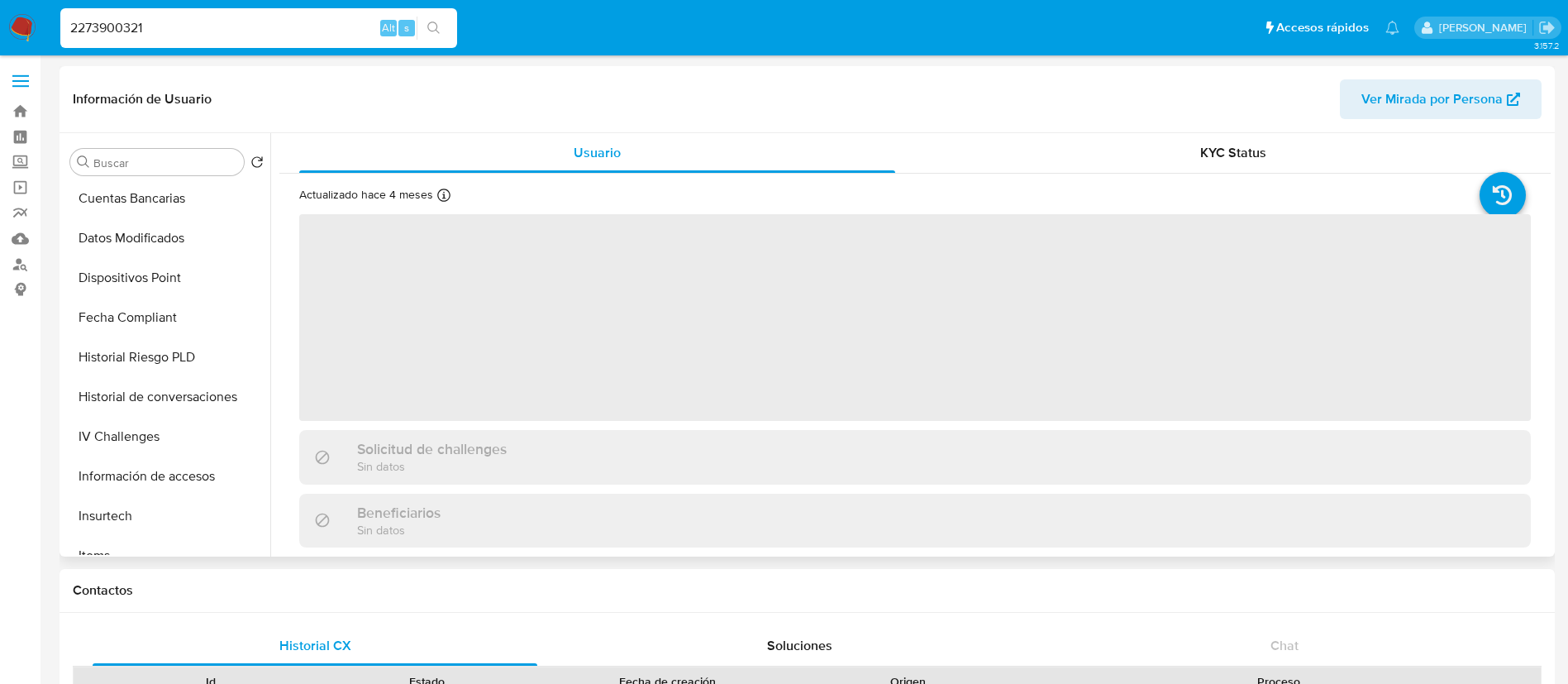
scroll to position [620, 0]
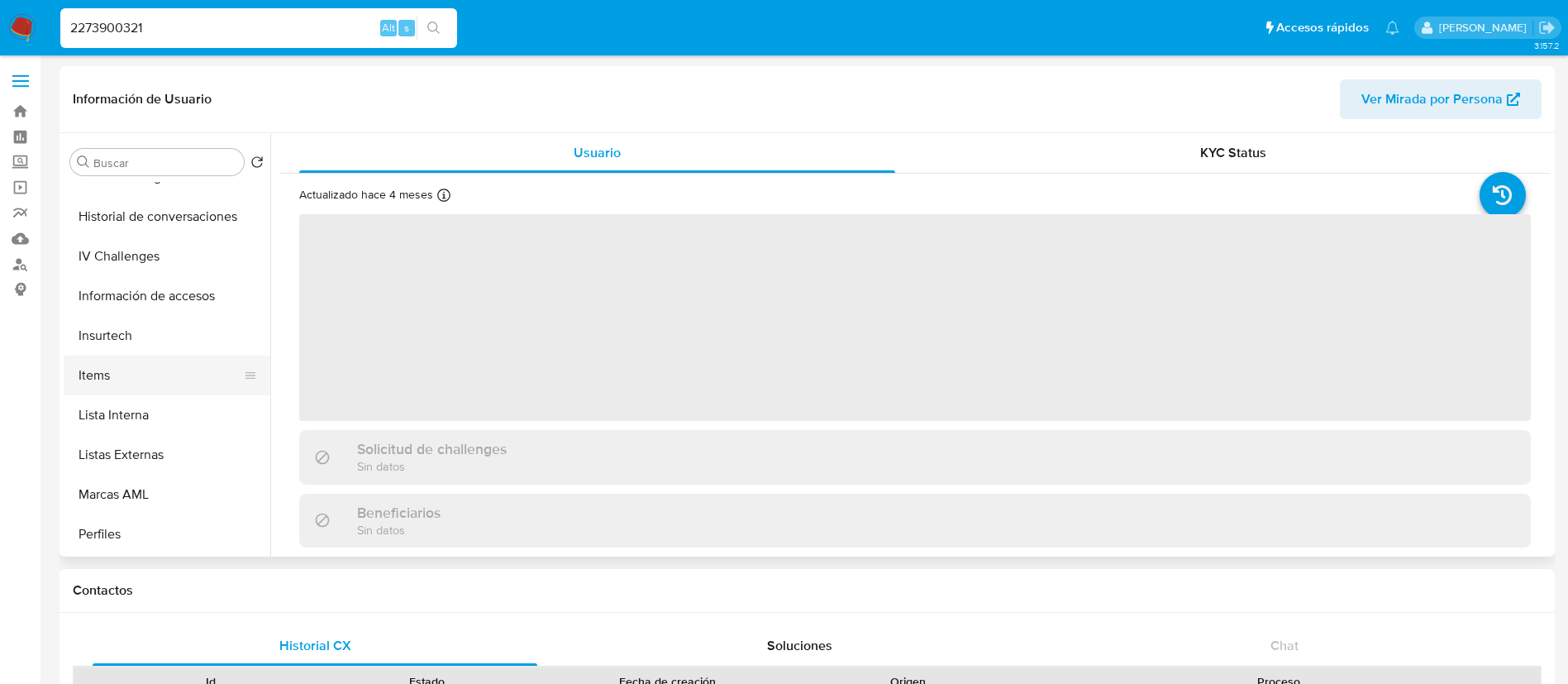
click at [124, 374] on button "Items" at bounding box center [160, 375] width 193 height 39
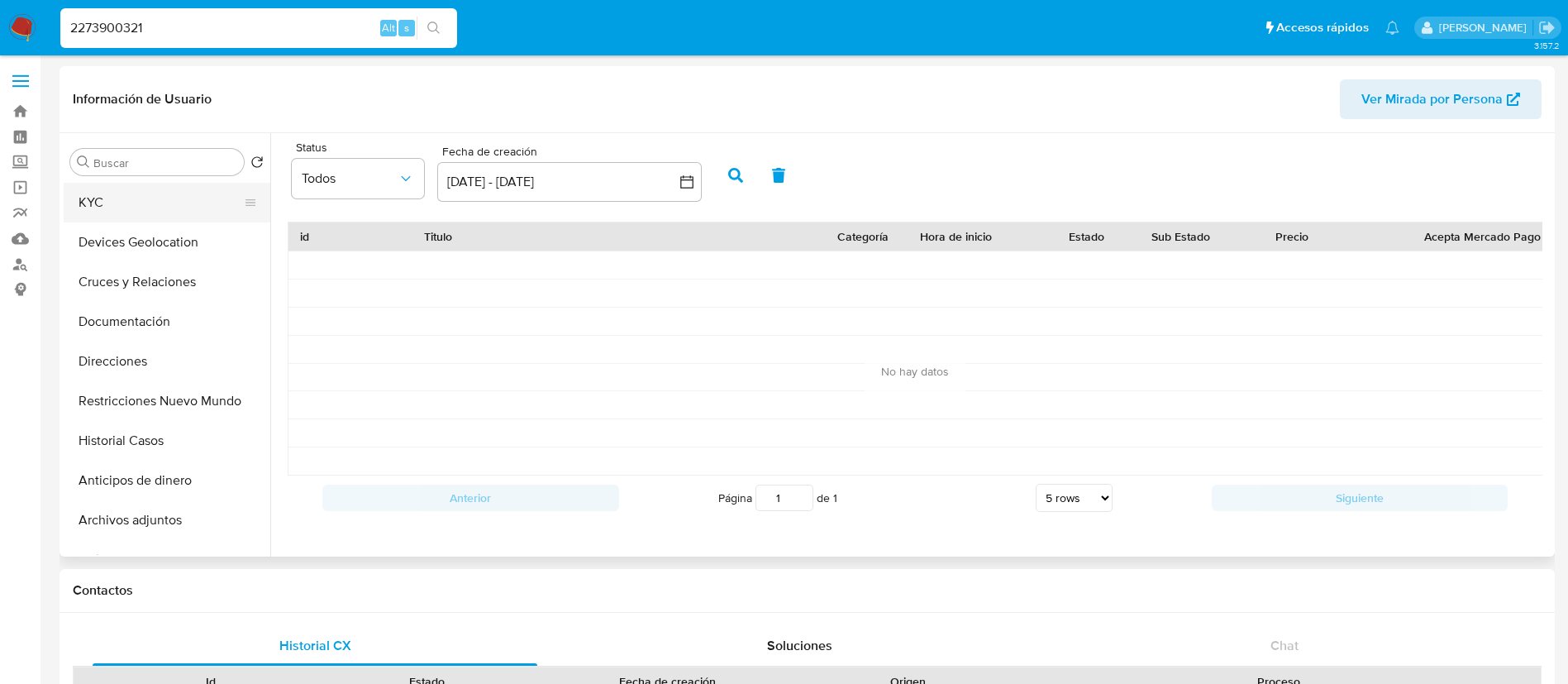
scroll to position [0, 0]
click at [134, 253] on button "KYC" at bounding box center [160, 241] width 193 height 39
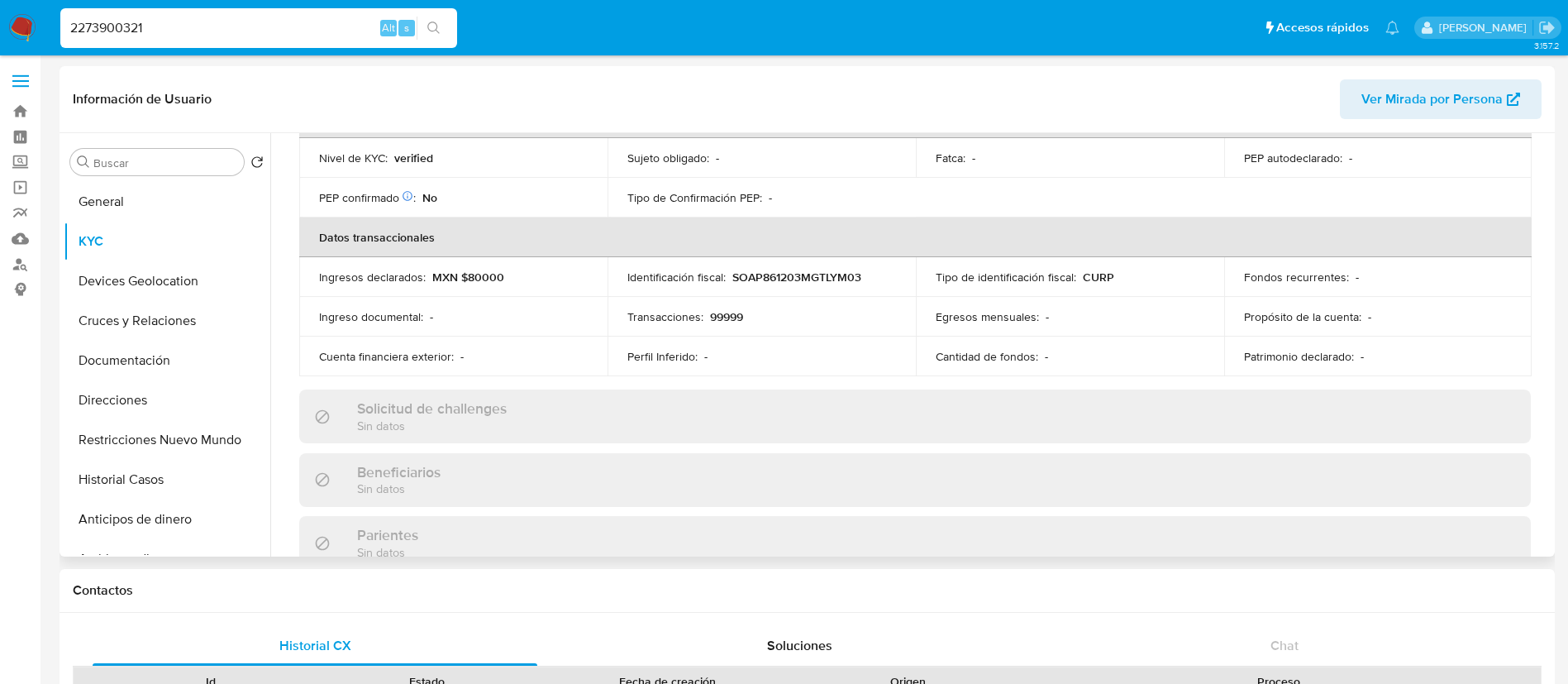
scroll to position [372, 0]
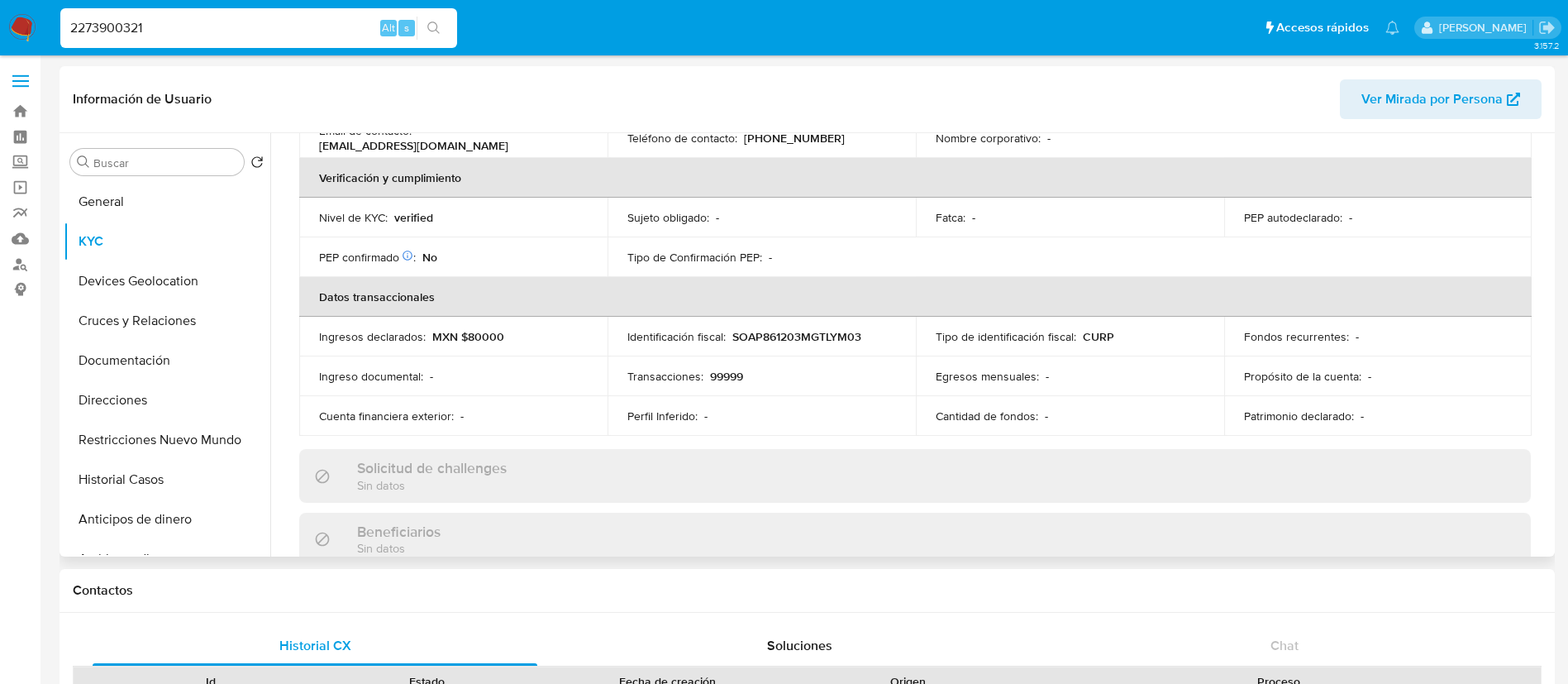
click at [869, 441] on div "Actualizado hace 4 meses Creado: 18/02/2025 08:23:47 Actualizado: 03/05/2025 15…" at bounding box center [915, 504] width 1272 height 1406
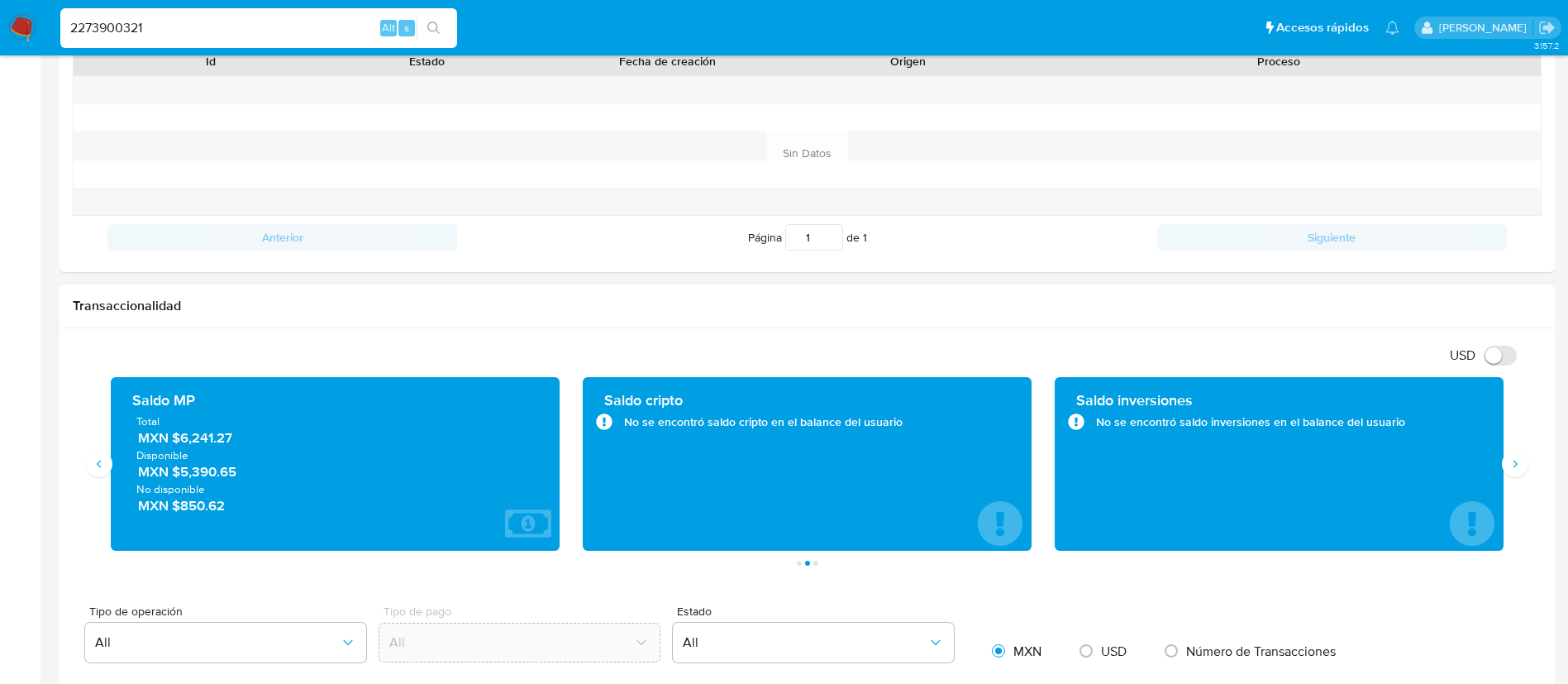
scroll to position [0, 0]
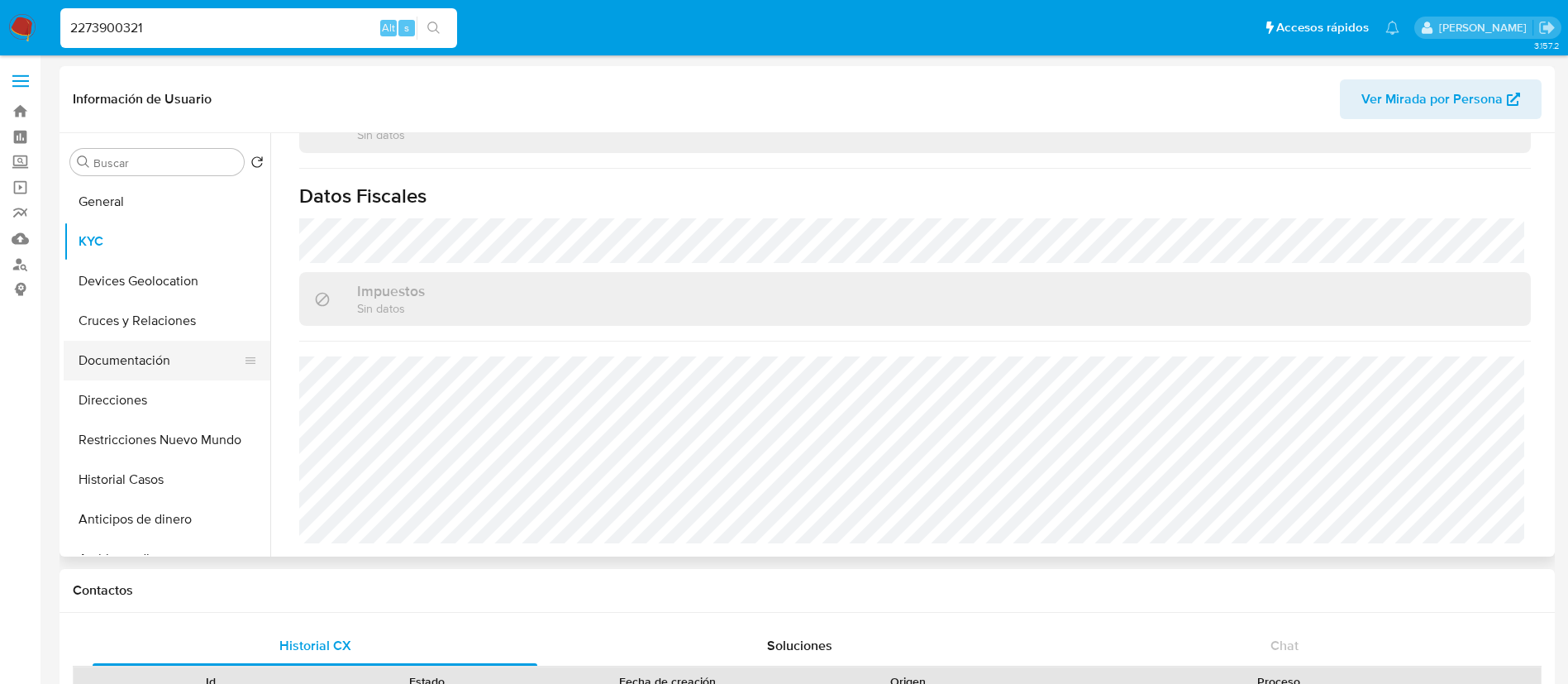
click at [145, 363] on button "Documentación" at bounding box center [160, 360] width 193 height 39
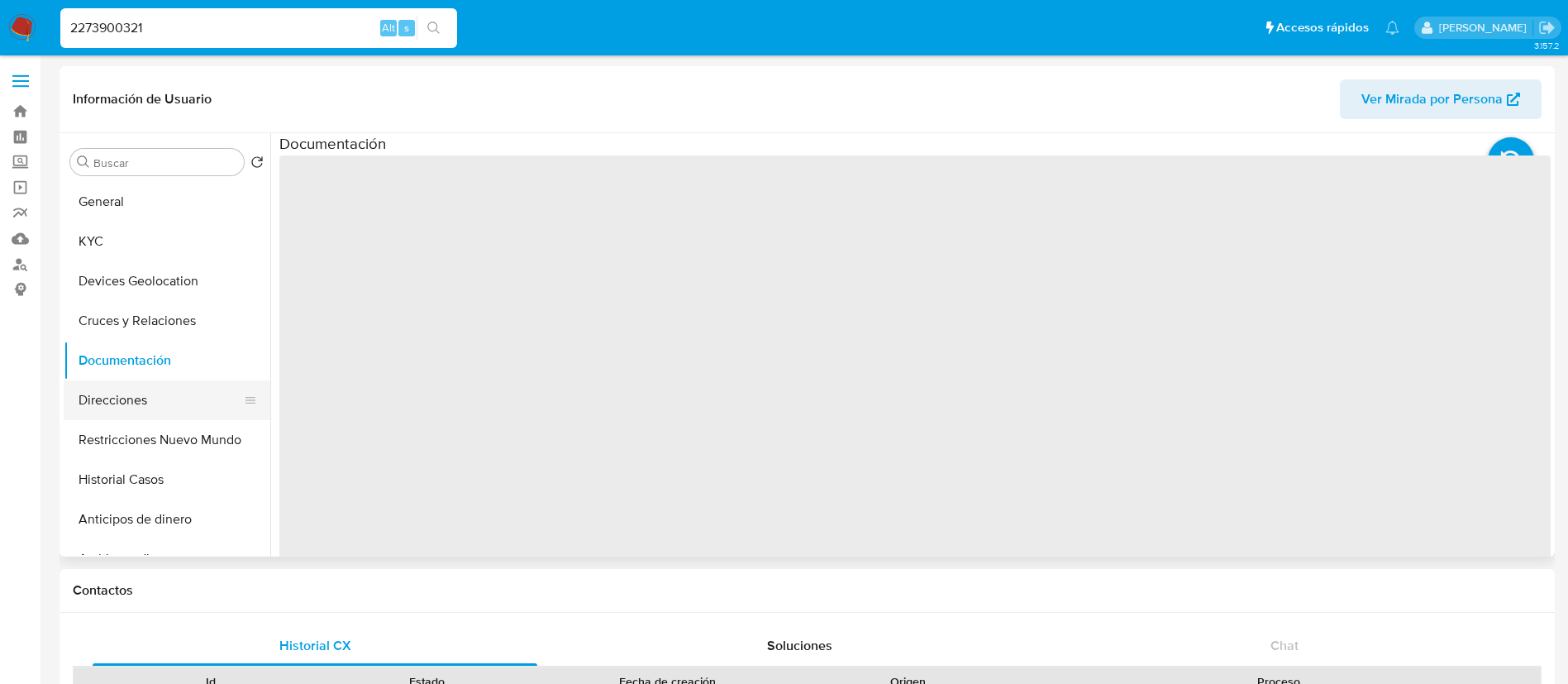
click at [149, 404] on button "Direcciones" at bounding box center [160, 399] width 193 height 39
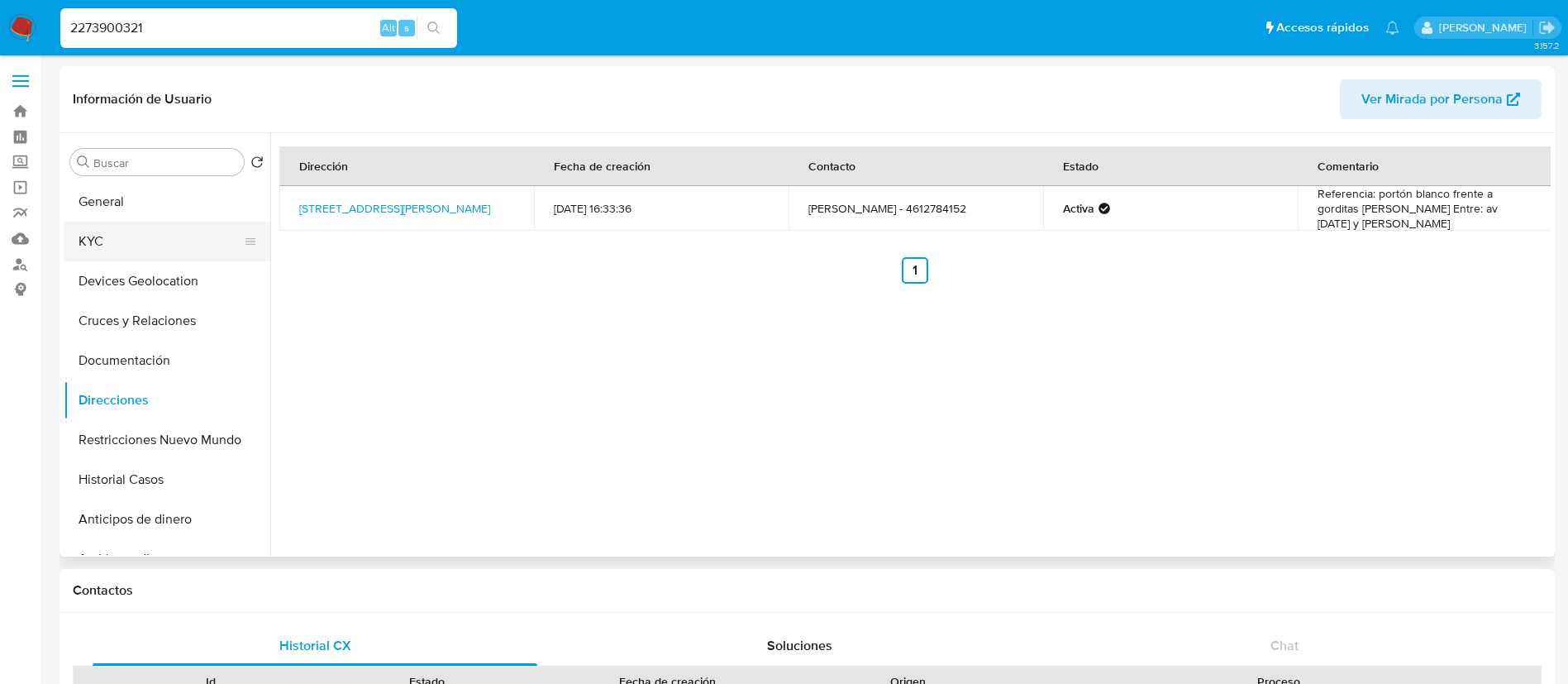
click at [164, 256] on button "KYC" at bounding box center [160, 241] width 193 height 39
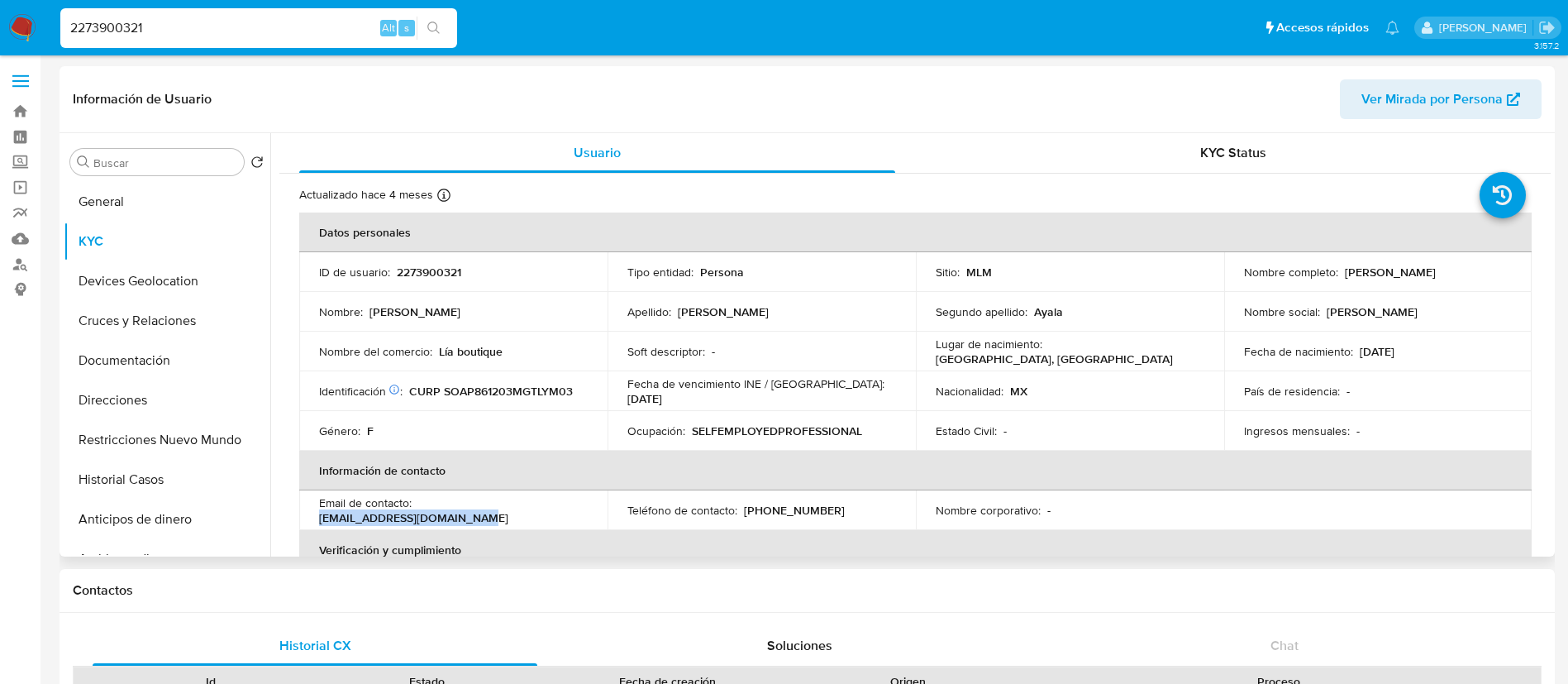
drag, startPoint x: 572, startPoint y: 510, endPoint x: 419, endPoint y: 511, distance: 153.0
click at [419, 511] on div "Email de contacto : uniceba.negocios@gmail.com" at bounding box center [453, 511] width 269 height 30
copy p "uniceba.negocios@gmail.com"
drag, startPoint x: 485, startPoint y: 362, endPoint x: 544, endPoint y: 313, distance: 76.7
click at [489, 357] on td "Nombre del comercio : Lía boutique" at bounding box center [453, 351] width 308 height 39
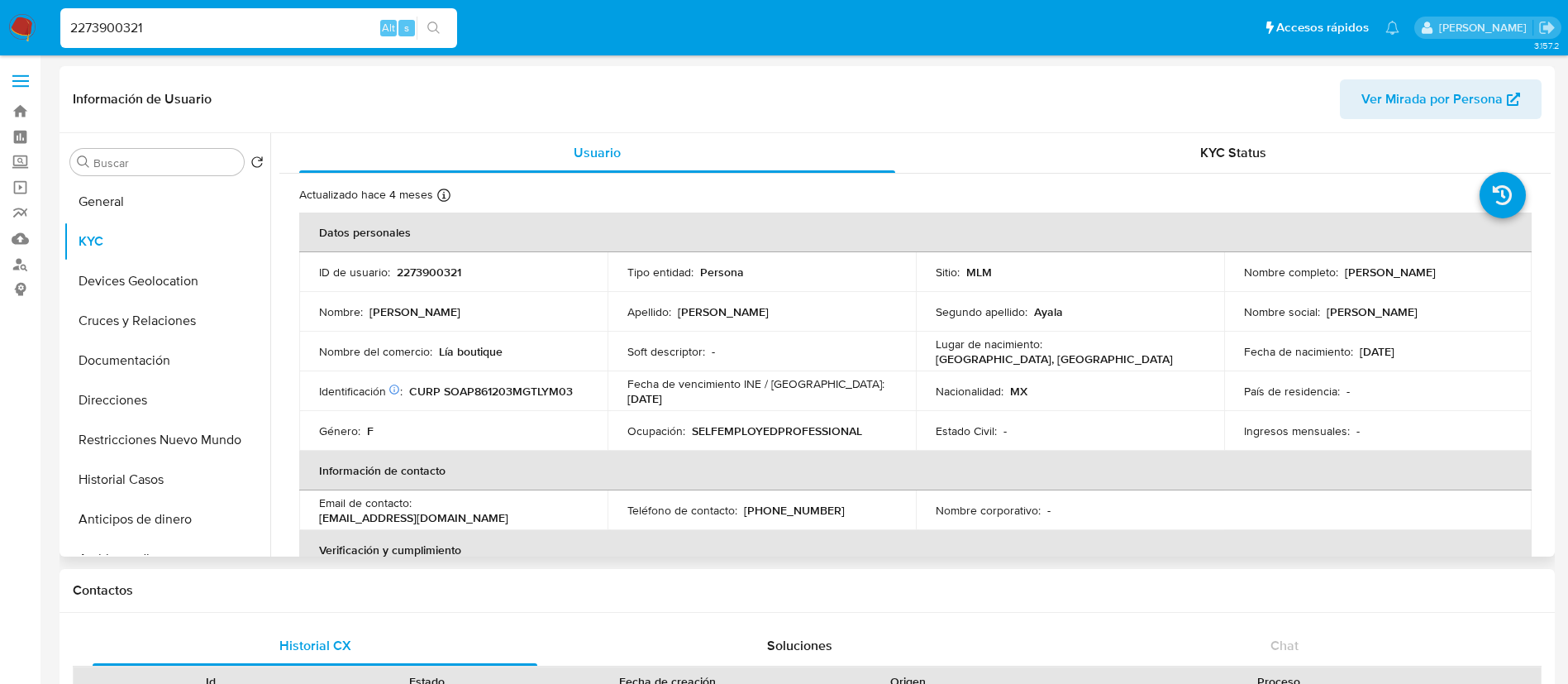
click at [513, 353] on div "Nombre del comercio : Lía boutique" at bounding box center [453, 352] width 269 height 15
drag, startPoint x: 513, startPoint y: 353, endPoint x: 434, endPoint y: 350, distance: 79.1
click at [434, 350] on div "Nombre del comercio : Lía boutique" at bounding box center [453, 352] width 269 height 15
copy div "Lía boutique"
drag, startPoint x: 179, startPoint y: 41, endPoint x: 166, endPoint y: 24, distance: 21.4
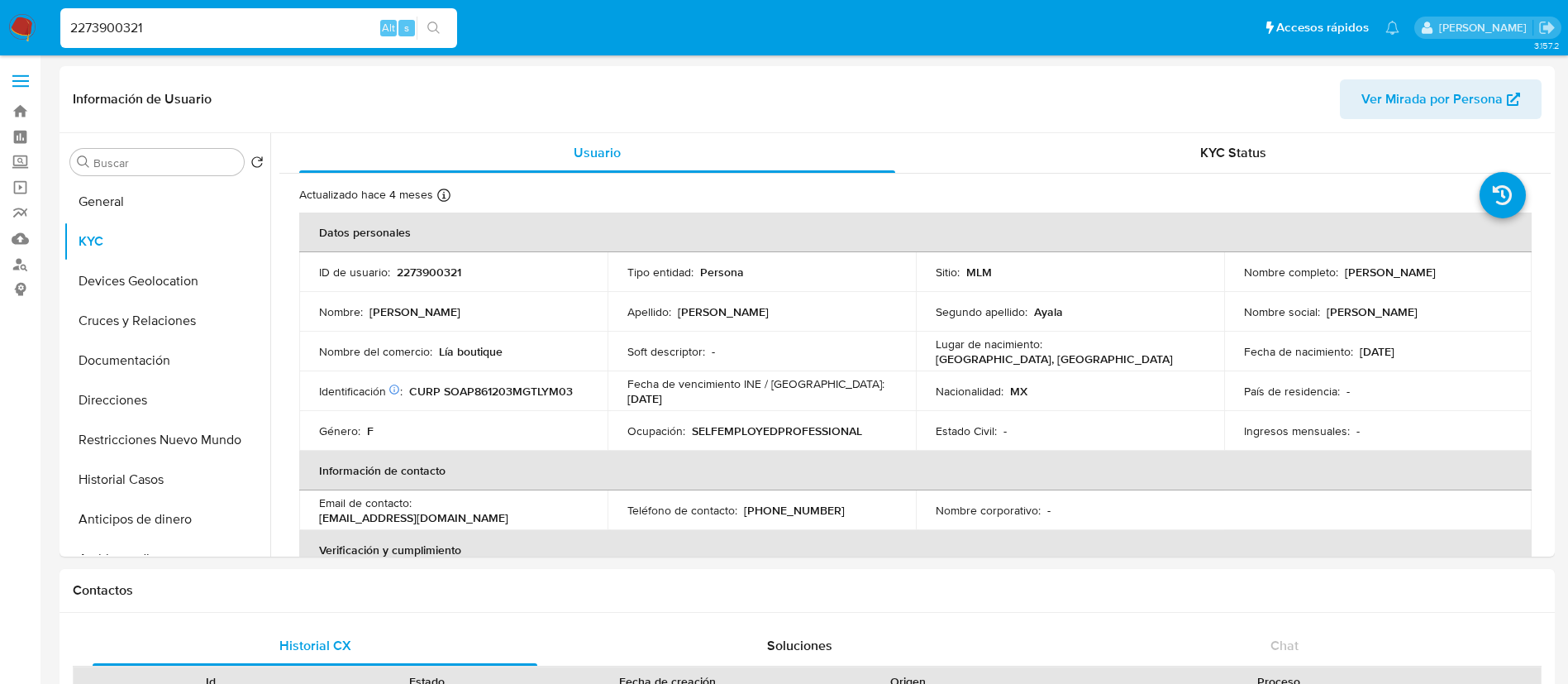
click at [168, 28] on div "2273900321 Alt s" at bounding box center [259, 28] width 397 height 39
drag, startPoint x: 164, startPoint y: 22, endPoint x: 0, endPoint y: -91, distance: 199.2
paste input "412048888"
type input "2412048888"
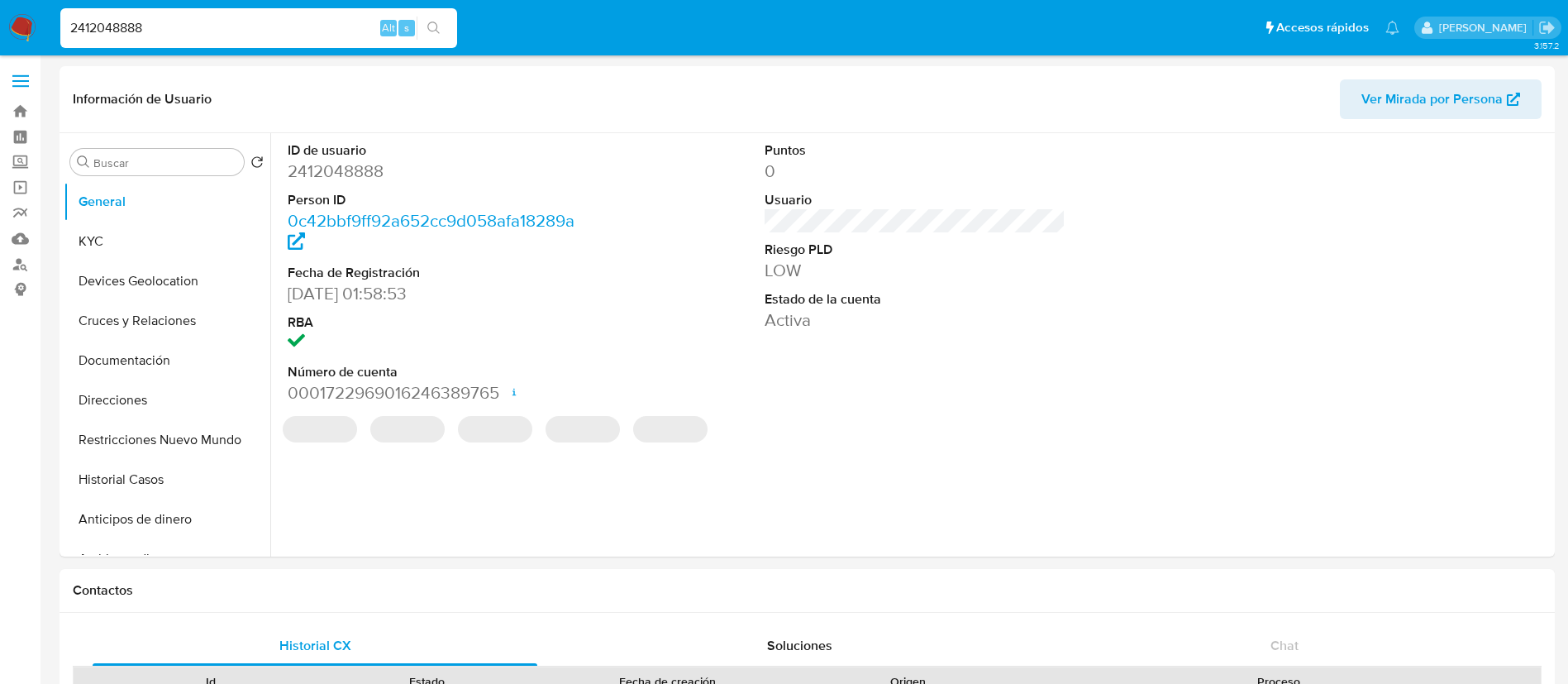
select select "10"
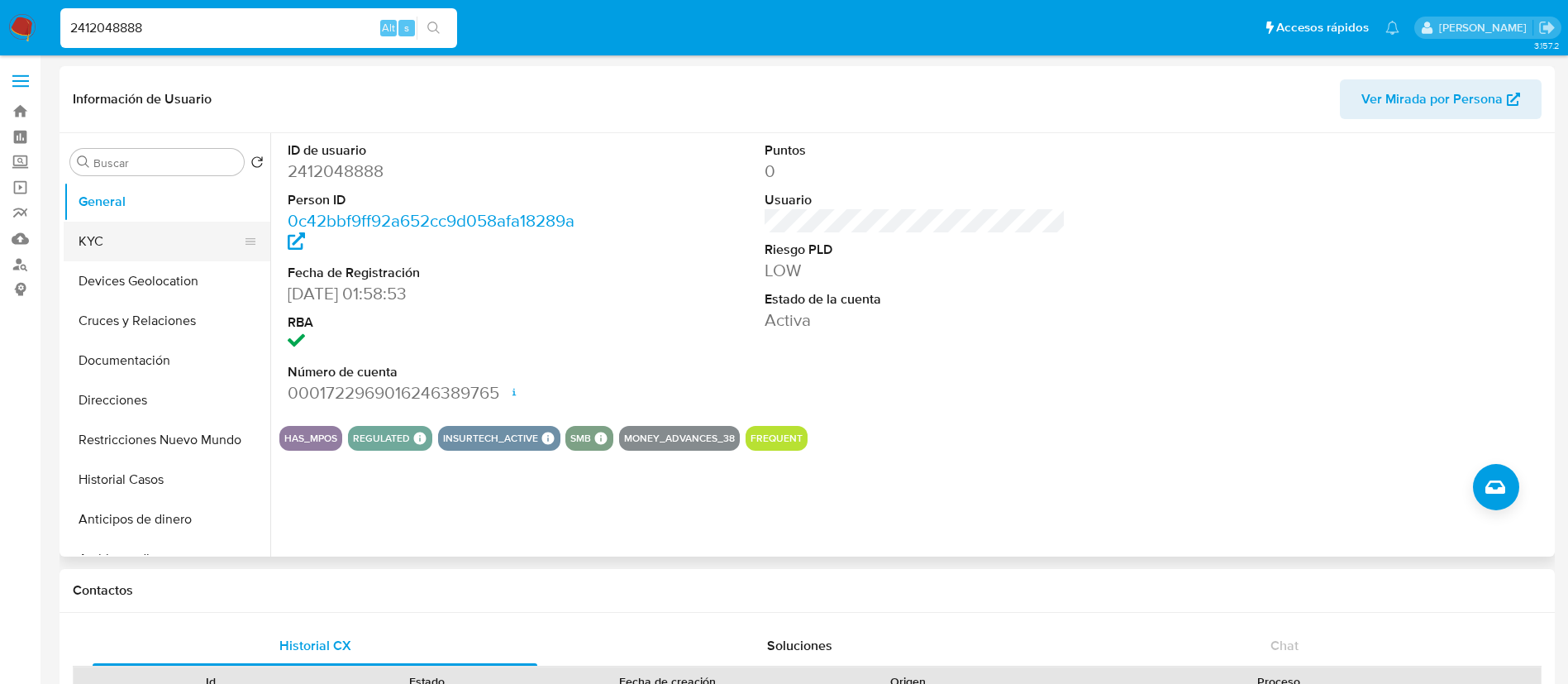
click at [111, 248] on button "KYC" at bounding box center [160, 241] width 193 height 39
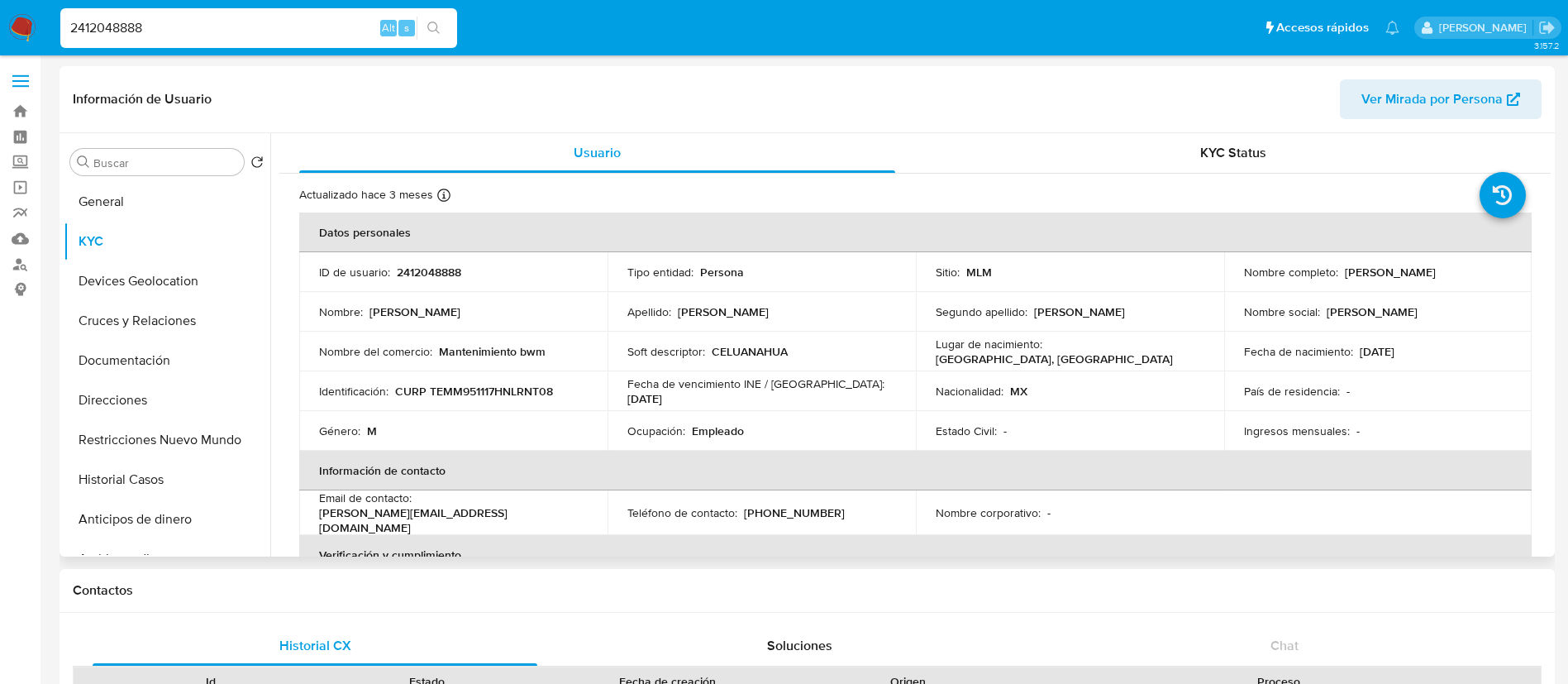
drag, startPoint x: 1432, startPoint y: 285, endPoint x: 1239, endPoint y: 285, distance: 193.0
click at [1244, 280] on div "Nombre completo : Matt Rogelio Treviño Montelongo" at bounding box center [1378, 272] width 269 height 15
copy p "Matt Rogelio Treviño Montelongo"
click at [733, 327] on td "Apellido : Treviño" at bounding box center [762, 311] width 308 height 39
click at [432, 270] on p "2412048888" at bounding box center [429, 272] width 64 height 15
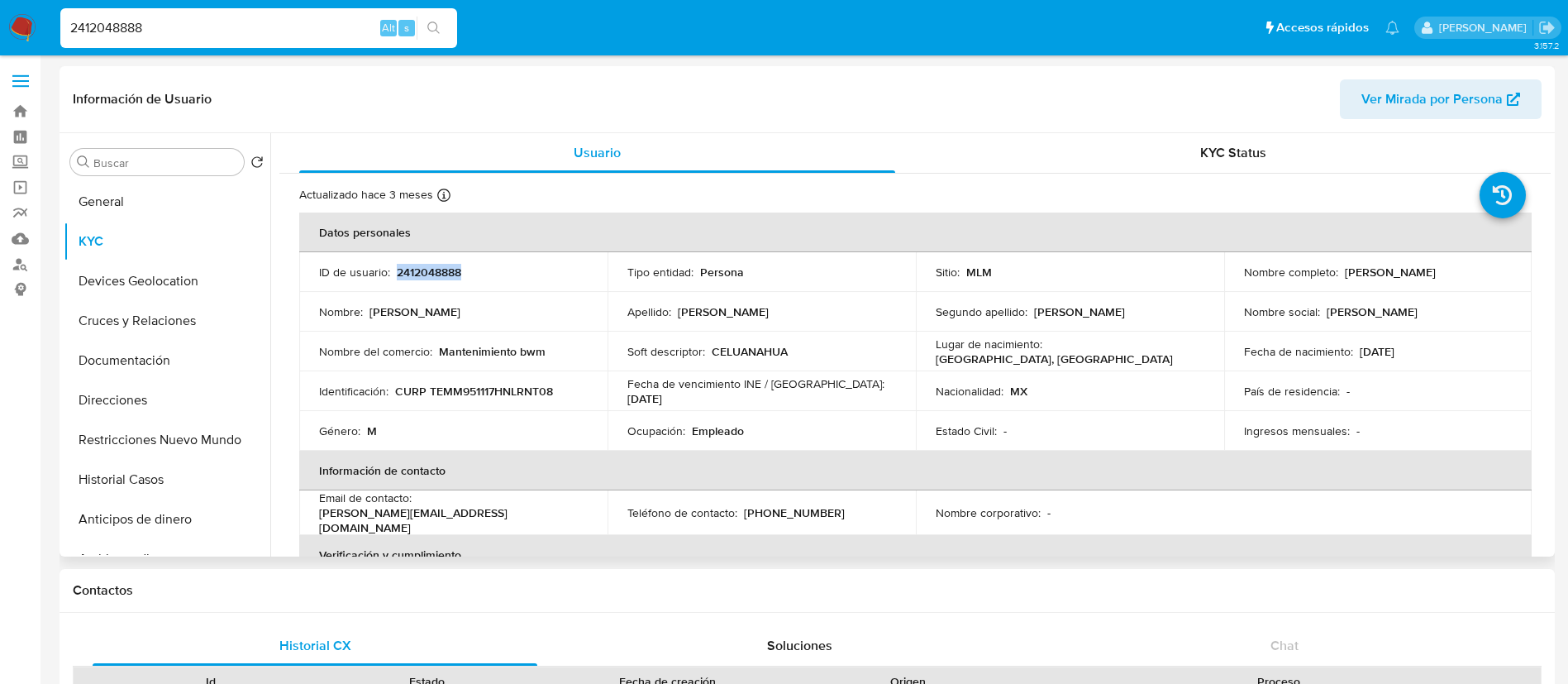
click at [432, 270] on p "2412048888" at bounding box center [429, 272] width 64 height 15
copy p "2412048888"
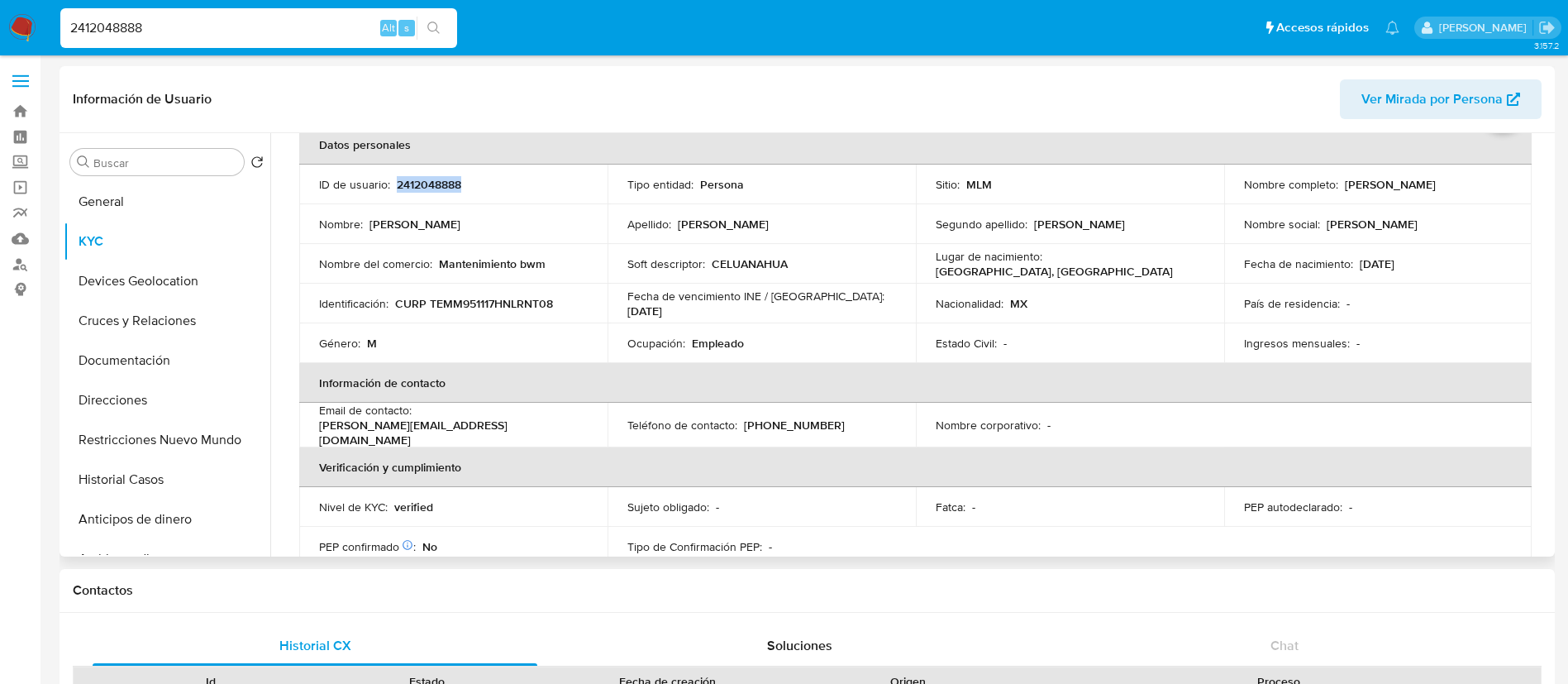
scroll to position [124, 0]
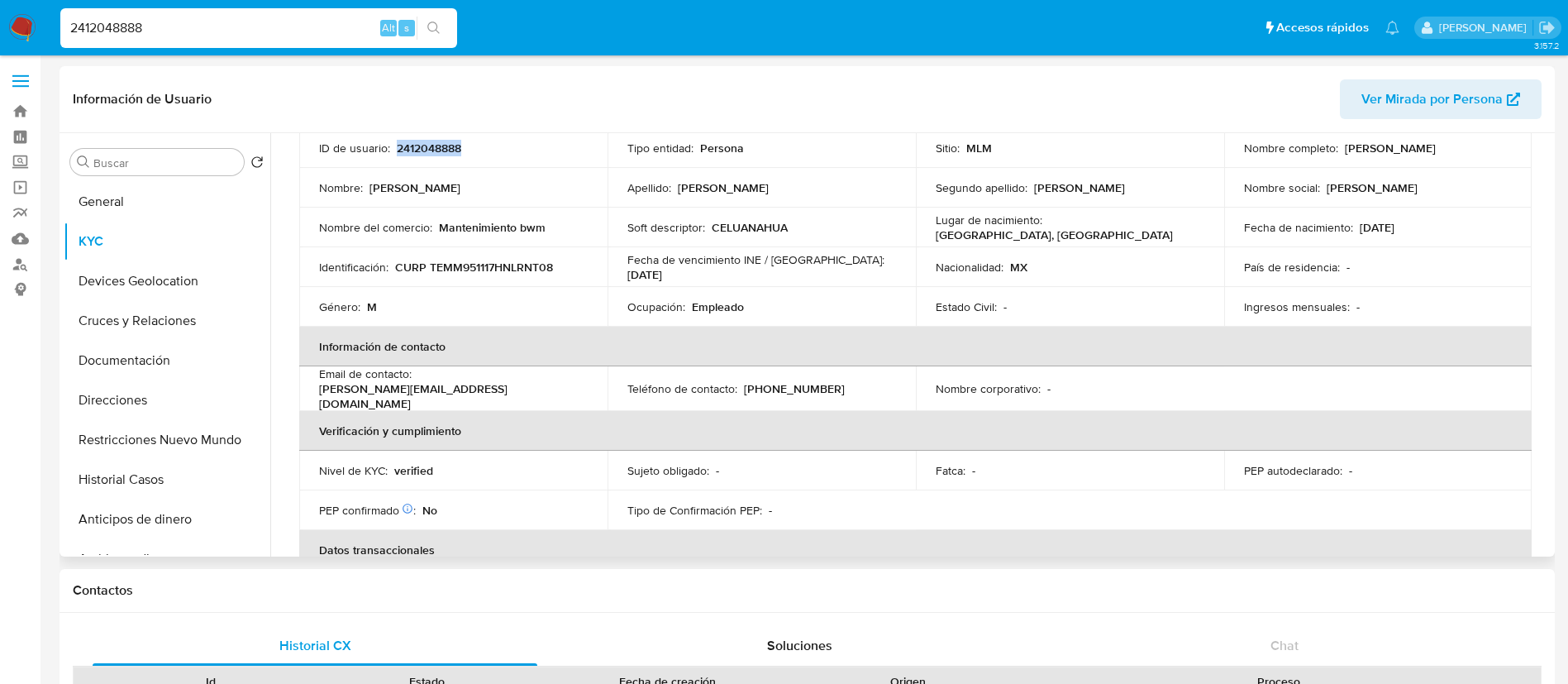
click at [1288, 392] on table "Datos personales ID de usuario : 2412048888 Tipo entidad : Persona Sitio : MLM …" at bounding box center [915, 388] width 1232 height 600
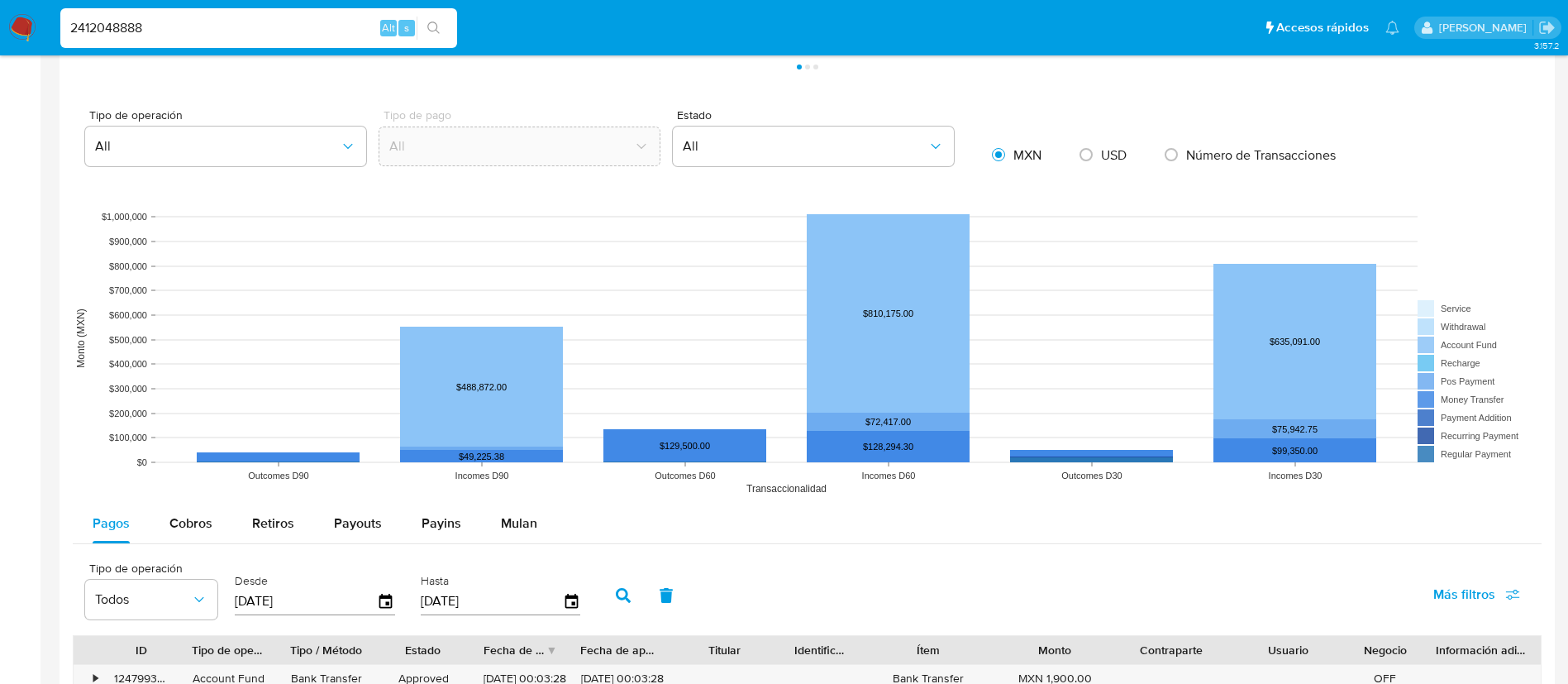
scroll to position [744, 0]
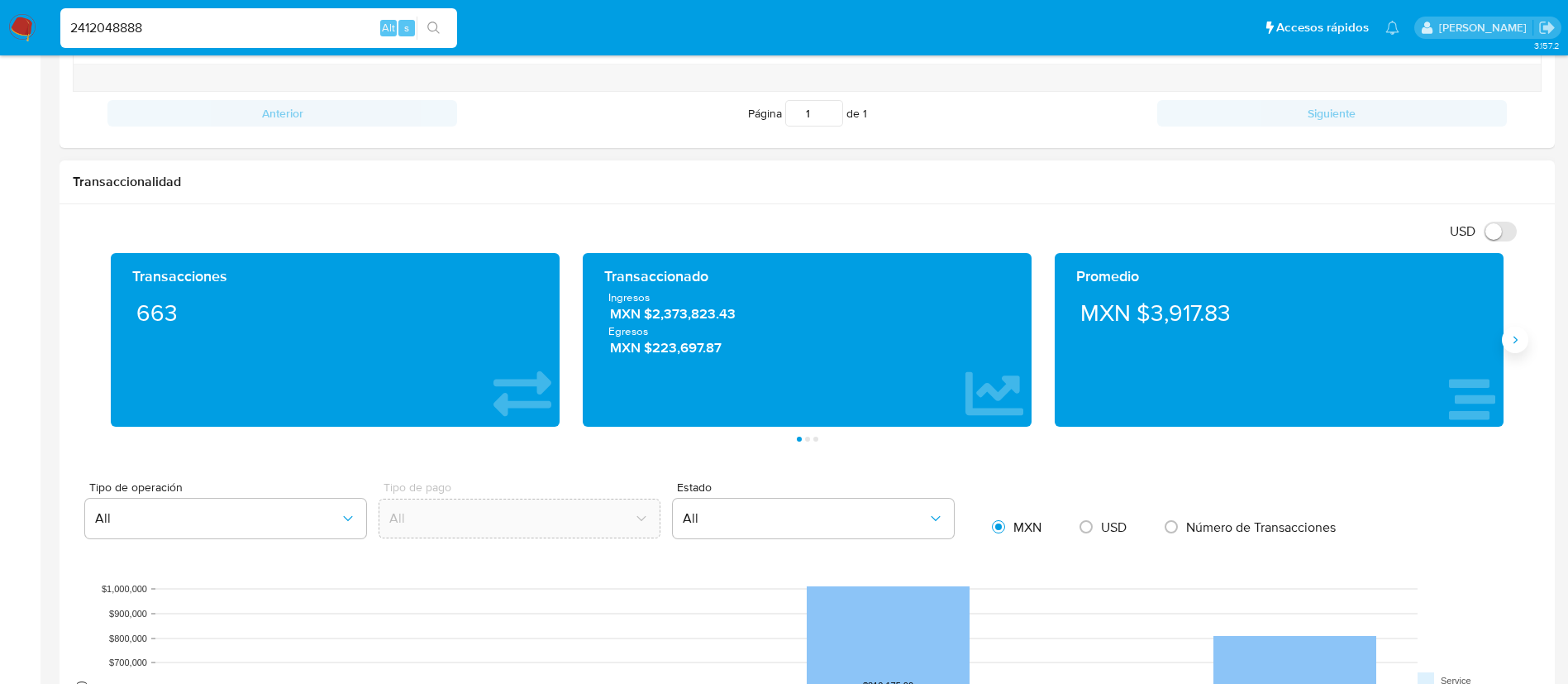
click at [1509, 348] on button "Siguiente" at bounding box center [1515, 340] width 27 height 27
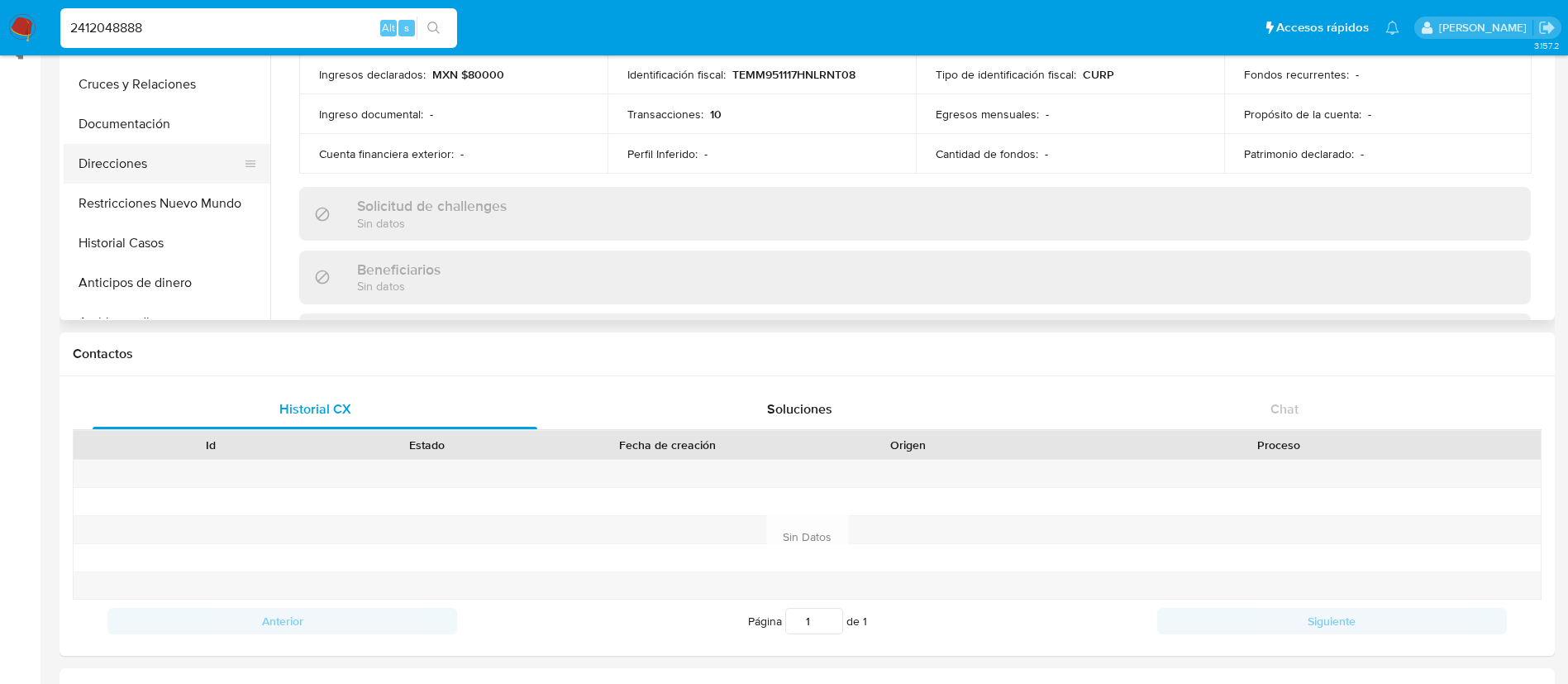
scroll to position [0, 0]
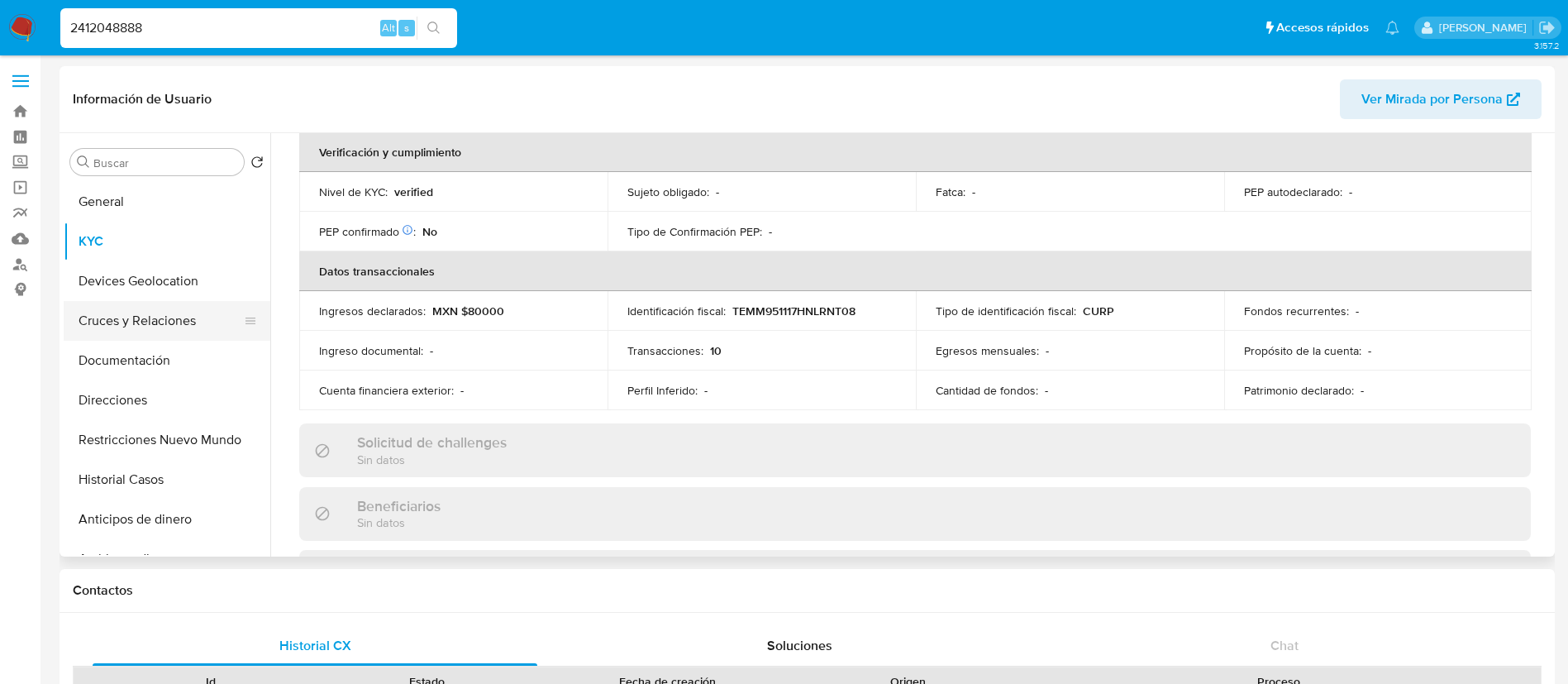
click at [174, 304] on button "Cruces y Relaciones" at bounding box center [160, 320] width 193 height 39
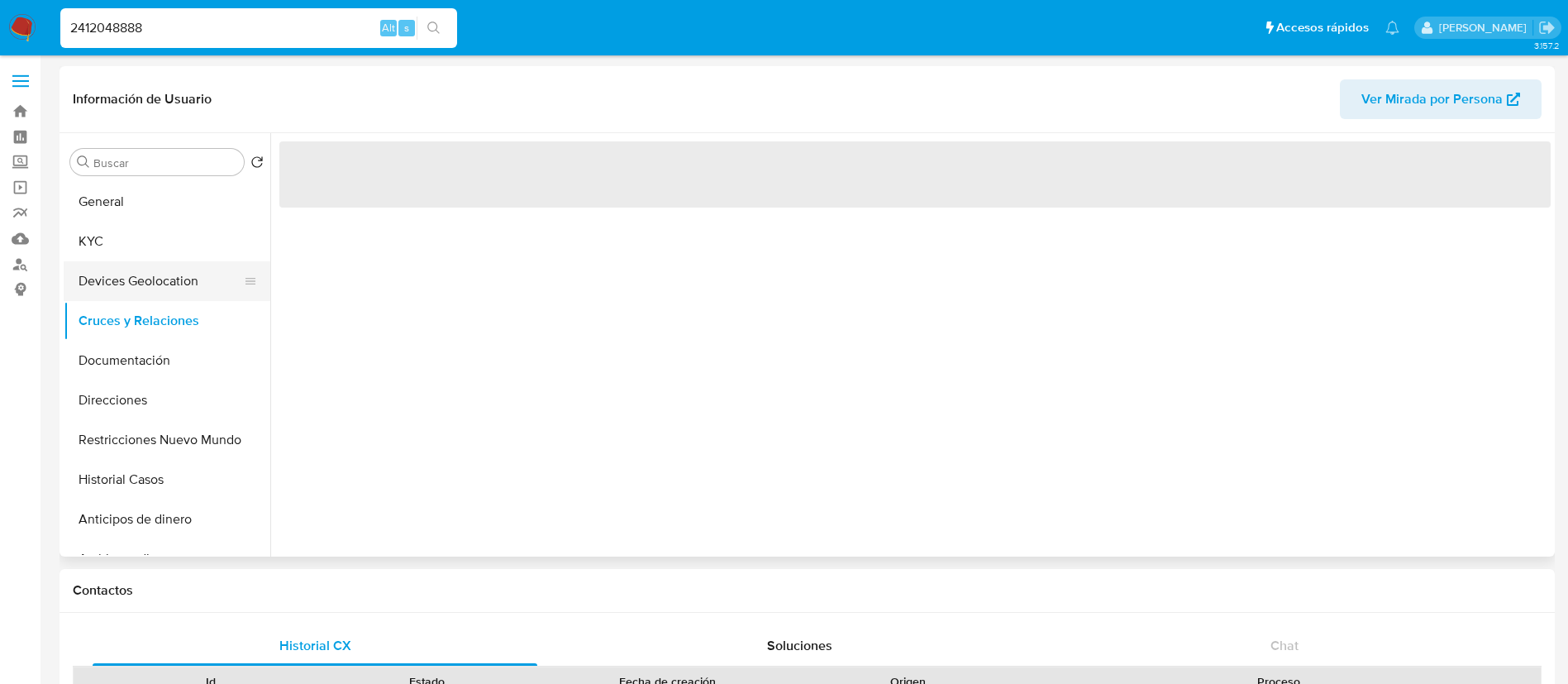
click at [179, 275] on button "Devices Geolocation" at bounding box center [160, 280] width 193 height 39
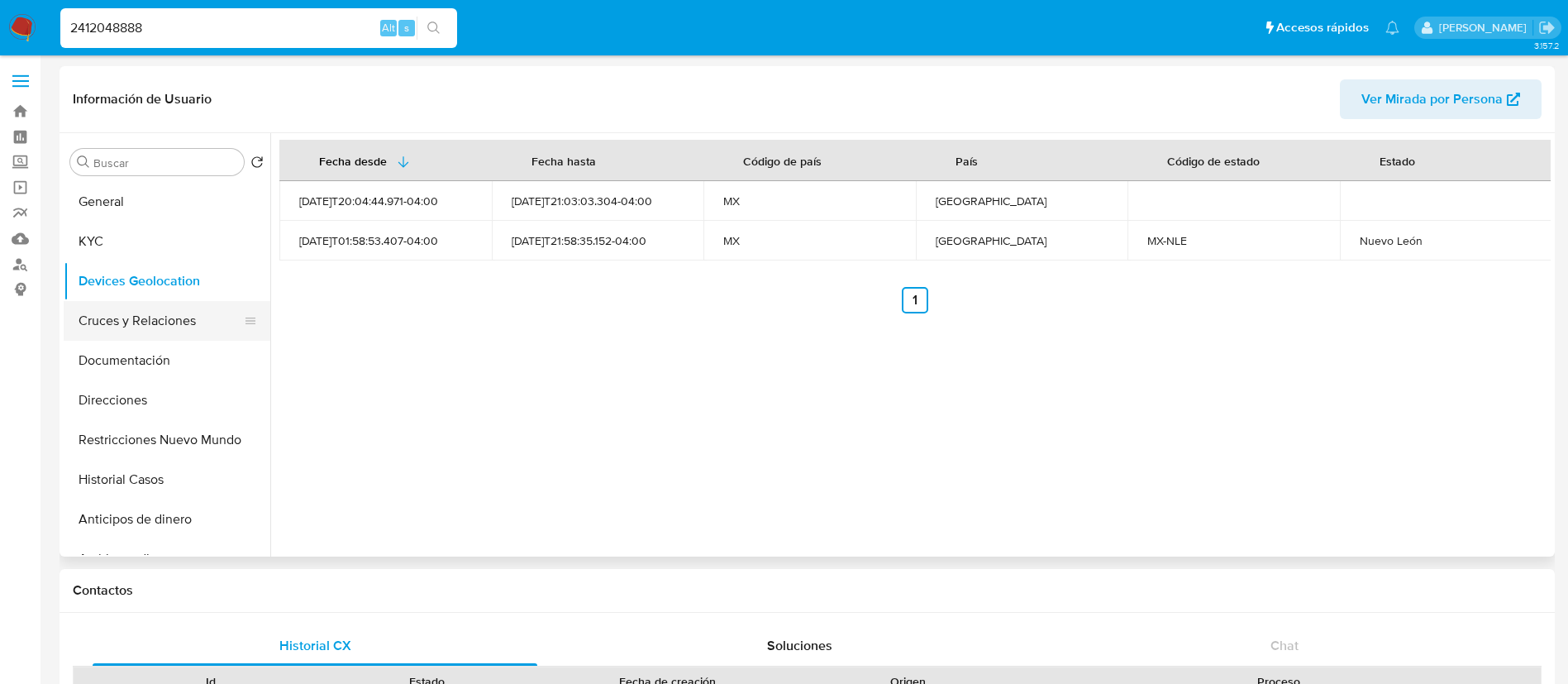
click at [187, 316] on button "Cruces y Relaciones" at bounding box center [160, 320] width 193 height 39
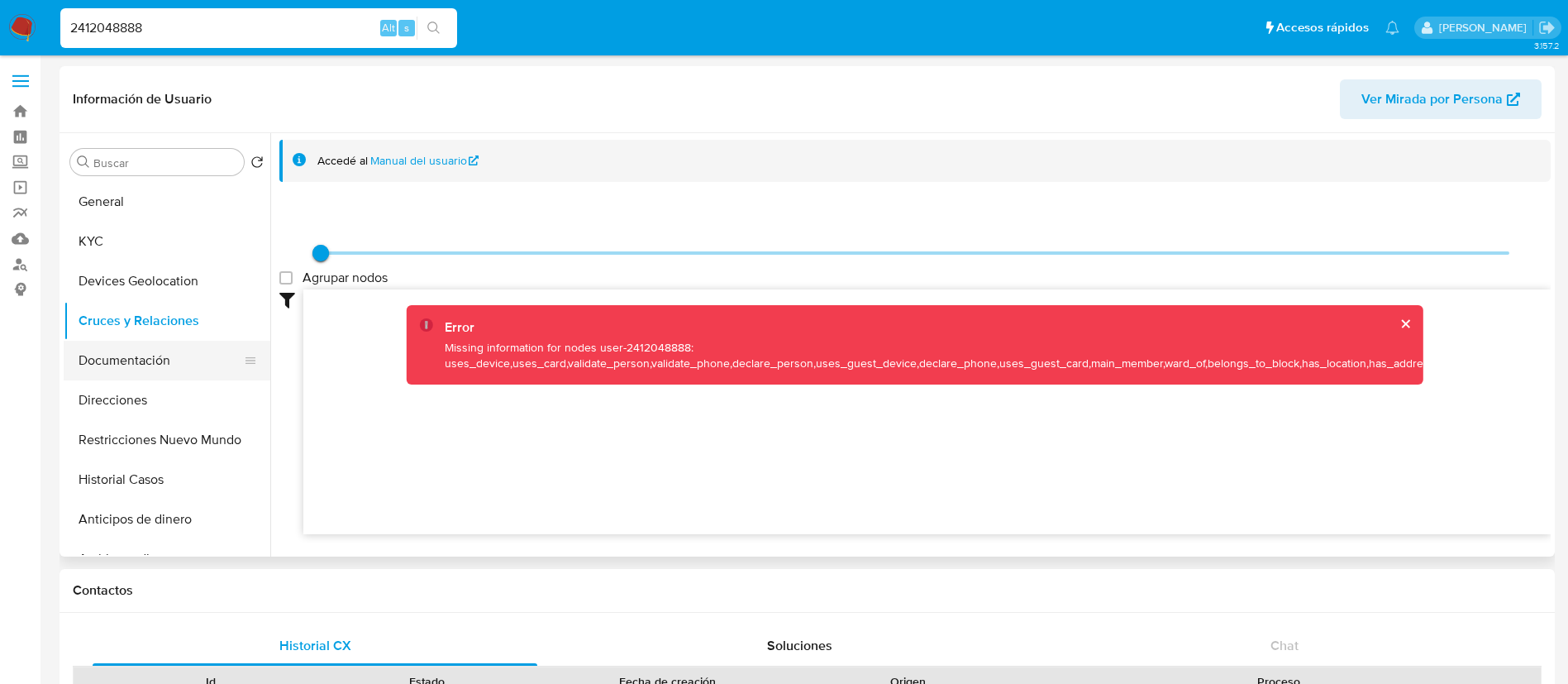
click at [167, 352] on button "Documentación" at bounding box center [160, 360] width 193 height 39
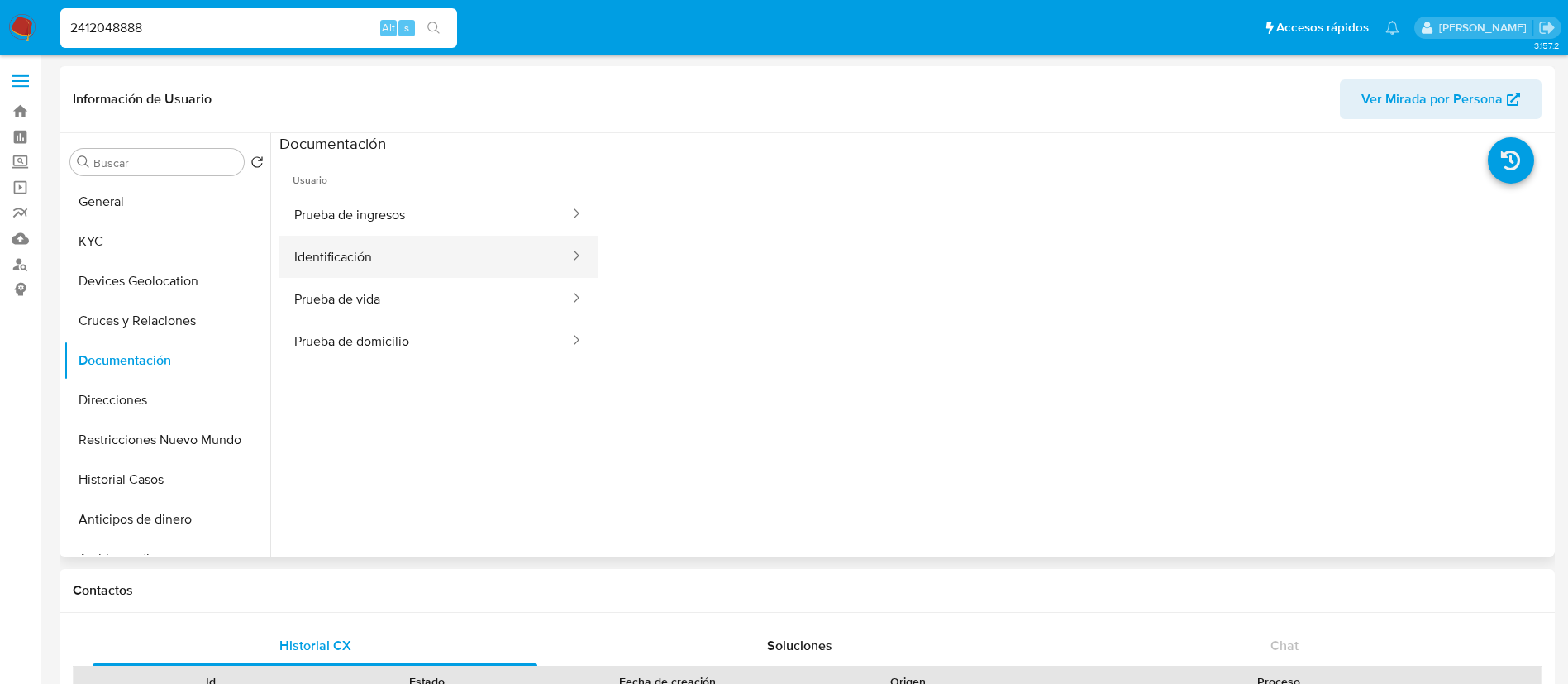
click at [399, 240] on button "Identificación" at bounding box center [425, 256] width 292 height 42
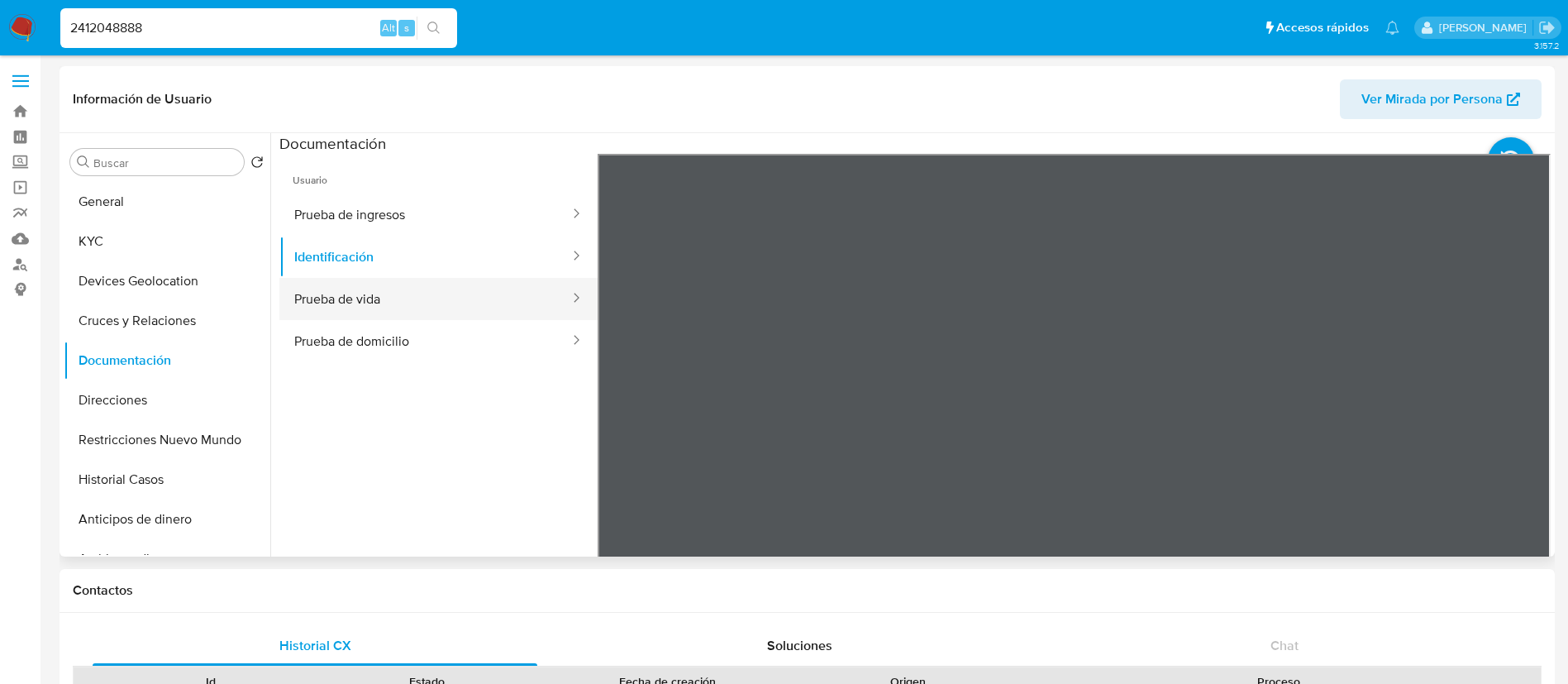
click at [377, 296] on button "Prueba de vida" at bounding box center [425, 299] width 292 height 42
click at [374, 249] on button "Identificación" at bounding box center [425, 256] width 292 height 42
click at [112, 255] on button "KYC" at bounding box center [160, 241] width 193 height 39
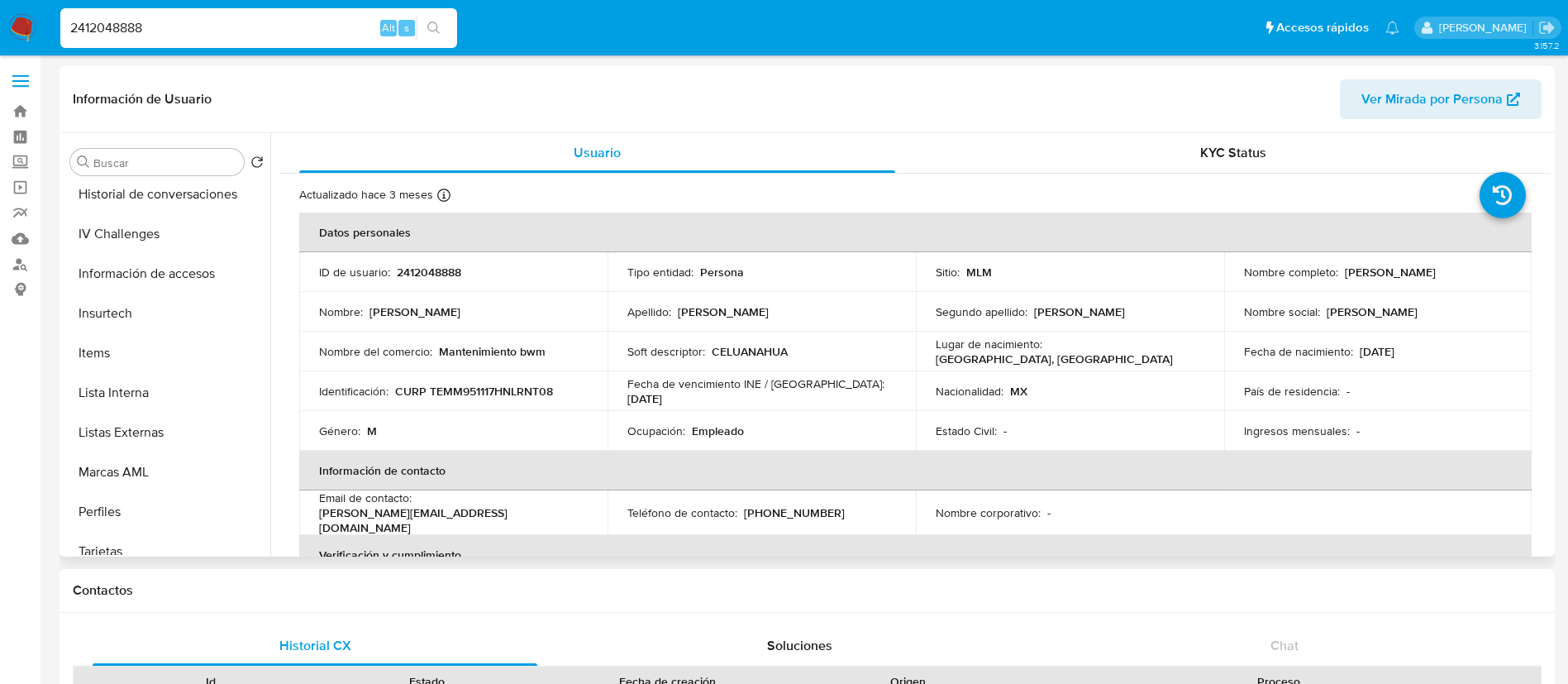
scroll to position [698, 0]
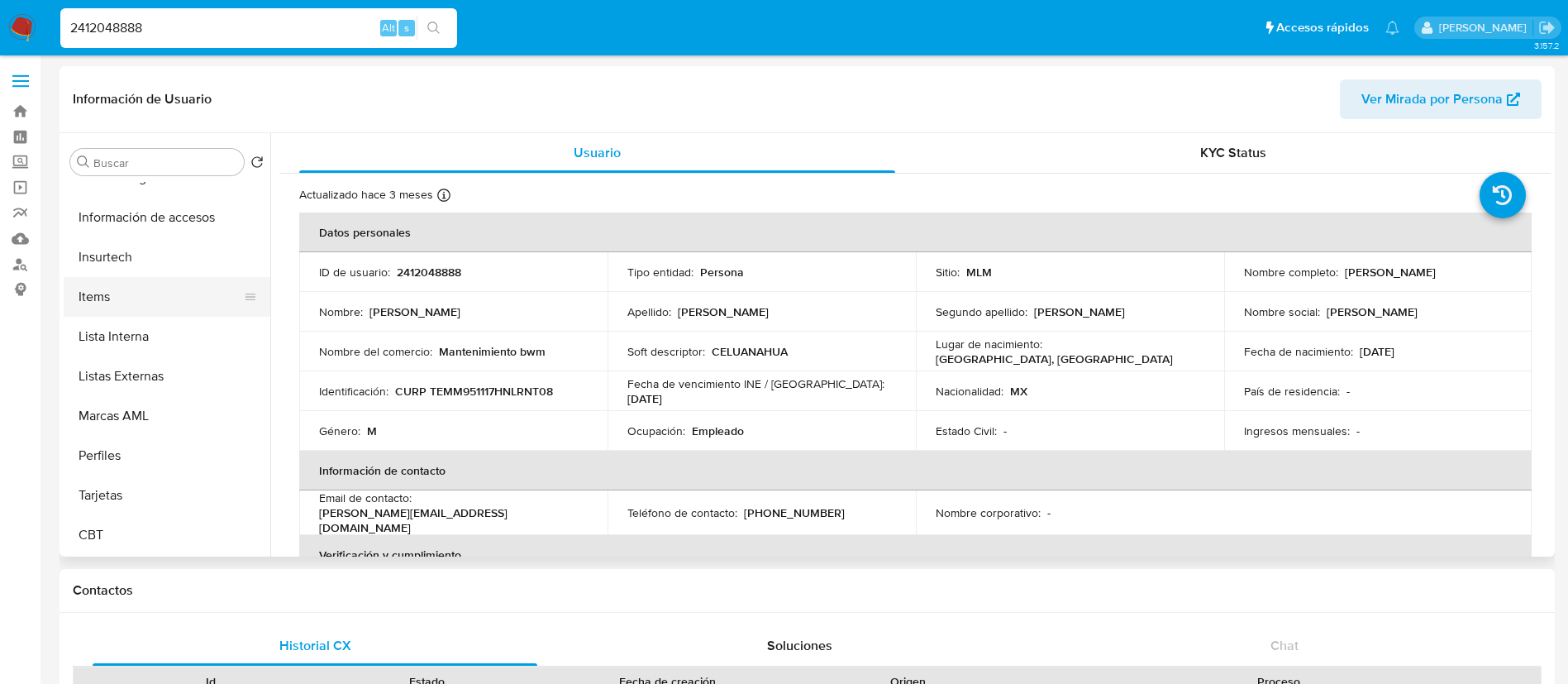
click at [120, 283] on button "Items" at bounding box center [160, 296] width 193 height 39
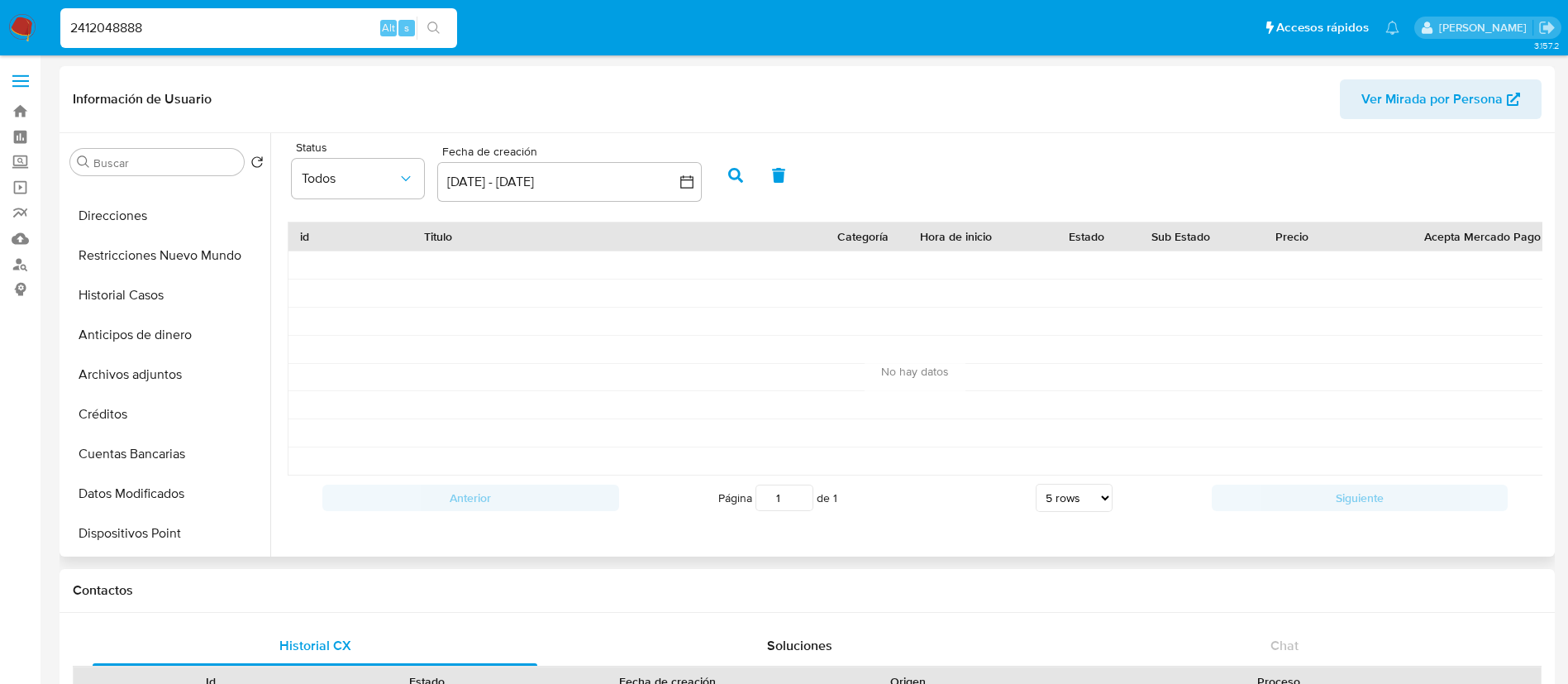
scroll to position [0, 0]
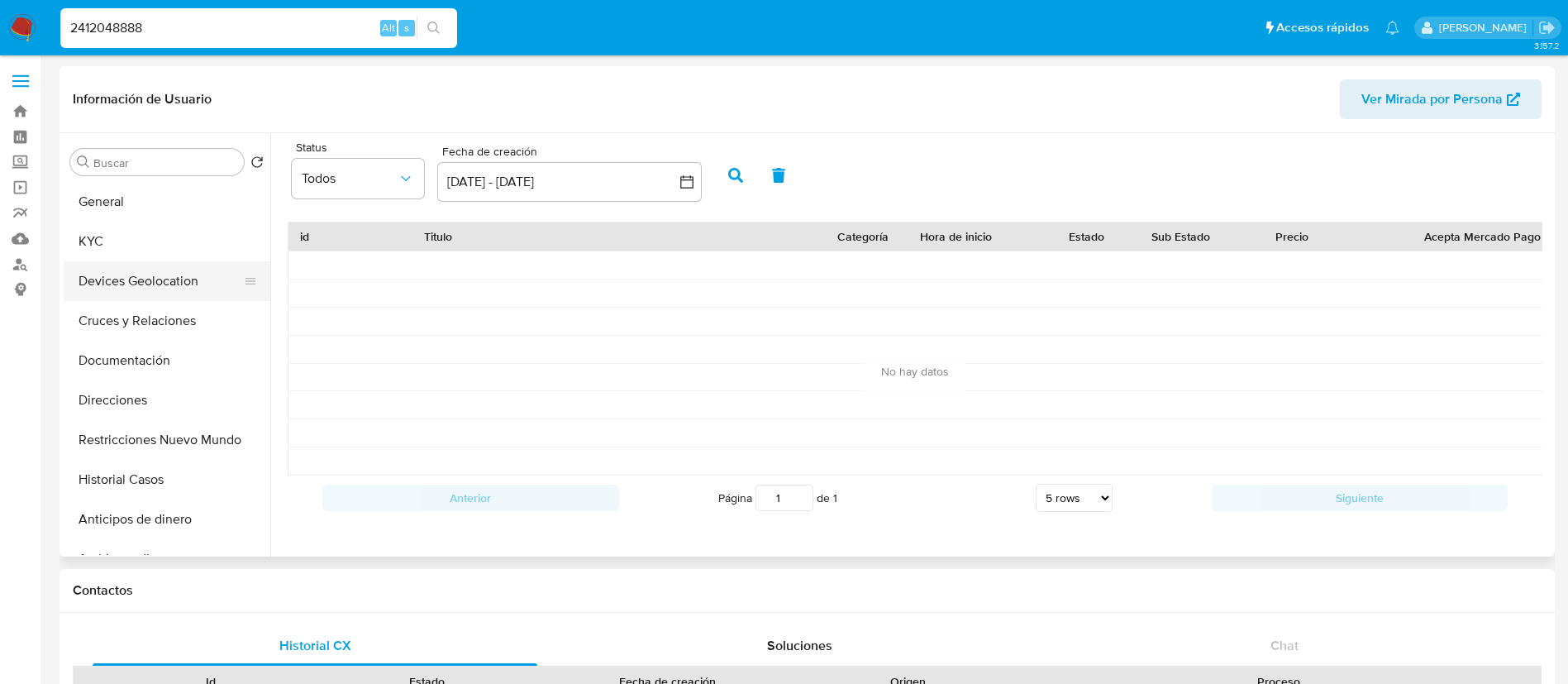
click at [152, 299] on button "Devices Geolocation" at bounding box center [160, 280] width 193 height 39
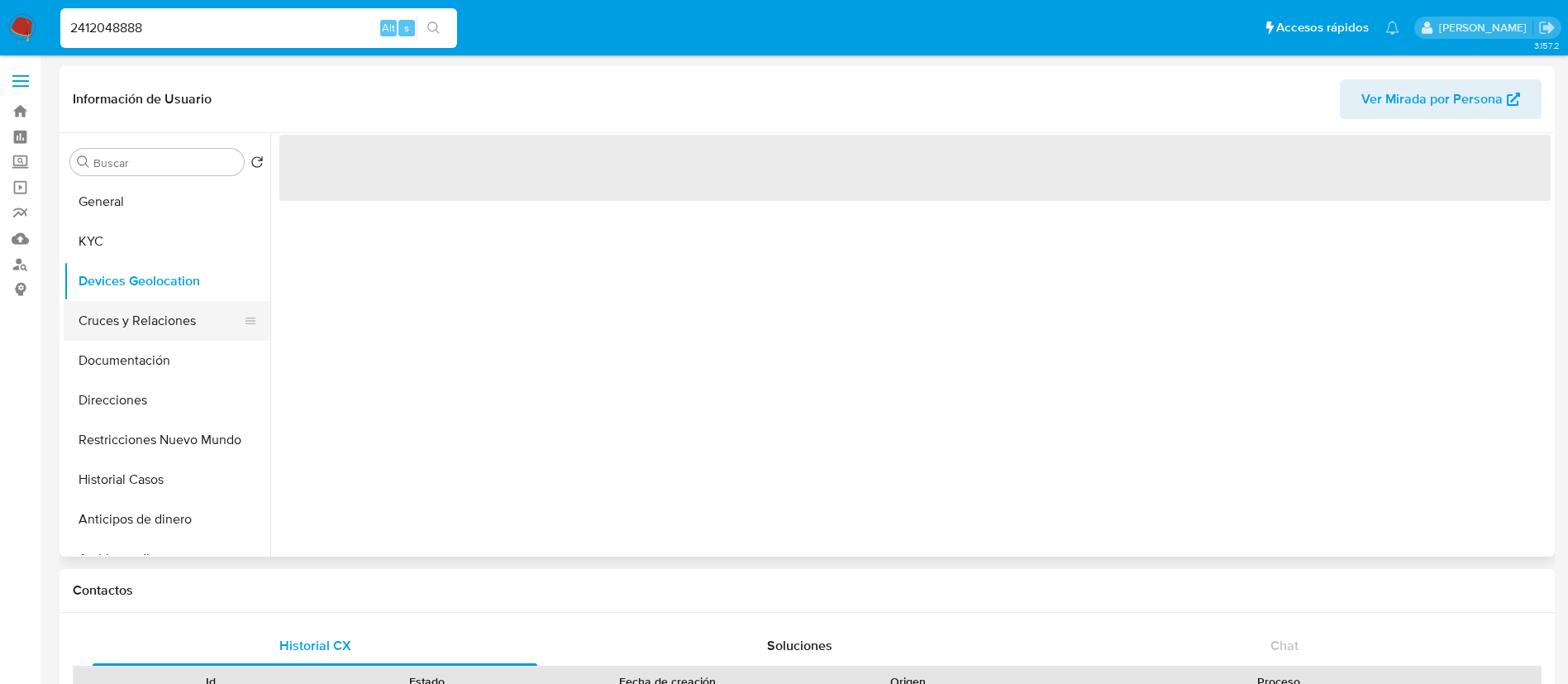
click at [147, 316] on button "Cruces y Relaciones" at bounding box center [160, 320] width 193 height 39
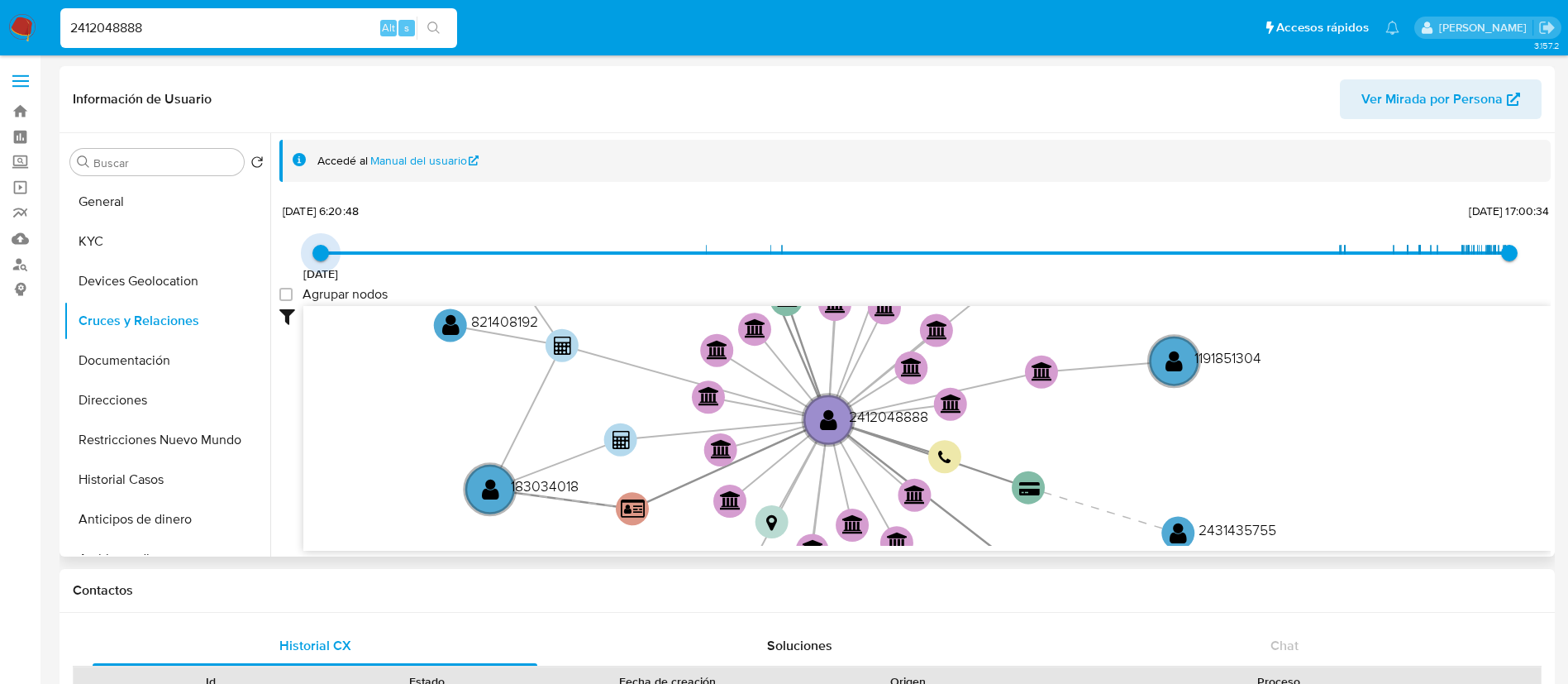
type input "1738480482000"
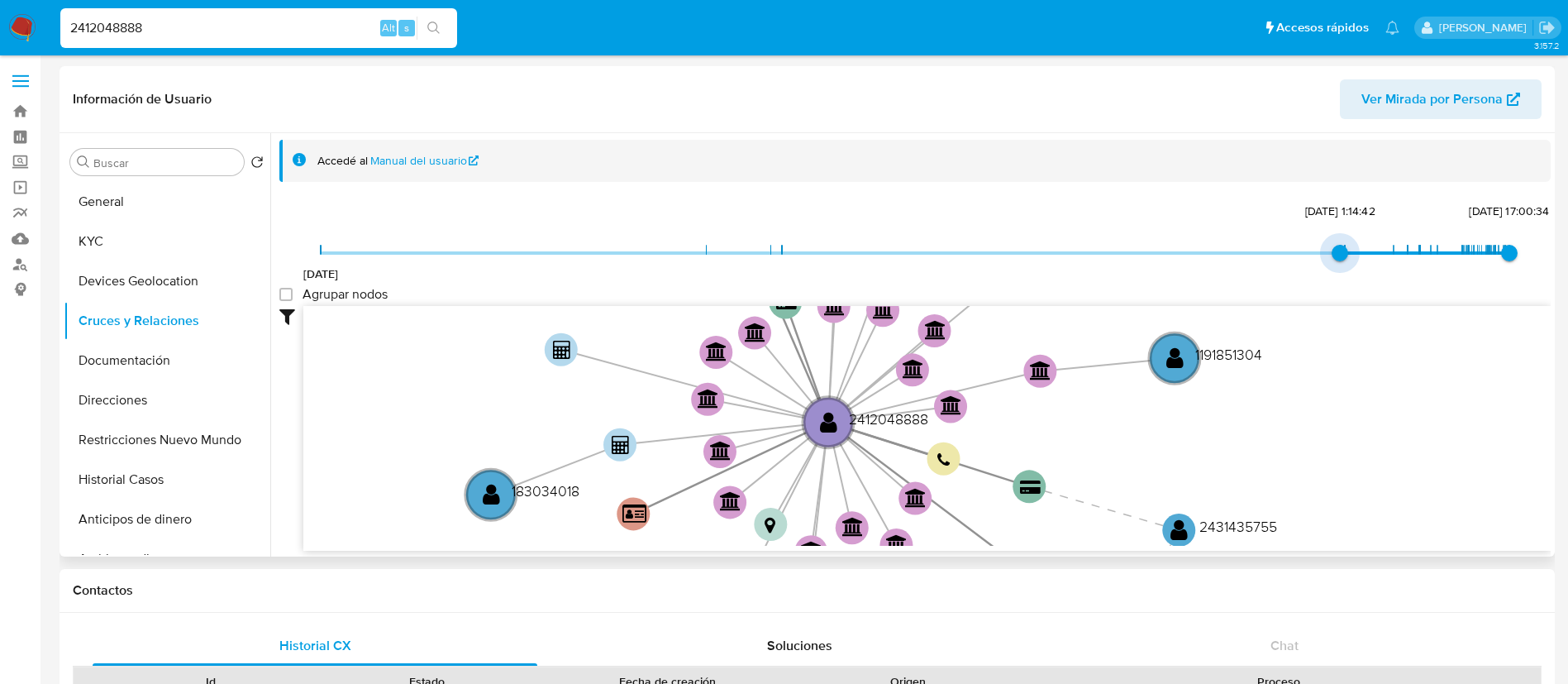
drag, startPoint x: 320, startPoint y: 250, endPoint x: 1164, endPoint y: 234, distance: 844.2
click at [1164, 234] on div "20/8/2021 2/2/2025, 1:14:42 30/8/2025, 17:00:34 Agrupar nodos Filtros Confianza…" at bounding box center [915, 375] width 1272 height 352
click at [286, 294] on group_nodes "Agrupar nodos" at bounding box center [286, 295] width 13 height 13
checkbox group_nodes "true"
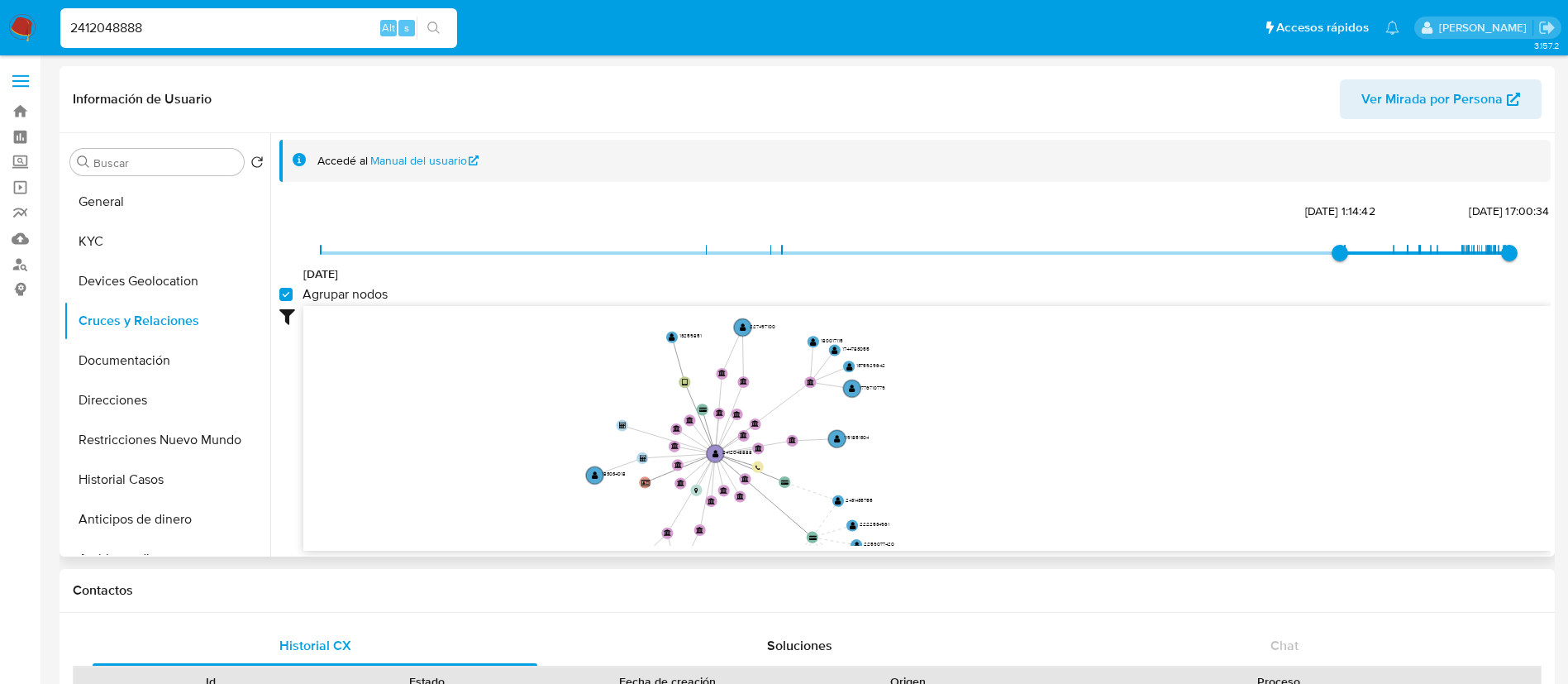
drag, startPoint x: 677, startPoint y: 352, endPoint x: 656, endPoint y: 454, distance: 104.1
click at [656, 454] on icon "user-2412048888  2412048888 user-13259851  13259851 device-680d283164ca49372b…" at bounding box center [927, 425] width 1247 height 239
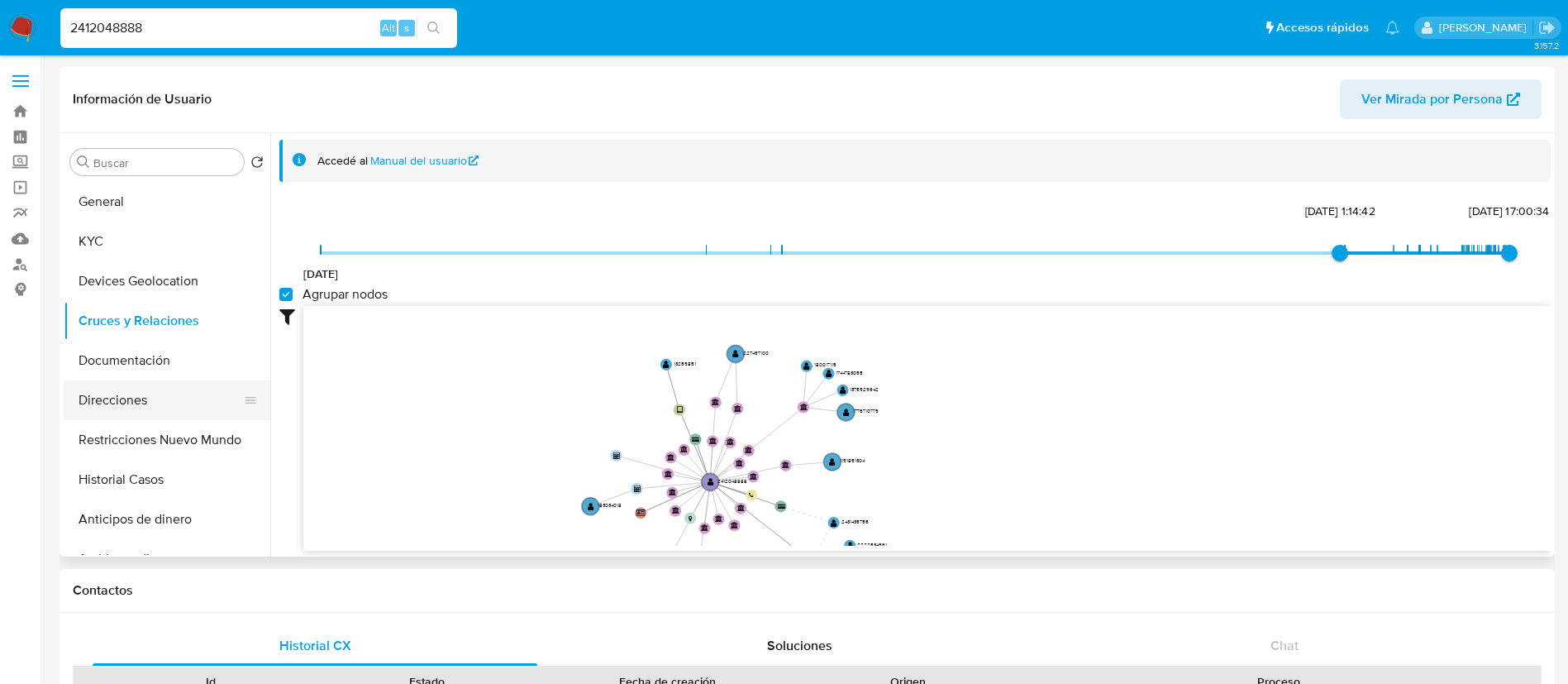
click at [214, 383] on button "Direcciones" at bounding box center [160, 399] width 193 height 39
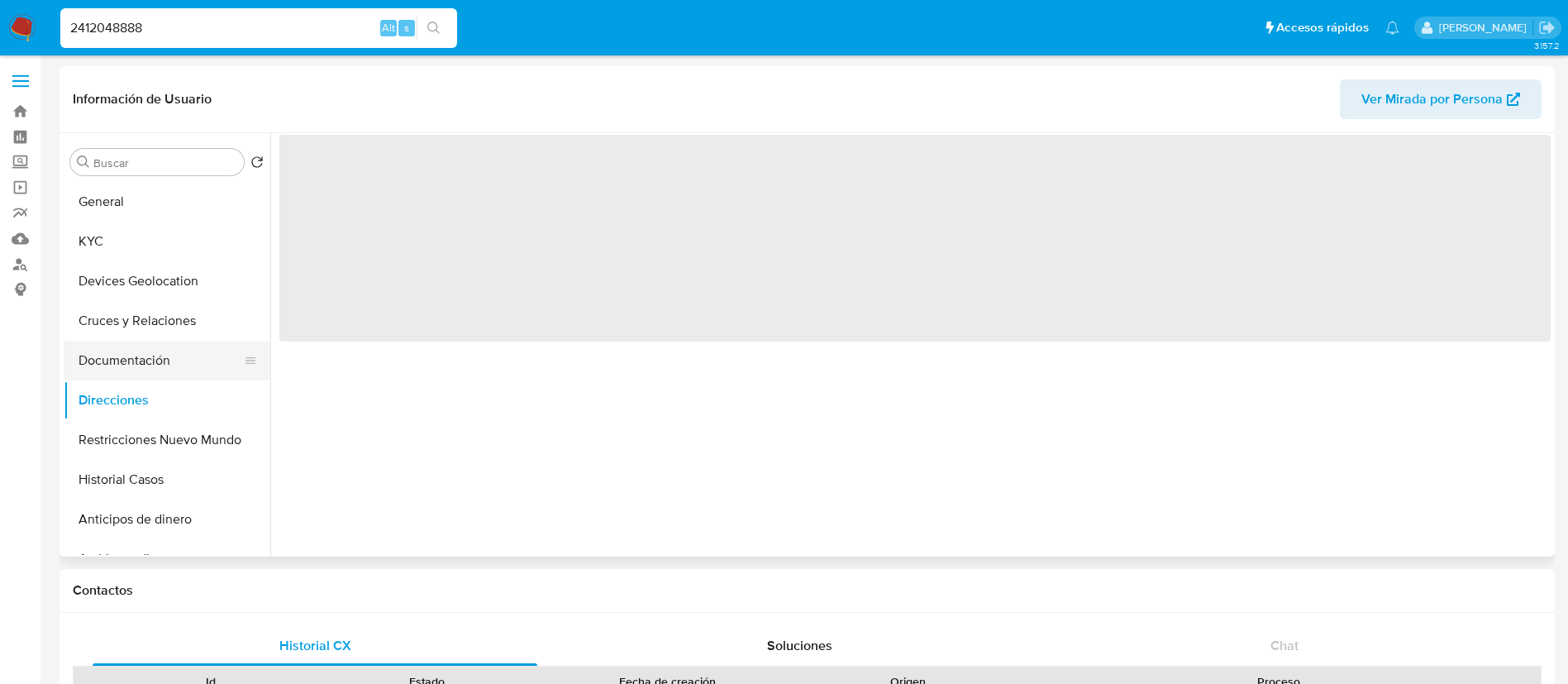
click at [194, 347] on button "Documentación" at bounding box center [160, 360] width 193 height 39
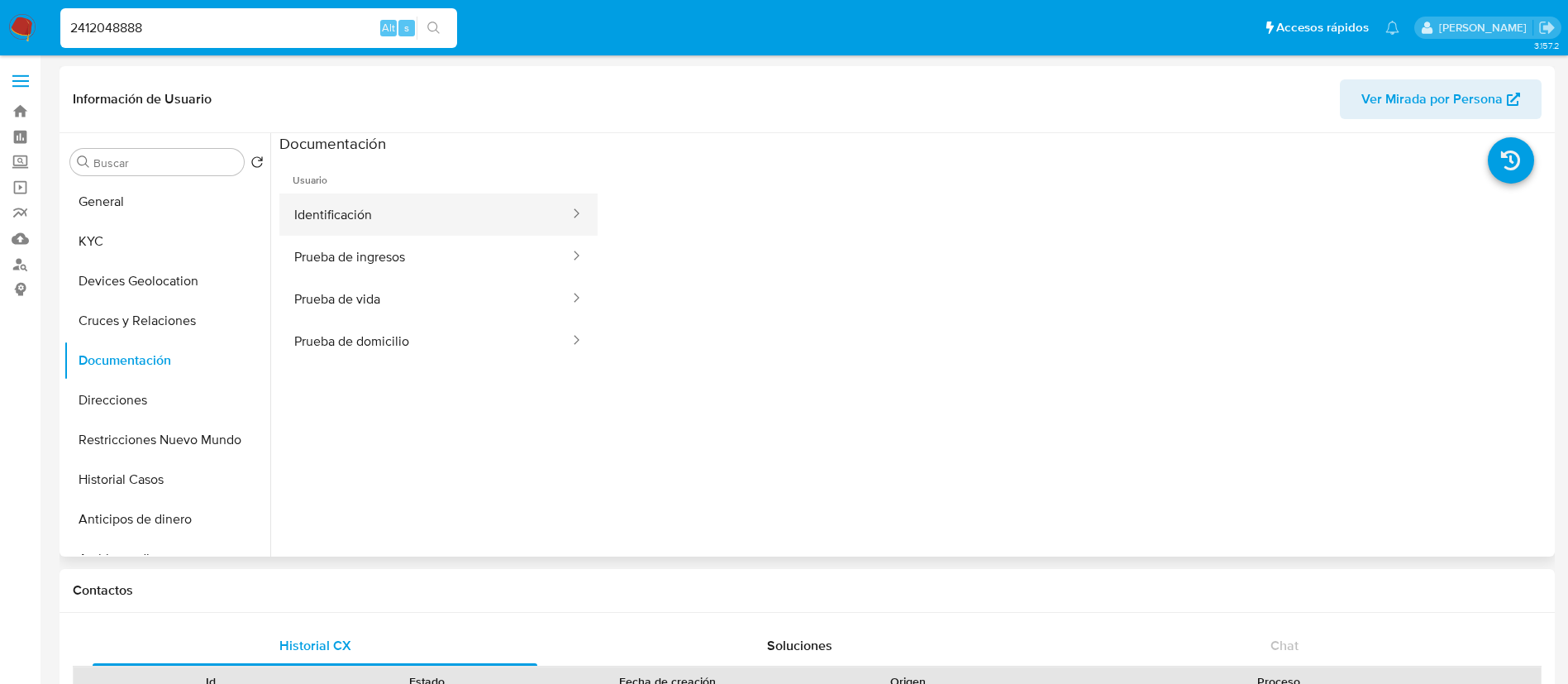
click at [426, 229] on button "Identificación" at bounding box center [425, 214] width 292 height 42
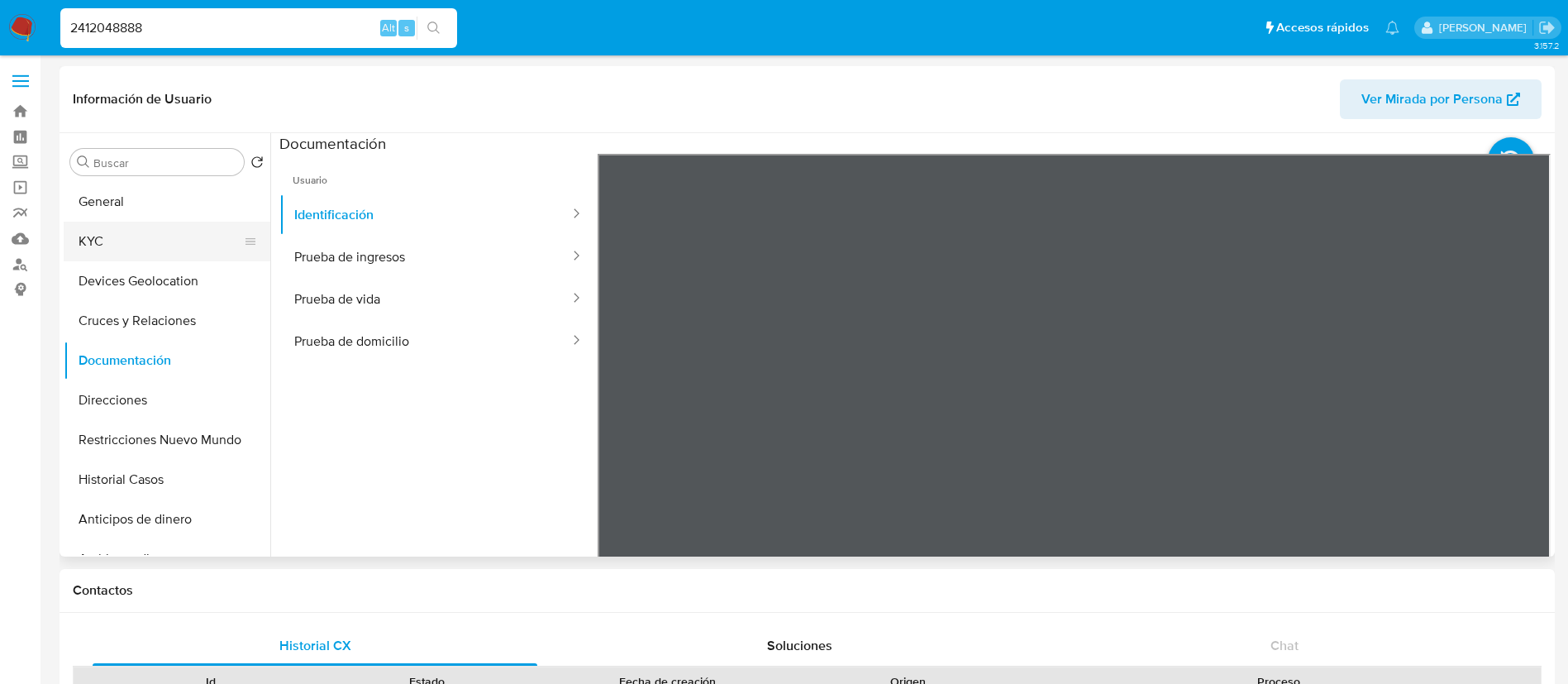
click at [146, 227] on button "KYC" at bounding box center [160, 241] width 193 height 39
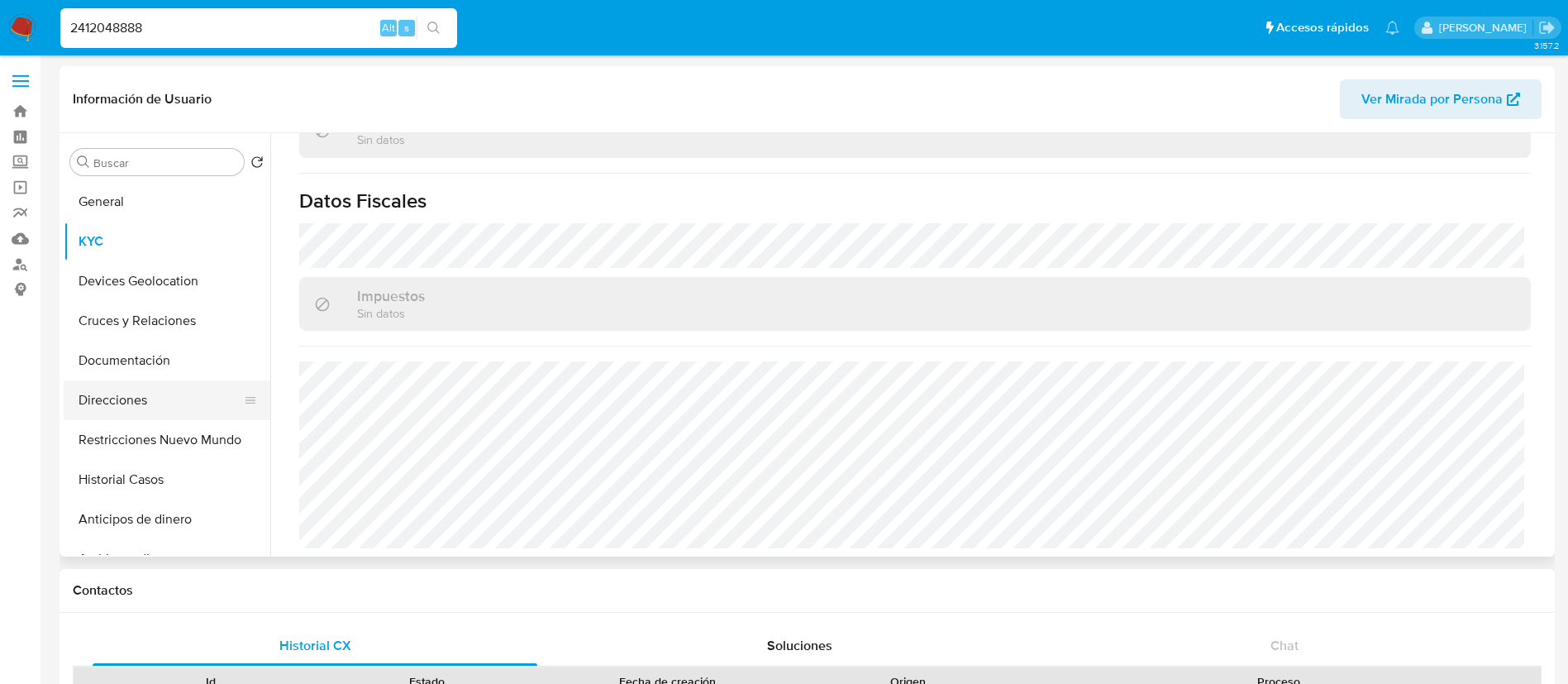
click at [100, 408] on button "Direcciones" at bounding box center [160, 399] width 193 height 39
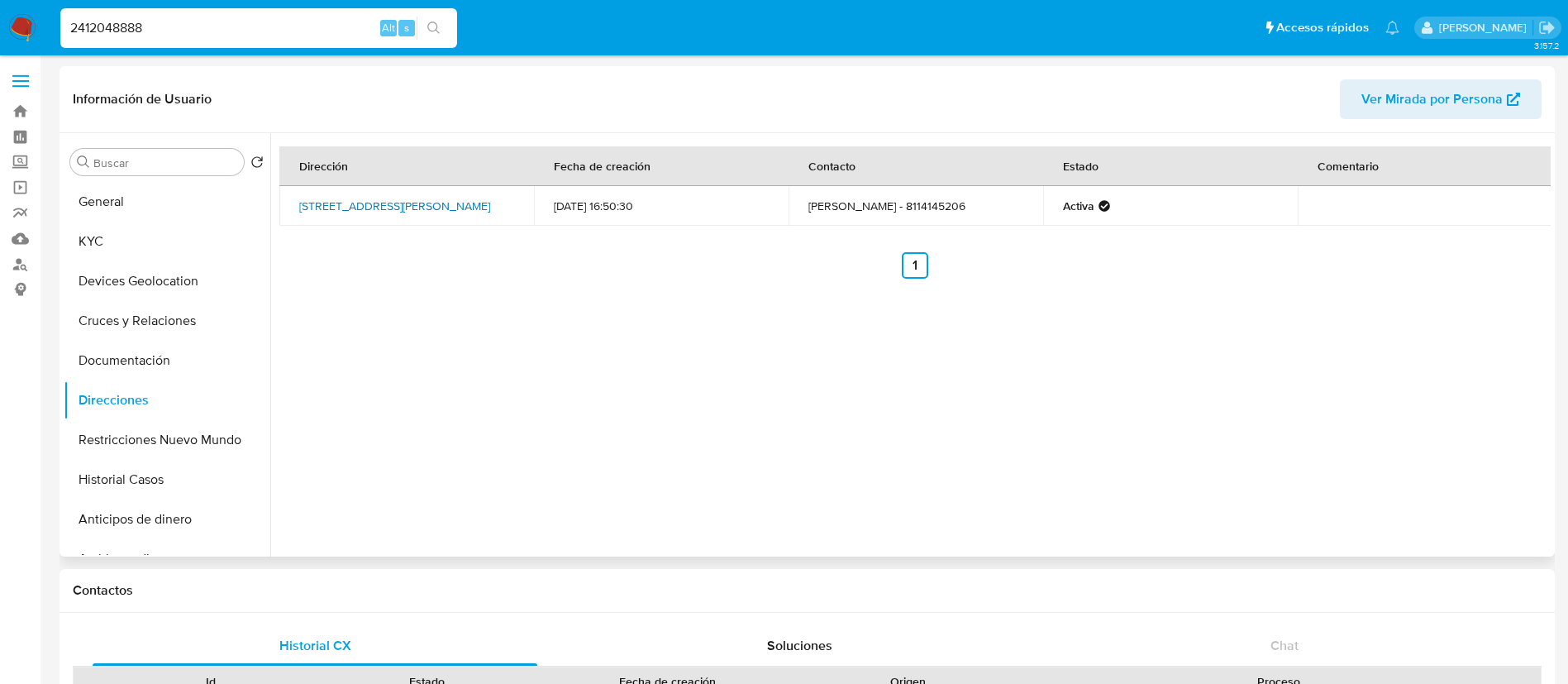
click at [381, 214] on link "Vía Flaminia 722, General Escobedo, Nuevo León, 66055, Mexico 722" at bounding box center [394, 206] width 191 height 17
click at [93, 234] on button "KYC" at bounding box center [160, 241] width 193 height 39
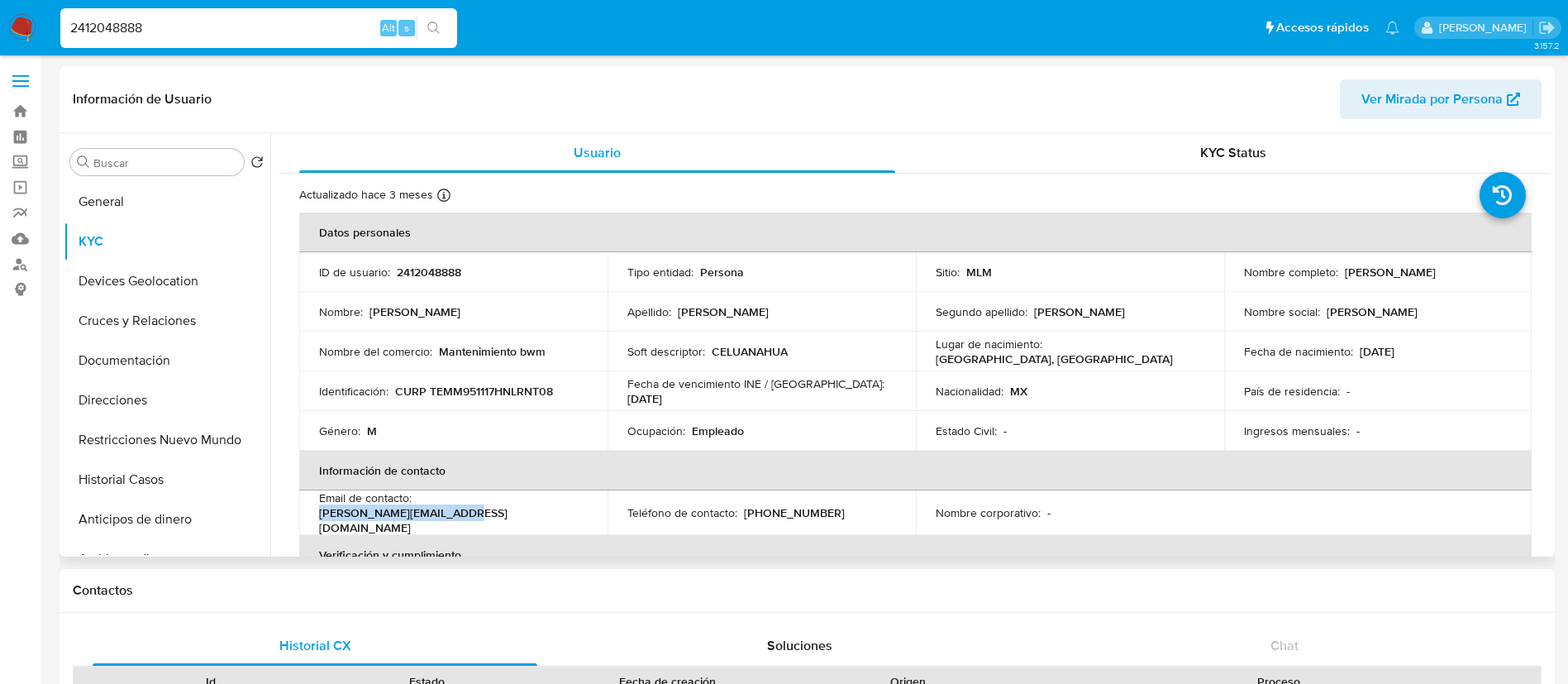
drag, startPoint x: 555, startPoint y: 510, endPoint x: 417, endPoint y: 509, distance: 138.0
click at [417, 509] on div "Email de contacto : matt.trevino2@icloud.com" at bounding box center [453, 512] width 269 height 44
copy p "matt.trevino2@icloud.com"
drag, startPoint x: 821, startPoint y: 516, endPoint x: 740, endPoint y: 514, distance: 81.0
click at [740, 514] on div "Teléfono de contacto : (81) 36375925" at bounding box center [762, 512] width 269 height 15
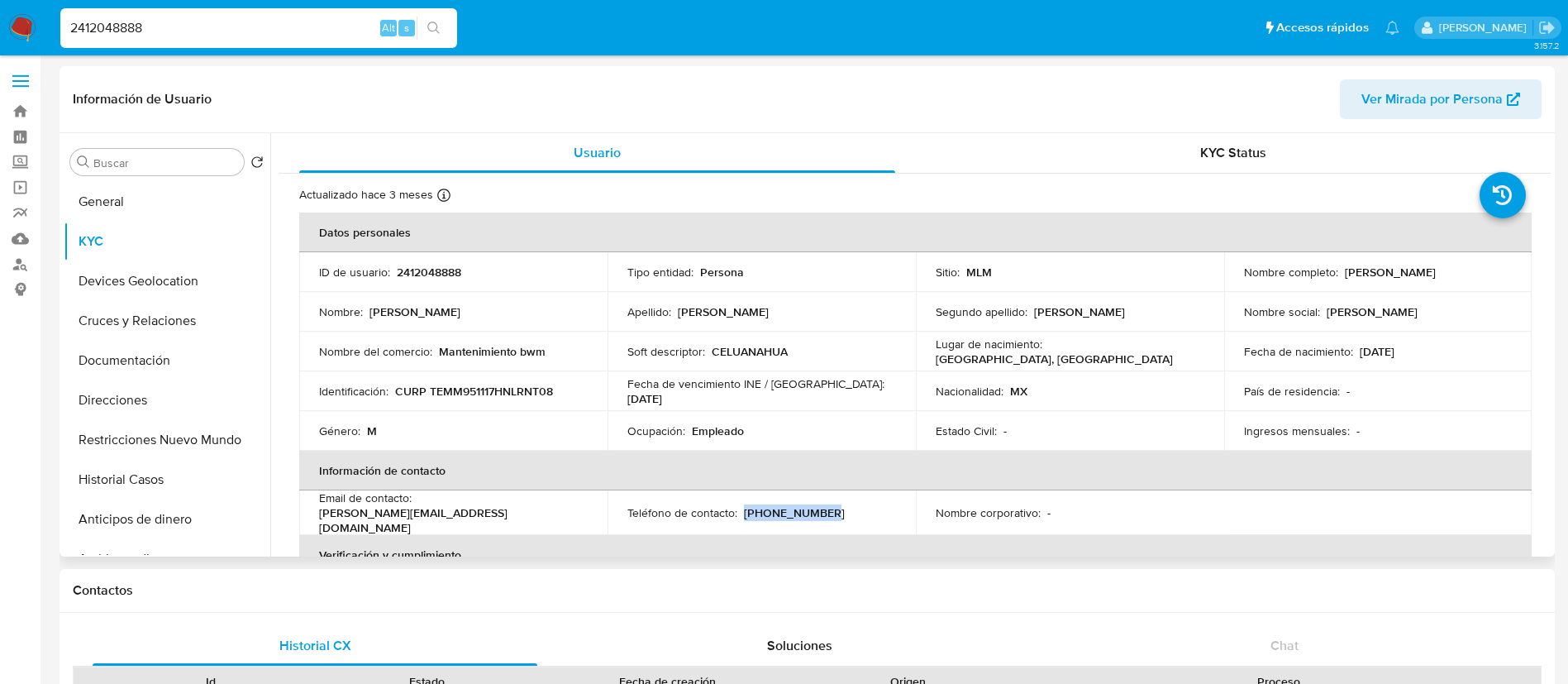
copy p "(81) 36375925"
drag, startPoint x: 793, startPoint y: 353, endPoint x: 622, endPoint y: 349, distance: 171.0
click at [719, 347] on div "Soft descriptor : CELUANAHUA" at bounding box center [762, 352] width 269 height 15
click at [796, 333] on td "Soft descriptor : CELUANAHUA" at bounding box center [762, 351] width 308 height 39
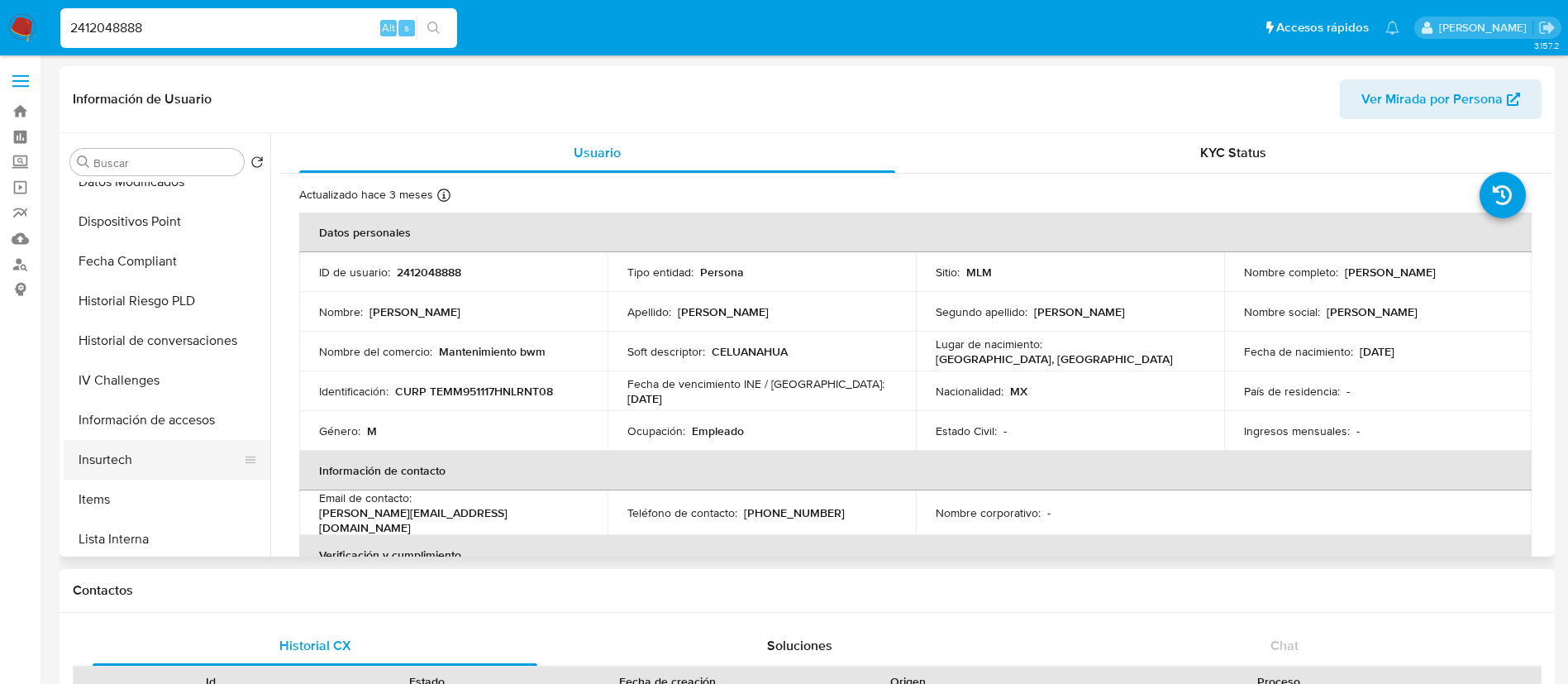
scroll to position [698, 0]
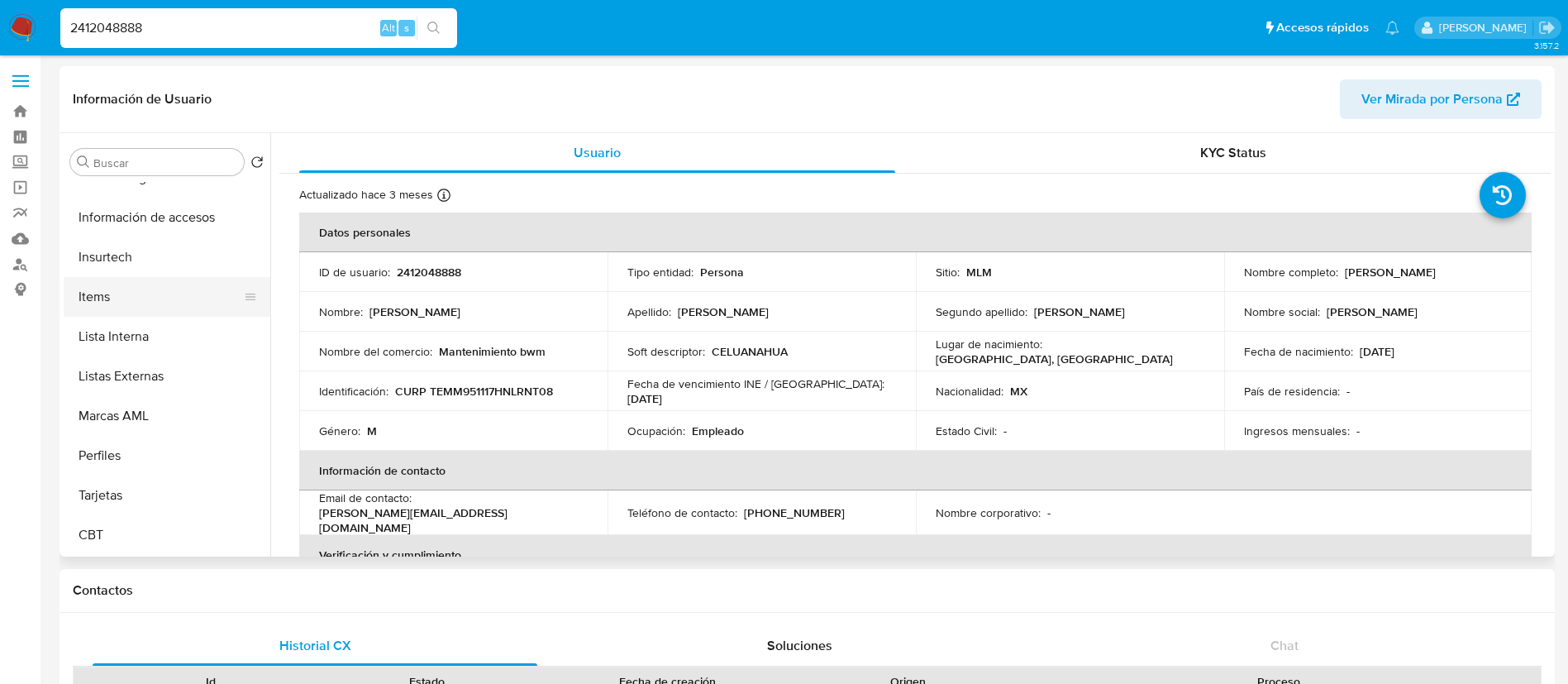
click at [135, 311] on button "Items" at bounding box center [160, 296] width 193 height 39
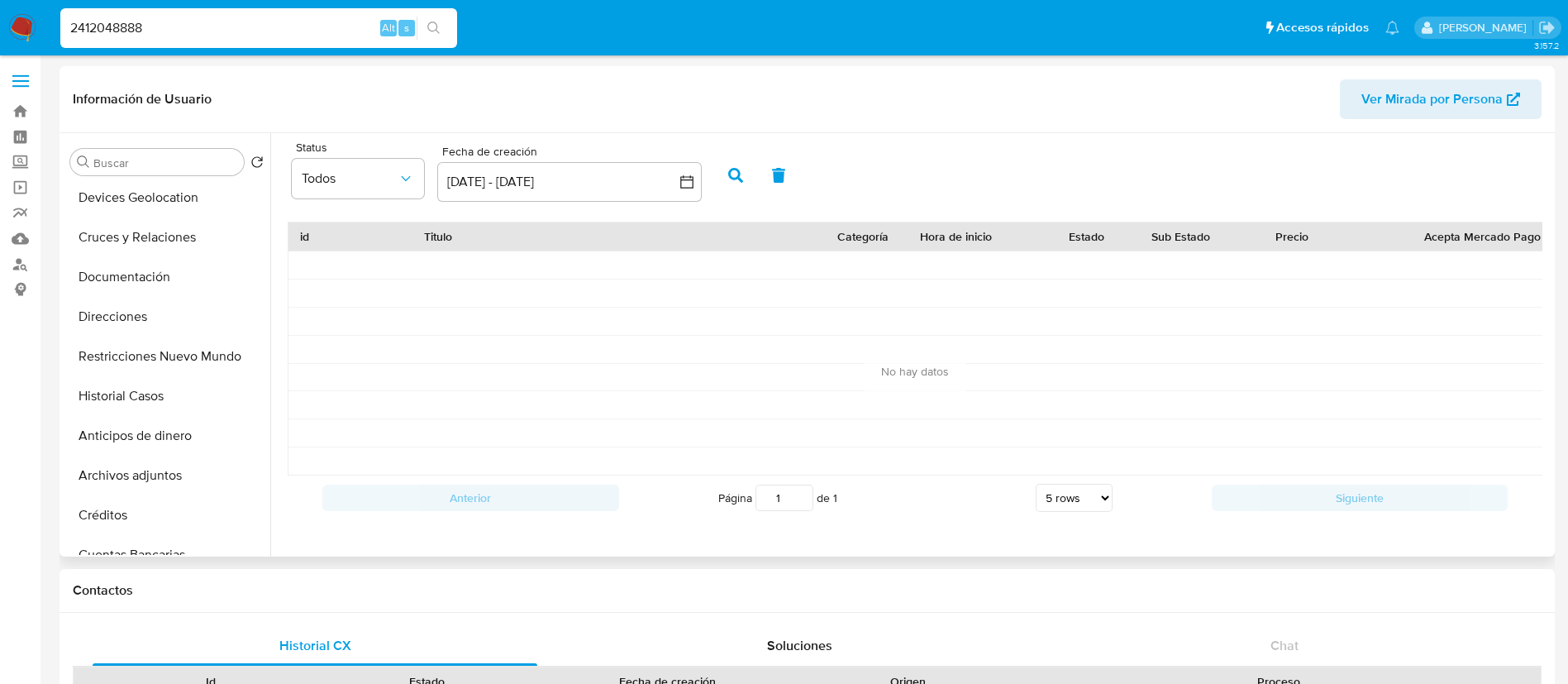
scroll to position [0, 0]
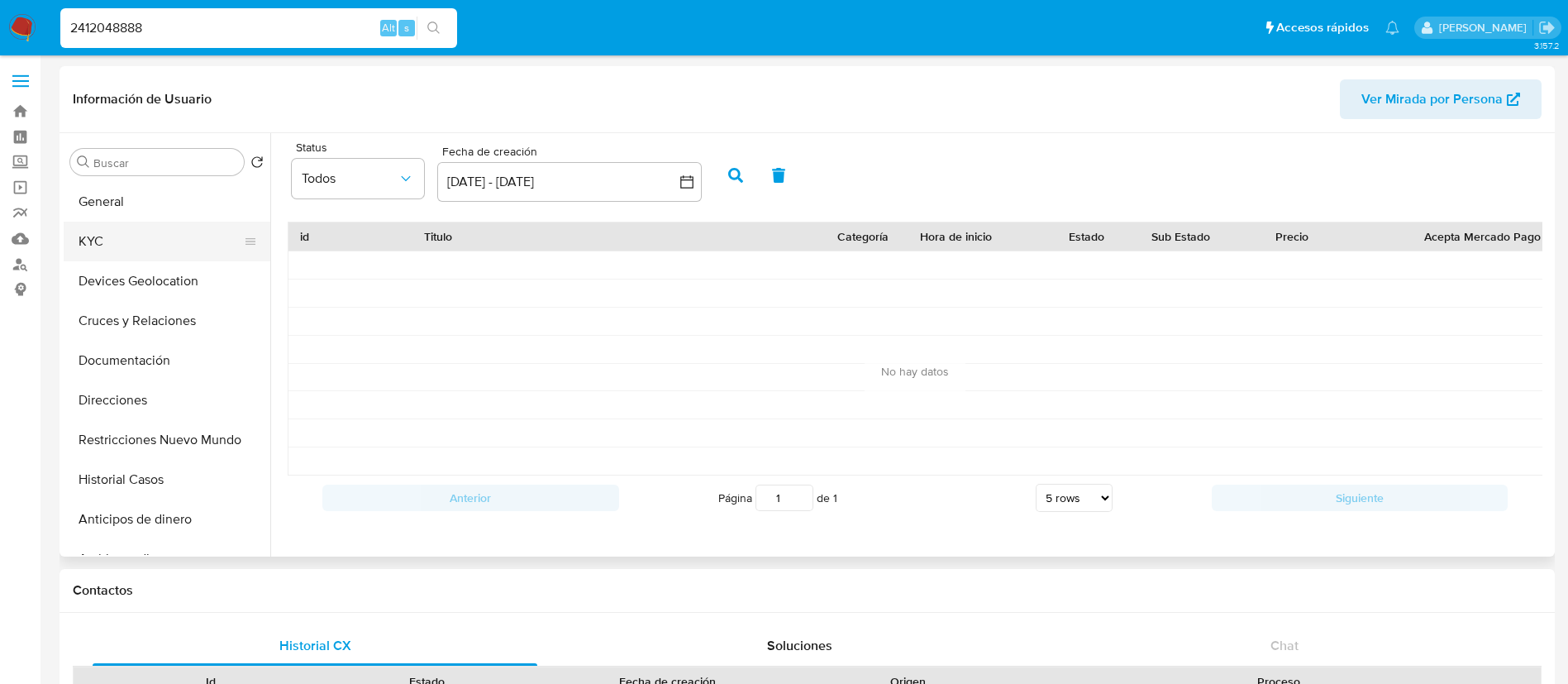
click at [145, 241] on button "KYC" at bounding box center [160, 241] width 193 height 39
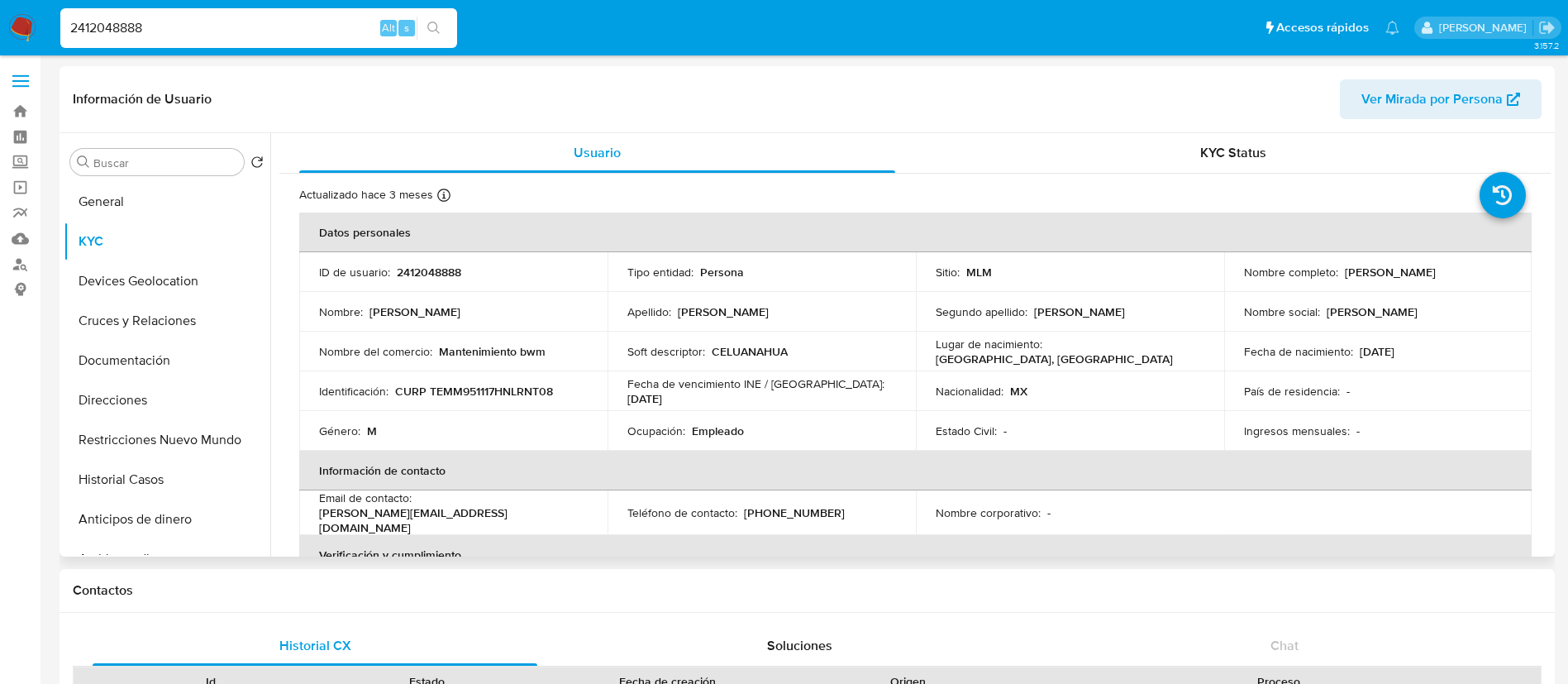
click at [748, 353] on p "CELUANAHUA" at bounding box center [749, 352] width 76 height 15
click at [95, 202] on button "General" at bounding box center [160, 201] width 193 height 39
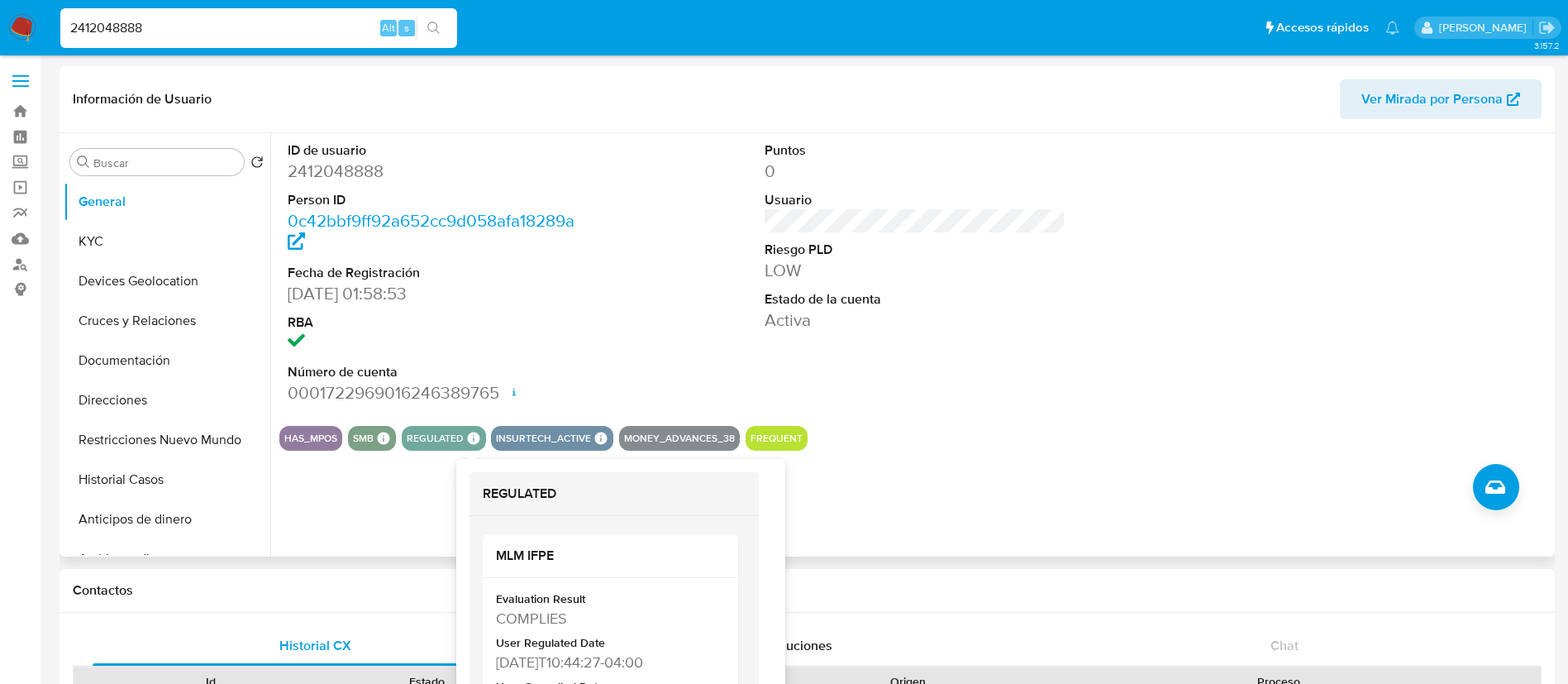
drag, startPoint x: 586, startPoint y: 433, endPoint x: 440, endPoint y: 434, distance: 146.0
click at [440, 434] on div "HAS_MPOS SMB SMB SMB Advisor Email - Advisor Name - REGULATED REGULATED MLM IFP…" at bounding box center [915, 439] width 1272 height 25
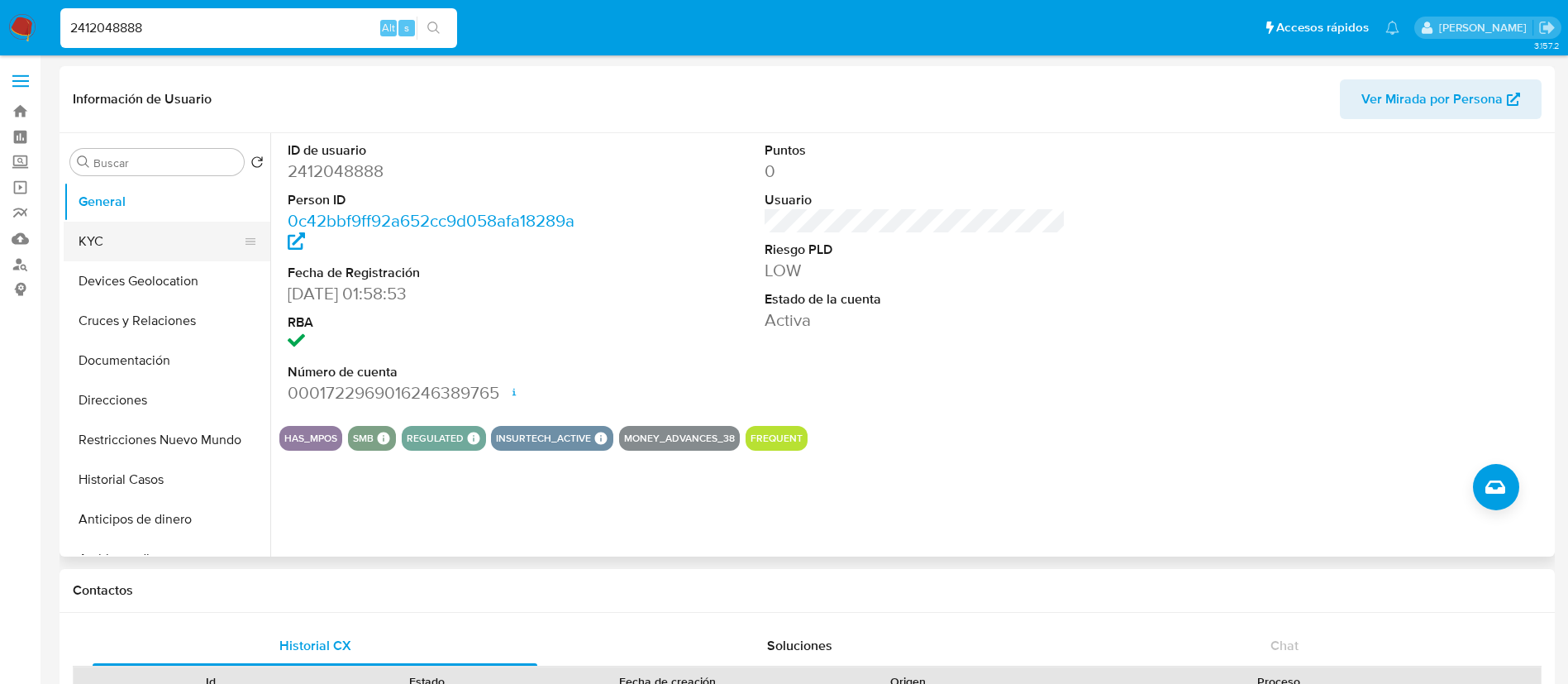
click at [105, 244] on button "KYC" at bounding box center [160, 241] width 193 height 39
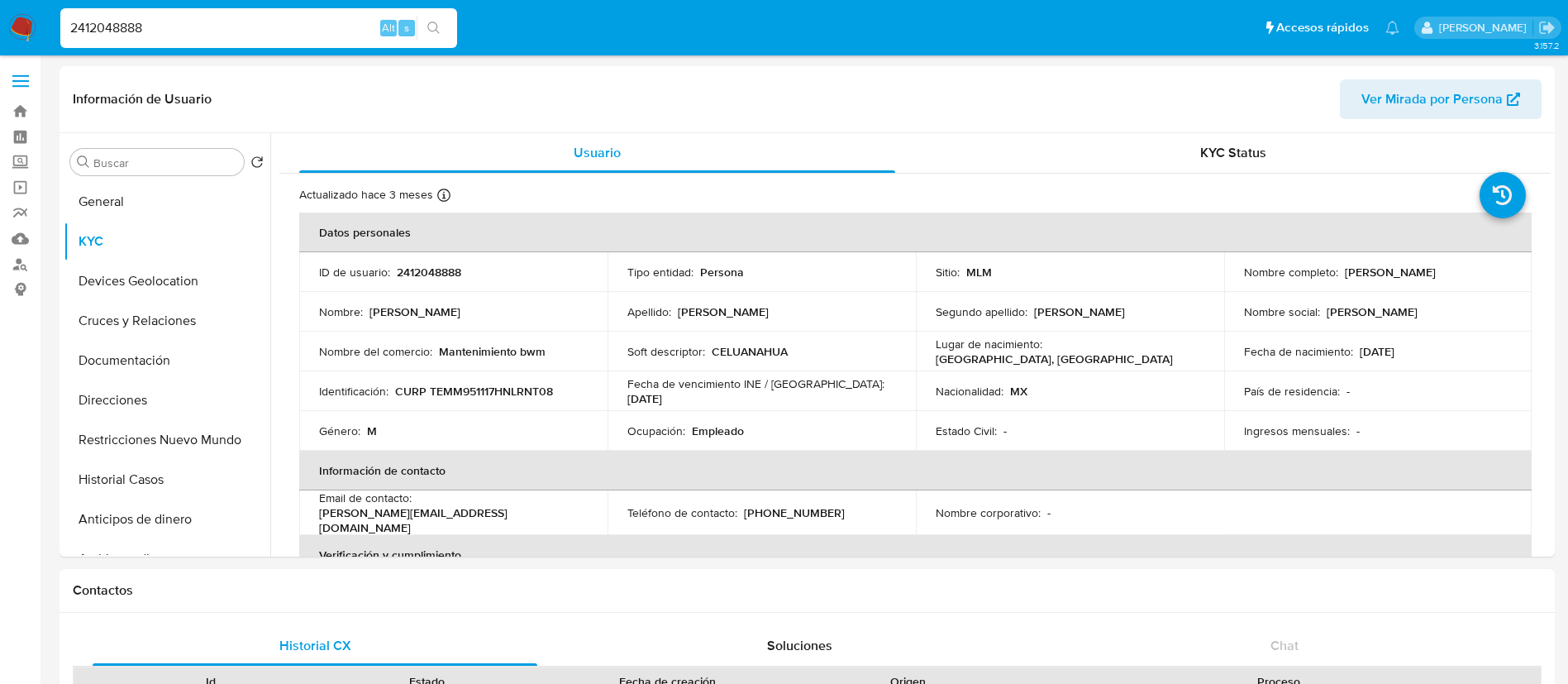
drag, startPoint x: 140, startPoint y: 32, endPoint x: 0, endPoint y: -80, distance: 179.3
type input "8"
paste input "2493599929"
type input "2493599929"
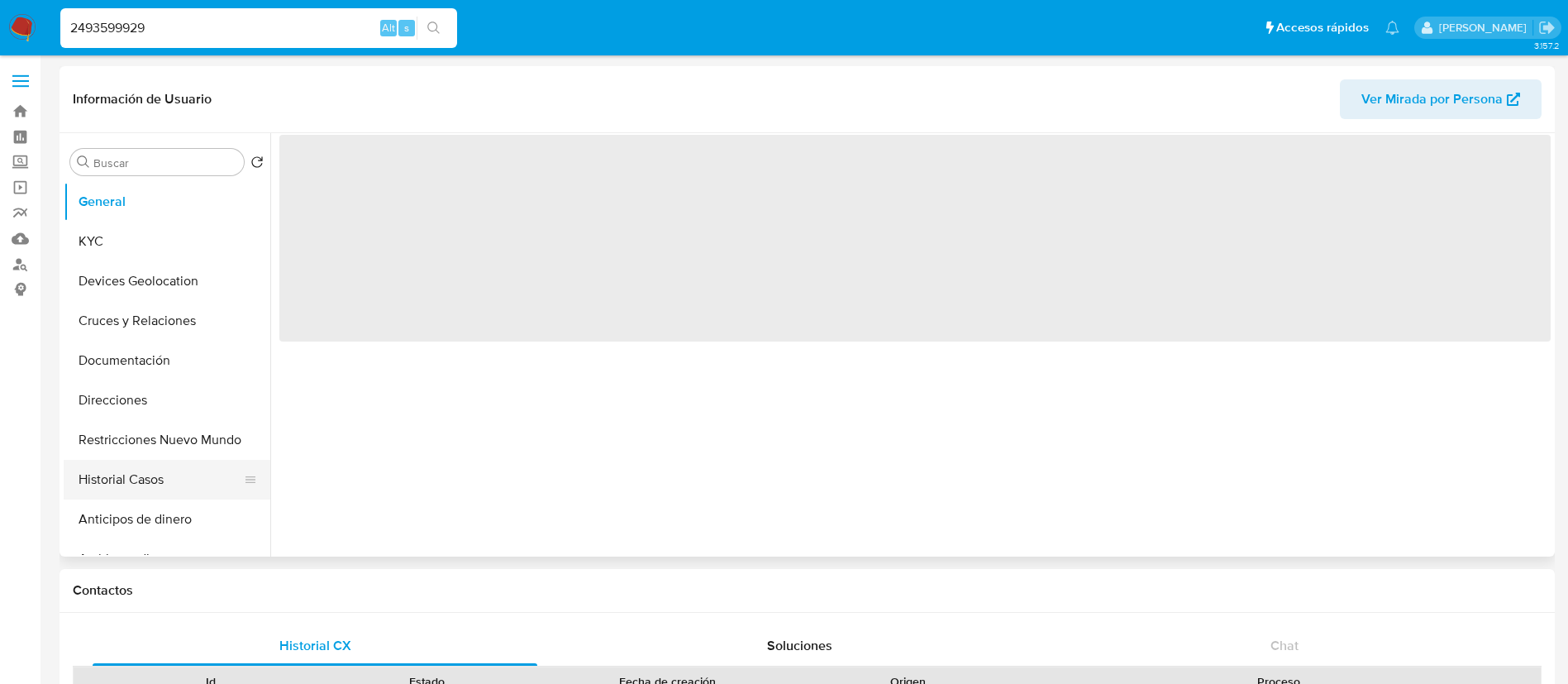
click at [185, 475] on button "Historial Casos" at bounding box center [160, 479] width 193 height 39
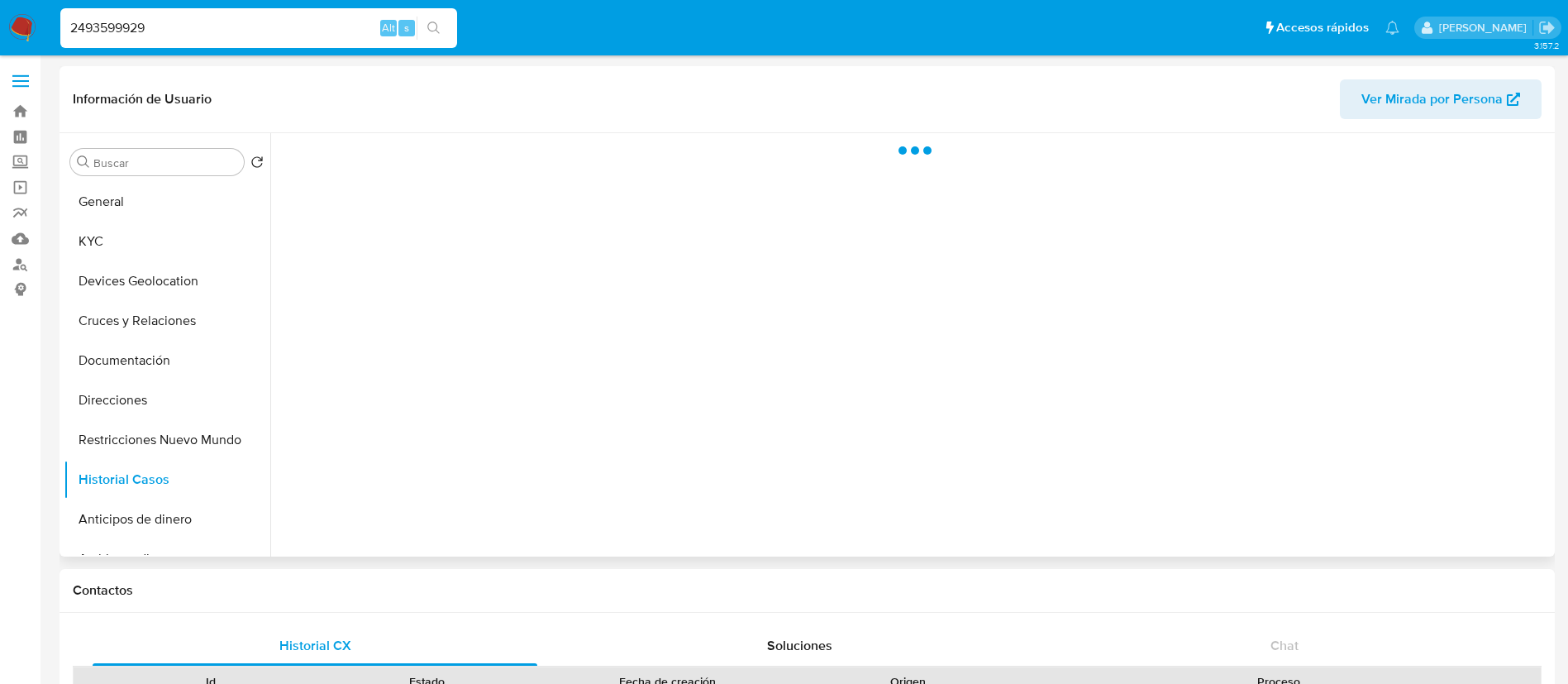
select select "10"
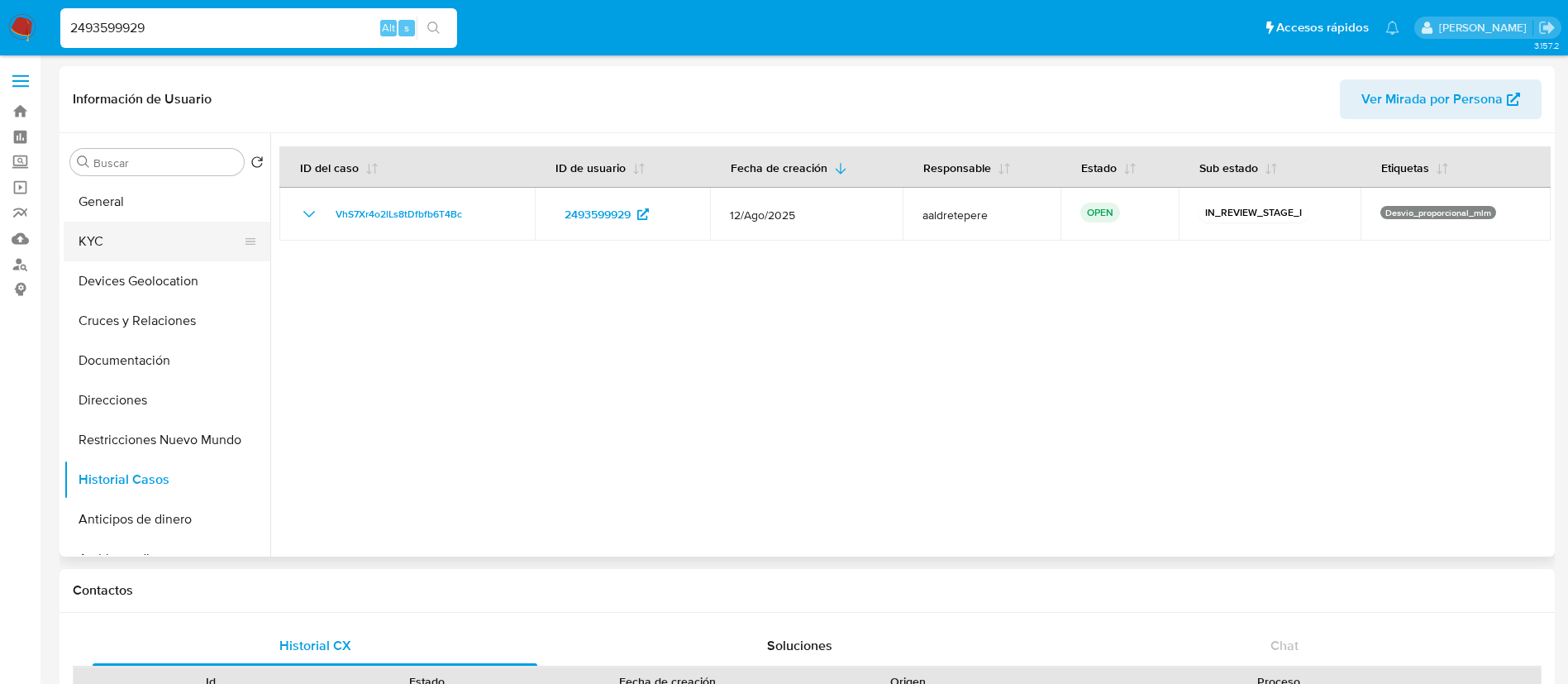
click at [164, 231] on button "KYC" at bounding box center [160, 241] width 193 height 39
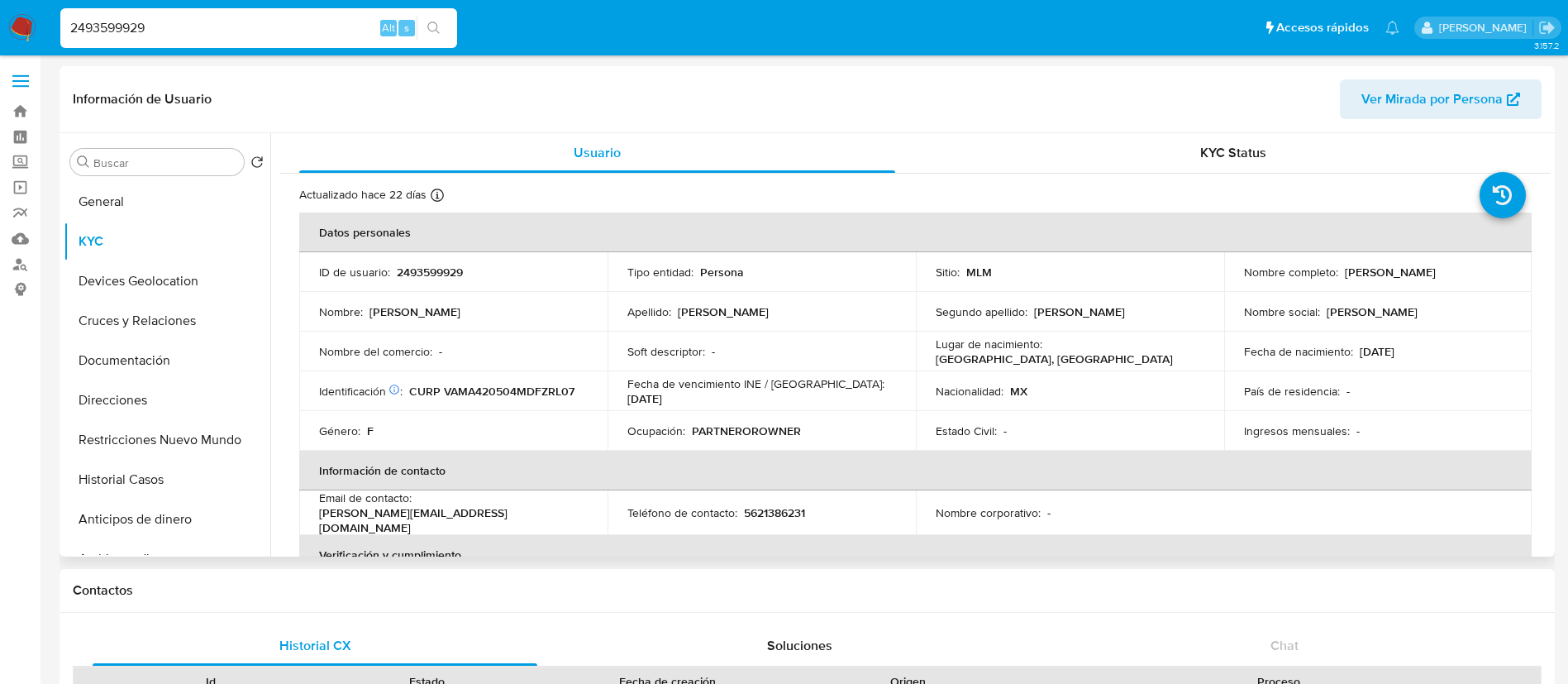
click at [431, 271] on p "2493599929" at bounding box center [429, 272] width 66 height 15
copy p "2493599929"
drag, startPoint x: 1484, startPoint y: 280, endPoint x: 1340, endPoint y: 277, distance: 144.0
click at [1340, 277] on td "Nombre completo : Alicia Vazquez Martinez" at bounding box center [1379, 271] width 308 height 39
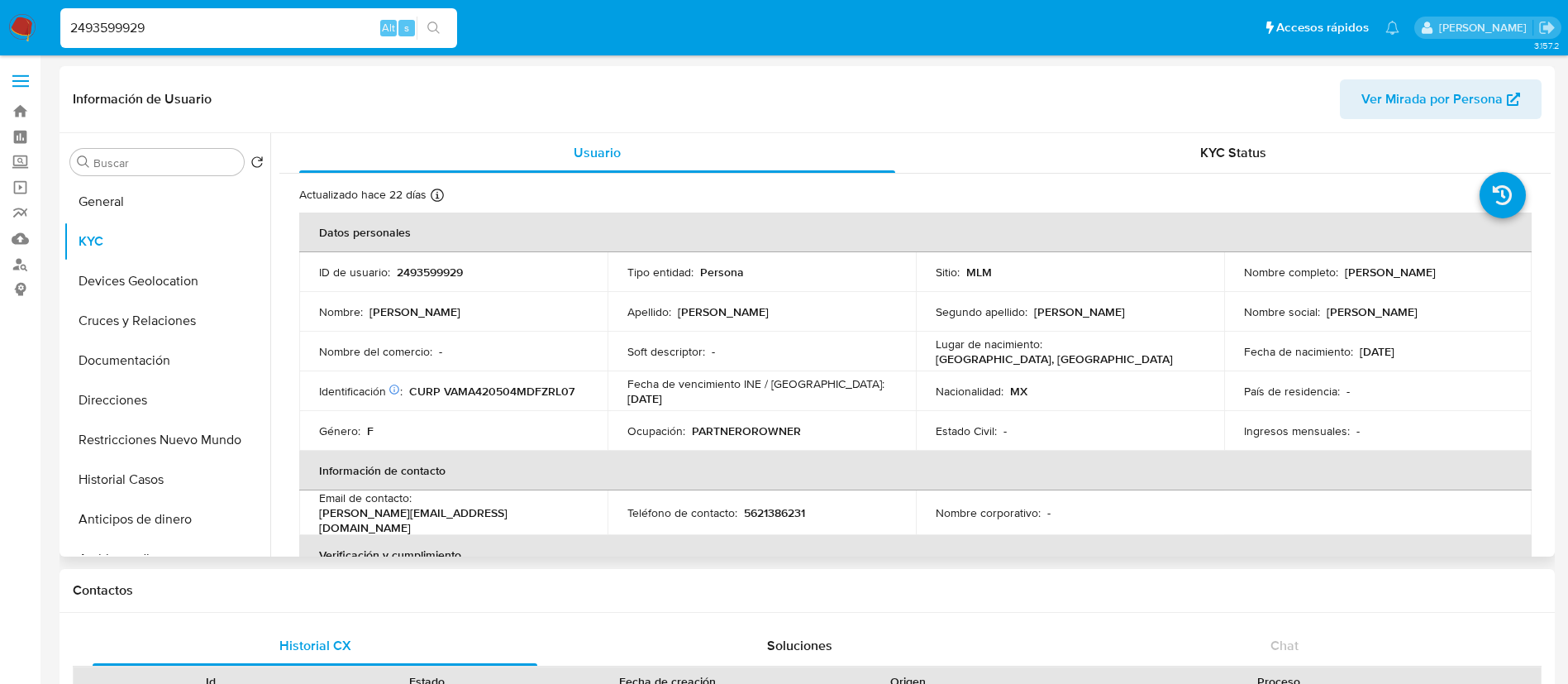
click at [409, 269] on p "2493599929" at bounding box center [429, 272] width 66 height 15
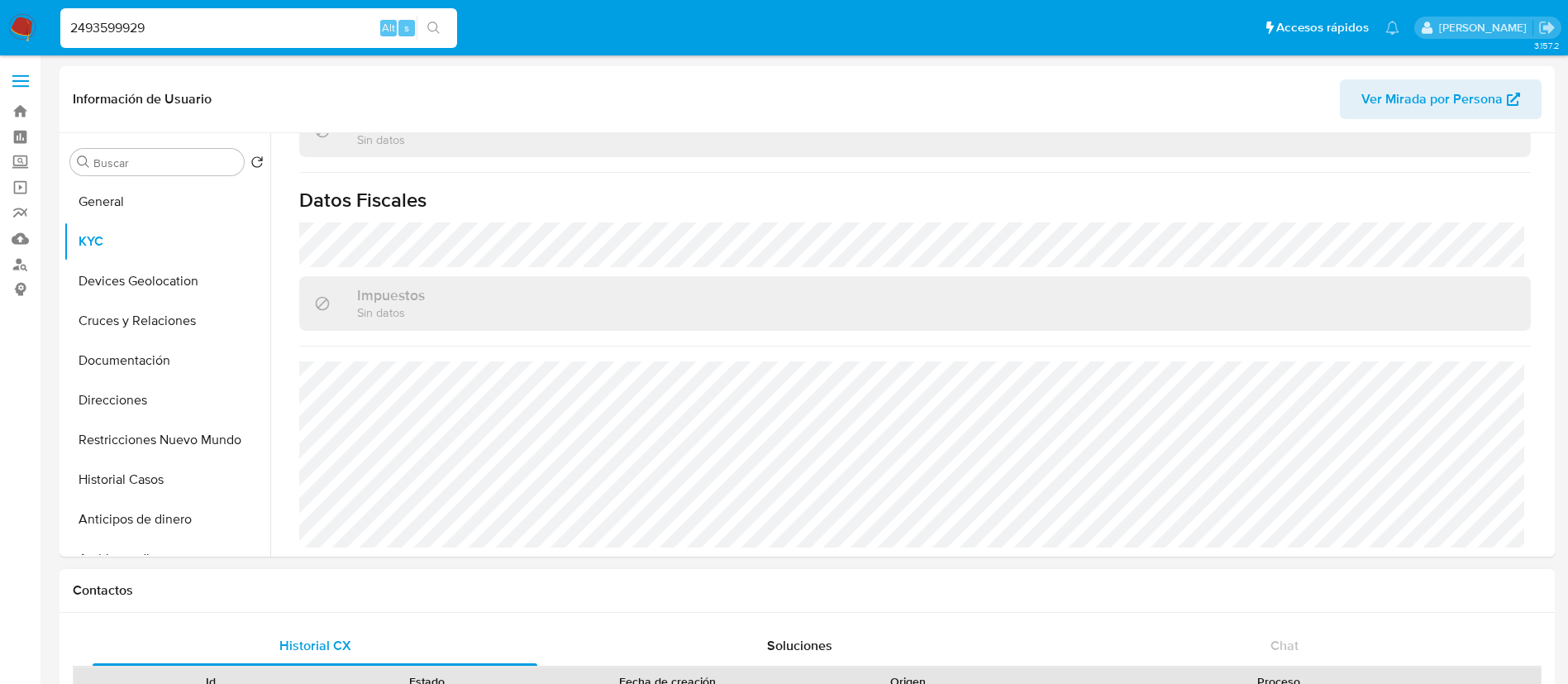
scroll to position [496, 0]
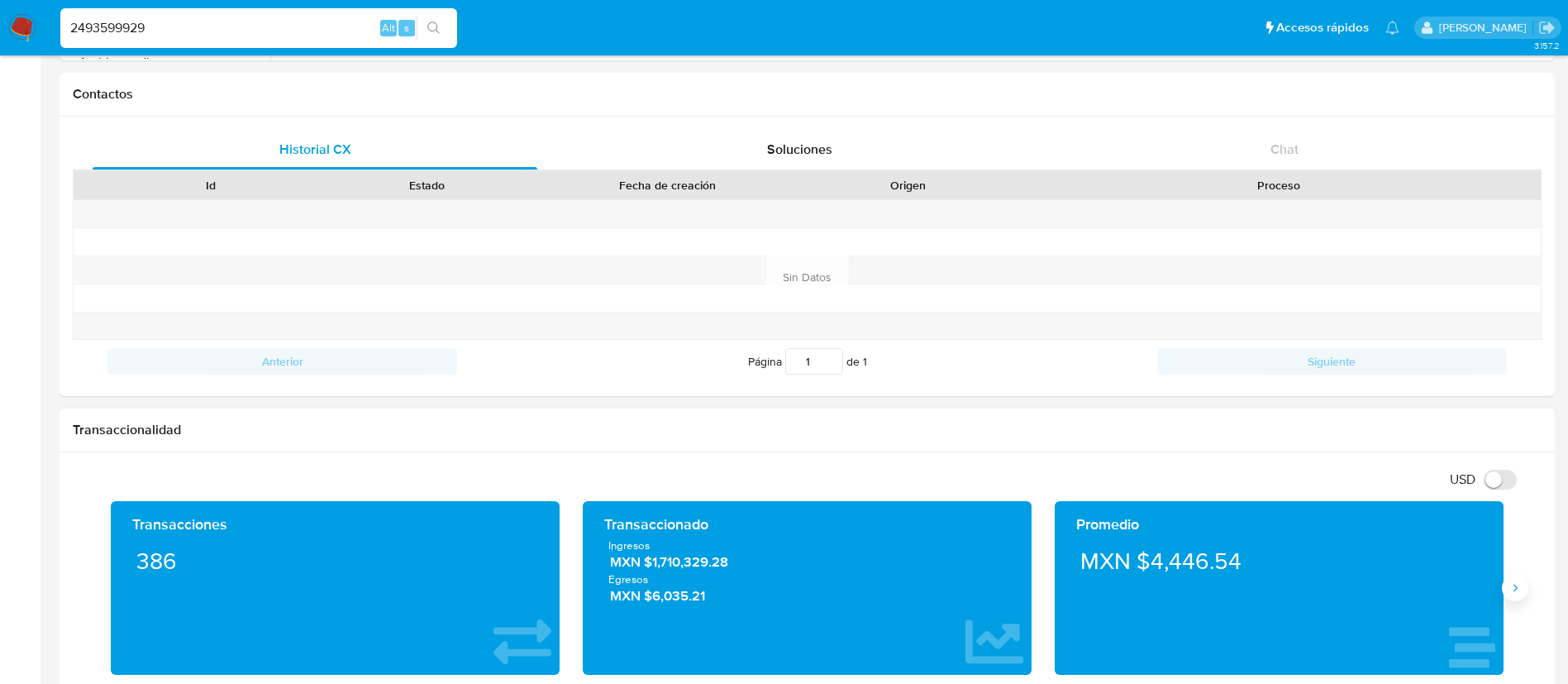
click at [1511, 590] on icon "Siguiente" at bounding box center [1515, 588] width 13 height 13
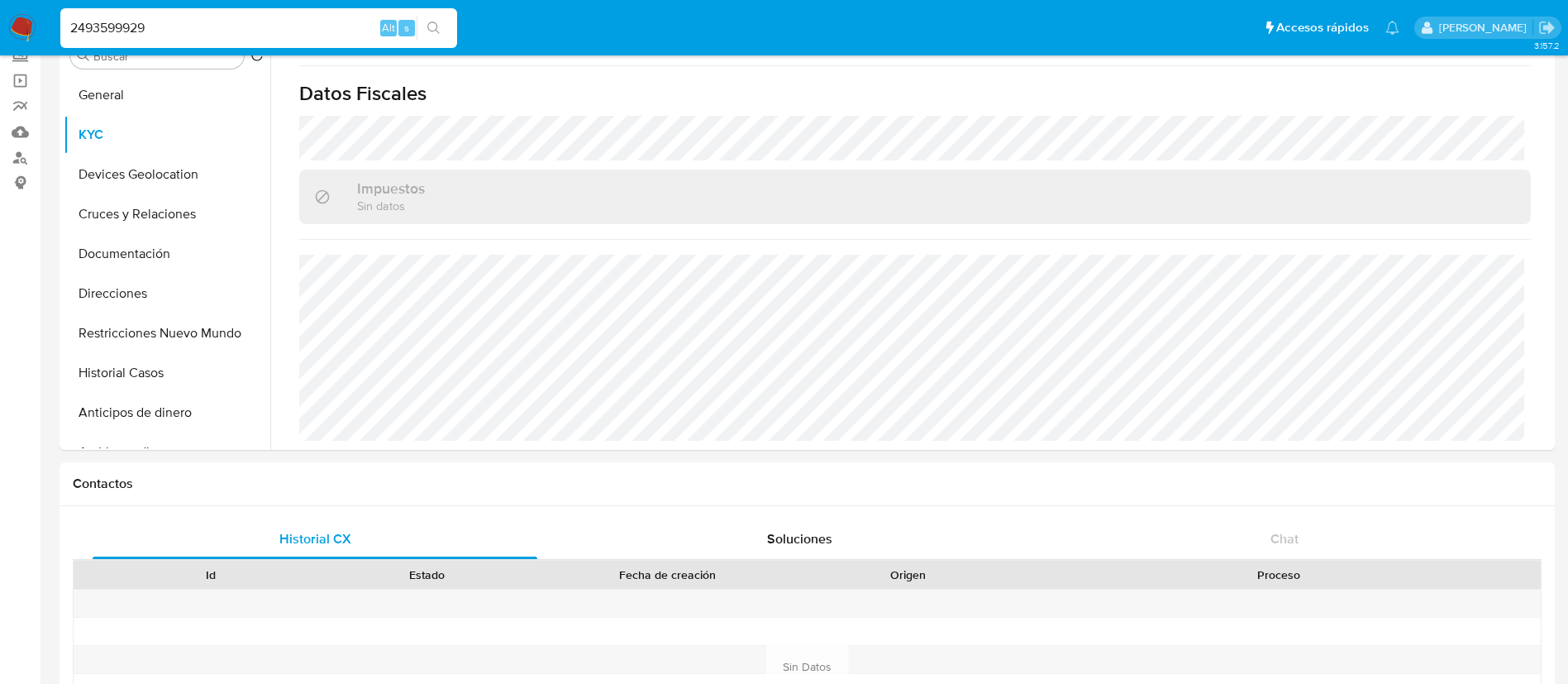
scroll to position [0, 0]
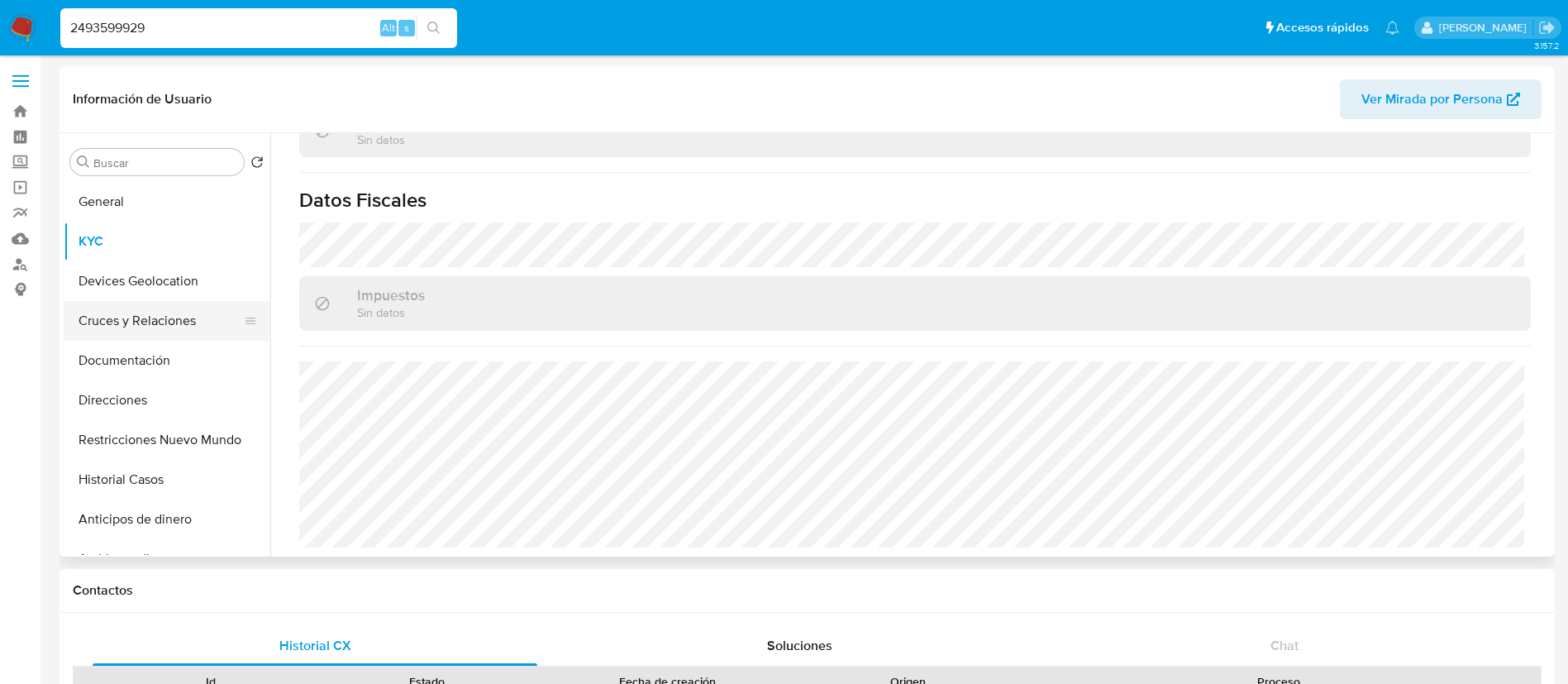
click at [181, 301] on button "Cruces y Relaciones" at bounding box center [160, 320] width 193 height 39
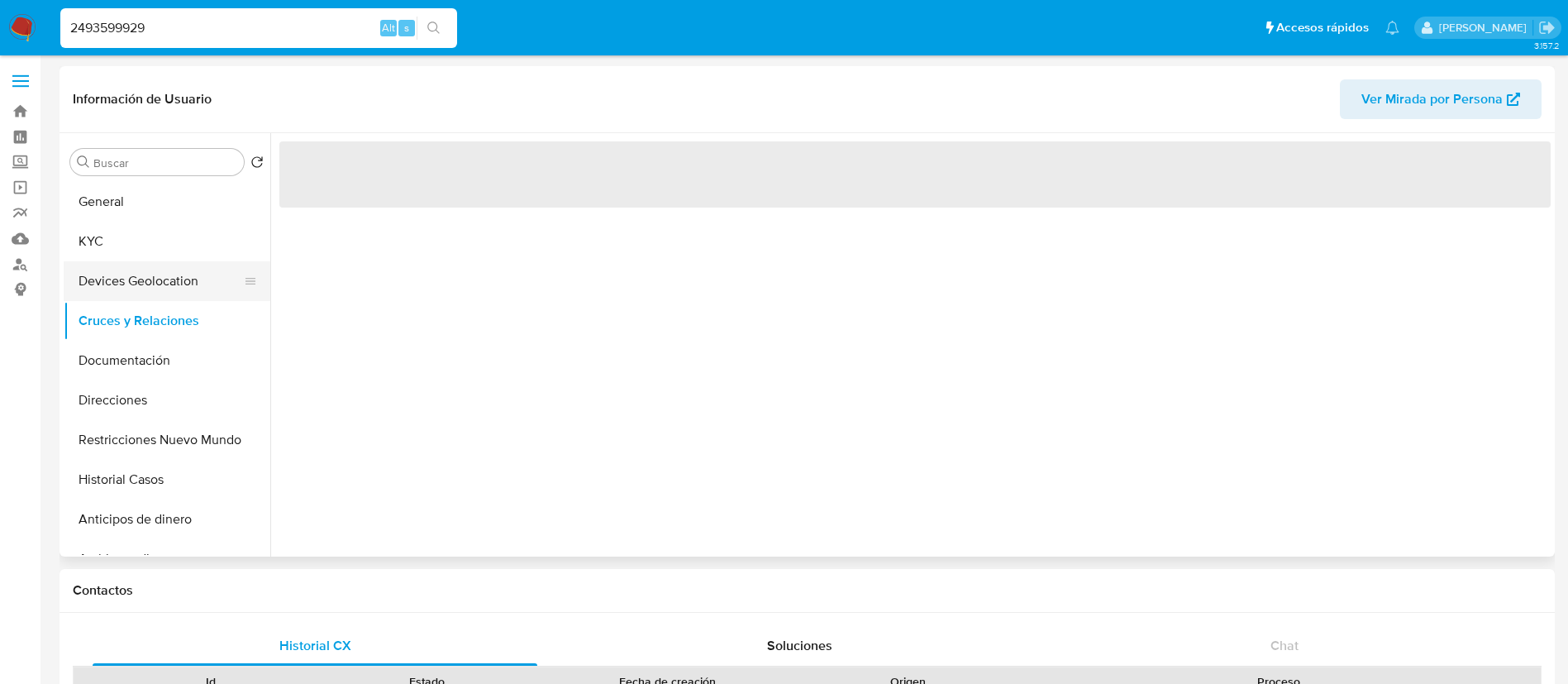
click at [182, 289] on button "Devices Geolocation" at bounding box center [160, 280] width 193 height 39
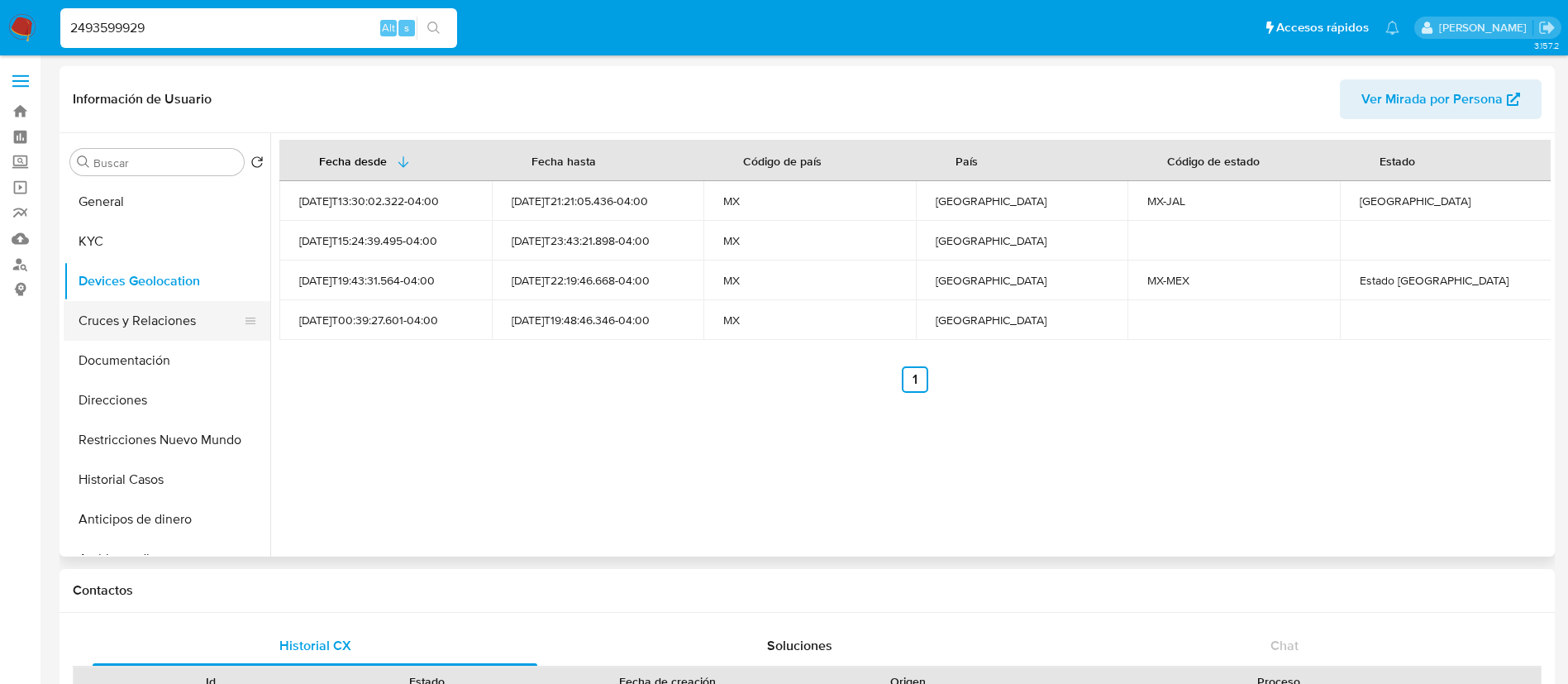
click at [204, 322] on button "Cruces y Relaciones" at bounding box center [160, 320] width 193 height 39
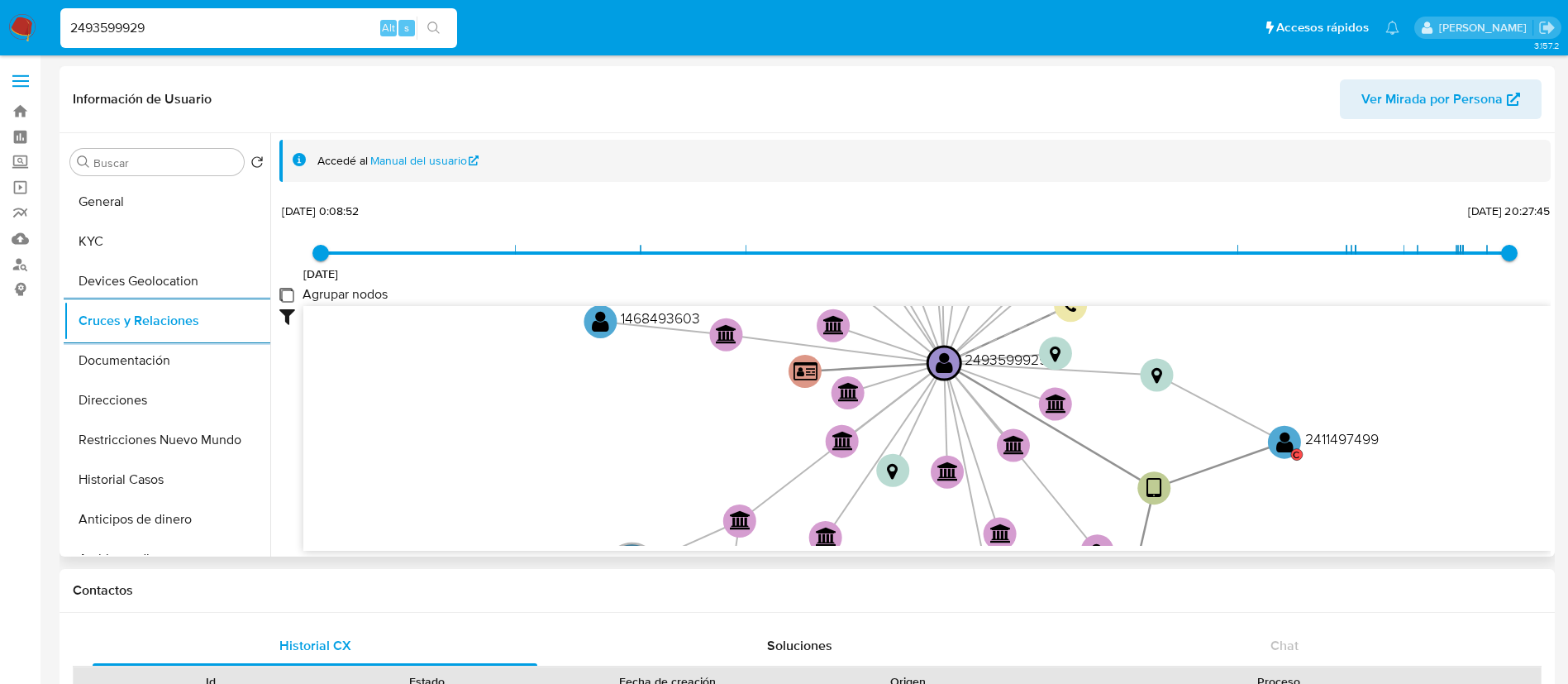
click at [289, 292] on group_nodes "Agrupar nodos" at bounding box center [286, 295] width 13 height 13
checkbox group_nodes "true"
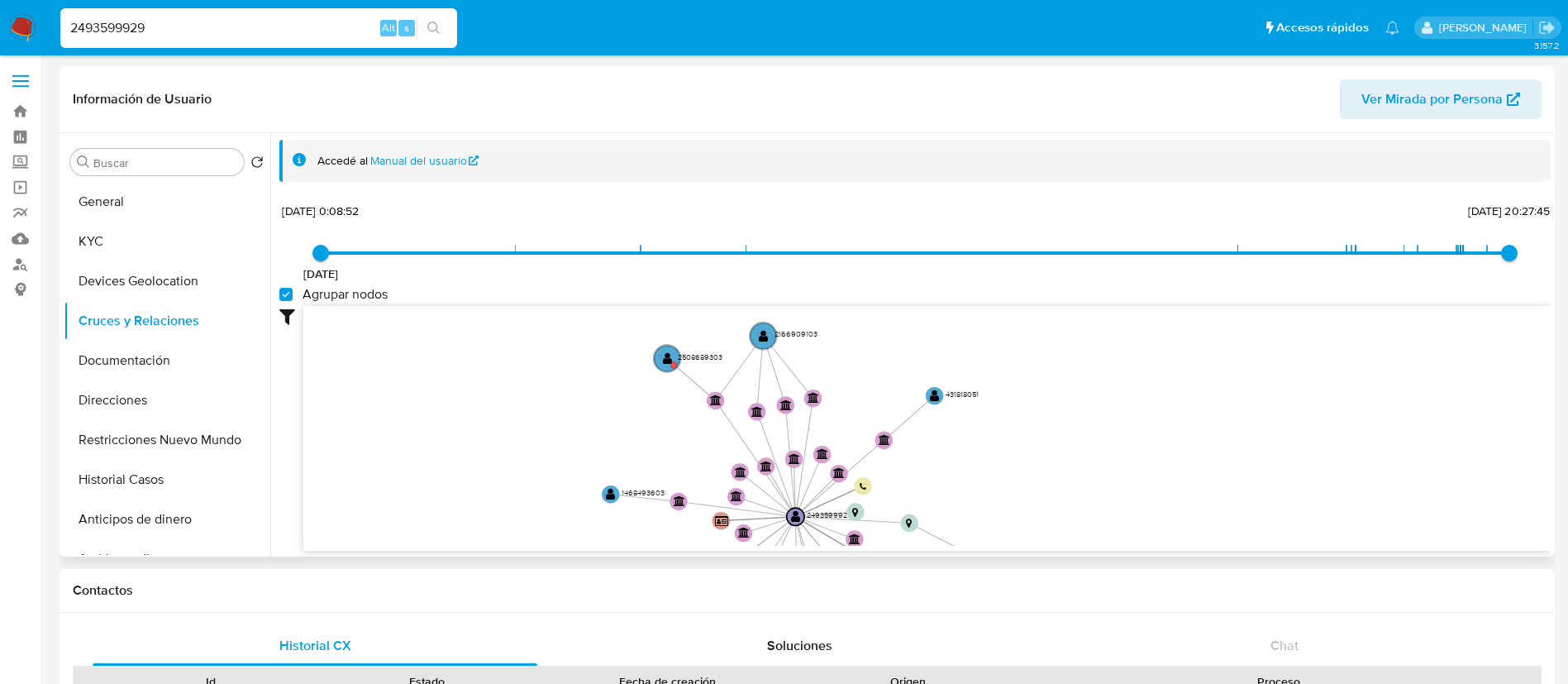
drag, startPoint x: 619, startPoint y: 384, endPoint x: 621, endPoint y: 528, distance: 144.0
click at [621, 528] on icon "device-6701e74ae25451e2d8ffa1d3  user-184187855  184187855 D user-2493599929 …" at bounding box center [927, 425] width 1247 height 239
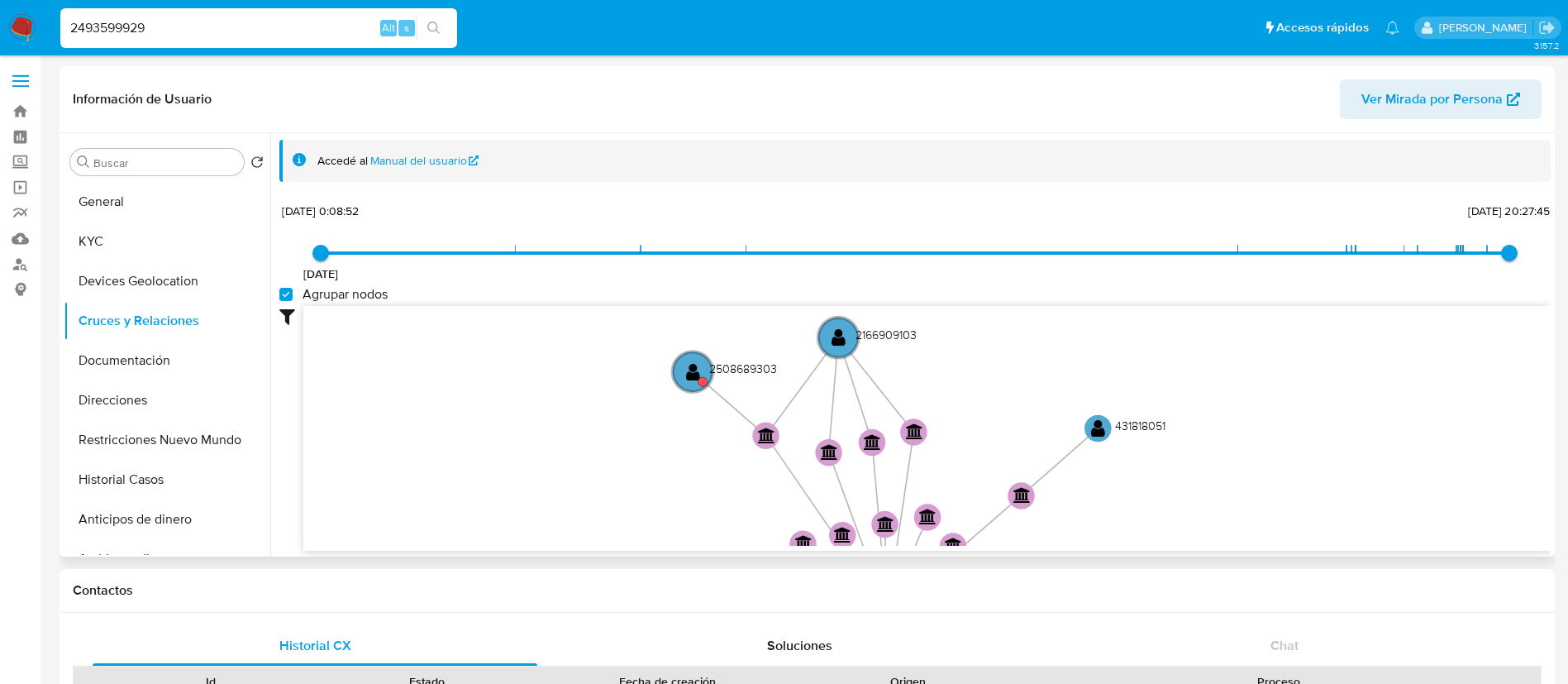
drag, startPoint x: 720, startPoint y: 409, endPoint x: 722, endPoint y: 510, distance: 101.0
click at [722, 510] on icon "device-6701e74ae25451e2d8ffa1d3  user-184187855  184187855 D user-2493599929 …" at bounding box center [927, 425] width 1247 height 239
click at [763, 372] on text "2508689303" at bounding box center [743, 369] width 68 height 17
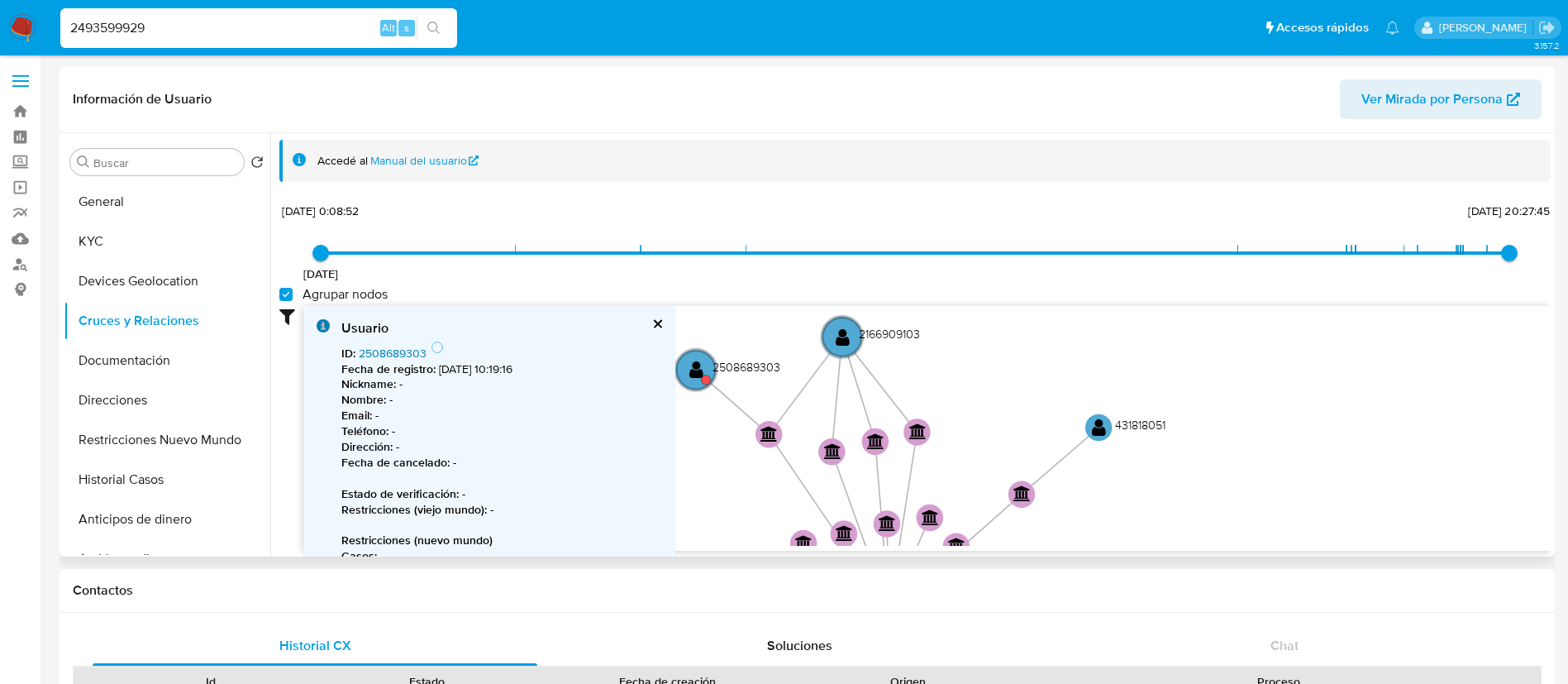
click at [404, 354] on link "2508689303" at bounding box center [393, 353] width 68 height 17
click at [655, 327] on button "cerrar" at bounding box center [656, 323] width 11 height 11
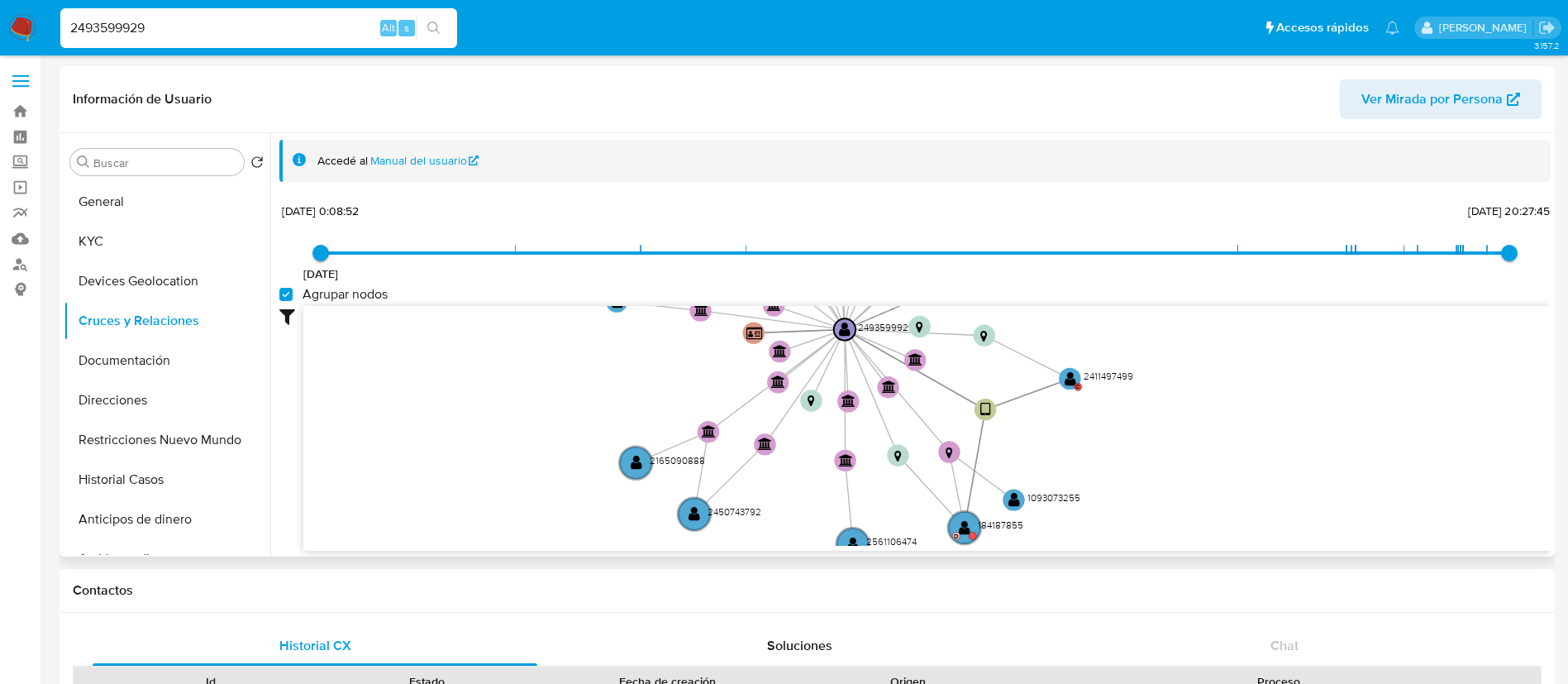
drag, startPoint x: 964, startPoint y: 404, endPoint x: 901, endPoint y: 239, distance: 176.6
click at [901, 239] on div "11/4/2024 11/4/2024, 0:08:52 20/8/2025, 20:27:45 Agrupar nodos Filtros Confianz…" at bounding box center [915, 375] width 1272 height 352
click at [1103, 377] on text "2411497499" at bounding box center [1108, 375] width 49 height 14
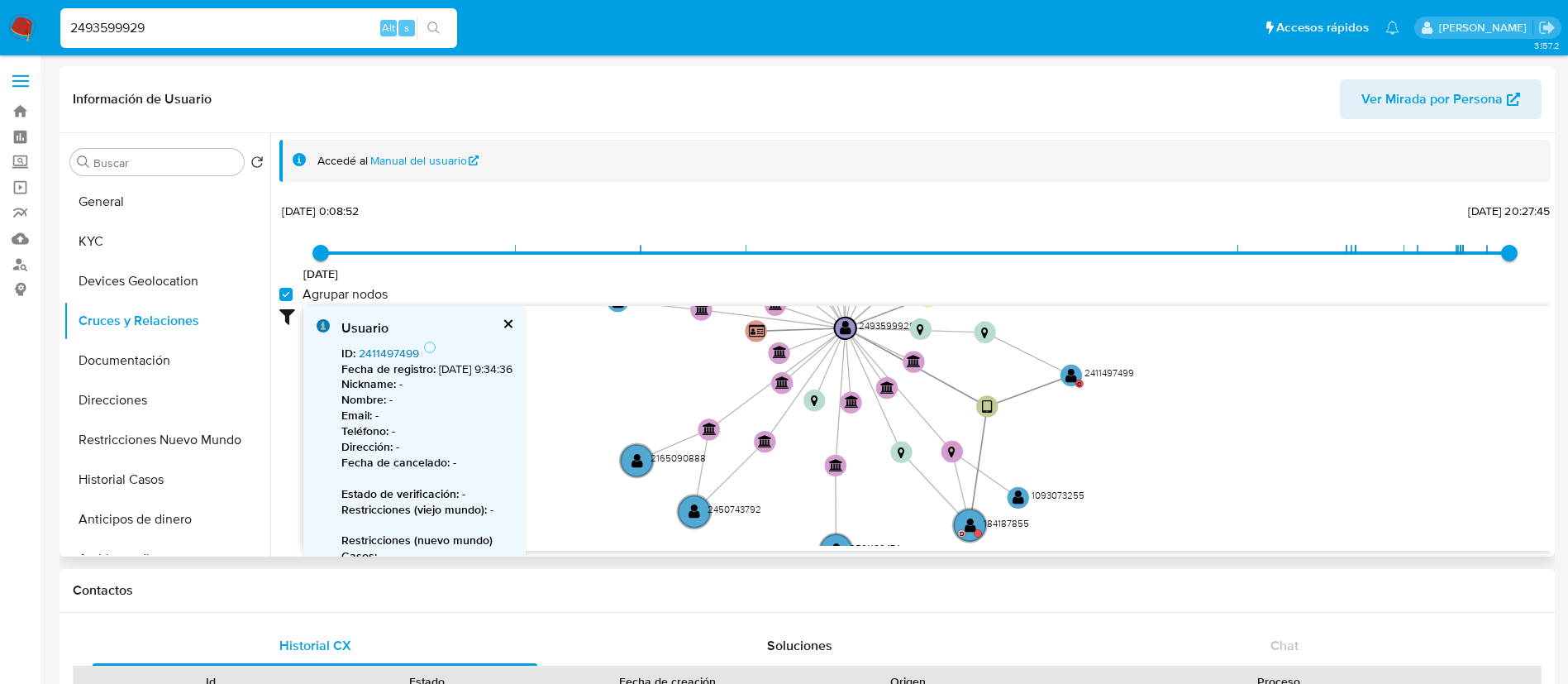
click at [406, 350] on link "2411497499" at bounding box center [389, 353] width 60 height 17
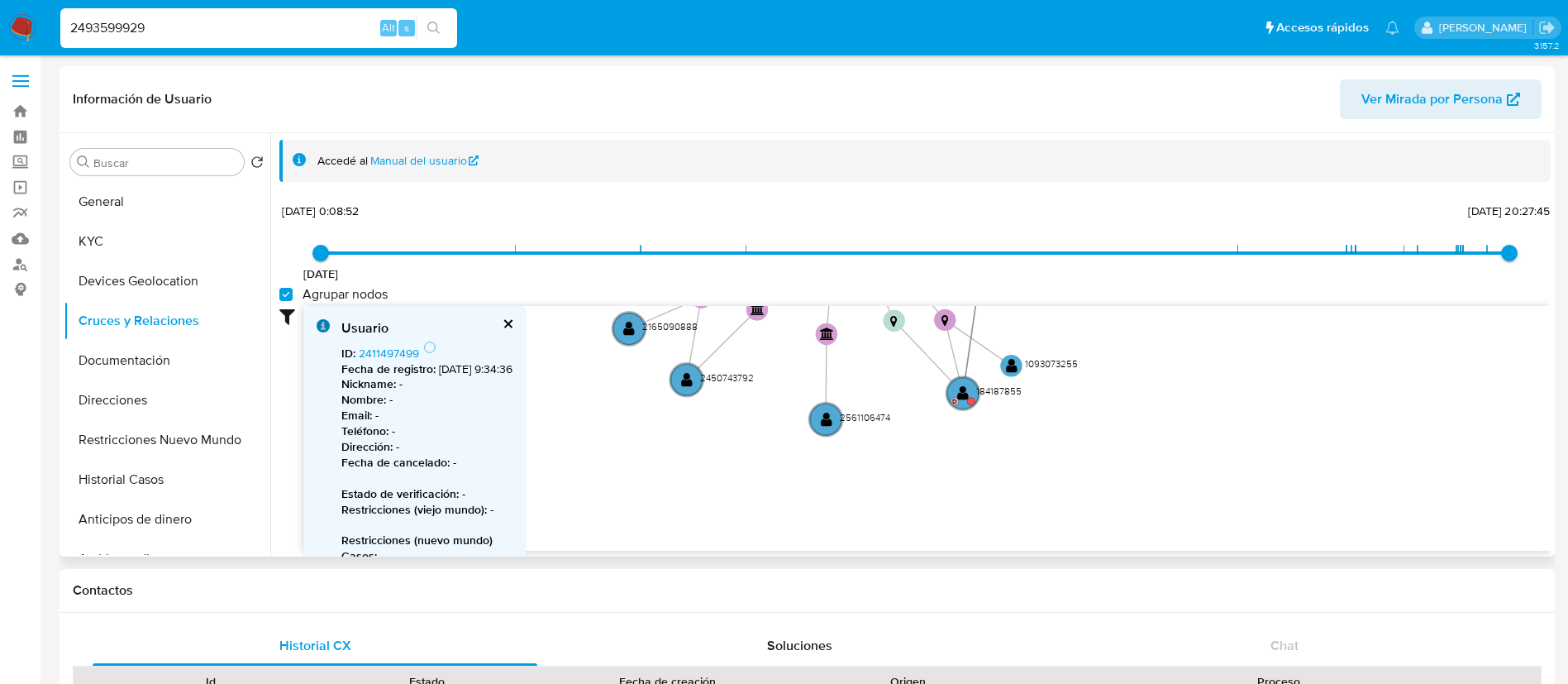
drag, startPoint x: 866, startPoint y: 397, endPoint x: 858, endPoint y: 265, distance: 132.2
click at [858, 265] on div "11/4/2024 11/4/2024, 0:08:52 20/8/2025, 20:27:45 Agrupar nodos Filtros Confianz…" at bounding box center [915, 375] width 1272 height 352
click at [994, 391] on text "184187855" at bounding box center [1000, 390] width 45 height 14
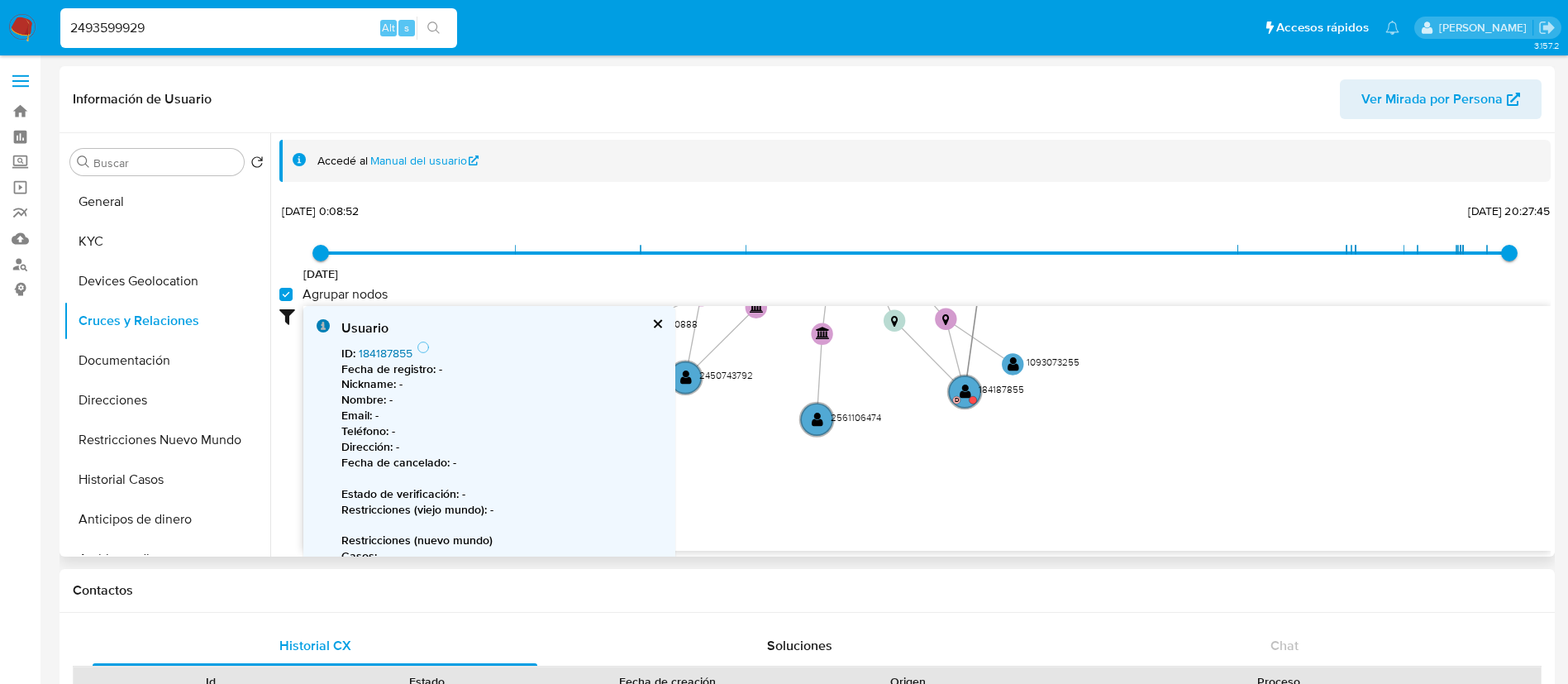
click at [408, 352] on link "184187855" at bounding box center [386, 353] width 54 height 17
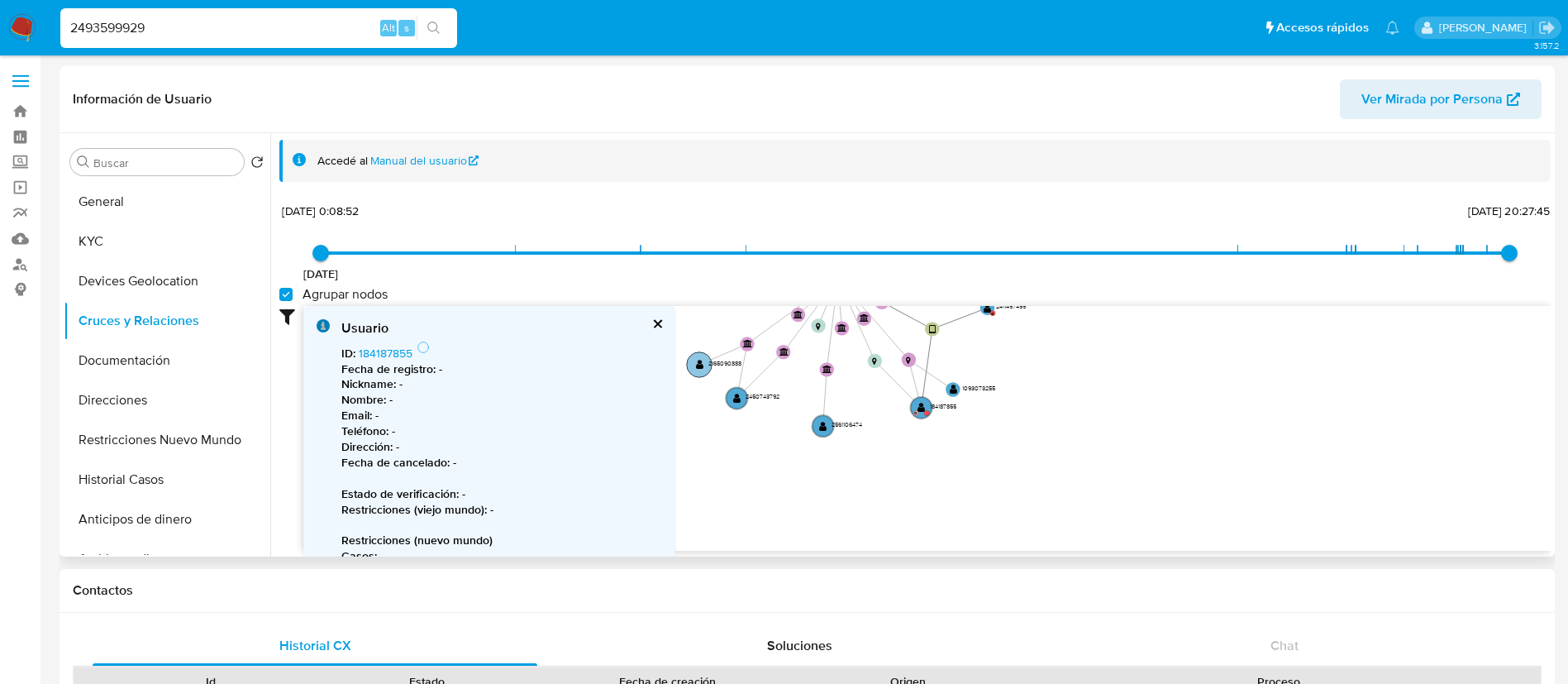
drag, startPoint x: 661, startPoint y: 321, endPoint x: 738, endPoint y: 366, distance: 89.2
click at [668, 327] on div "Usuario ID : 184187855 Fecha de registro : - Nickname : - Nombre : - Email : - …" at bounding box center [489, 512] width 372 height 412
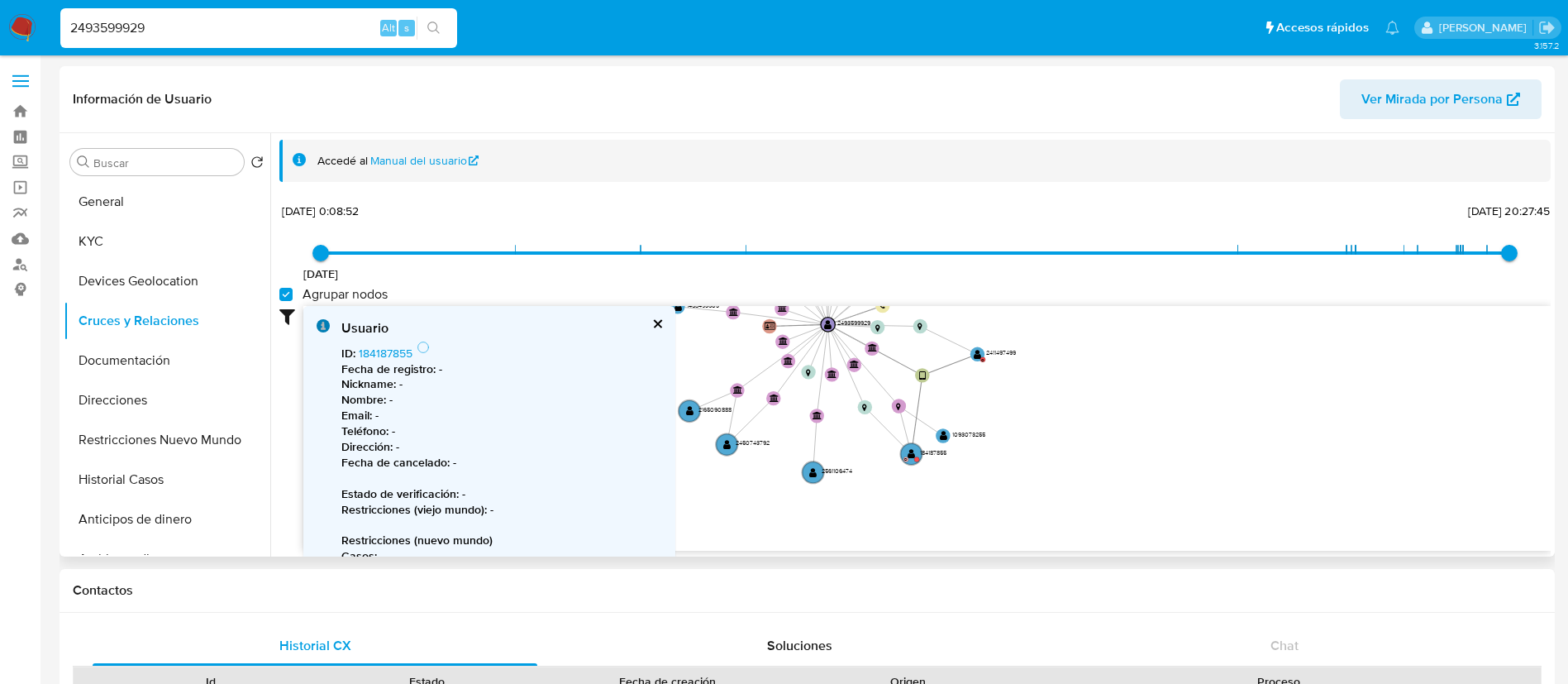
drag, startPoint x: 1137, startPoint y: 385, endPoint x: 831, endPoint y: 399, distance: 306.3
click at [1126, 432] on icon "device-6701e74ae25451e2d8ffa1d3  user-184187855  184187855 D user-2493599929 …" at bounding box center [927, 425] width 1247 height 239
click at [663, 321] on div "Usuario ID : 184187855 Fecha de registro : - Nickname : - Nombre : - Email : - …" at bounding box center [489, 512] width 372 height 412
click at [657, 319] on button "cerrar" at bounding box center [656, 323] width 11 height 11
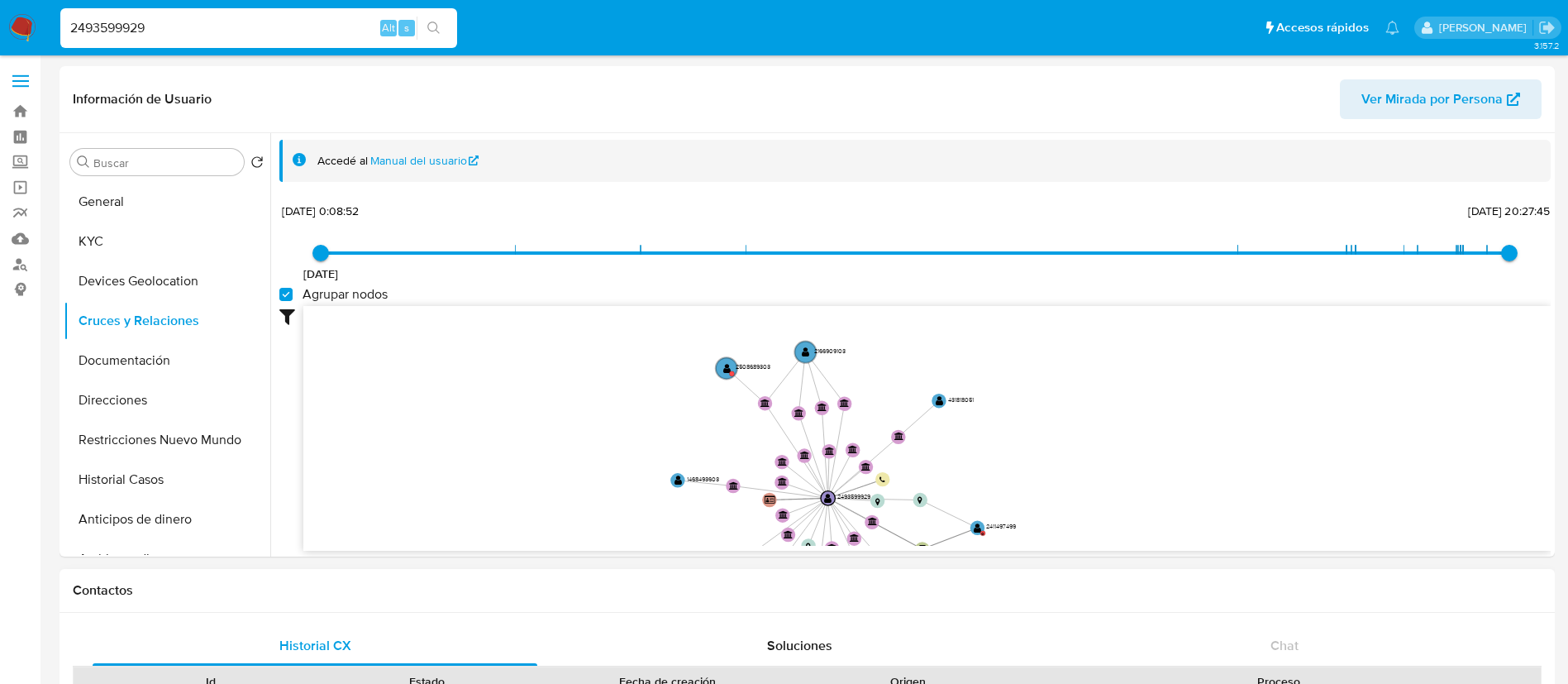
drag, startPoint x: 1170, startPoint y: 404, endPoint x: 1170, endPoint y: 584, distance: 180.0
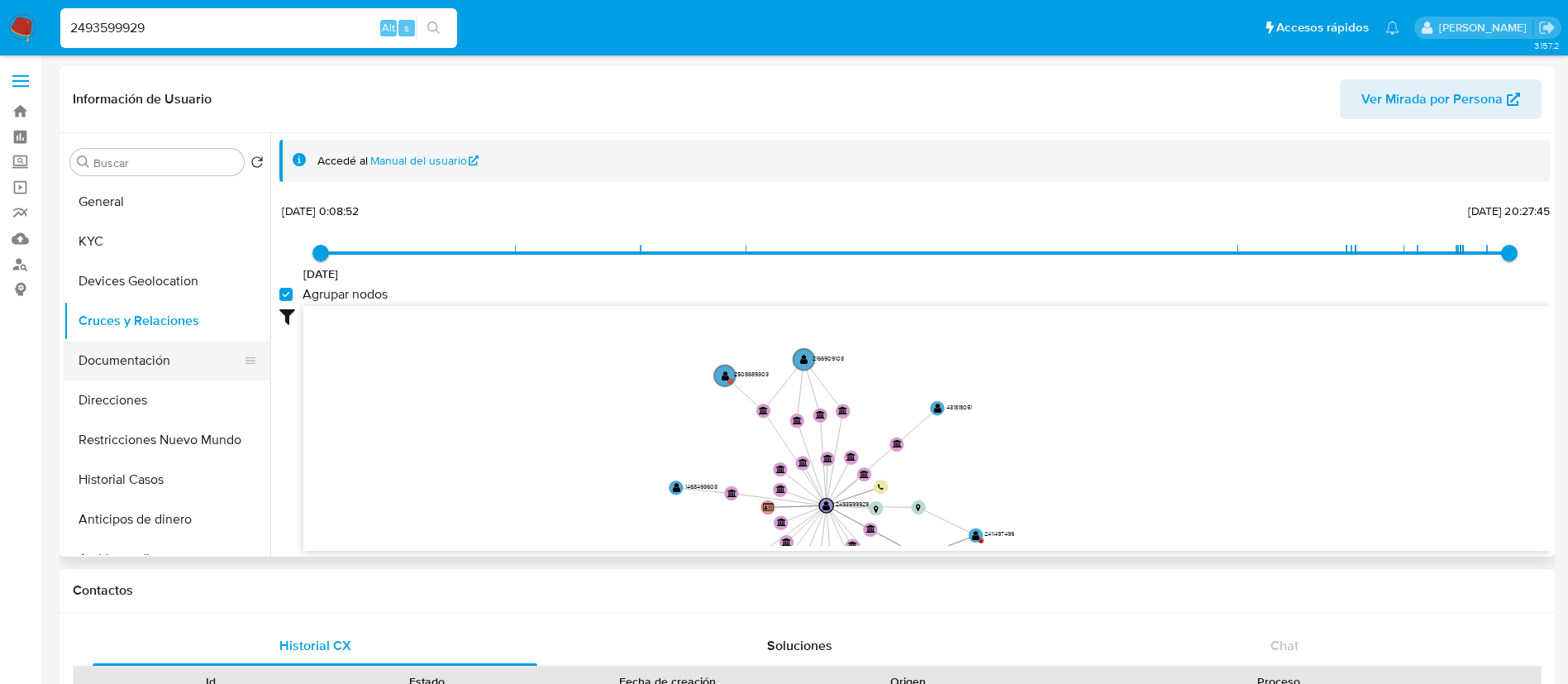
click at [174, 368] on button "Documentación" at bounding box center [160, 360] width 193 height 39
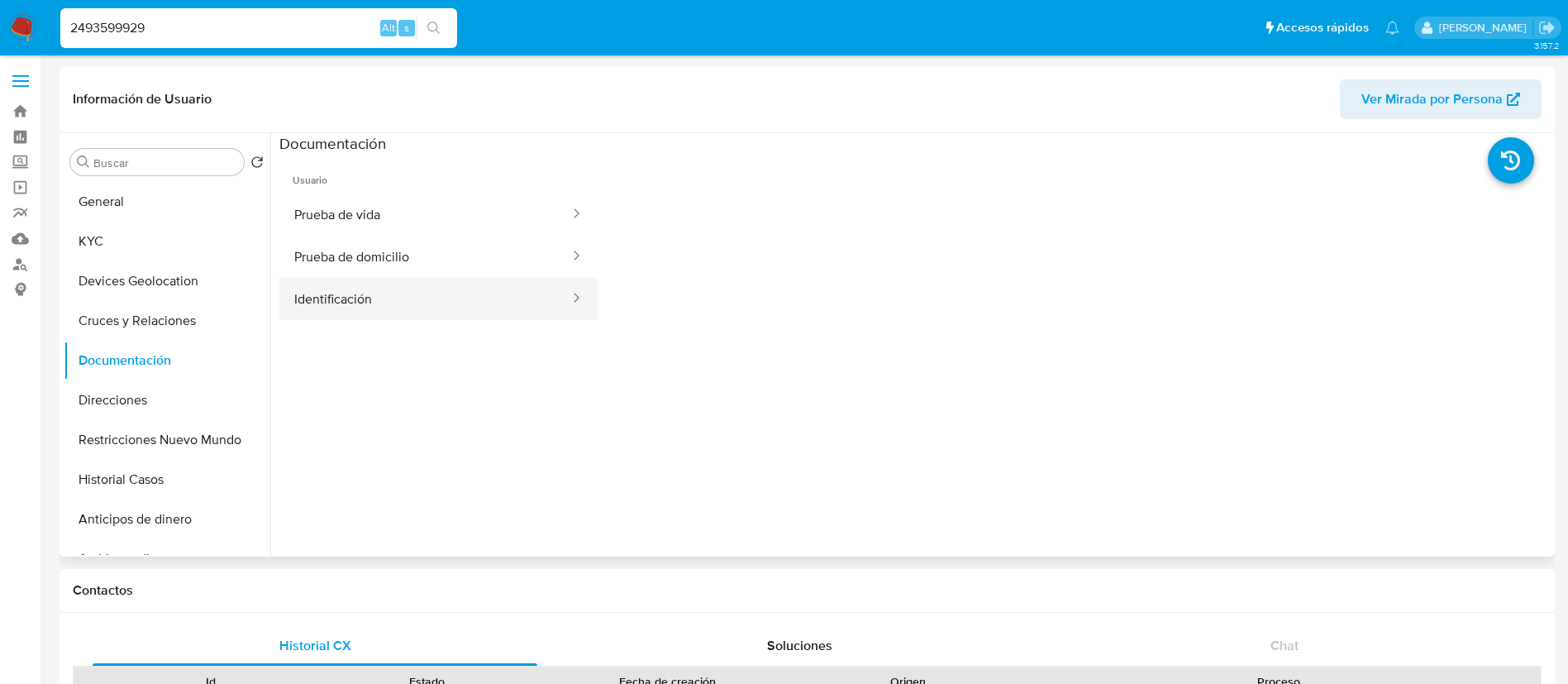
click at [335, 303] on button "Identificación" at bounding box center [425, 299] width 292 height 42
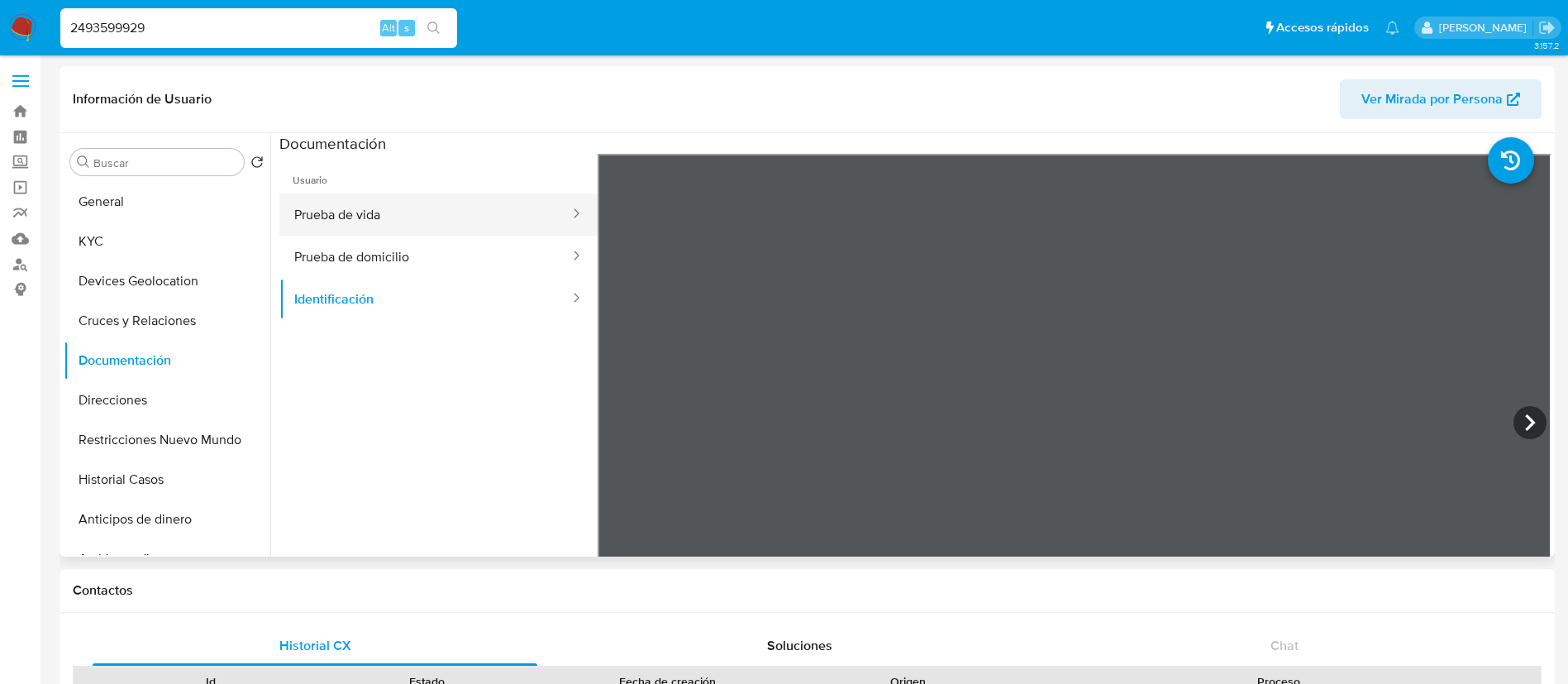
click at [361, 218] on button "Prueba de vida" at bounding box center [425, 214] width 292 height 42
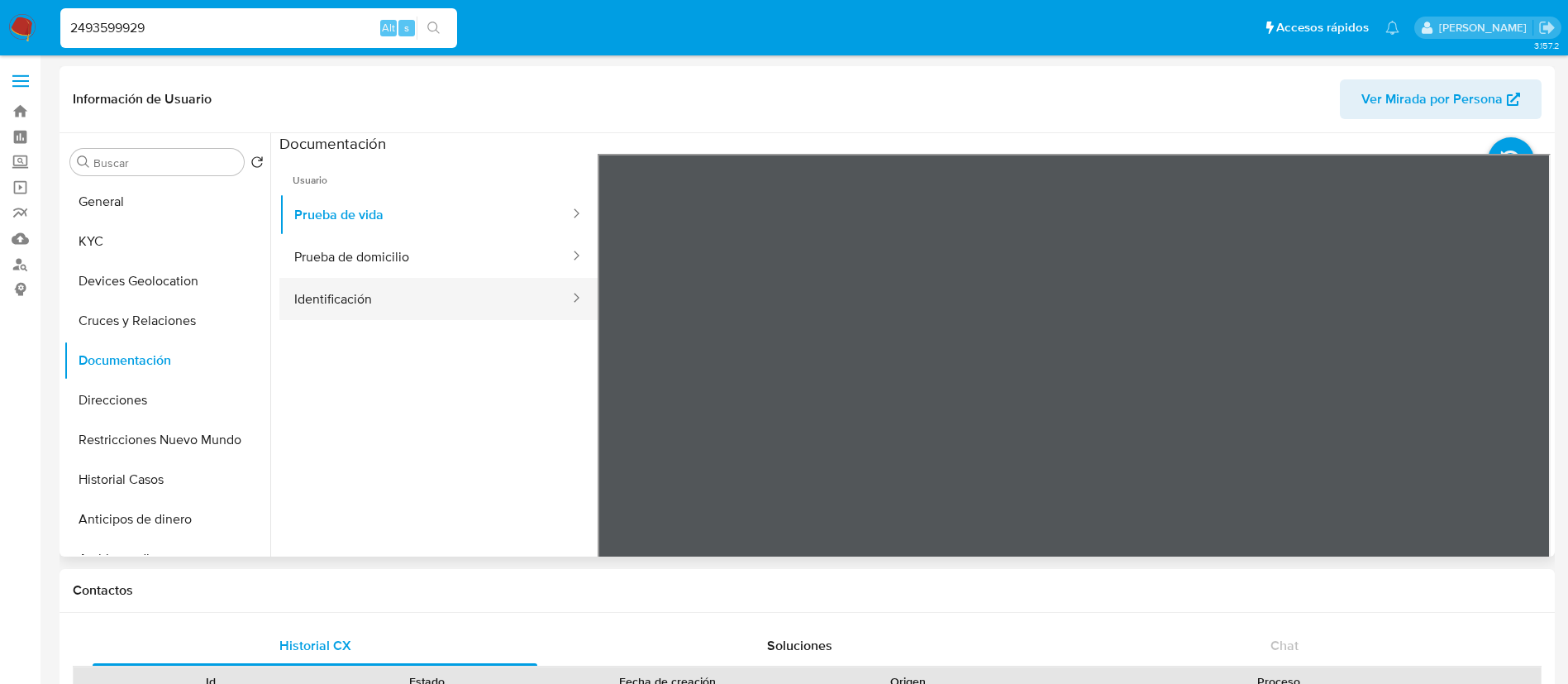
click at [422, 291] on button "Identificación" at bounding box center [425, 299] width 292 height 42
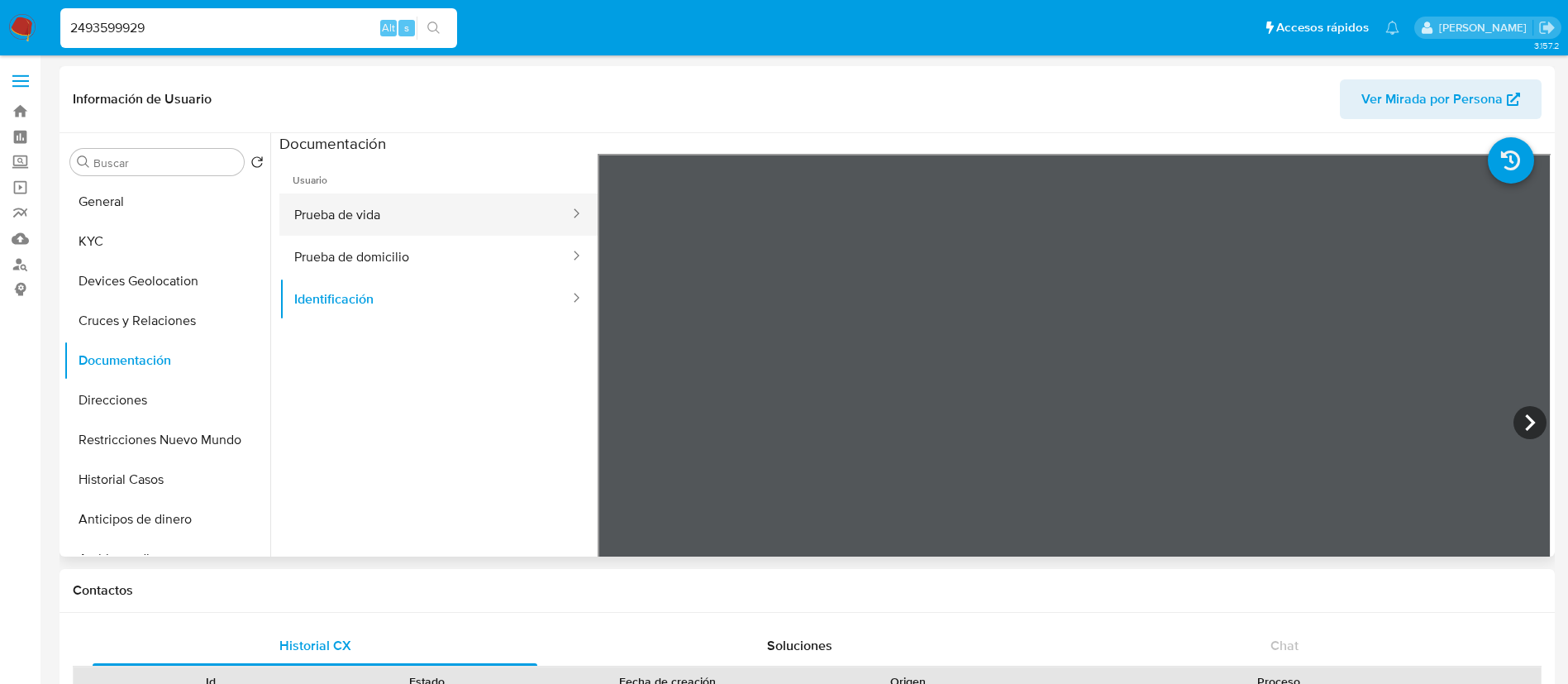
click at [424, 211] on button "Prueba de vida" at bounding box center [425, 214] width 292 height 42
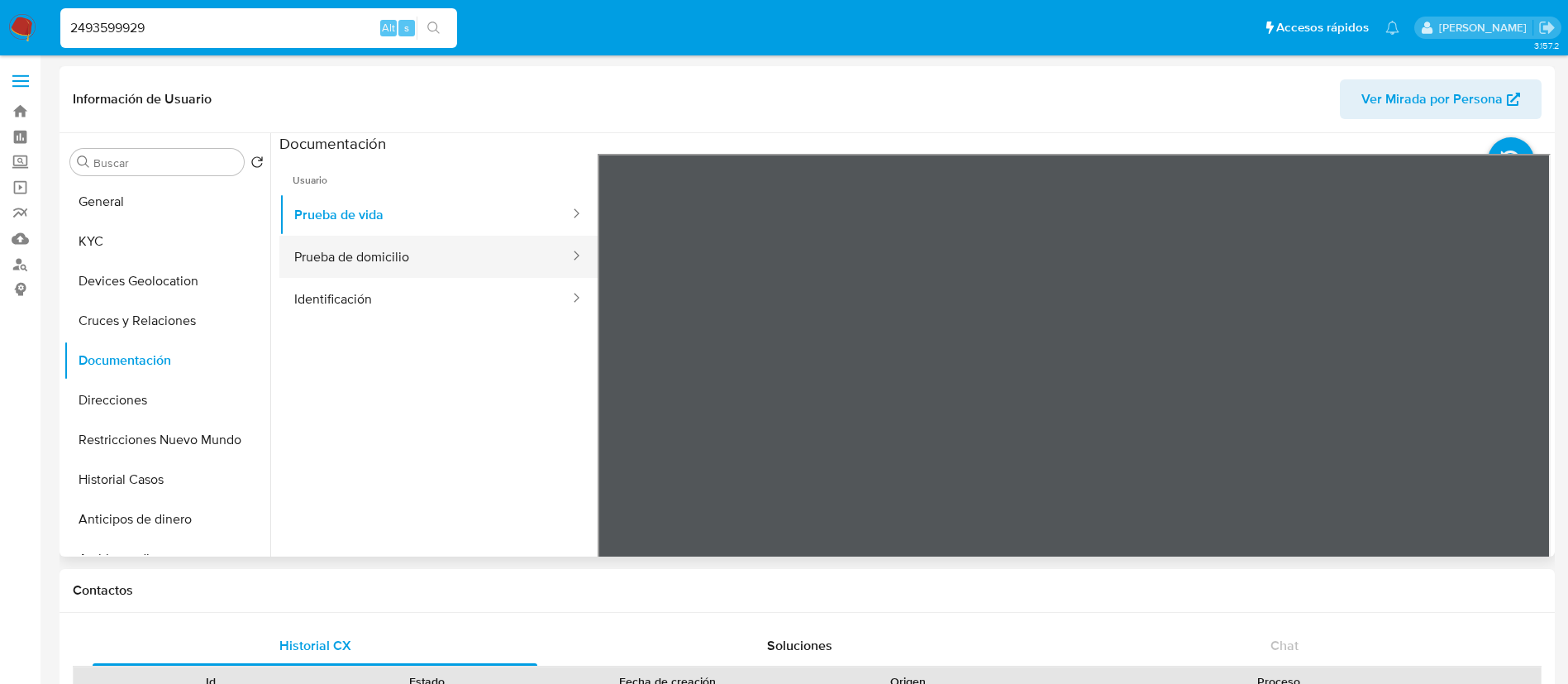
click at [377, 256] on button "Prueba de domicilio" at bounding box center [425, 256] width 292 height 42
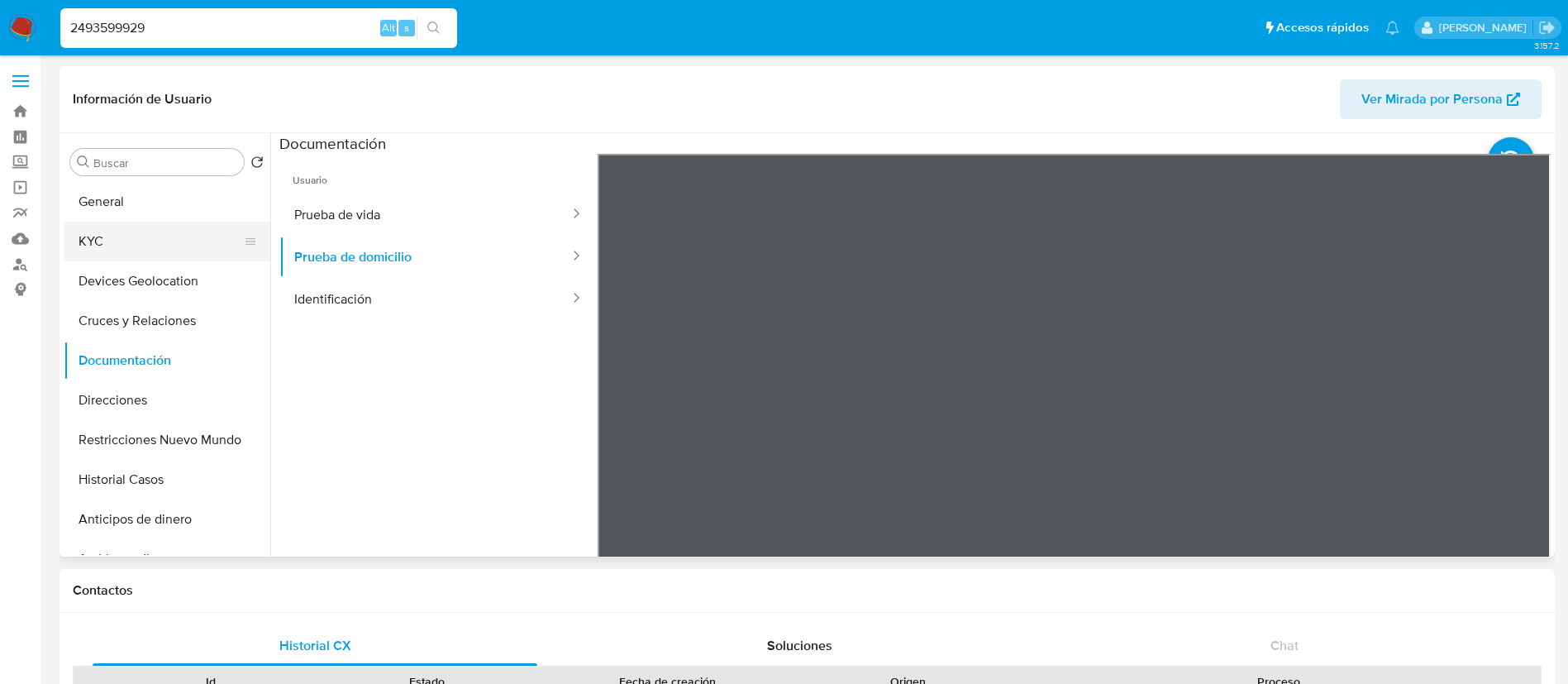
click at [147, 244] on button "KYC" at bounding box center [160, 241] width 193 height 39
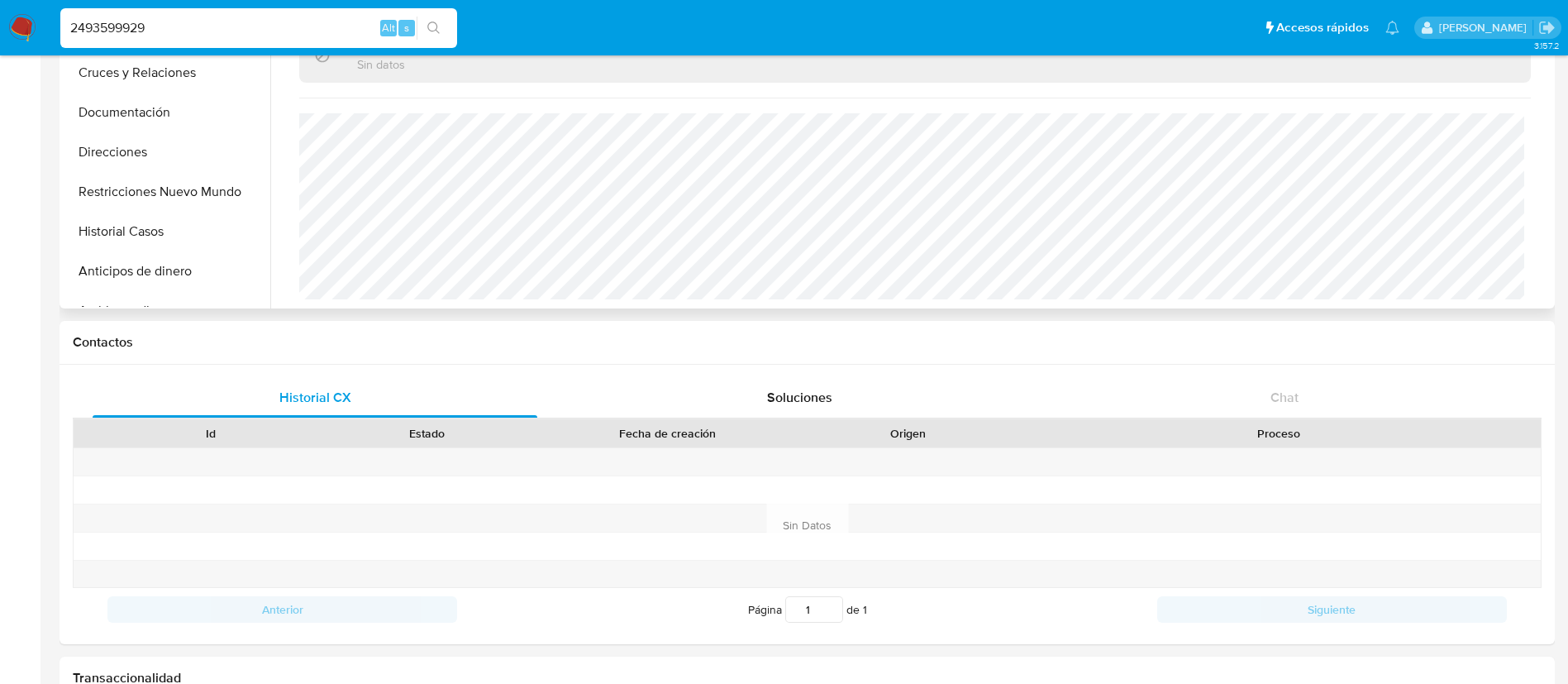
scroll to position [883, 0]
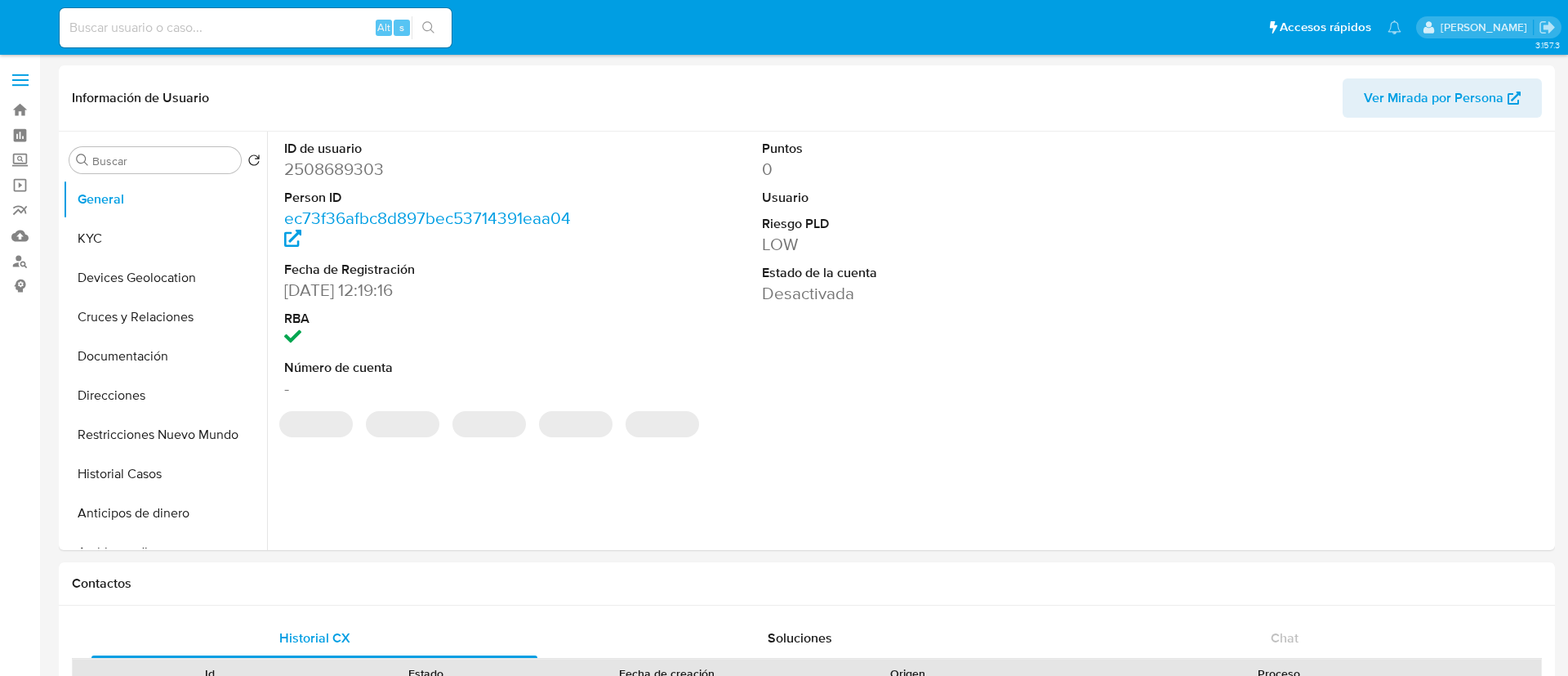
select select "10"
